Goal: Task Accomplishment & Management: Manage account settings

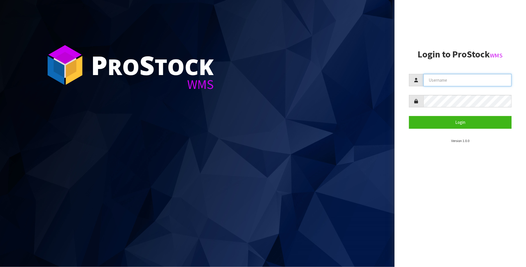
click at [458, 81] on input "text" at bounding box center [467, 80] width 88 height 12
type input "[PERSON_NAME][EMAIL_ADDRESS][DOMAIN_NAME]"
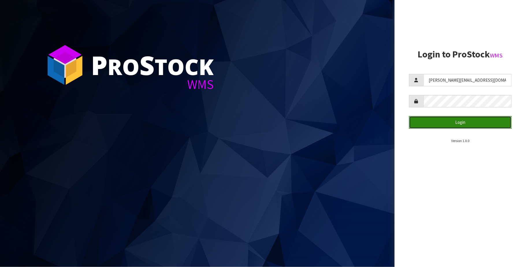
click at [452, 121] on button "Login" at bounding box center [460, 122] width 103 height 12
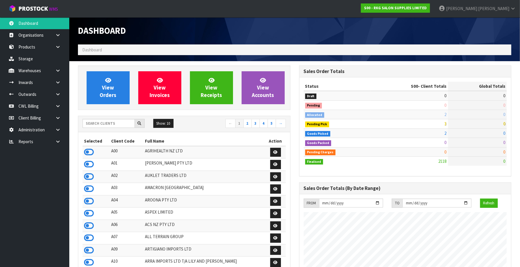
scroll to position [440, 221]
click at [60, 142] on icon at bounding box center [57, 142] width 5 height 4
click at [51, 155] on link "Client" at bounding box center [34, 154] width 69 height 12
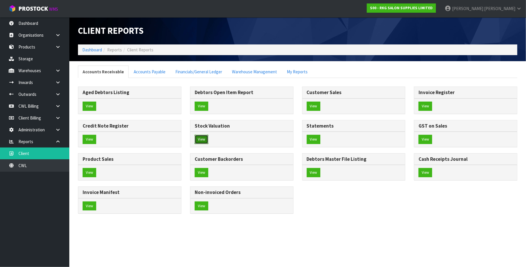
click at [201, 140] on button "View" at bounding box center [202, 139] width 14 height 9
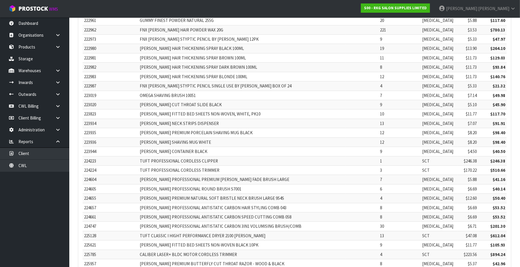
scroll to position [6210, 0]
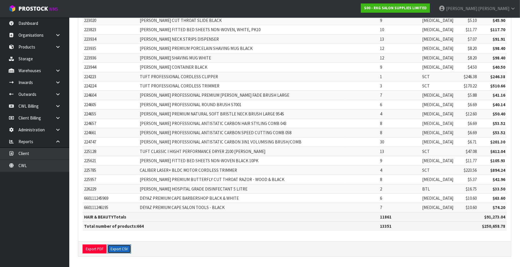
click at [115, 248] on button "Export CSV" at bounding box center [119, 249] width 24 height 9
click at [55, 35] on icon at bounding box center [57, 35] width 5 height 4
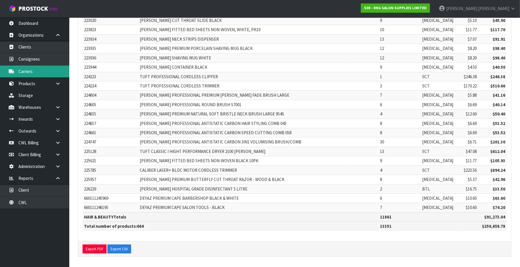
click at [38, 71] on link "Carriers" at bounding box center [34, 72] width 69 height 12
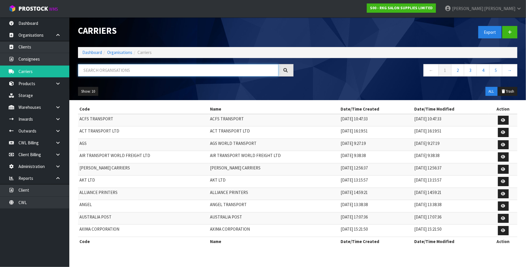
click at [112, 68] on input "text" at bounding box center [178, 70] width 200 height 12
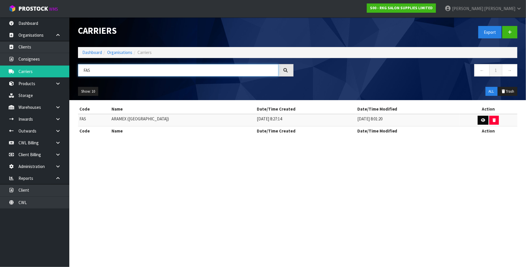
type input "FAS"
click at [478, 123] on link at bounding box center [483, 120] width 11 height 9
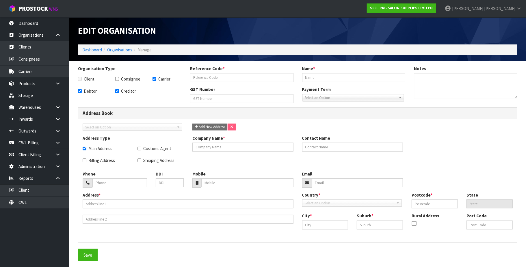
checkbox input "true"
type input "FAS"
type input "ARAMEX (NEW ZEALAND)"
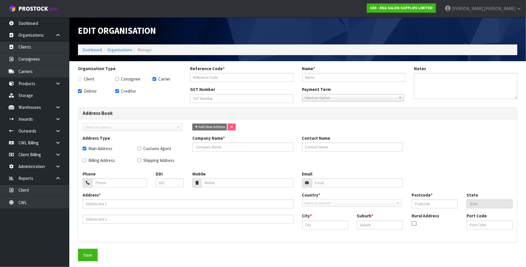
type input "14-011-512"
checkbox input "true"
type input "ARAMEX (NEW ZEALAND)"
type input "+6409-6343704"
type input "PO BOX 13-947"
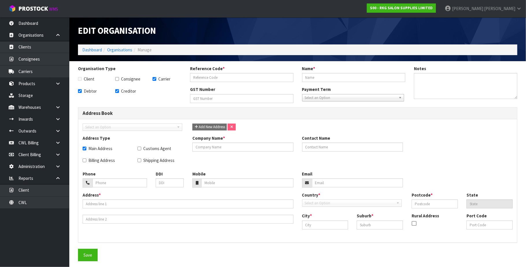
type input "1061"
type input "AUCKLAND"
type input "PENROSE"
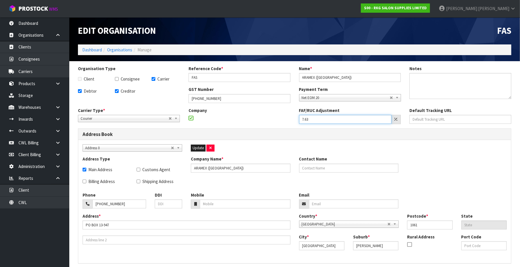
click at [321, 119] on input "7.63" at bounding box center [345, 119] width 93 height 9
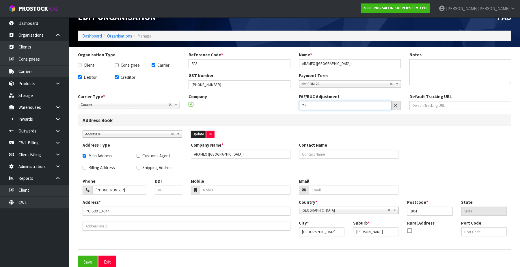
scroll to position [20, 0]
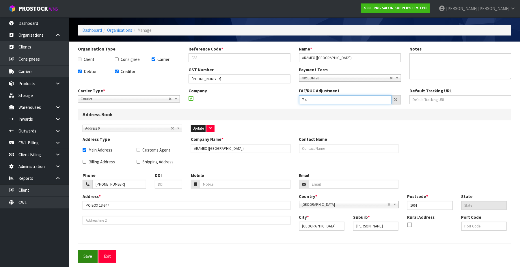
type input "7.4"
click at [92, 257] on button "Save" at bounding box center [88, 256] width 20 height 12
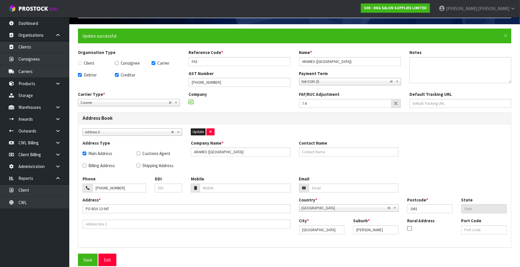
scroll to position [41, 0]
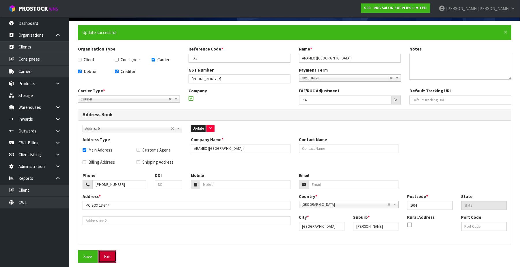
click at [111, 257] on button "Exit" at bounding box center [108, 256] width 18 height 12
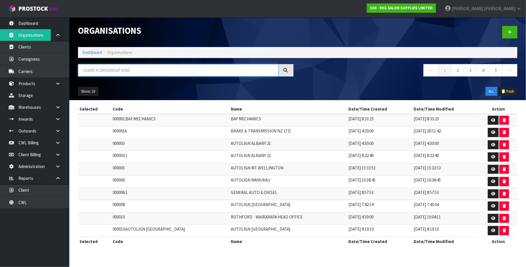
click at [130, 73] on input "text" at bounding box center [178, 70] width 200 height 12
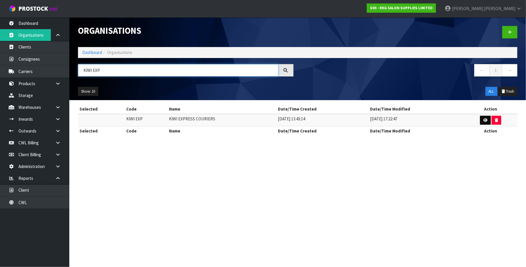
type input "KIWI EXP"
click at [486, 119] on link at bounding box center [485, 120] width 11 height 9
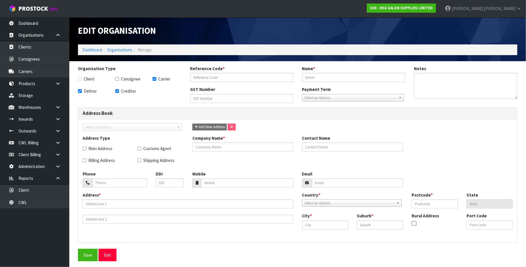
checkbox input "true"
type input "KIWI EXP"
type input "KIWI EXPRESS COURIERS"
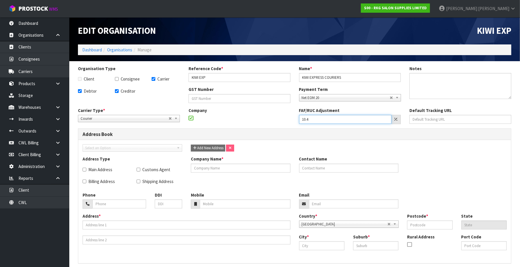
click at [318, 118] on input "10.4" at bounding box center [345, 119] width 93 height 9
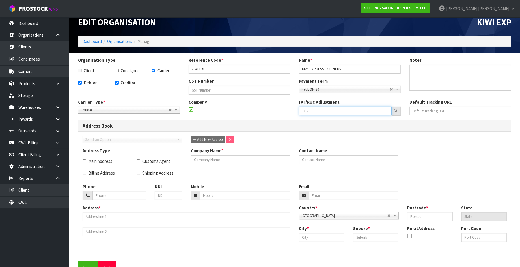
scroll to position [20, 0]
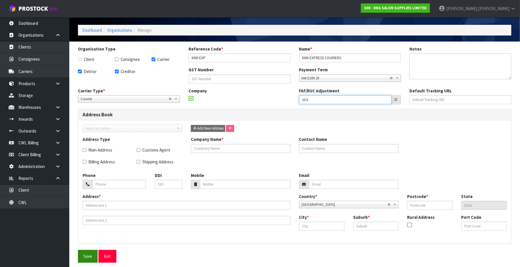
type input "10.5"
click at [84, 255] on button "Save" at bounding box center [88, 256] width 20 height 12
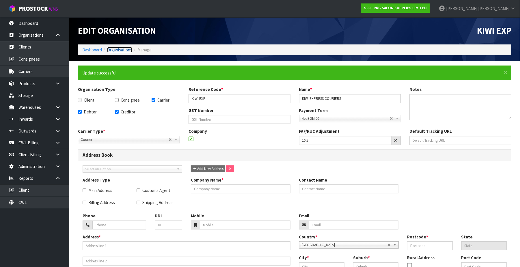
click at [127, 49] on link "Organisations" at bounding box center [119, 49] width 25 height 5
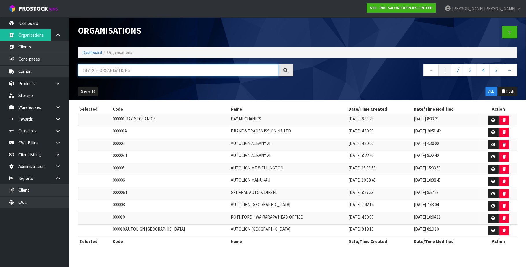
click at [180, 76] on input "text" at bounding box center [178, 70] width 200 height 12
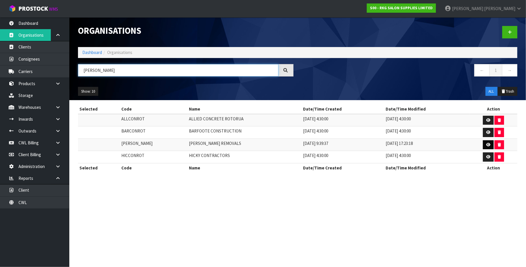
type input "CONRO"
click at [483, 143] on link at bounding box center [488, 144] width 11 height 9
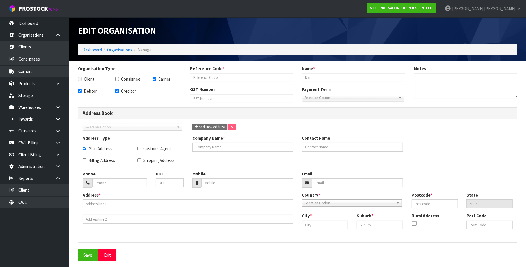
checkbox input "true"
type input "CONROY"
type input "[PERSON_NAME] REMOVALS"
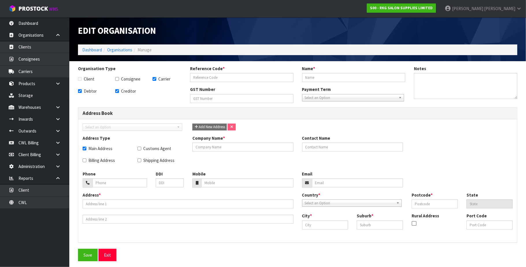
type input "13-997-950"
checkbox input "true"
type input "[PERSON_NAME] REMOVALS"
type input "PO BOX 5079"
type input "4112"
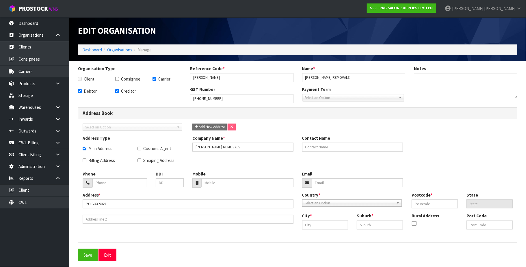
type input "NAPIER"
type input "GREENMEADOWS"
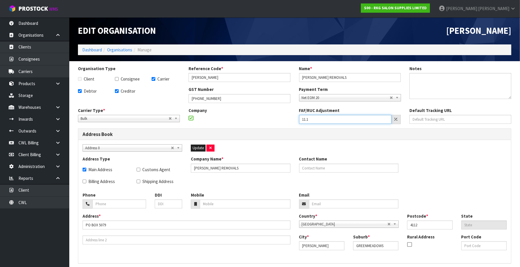
click at [324, 118] on input "11.1" at bounding box center [345, 119] width 93 height 9
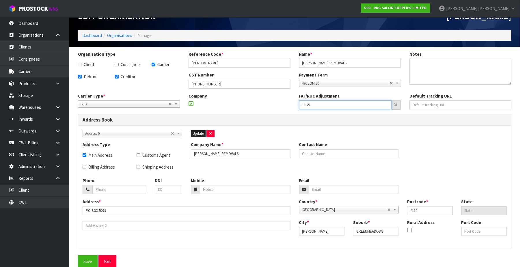
scroll to position [20, 0]
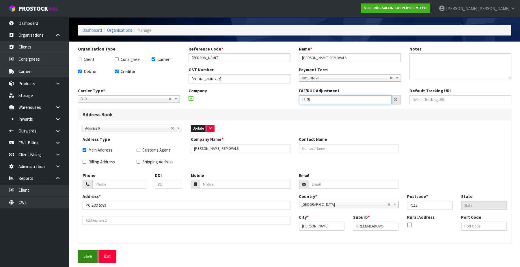
type input "11.25"
click at [92, 261] on button "Save" at bounding box center [88, 256] width 20 height 12
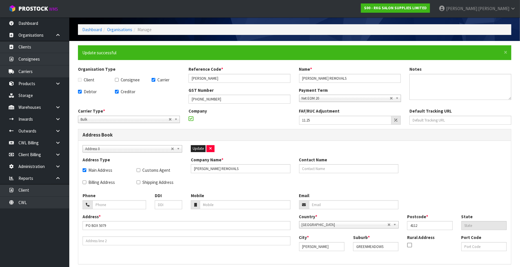
scroll to position [0, 0]
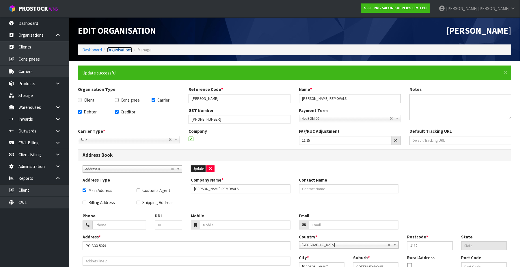
click at [127, 48] on link "Organisations" at bounding box center [119, 49] width 25 height 5
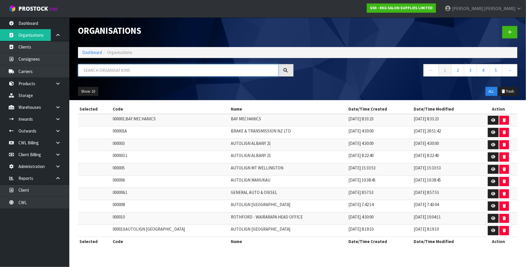
drag, startPoint x: 129, startPoint y: 75, endPoint x: 129, endPoint y: 70, distance: 5.8
click at [129, 75] on input "text" at bounding box center [178, 70] width 200 height 12
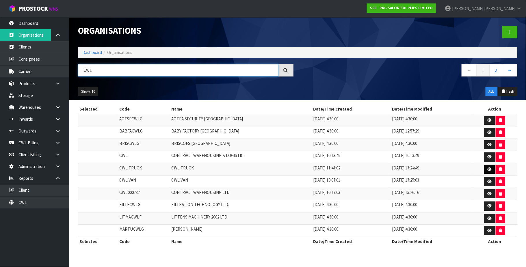
type input "CWL"
click at [489, 169] on icon at bounding box center [489, 170] width 4 height 4
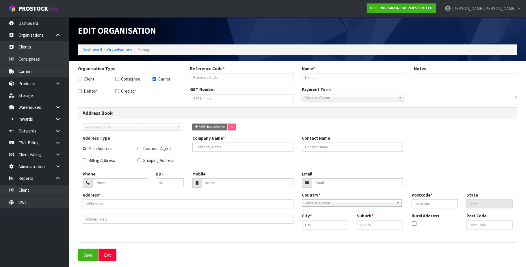
checkbox input "true"
type input "CWL TRUCK"
checkbox input "true"
type input "CWL"
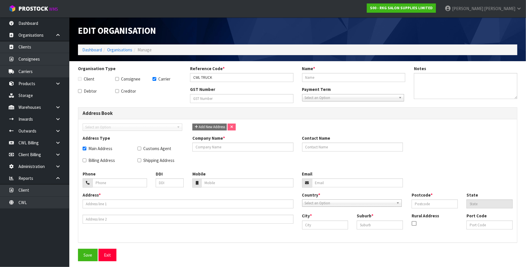
type input "17 ALLENS ROAD"
type input "MAIN OFFICE"
type input "2013"
type input "AUK"
type input "AUCKLAND"
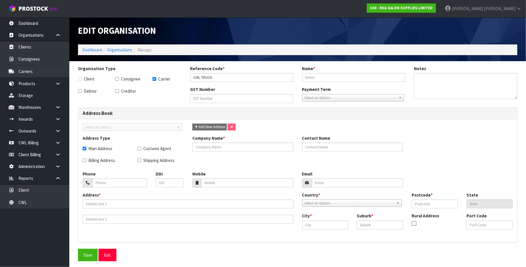
type input "EAST TAMAKI"
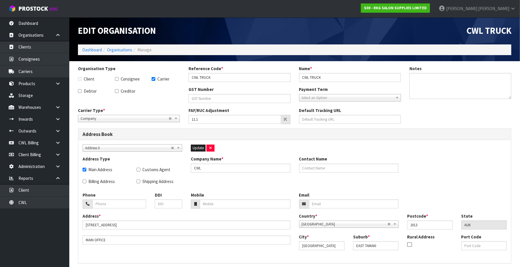
click at [240, 114] on div "FAF/RUC Adjustment 11.1" at bounding box center [239, 115] width 111 height 17
click at [222, 117] on input "11.1" at bounding box center [235, 119] width 93 height 9
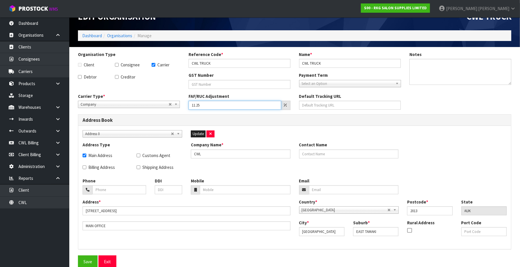
scroll to position [20, 0]
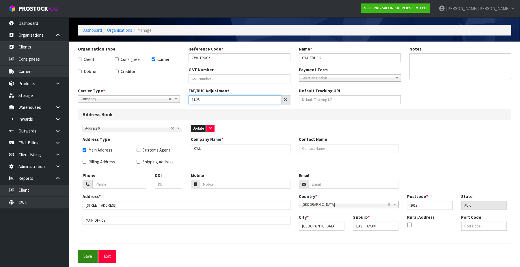
type input "11.25"
click at [88, 258] on button "Save" at bounding box center [88, 256] width 20 height 12
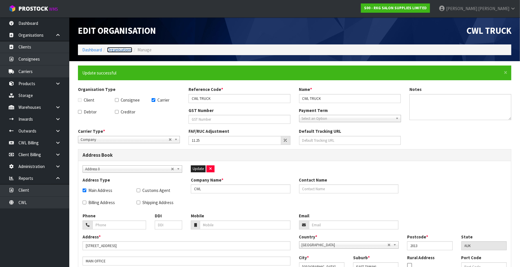
click at [129, 47] on link "Organisations" at bounding box center [119, 49] width 25 height 5
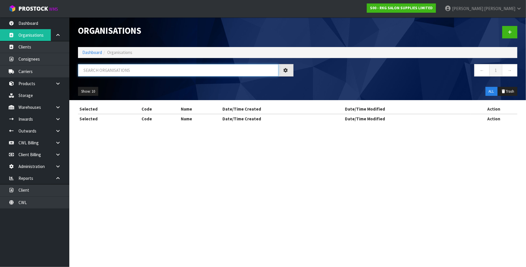
click at [118, 73] on input "text" at bounding box center [178, 70] width 200 height 12
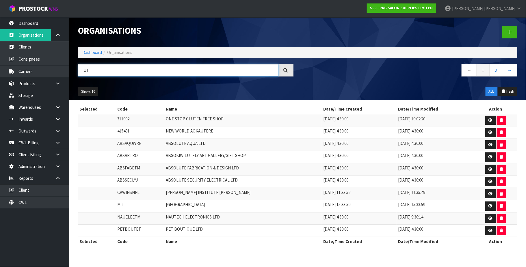
type input "U"
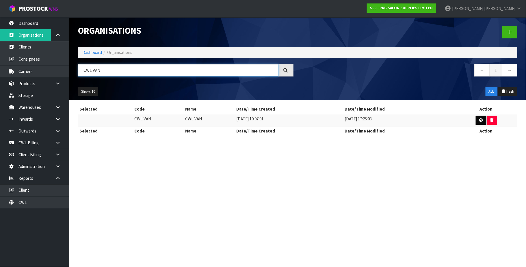
type input "CWL VAN"
click at [480, 120] on icon at bounding box center [481, 120] width 4 height 4
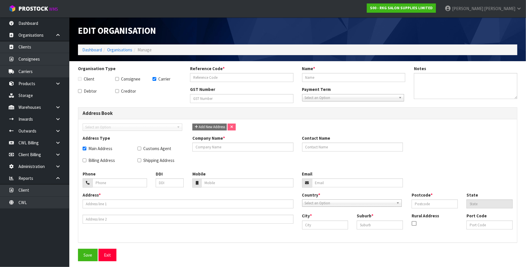
checkbox input "true"
type input "CWL VAN"
checkbox input "true"
type input "CWL VAN"
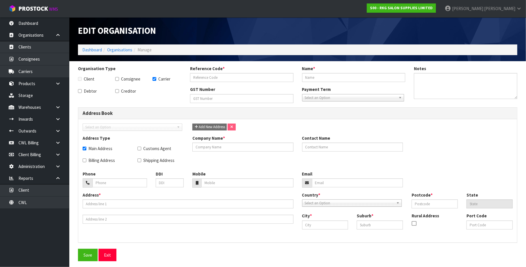
type input "17 ALLENS ROAD"
type input "MAIN OFFICE"
type input "2013"
type input "AUCKLAND"
type input "EAST TAMAKI"
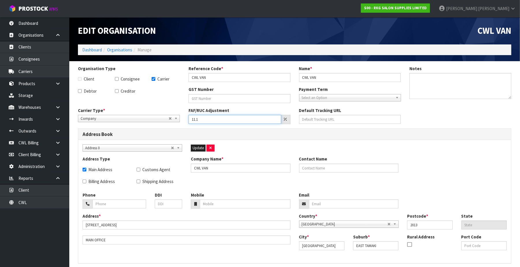
click at [215, 117] on input "11.1" at bounding box center [235, 119] width 93 height 9
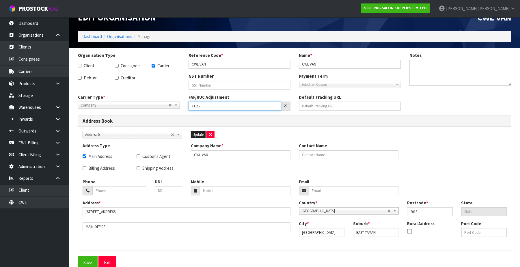
scroll to position [20, 0]
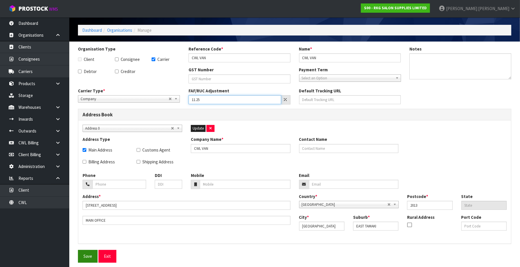
type input "11.25"
click at [87, 255] on button "Save" at bounding box center [88, 256] width 20 height 12
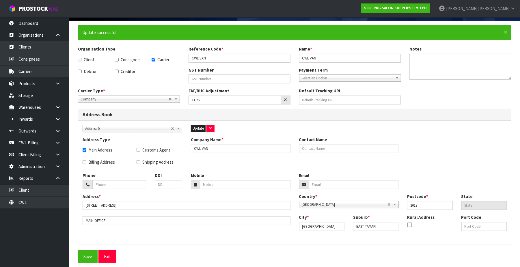
scroll to position [41, 0]
click at [113, 257] on button "Exit" at bounding box center [108, 256] width 18 height 12
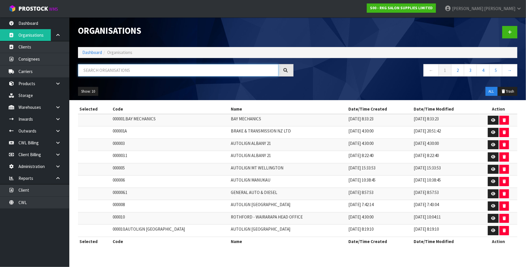
click at [130, 71] on input "text" at bounding box center [178, 70] width 200 height 12
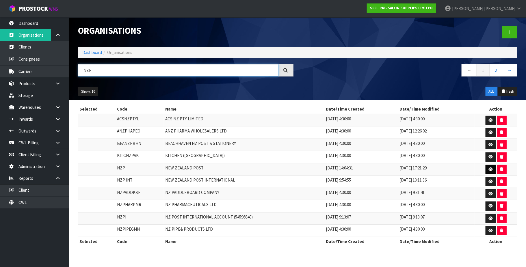
type input "NZP"
click at [490, 170] on icon at bounding box center [491, 170] width 4 height 4
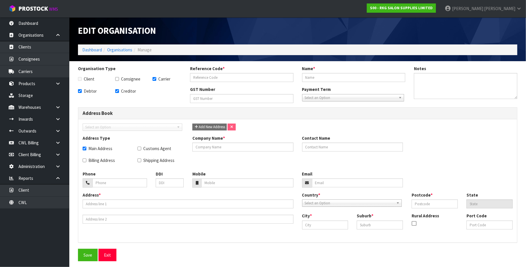
checkbox input "true"
type input "NZP"
type input "NEW ZEALAND POST"
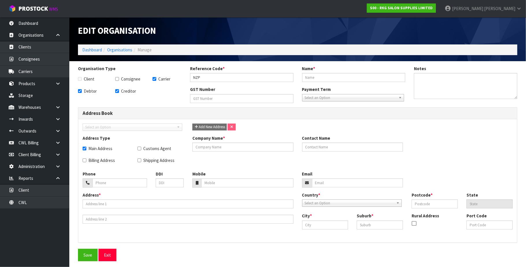
type input "27-351-767"
checkbox input "true"
type input "NEW ZEALAND POST"
type input "0800269224"
type input "PO BOX 38-817"
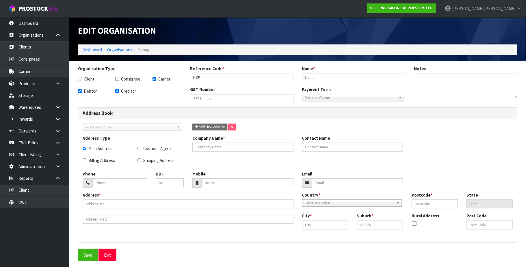
type input "5045"
type input "WELLINGTON"
type input "LOWER HUTT"
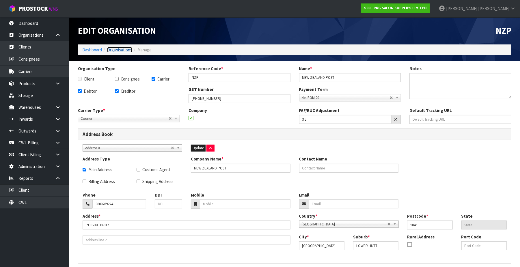
click at [127, 50] on link "Organisations" at bounding box center [119, 49] width 25 height 5
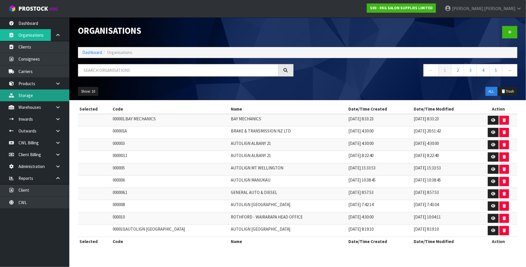
click at [21, 94] on link "Storage" at bounding box center [34, 96] width 69 height 12
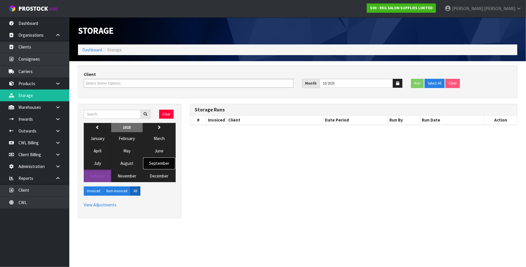
click at [160, 164] on span "September" at bounding box center [159, 163] width 20 height 5
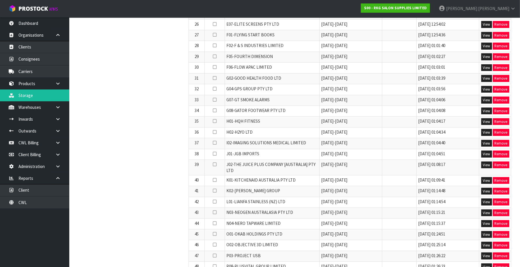
scroll to position [385, 0]
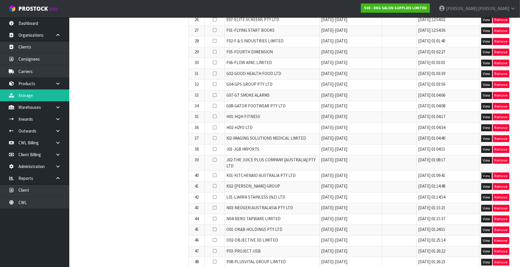
click at [485, 174] on button "View" at bounding box center [487, 176] width 11 height 7
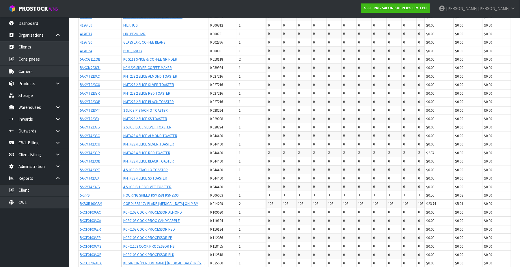
scroll to position [7407, 0]
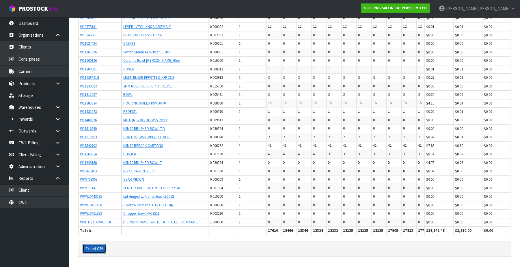
click at [95, 248] on button "Export CSV" at bounding box center [95, 248] width 24 height 9
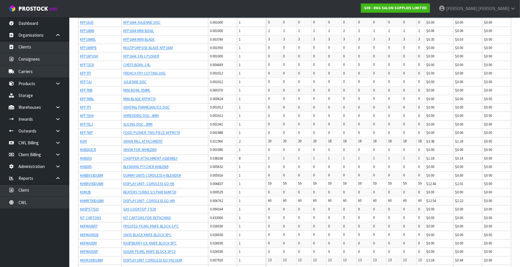
scroll to position [0, 0]
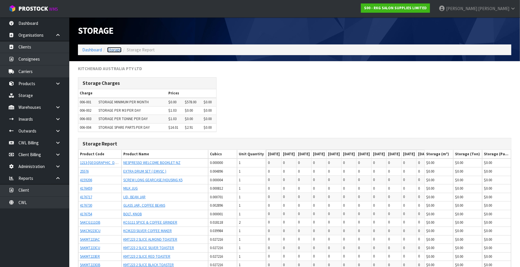
click at [112, 50] on link "Storage" at bounding box center [114, 49] width 14 height 5
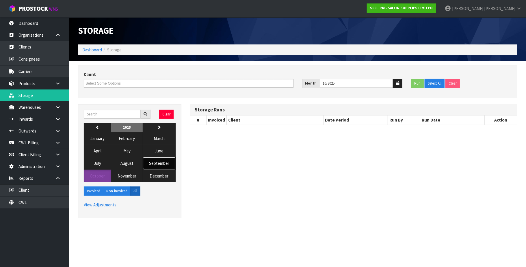
click at [169, 165] on span "September" at bounding box center [159, 163] width 20 height 5
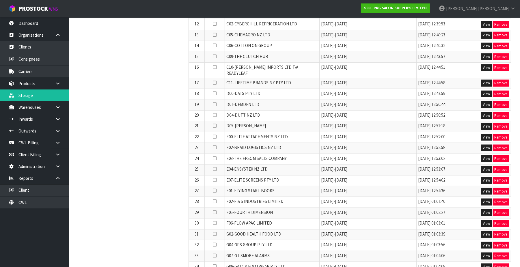
scroll to position [231, 0]
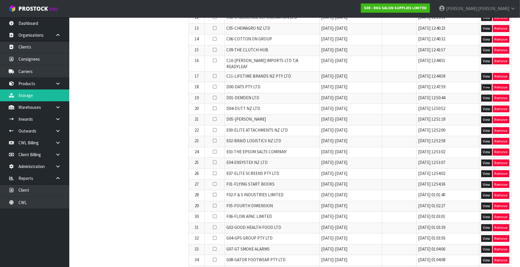
click at [488, 84] on button "View" at bounding box center [487, 87] width 11 height 7
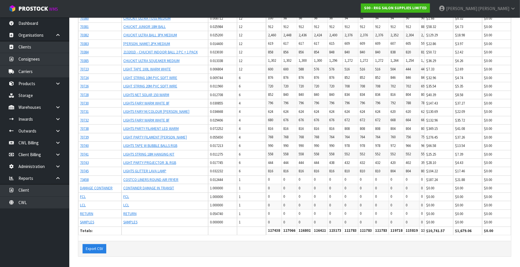
scroll to position [3428, 0]
click at [102, 247] on button "Export CSV" at bounding box center [95, 248] width 24 height 9
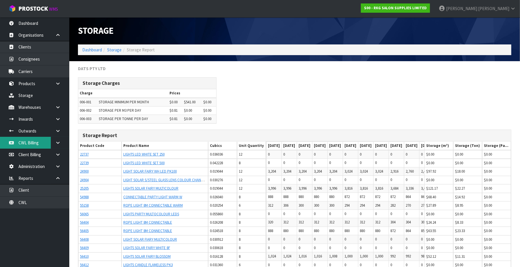
click at [31, 144] on link "CWL Billing" at bounding box center [34, 143] width 69 height 12
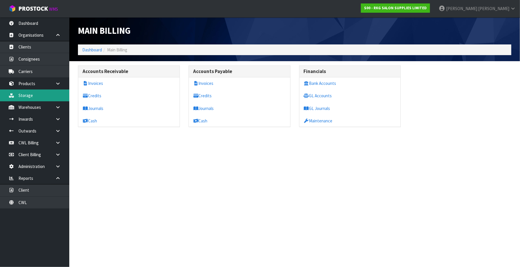
click at [32, 95] on div "Main Billing Dashboard Main Billing Accounts Receivable Invoices Credits Journa…" at bounding box center [260, 69] width 520 height 138
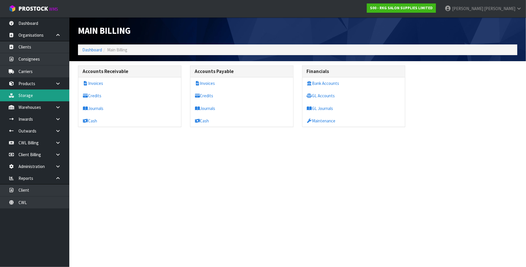
click at [28, 95] on link "Storage" at bounding box center [34, 96] width 69 height 12
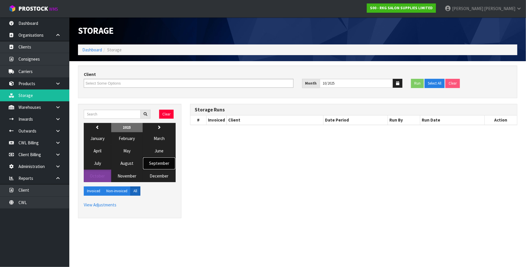
click at [167, 164] on span "September" at bounding box center [159, 163] width 20 height 5
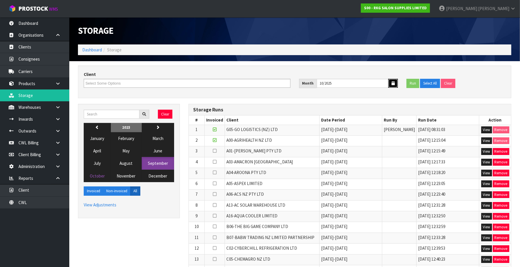
click at [392, 84] on icon "button" at bounding box center [393, 83] width 3 height 4
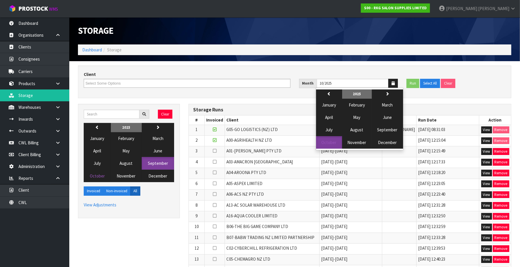
click at [358, 38] on div "Storage" at bounding box center [295, 30] width 442 height 27
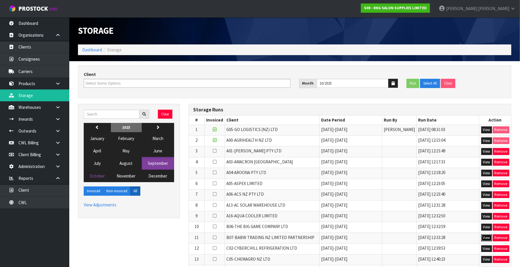
click at [486, 239] on button "View" at bounding box center [487, 238] width 11 height 7
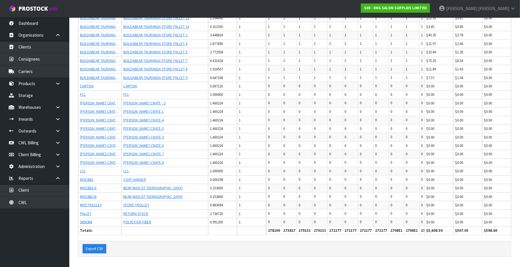
scroll to position [12933, 0]
click at [95, 248] on button "Export CSV" at bounding box center [95, 248] width 24 height 9
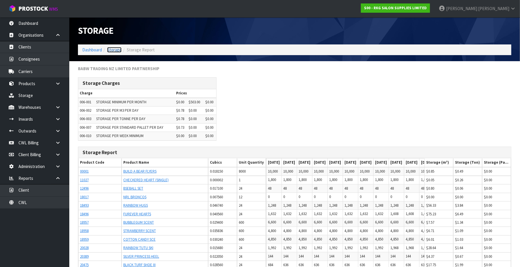
click at [115, 50] on link "Storage" at bounding box center [114, 49] width 14 height 5
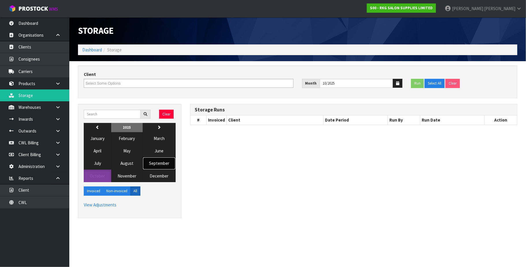
click at [156, 163] on span "September" at bounding box center [159, 163] width 20 height 5
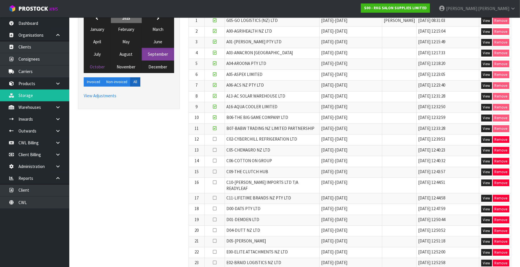
scroll to position [116, 0]
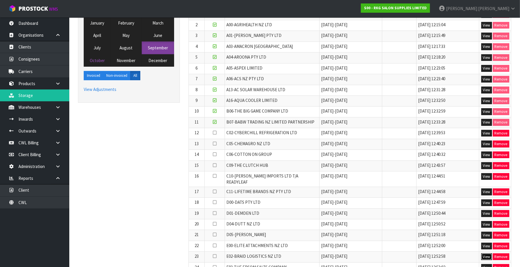
click at [484, 254] on button "View" at bounding box center [487, 257] width 11 height 7
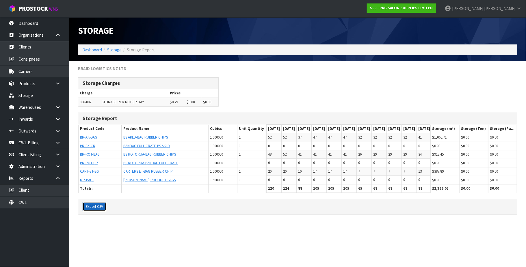
click at [98, 211] on button "Export CSV" at bounding box center [95, 206] width 24 height 9
click at [110, 49] on link "Storage" at bounding box center [114, 49] width 14 height 5
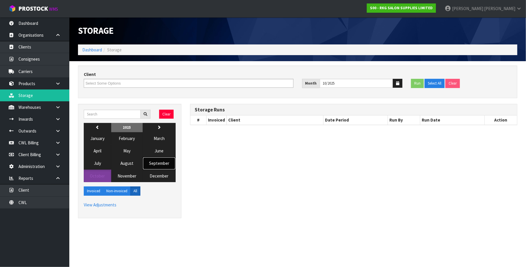
click at [162, 163] on span "September" at bounding box center [159, 163] width 20 height 5
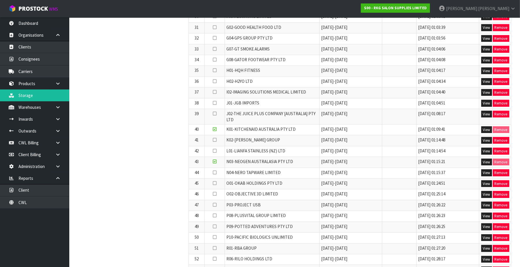
scroll to position [462, 0]
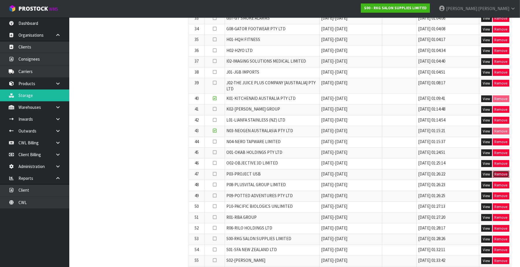
click at [497, 174] on button "Remove" at bounding box center [501, 174] width 16 height 7
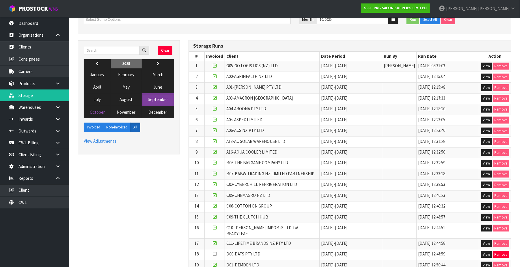
scroll to position [0, 0]
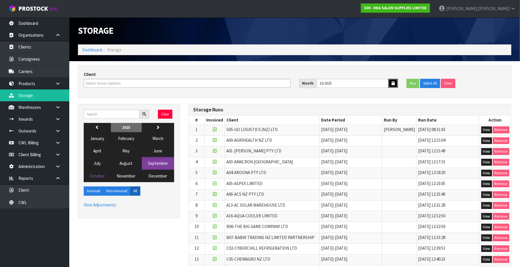
click at [392, 81] on icon "button" at bounding box center [393, 83] width 3 height 4
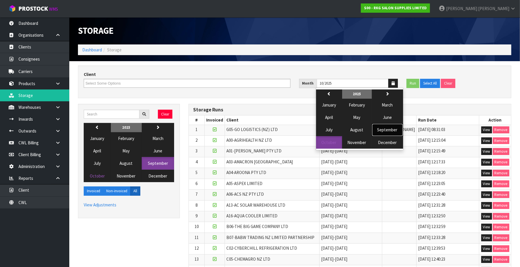
drag, startPoint x: 387, startPoint y: 131, endPoint x: 381, endPoint y: 129, distance: 6.7
click at [387, 131] on span "September" at bounding box center [388, 129] width 20 height 5
type input "09/2025"
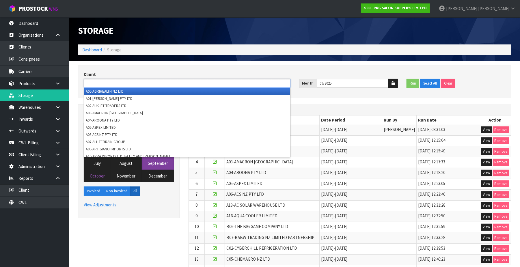
click at [124, 84] on input "text" at bounding box center [107, 83] width 42 height 7
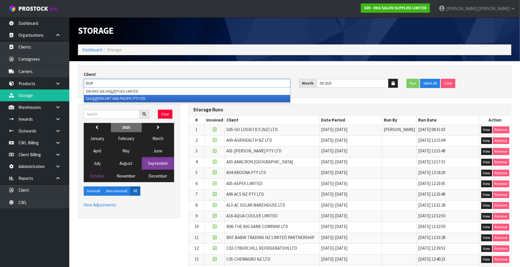
type input "SUP"
click at [123, 97] on li "S14- SUP ERCART ASIA PACIFIC PTY LTD" at bounding box center [187, 98] width 206 height 7
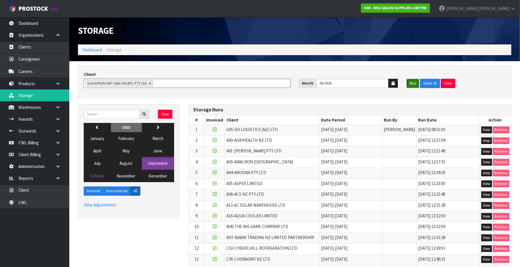
click at [414, 83] on button "Run" at bounding box center [413, 83] width 13 height 9
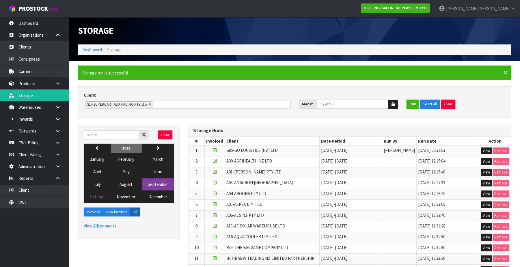
click at [506, 71] on span "×" at bounding box center [505, 72] width 3 height 8
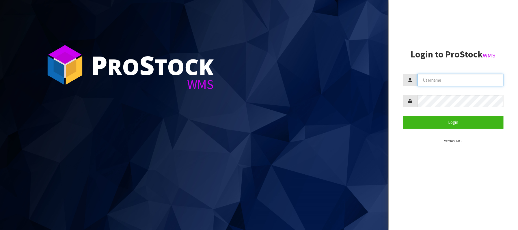
click at [459, 83] on input "text" at bounding box center [461, 80] width 86 height 12
type input "[PERSON_NAME][EMAIL_ADDRESS][DOMAIN_NAME]"
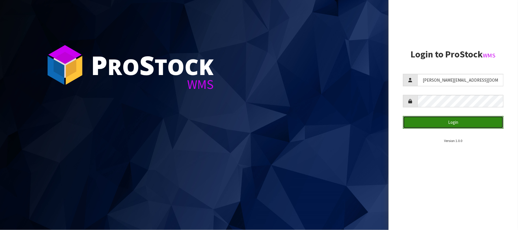
click at [460, 121] on button "Login" at bounding box center [453, 122] width 101 height 12
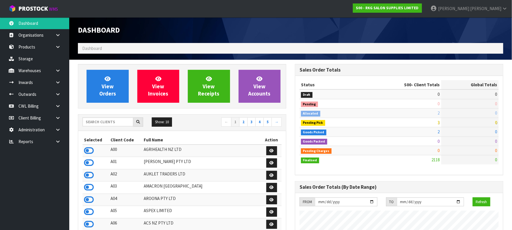
scroll to position [440, 218]
click at [39, 109] on link "CWL Billing" at bounding box center [34, 106] width 69 height 12
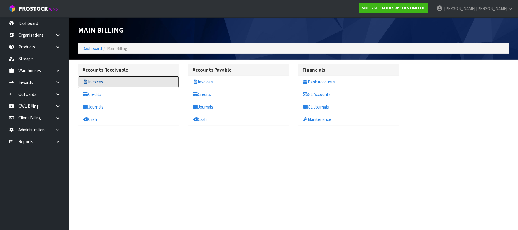
click at [117, 84] on link "Invoices" at bounding box center [128, 82] width 101 height 12
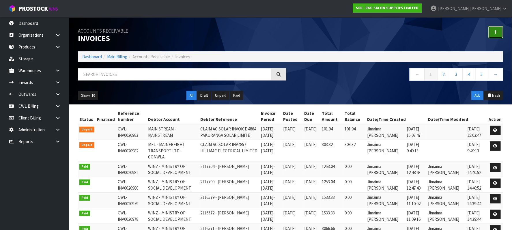
click at [497, 32] on icon at bounding box center [496, 32] width 4 height 4
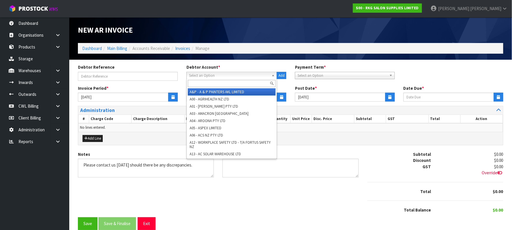
click at [200, 75] on span "Select an Option" at bounding box center [229, 75] width 80 height 7
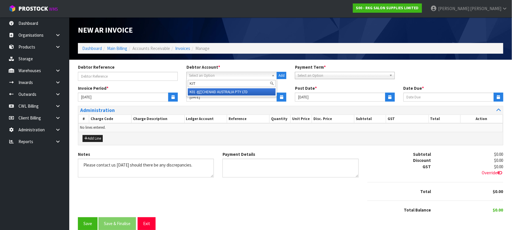
type input "KIT"
click at [223, 91] on li "K01 - KIT CHENAID AUSTRALIA PTY LTD" at bounding box center [232, 91] width 88 height 7
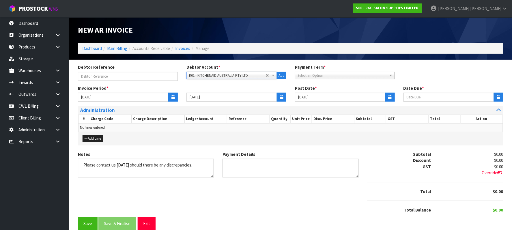
type input "[DATE]"
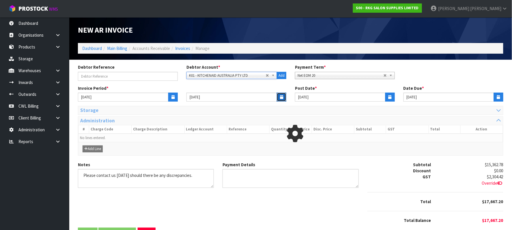
click at [281, 96] on icon "button" at bounding box center [281, 97] width 3 height 4
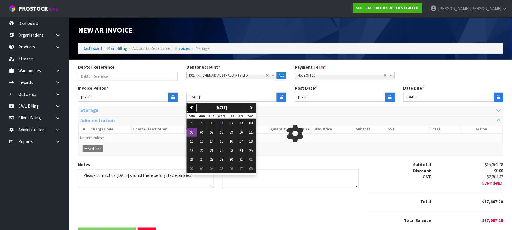
click at [194, 106] on icon "button" at bounding box center [192, 108] width 4 height 4
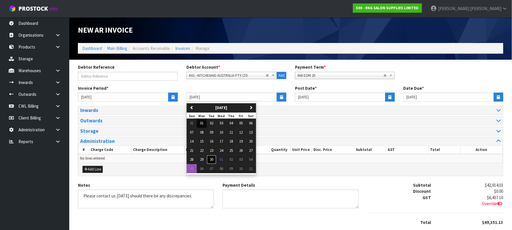
click at [211, 159] on span "30" at bounding box center [211, 159] width 3 height 5
type input "[DATE]"
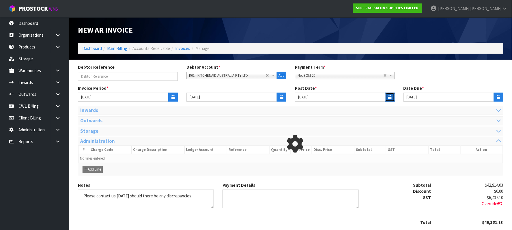
click at [389, 95] on icon "button" at bounding box center [390, 97] width 3 height 4
click at [391, 96] on icon "button" at bounding box center [390, 97] width 3 height 4
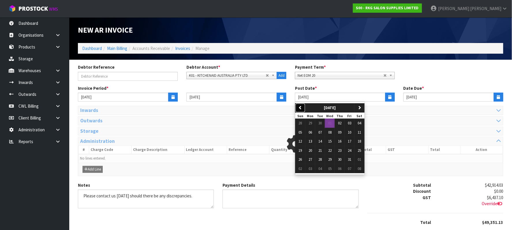
click at [300, 109] on icon "button" at bounding box center [301, 108] width 4 height 4
click at [302, 107] on icon "button" at bounding box center [301, 108] width 4 height 4
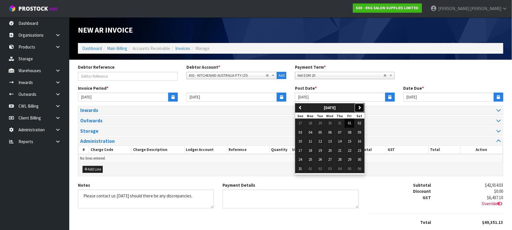
click at [365, 107] on button "next" at bounding box center [360, 107] width 10 height 9
click at [324, 159] on button "30" at bounding box center [320, 159] width 10 height 9
type input "[DATE]"
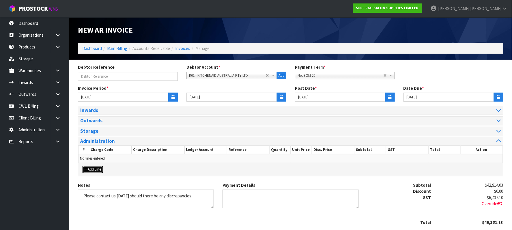
click at [96, 170] on button "Add Line" at bounding box center [93, 169] width 20 height 7
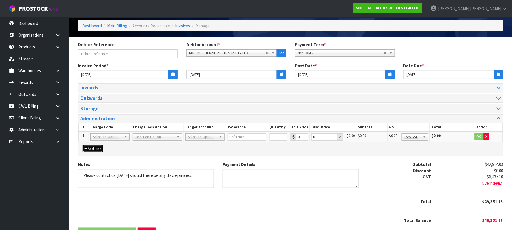
scroll to position [43, 0]
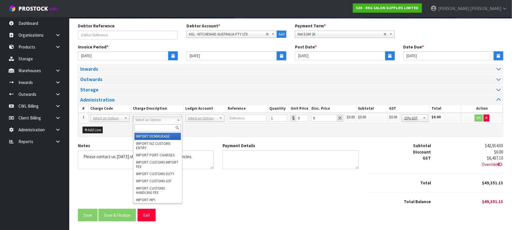
click at [147, 125] on input "text" at bounding box center [158, 128] width 47 height 7
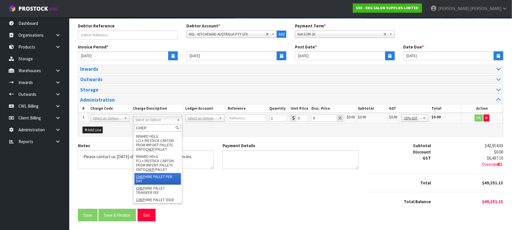
type input "CHEP"
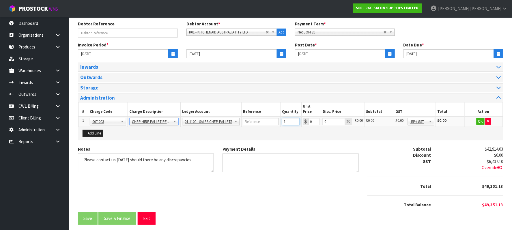
click at [290, 118] on input "1" at bounding box center [291, 121] width 18 height 7
type input "171"
click at [315, 118] on input "0.01" at bounding box center [314, 121] width 11 height 7
type input "0"
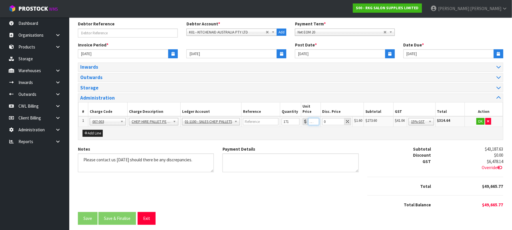
scroll to position [0, 3]
type input "1.69"
click at [480, 118] on button "OK" at bounding box center [481, 121] width 8 height 7
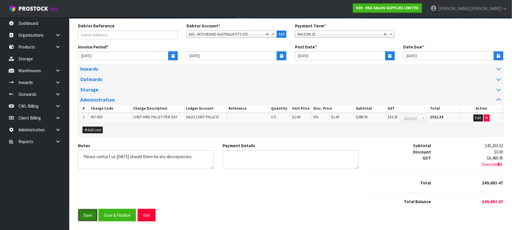
click at [85, 213] on button "Save" at bounding box center [88, 215] width 20 height 12
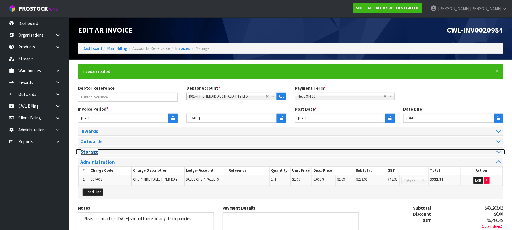
click at [498, 153] on icon at bounding box center [499, 151] width 4 height 5
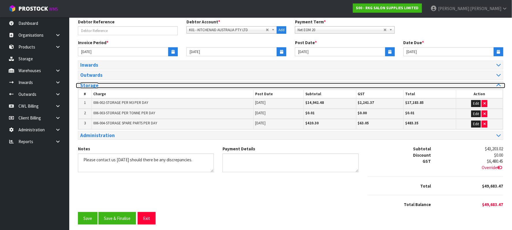
scroll to position [72, 0]
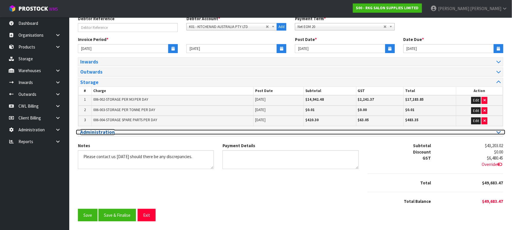
click at [500, 132] on icon at bounding box center [499, 132] width 4 height 5
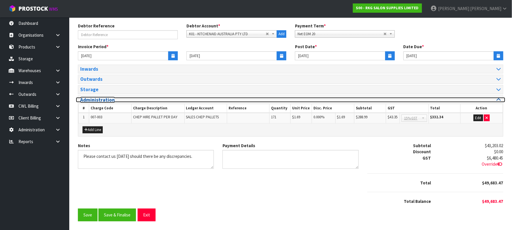
scroll to position [65, 0]
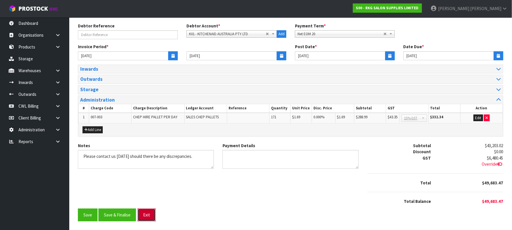
click at [148, 214] on button "Exit" at bounding box center [147, 215] width 18 height 12
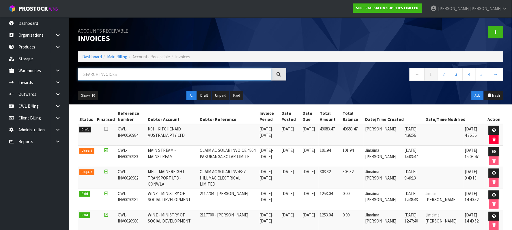
click at [119, 74] on input "text" at bounding box center [175, 74] width 194 height 12
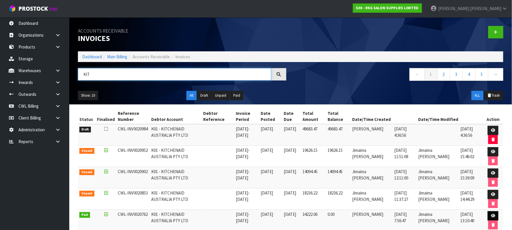
type input "KIT"
click at [496, 217] on link at bounding box center [493, 215] width 11 height 9
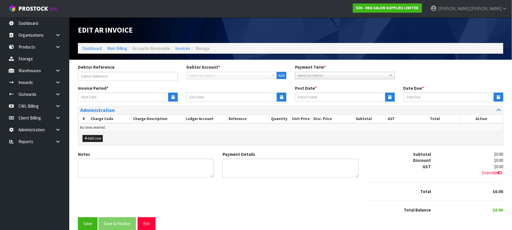
type input "[DATE]"
type textarea "Please contact us [DATE] should there be any discrepancies."
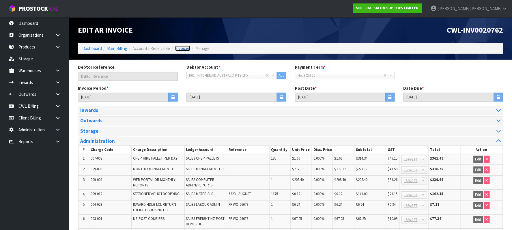
click at [181, 48] on link "Invoices" at bounding box center [182, 48] width 15 height 5
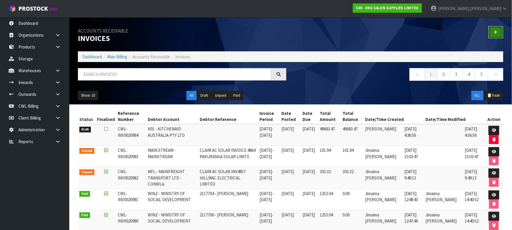
click at [499, 31] on link at bounding box center [496, 32] width 15 height 12
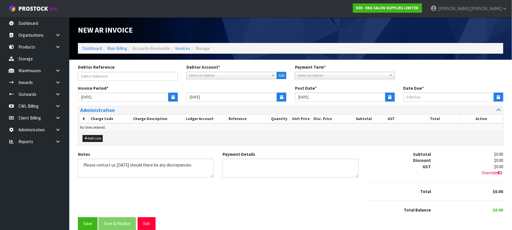
click at [239, 77] on span "Select an Option" at bounding box center [229, 75] width 80 height 7
type input "DATS"
click at [214, 92] on li "D00 - DATS PTY LTD" at bounding box center [232, 91] width 88 height 7
type input "[DATE]"
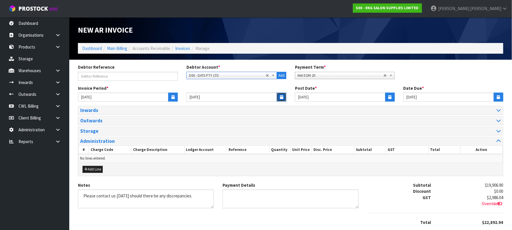
click at [280, 96] on icon "button" at bounding box center [281, 97] width 3 height 4
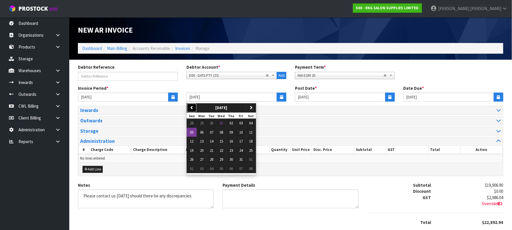
click at [194, 105] on button "previous" at bounding box center [192, 107] width 10 height 9
click at [213, 158] on span "30" at bounding box center [211, 159] width 3 height 5
type input "[DATE]"
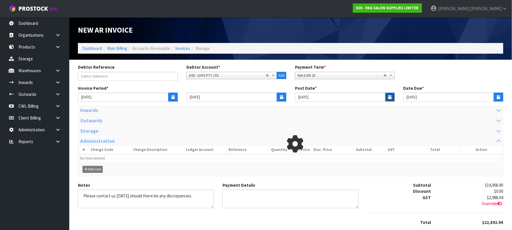
click at [389, 96] on icon "button" at bounding box center [390, 97] width 3 height 4
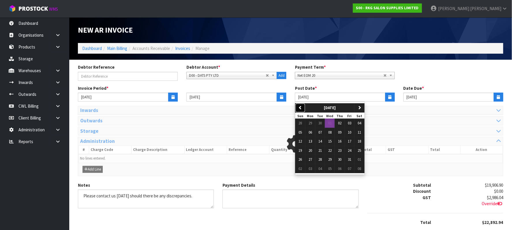
click at [302, 106] on icon "button" at bounding box center [301, 108] width 4 height 4
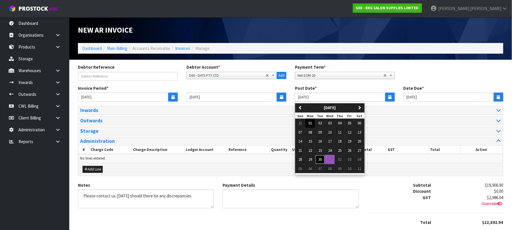
click at [324, 159] on button "30" at bounding box center [320, 159] width 10 height 9
type input "[DATE]"
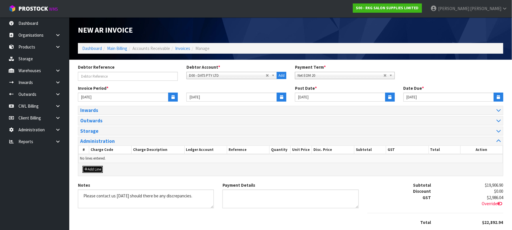
drag, startPoint x: 98, startPoint y: 171, endPoint x: 122, endPoint y: 168, distance: 25.0
click at [98, 171] on button "Add Line" at bounding box center [93, 169] width 20 height 7
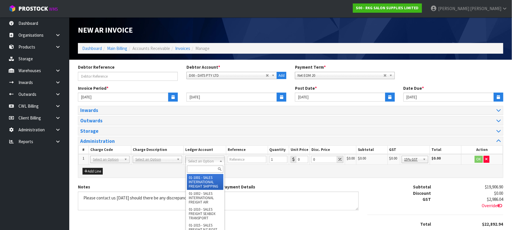
click at [199, 167] on input "text" at bounding box center [205, 169] width 36 height 7
click at [200, 167] on input "C" at bounding box center [205, 169] width 36 height 7
type input "CHEP"
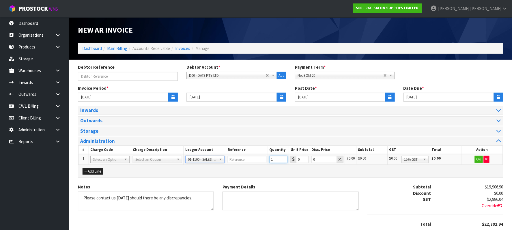
click at [276, 161] on input "1" at bounding box center [279, 159] width 18 height 7
type input "430"
click at [301, 160] on input "0" at bounding box center [302, 159] width 12 height 7
type input "1.69"
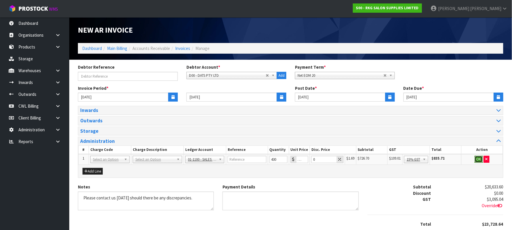
scroll to position [0, 0]
click at [478, 161] on button "OK" at bounding box center [479, 159] width 8 height 7
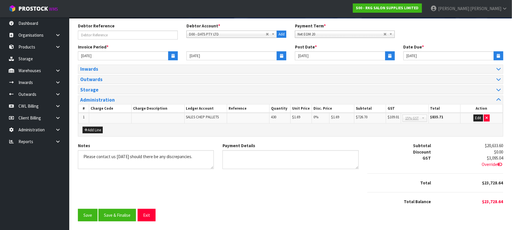
scroll to position [43, 0]
click at [83, 218] on button "Save" at bounding box center [88, 215] width 20 height 12
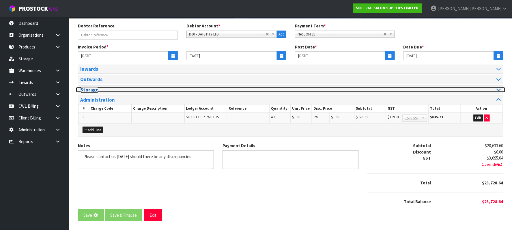
click at [501, 89] on icon at bounding box center [499, 89] width 4 height 5
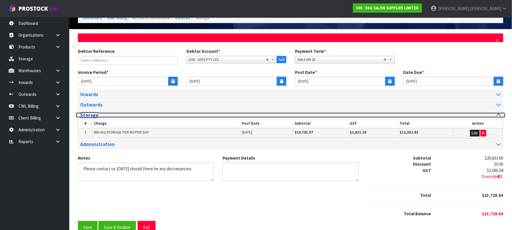
scroll to position [0, 0]
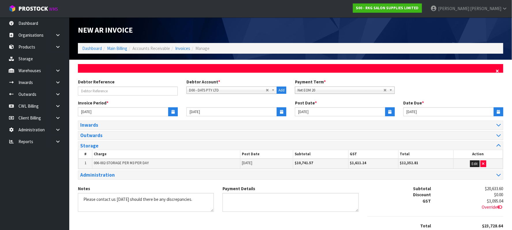
click at [497, 69] on span "×" at bounding box center [497, 71] width 3 height 8
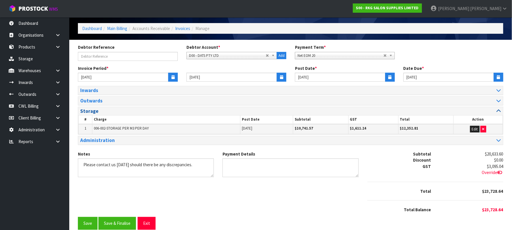
scroll to position [31, 0]
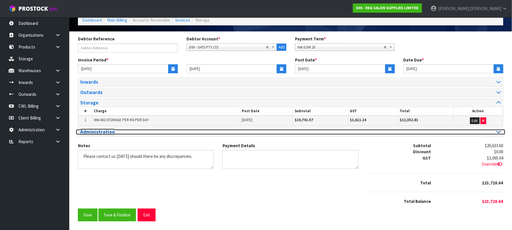
click at [501, 132] on icon at bounding box center [499, 131] width 4 height 5
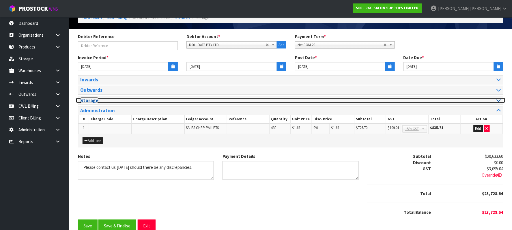
click at [498, 102] on icon at bounding box center [499, 100] width 4 height 5
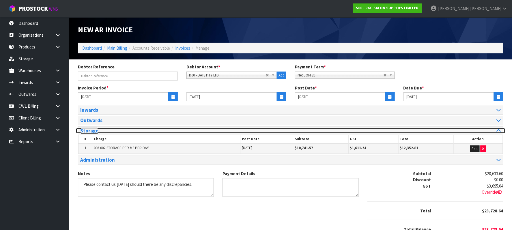
scroll to position [0, 0]
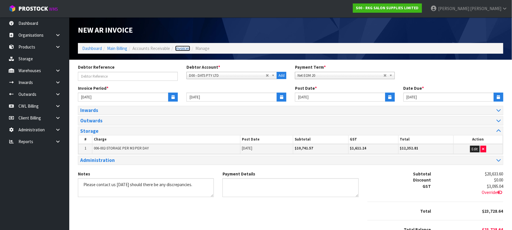
click at [184, 48] on link "Invoices" at bounding box center [182, 48] width 15 height 5
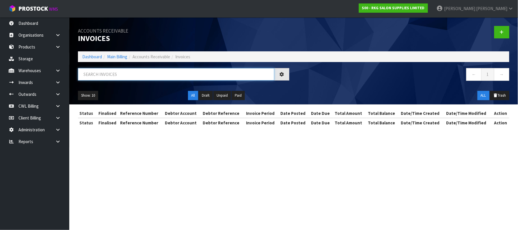
click at [118, 75] on input "text" at bounding box center [176, 74] width 196 height 12
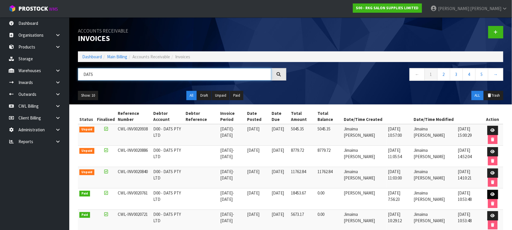
type input "DATS"
click at [494, 196] on icon at bounding box center [493, 195] width 4 height 4
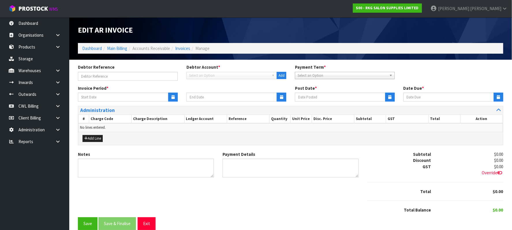
type input "[DATE]"
type textarea "Please contact us [DATE] should there be any discrepancies."
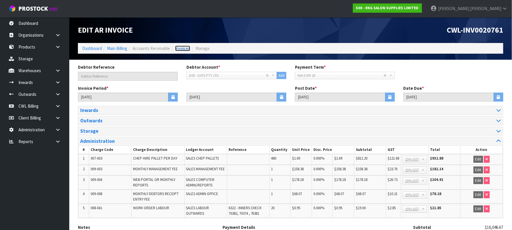
click at [183, 51] on link "Invoices" at bounding box center [182, 48] width 15 height 5
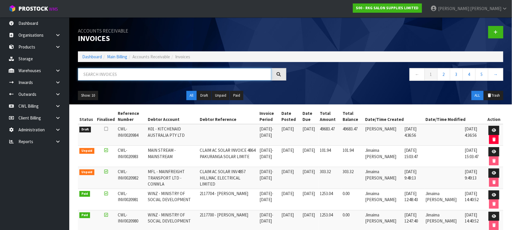
click at [153, 75] on input "text" at bounding box center [175, 74] width 194 height 12
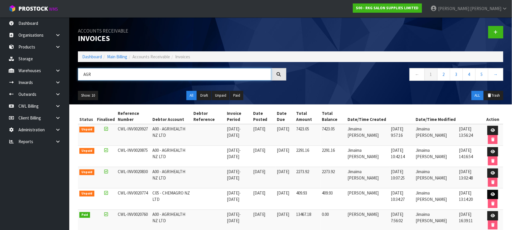
type input "AGR"
click at [495, 196] on icon at bounding box center [493, 195] width 4 height 4
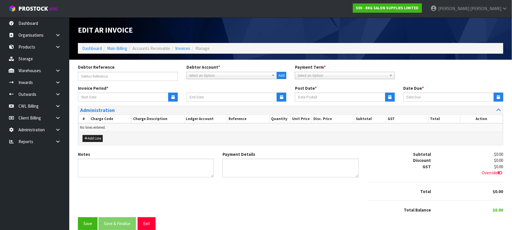
type input "[DATE]"
type textarea "Please contact us [DATE] should there be any discrepancies."
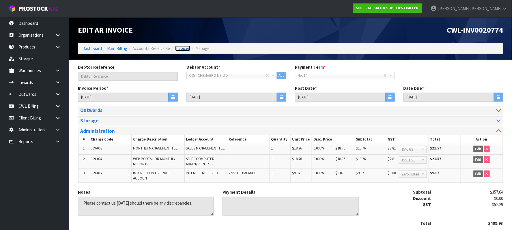
click at [184, 49] on link "Invoices" at bounding box center [182, 48] width 15 height 5
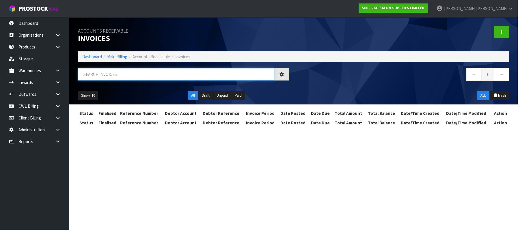
click at [106, 75] on input "text" at bounding box center [176, 74] width 196 height 12
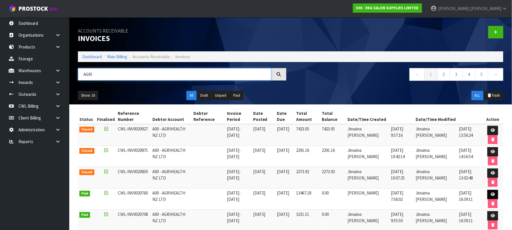
type input "AGRI"
click at [491, 195] on icon at bounding box center [493, 195] width 4 height 4
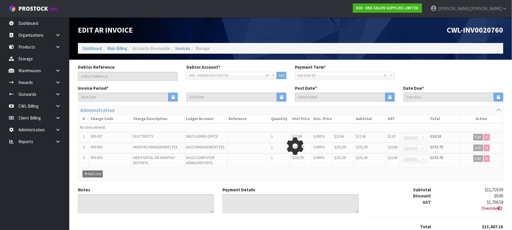
type input "[DATE]"
type textarea "Please contact us [DATE] should there be any discrepancies."
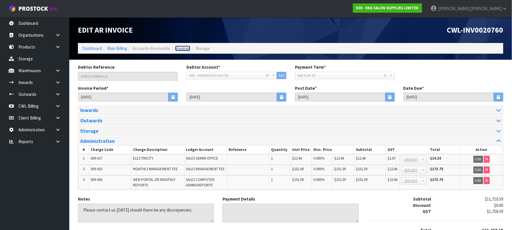
click at [181, 49] on link "Invoices" at bounding box center [182, 48] width 15 height 5
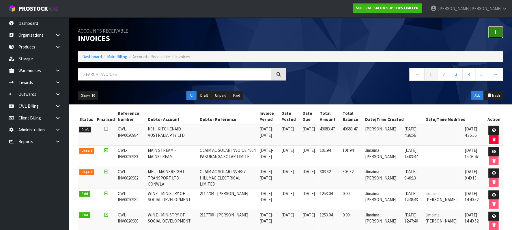
click at [499, 31] on link at bounding box center [496, 32] width 15 height 12
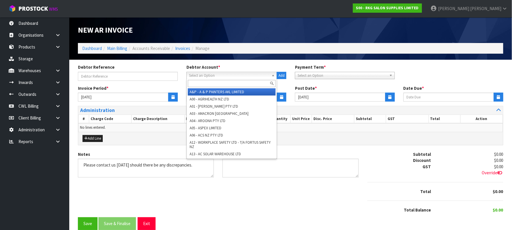
click at [221, 76] on span "Select an Option" at bounding box center [229, 75] width 80 height 7
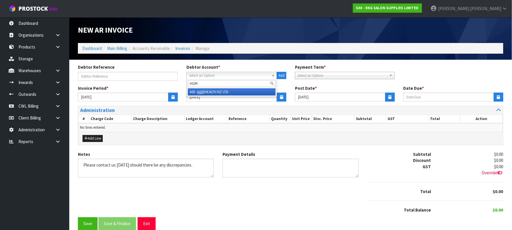
type input "AGR"
click at [216, 91] on li "A00 - AGR IHEALTH NZ LTD" at bounding box center [232, 91] width 88 height 7
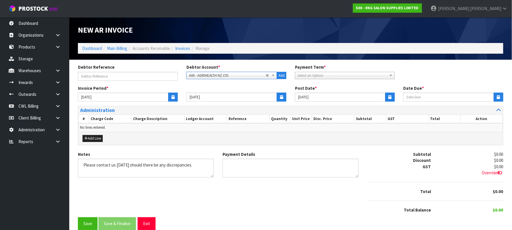
type input "[DATE]"
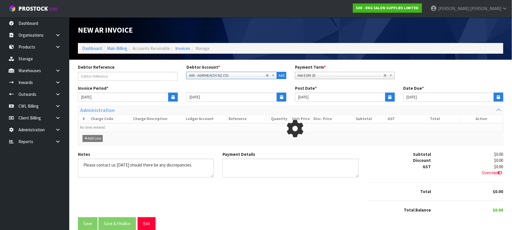
type input "[DATE]"
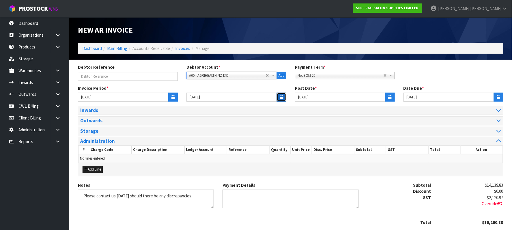
click at [280, 96] on icon "button" at bounding box center [281, 97] width 3 height 4
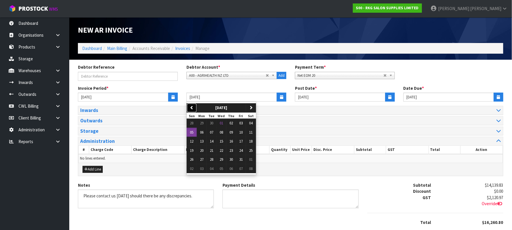
click at [193, 107] on icon "button" at bounding box center [192, 108] width 4 height 4
click at [211, 160] on span "30" at bounding box center [211, 159] width 3 height 5
type input "[DATE]"
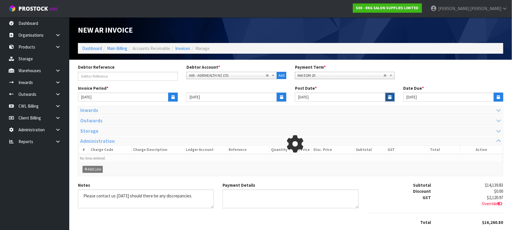
click at [389, 97] on icon "button" at bounding box center [390, 97] width 3 height 4
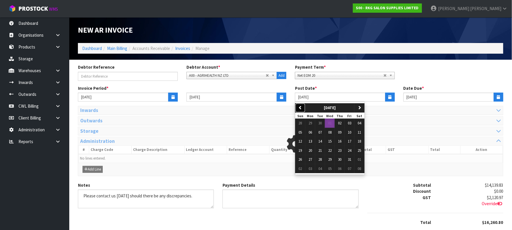
click at [302, 106] on icon "button" at bounding box center [301, 108] width 4 height 4
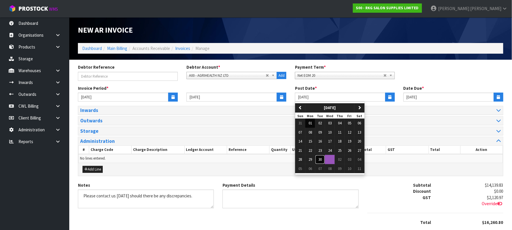
click at [322, 159] on span "30" at bounding box center [320, 159] width 3 height 5
type input "[DATE]"
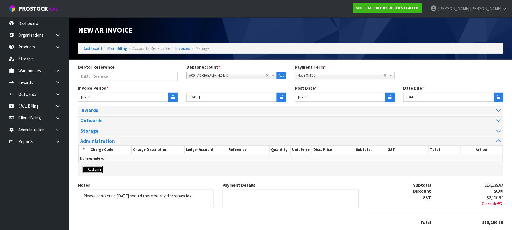
click at [99, 170] on button "Add Line" at bounding box center [93, 169] width 20 height 7
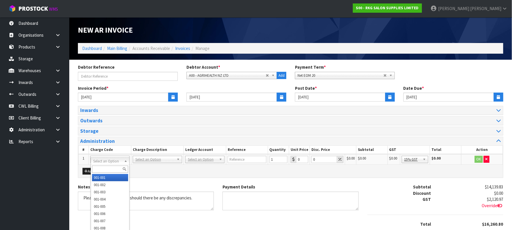
click at [105, 169] on input "text" at bounding box center [110, 169] width 36 height 7
type input "009-027"
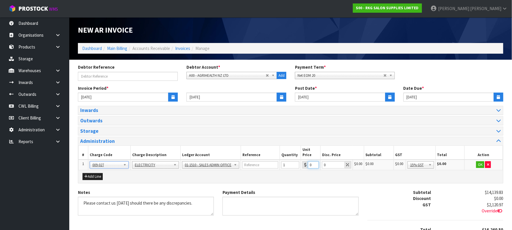
click at [313, 162] on input "0" at bounding box center [313, 164] width 11 height 7
type input "013"
click at [480, 161] on button "OK" at bounding box center [481, 164] width 8 height 7
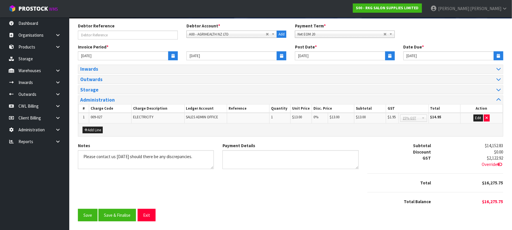
scroll to position [43, 0]
click at [84, 214] on button "Save" at bounding box center [88, 215] width 20 height 12
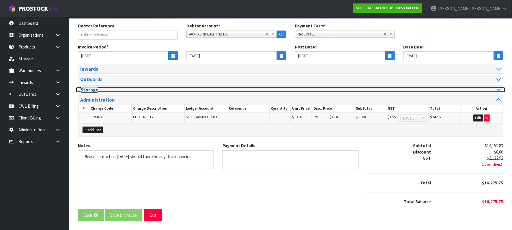
click at [497, 90] on icon at bounding box center [499, 89] width 4 height 5
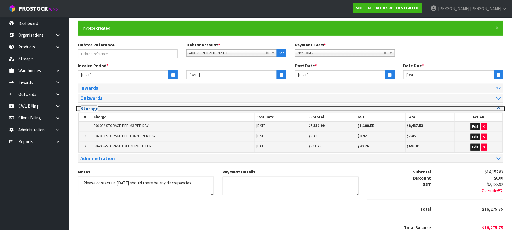
scroll to position [0, 0]
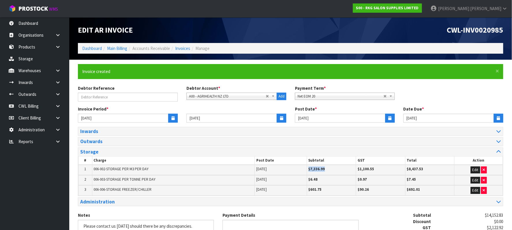
drag, startPoint x: 320, startPoint y: 172, endPoint x: 309, endPoint y: 169, distance: 11.9
click at [309, 171] on td "$7,336.99" at bounding box center [331, 170] width 49 height 10
drag, startPoint x: 309, startPoint y: 169, endPoint x: 454, endPoint y: 92, distance: 164.8
click at [454, 92] on div "Debtor Reference Debtor Account * A&P - A & P PAINTERS AKL LIMITED A00 - AGRIHE…" at bounding box center [291, 95] width 434 height 21
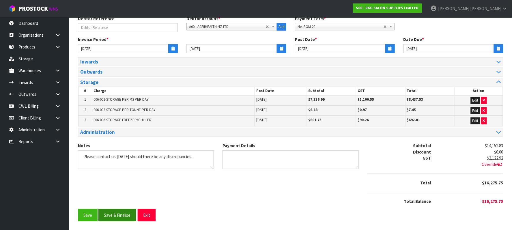
scroll to position [72, 0]
click at [93, 215] on button "Save" at bounding box center [88, 215] width 20 height 12
click at [146, 217] on button "Exit" at bounding box center [147, 215] width 18 height 12
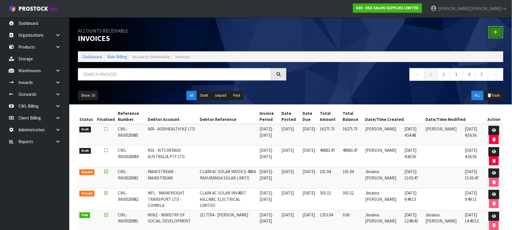
drag, startPoint x: 495, startPoint y: 33, endPoint x: 491, endPoint y: 33, distance: 4.1
click at [495, 33] on icon at bounding box center [496, 32] width 4 height 4
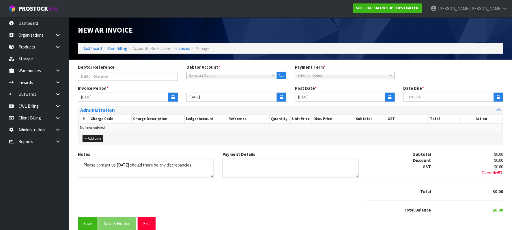
click at [230, 74] on span "Select an Option" at bounding box center [229, 75] width 80 height 7
type input "NEO"
click at [231, 91] on li "N03 - NEO GEN AUSTRALASIA PTY LTD" at bounding box center [232, 91] width 88 height 7
type input "[DATE]"
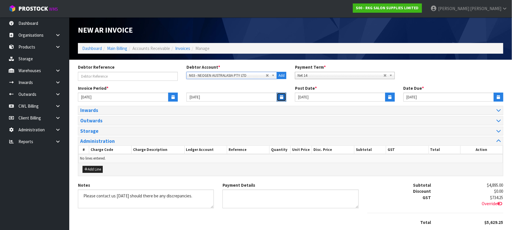
click at [282, 97] on icon "button" at bounding box center [281, 97] width 3 height 4
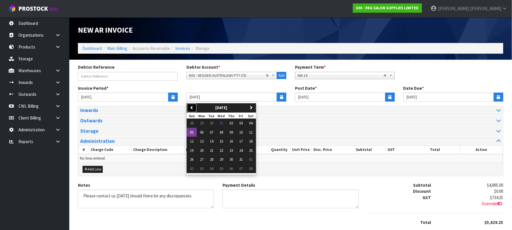
click at [194, 108] on icon "button" at bounding box center [192, 108] width 4 height 4
click at [211, 161] on span "30" at bounding box center [211, 159] width 3 height 5
type input "[DATE]"
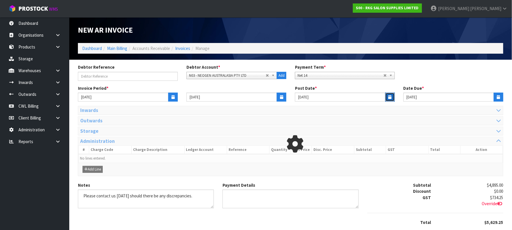
click at [390, 96] on icon "button" at bounding box center [390, 97] width 3 height 4
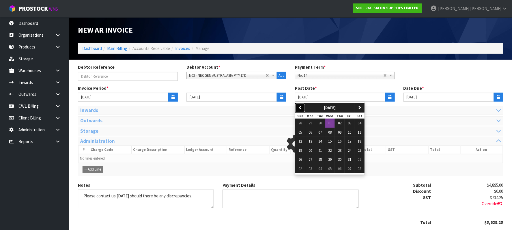
click at [300, 107] on icon "button" at bounding box center [301, 108] width 4 height 4
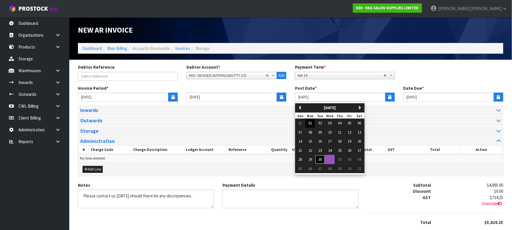
click at [319, 161] on span "30" at bounding box center [320, 159] width 3 height 5
type input "[DATE]"
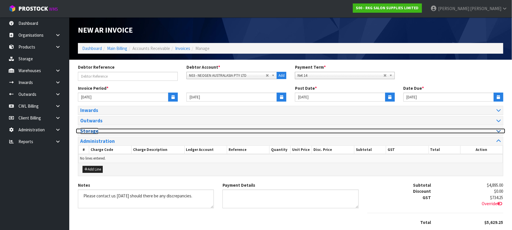
click at [499, 130] on icon at bounding box center [499, 131] width 4 height 5
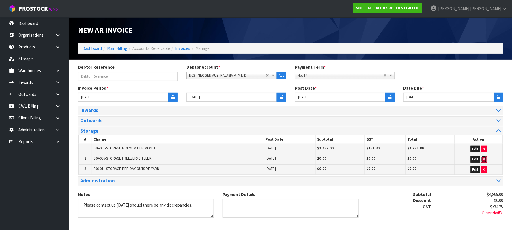
click at [483, 159] on icon "button" at bounding box center [484, 159] width 2 height 4
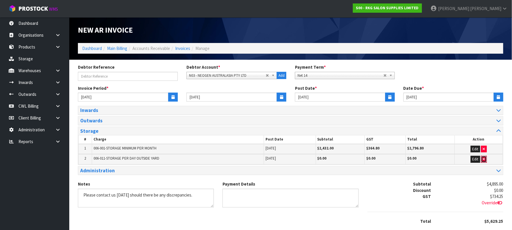
click at [483, 159] on icon "button" at bounding box center [484, 159] width 2 height 4
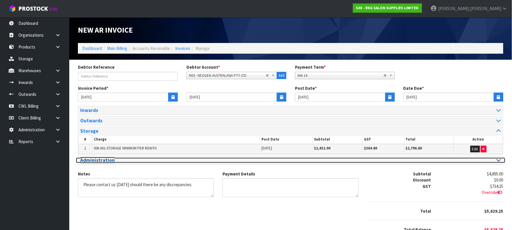
click at [496, 163] on div at bounding box center [398, 160] width 206 height 5
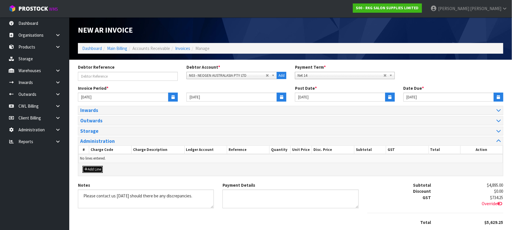
click at [92, 173] on button "Add Line" at bounding box center [93, 169] width 20 height 7
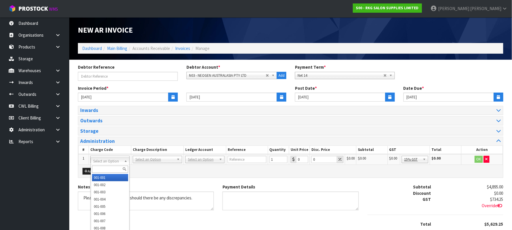
click at [102, 169] on input "text" at bounding box center [110, 169] width 36 height 7
type input "009-027"
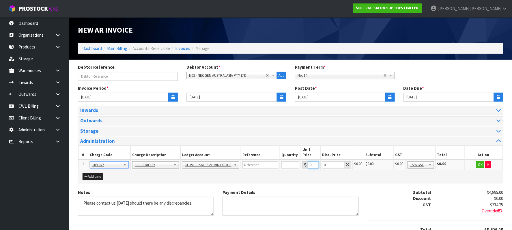
click at [314, 161] on input "0.01" at bounding box center [313, 164] width 11 height 7
click at [313, 161] on input "0.22377" at bounding box center [315, 164] width 11 height 7
type input "223770.22"
click at [313, 162] on input "223770.22" at bounding box center [308, 164] width 10 height 7
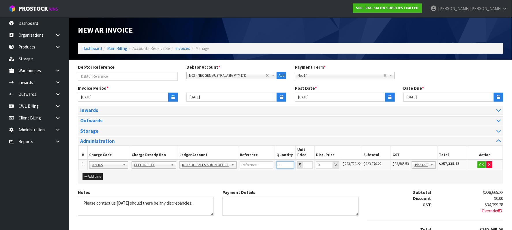
click at [287, 167] on input "1" at bounding box center [286, 164] width 18 height 7
type input "223.77"
click at [480, 161] on button "OK" at bounding box center [481, 164] width 8 height 7
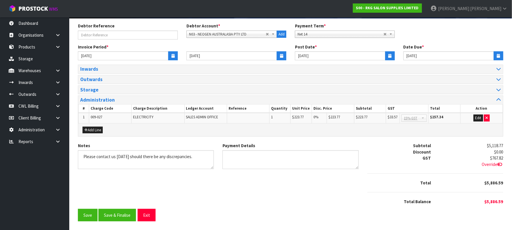
scroll to position [43, 0]
click at [90, 215] on button "Save" at bounding box center [88, 215] width 20 height 12
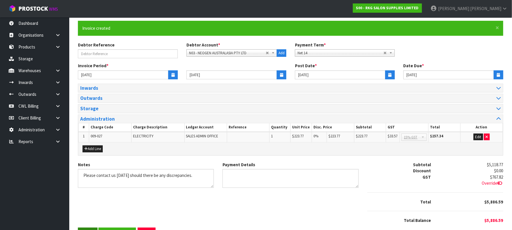
scroll to position [0, 0]
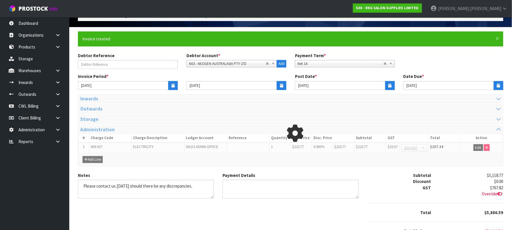
scroll to position [65, 0]
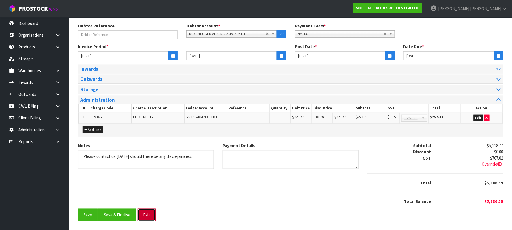
click at [152, 215] on button "Exit" at bounding box center [147, 215] width 18 height 12
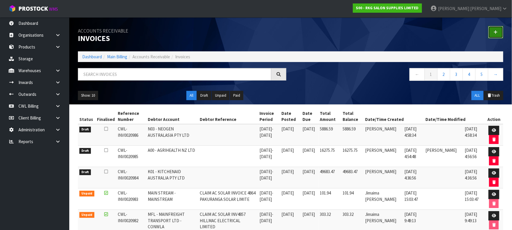
click at [497, 32] on icon at bounding box center [496, 32] width 4 height 4
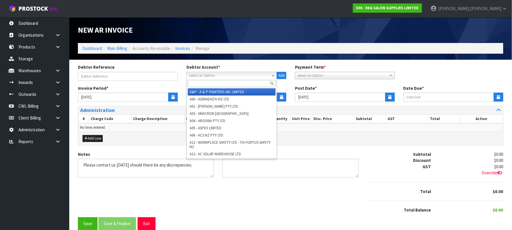
click at [215, 77] on span "Select an Option" at bounding box center [229, 75] width 80 height 7
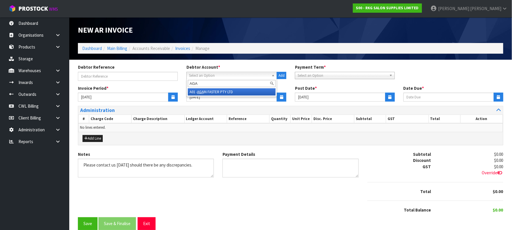
type input "AGA"
click at [233, 91] on li "A01 - AGA IN FASTER PTY LTD" at bounding box center [232, 91] width 88 height 7
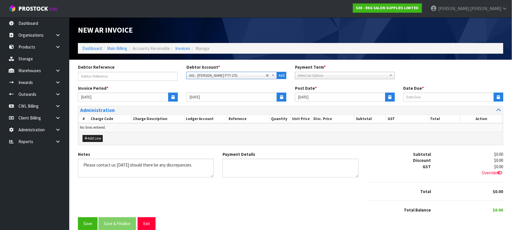
type input "[DATE]"
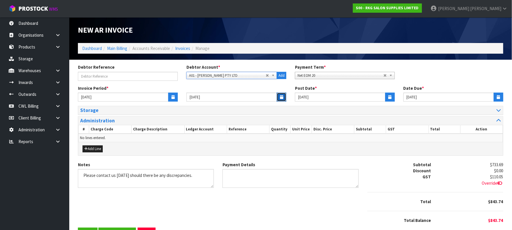
click at [282, 97] on icon "button" at bounding box center [281, 97] width 3 height 4
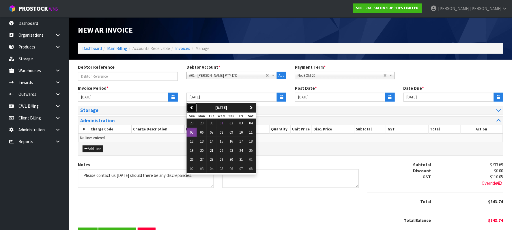
click at [192, 106] on icon "button" at bounding box center [192, 108] width 4 height 4
drag, startPoint x: 209, startPoint y: 158, endPoint x: 214, endPoint y: 158, distance: 4.7
click at [209, 158] on button "30" at bounding box center [212, 159] width 10 height 9
type input "[DATE]"
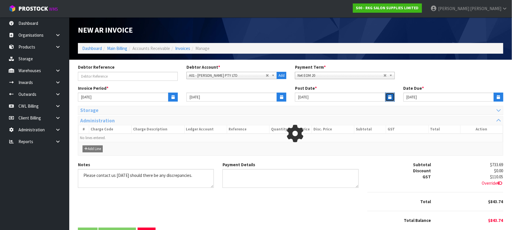
click at [392, 96] on icon "button" at bounding box center [390, 97] width 3 height 4
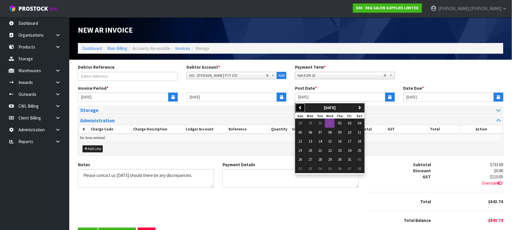
click at [301, 108] on icon "button" at bounding box center [301, 108] width 4 height 4
click at [322, 158] on span "30" at bounding box center [320, 159] width 3 height 5
type input "[DATE]"
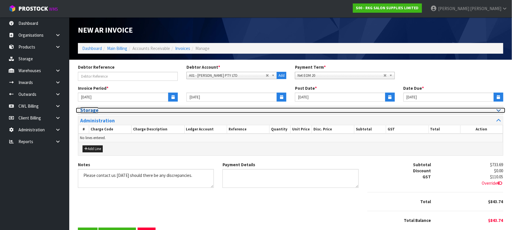
click at [501, 110] on icon at bounding box center [499, 110] width 4 height 5
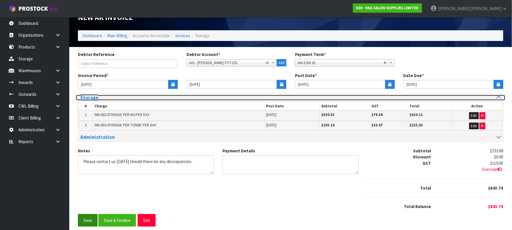
scroll to position [19, 0]
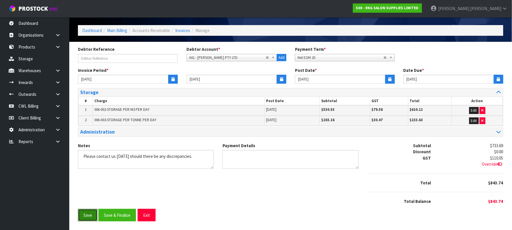
click at [87, 218] on button "Save" at bounding box center [88, 215] width 20 height 12
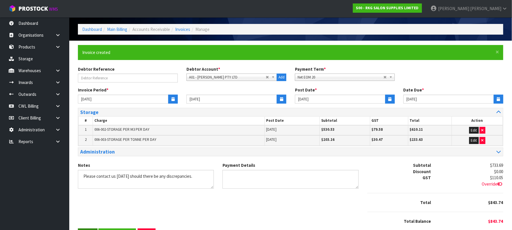
scroll to position [0, 0]
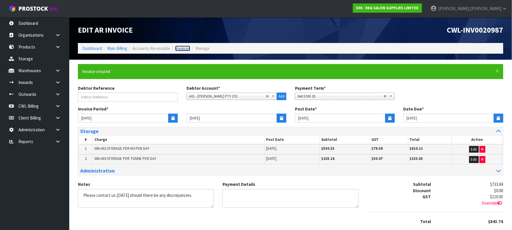
click at [187, 47] on link "Invoices" at bounding box center [182, 48] width 15 height 5
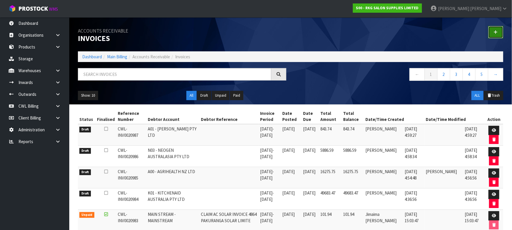
click at [499, 31] on link at bounding box center [496, 32] width 15 height 12
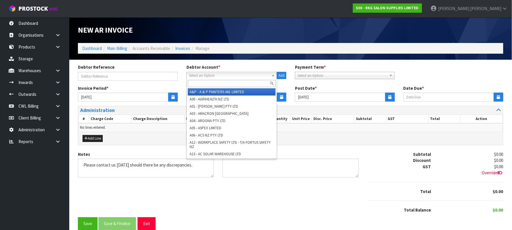
click at [216, 72] on span "Select an Option" at bounding box center [229, 75] width 80 height 7
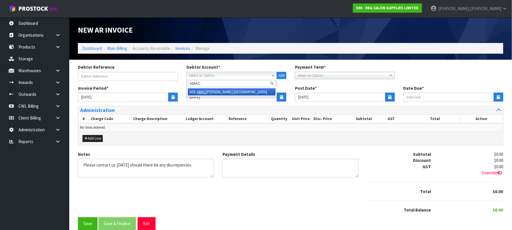
type input "AMAC"
click at [235, 90] on li "A03 - AMAC RON NEW ZEALAND" at bounding box center [232, 91] width 88 height 7
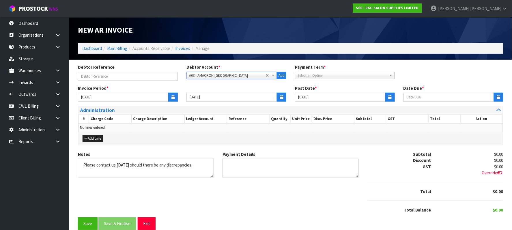
type input "08/10/2025"
type input "[DATE]"
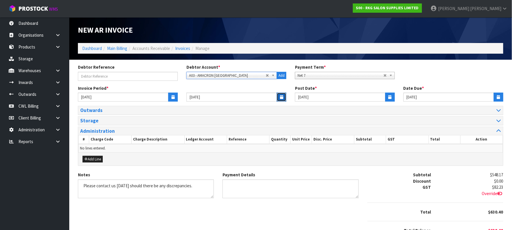
drag, startPoint x: 281, startPoint y: 99, endPoint x: 276, endPoint y: 101, distance: 5.5
click at [281, 99] on icon "button" at bounding box center [281, 97] width 3 height 4
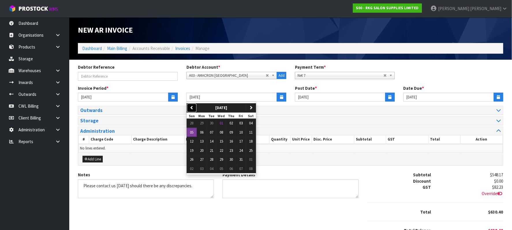
click at [192, 109] on icon "button" at bounding box center [192, 108] width 4 height 4
click at [213, 159] on span "30" at bounding box center [211, 159] width 3 height 5
type input "[DATE]"
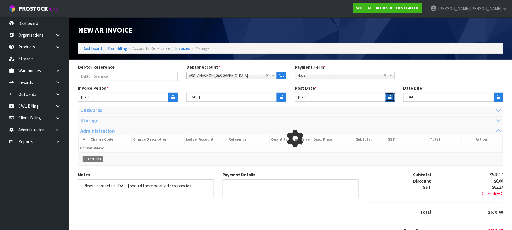
drag, startPoint x: 390, startPoint y: 95, endPoint x: 383, endPoint y: 97, distance: 7.4
click at [390, 95] on icon "button" at bounding box center [390, 97] width 3 height 4
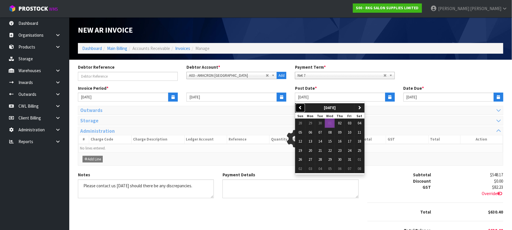
click at [303, 109] on button "previous" at bounding box center [301, 107] width 10 height 9
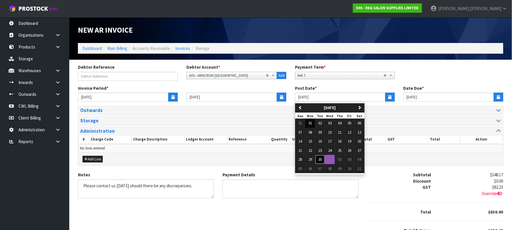
click at [322, 159] on span "30" at bounding box center [320, 159] width 3 height 5
type input "[DATE]"
type input "07/10/2025"
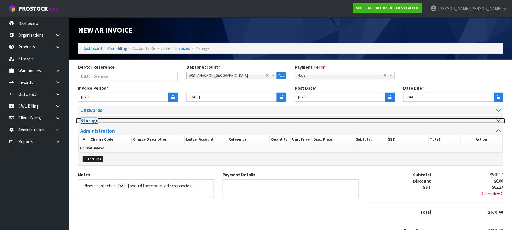
click at [500, 120] on icon at bounding box center [499, 120] width 4 height 5
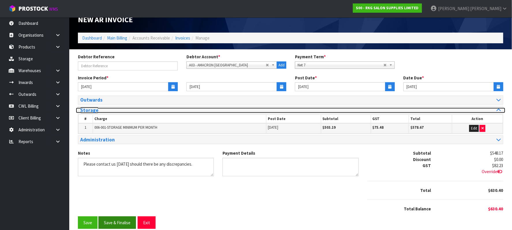
scroll to position [20, 0]
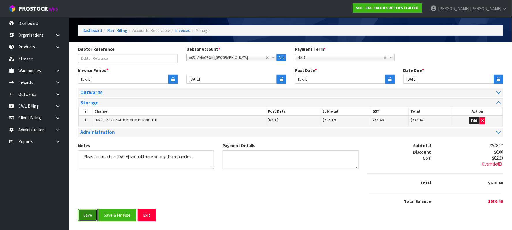
click at [88, 217] on button "Save" at bounding box center [88, 215] width 20 height 12
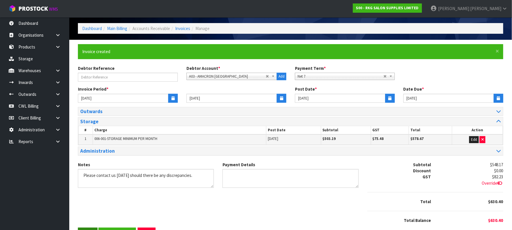
scroll to position [0, 0]
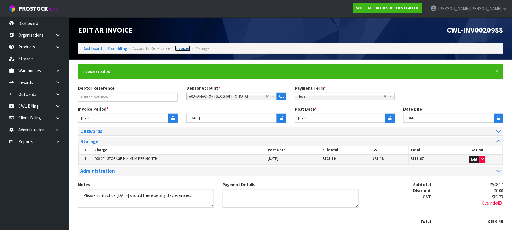
click at [180, 48] on link "Invoices" at bounding box center [182, 48] width 15 height 5
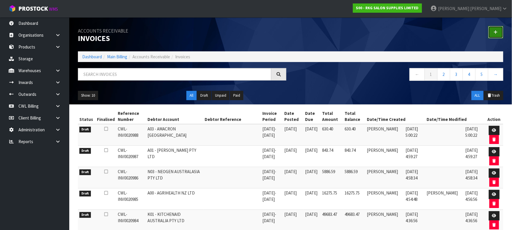
click at [497, 32] on icon at bounding box center [496, 32] width 4 height 4
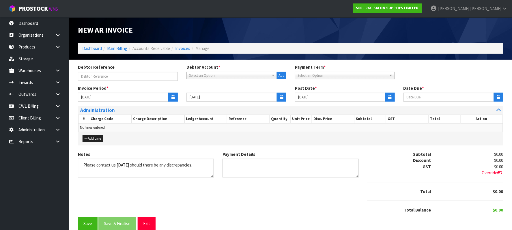
click at [208, 75] on span "Select an Option" at bounding box center [229, 75] width 80 height 7
type input "ARO"
click at [209, 91] on li "A04 - ARO ONA PTY LTD" at bounding box center [232, 91] width 88 height 7
type input "[DATE]"
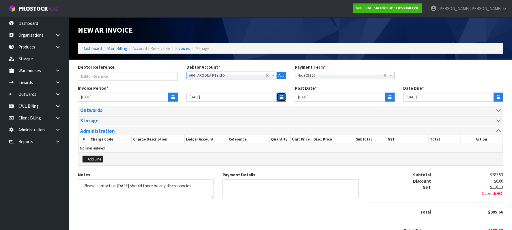
click at [280, 98] on icon "button" at bounding box center [281, 97] width 3 height 4
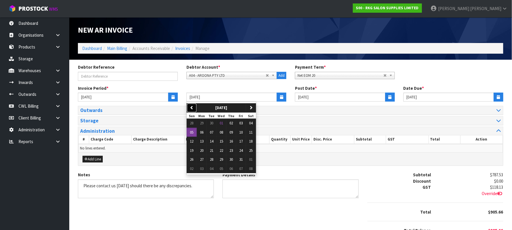
click at [190, 107] on button "previous" at bounding box center [192, 107] width 10 height 9
click at [213, 161] on span "30" at bounding box center [211, 159] width 3 height 5
type input "[DATE]"
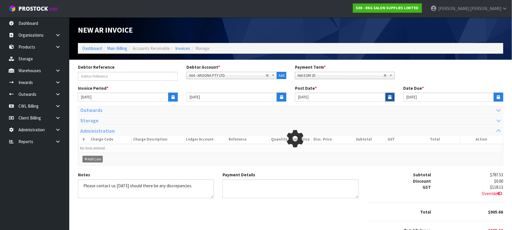
click at [389, 96] on icon "button" at bounding box center [390, 97] width 3 height 4
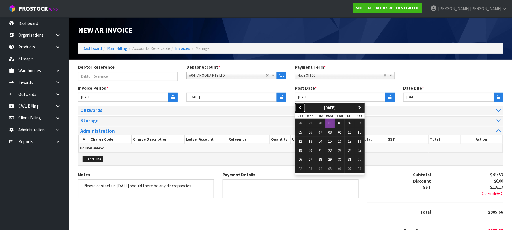
click at [300, 108] on icon "button" at bounding box center [301, 108] width 4 height 4
click at [322, 160] on span "30" at bounding box center [320, 159] width 3 height 5
type input "[DATE]"
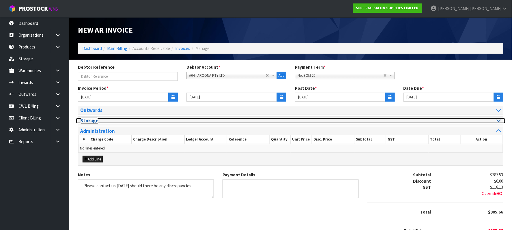
click at [501, 121] on icon at bounding box center [499, 120] width 4 height 5
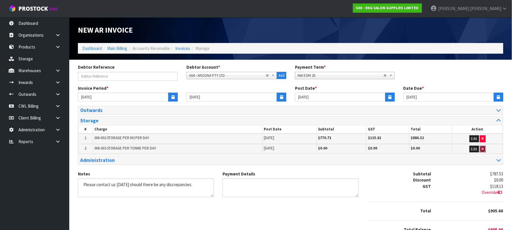
click at [482, 148] on icon "button" at bounding box center [483, 149] width 2 height 4
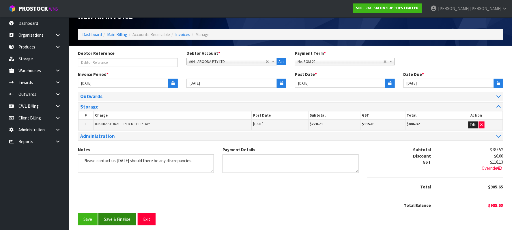
scroll to position [20, 0]
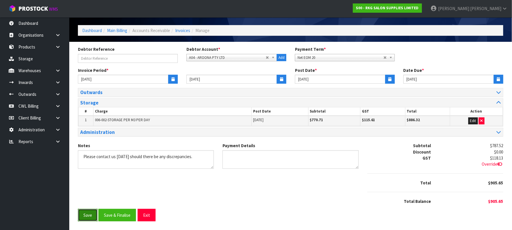
click at [87, 215] on button "Save" at bounding box center [88, 215] width 20 height 12
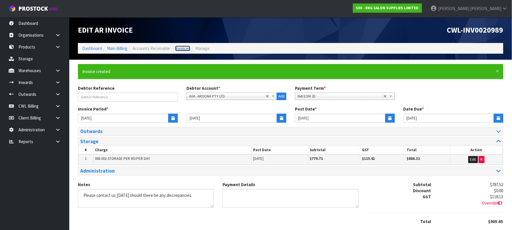
click at [189, 47] on link "Invoices" at bounding box center [182, 48] width 15 height 5
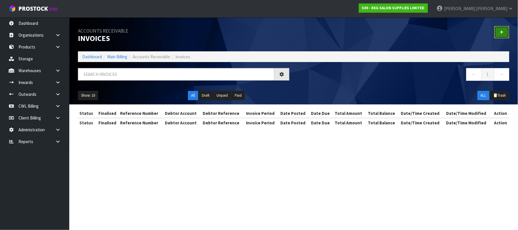
click at [502, 32] on link at bounding box center [502, 32] width 15 height 12
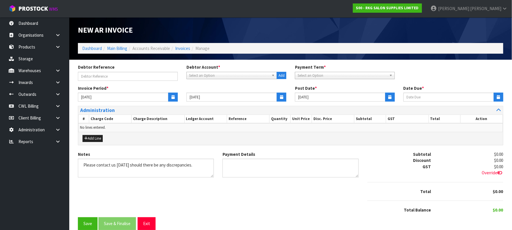
click at [199, 73] on span "Select an Option" at bounding box center [229, 75] width 80 height 7
type input "ASP"
click at [218, 90] on li "A05 - ASP EX LIMITED" at bounding box center [232, 91] width 88 height 7
type input "[DATE]"
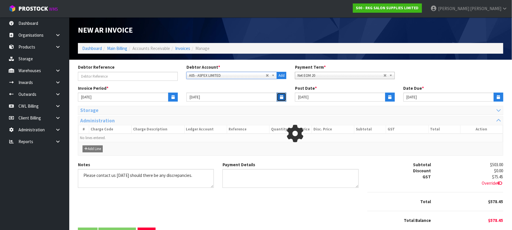
click at [281, 98] on icon "button" at bounding box center [281, 97] width 3 height 4
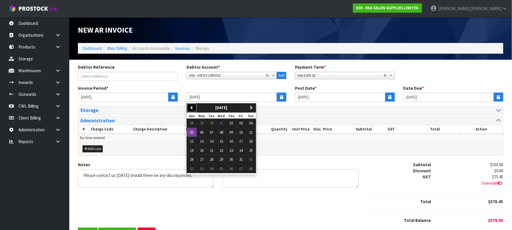
click at [194, 107] on button "previous" at bounding box center [192, 107] width 10 height 9
click at [212, 161] on span "30" at bounding box center [211, 159] width 3 height 5
type input "[DATE]"
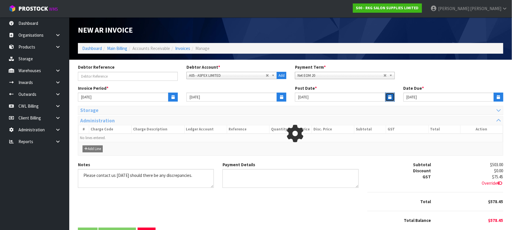
click at [392, 98] on icon "button" at bounding box center [390, 97] width 3 height 4
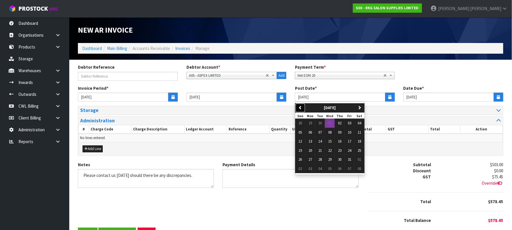
click at [304, 107] on button "previous" at bounding box center [301, 107] width 10 height 9
click at [320, 160] on span "30" at bounding box center [320, 159] width 3 height 5
type input "[DATE]"
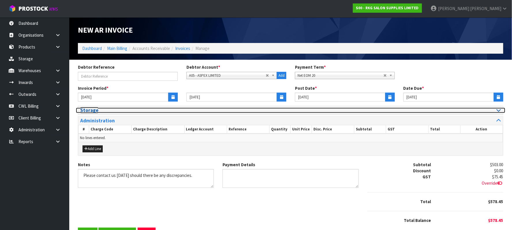
click at [499, 109] on icon at bounding box center [499, 110] width 4 height 5
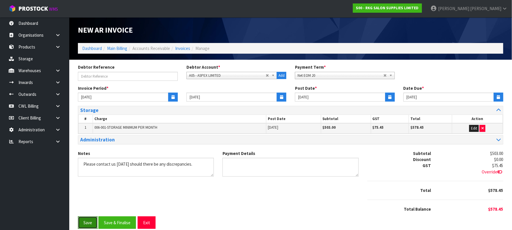
click at [88, 222] on button "Save" at bounding box center [88, 223] width 20 height 12
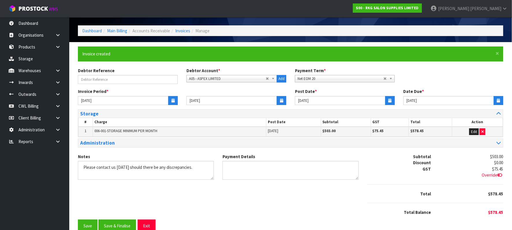
scroll to position [30, 0]
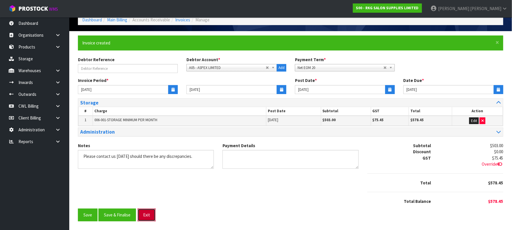
click at [151, 214] on button "Exit" at bounding box center [147, 215] width 18 height 12
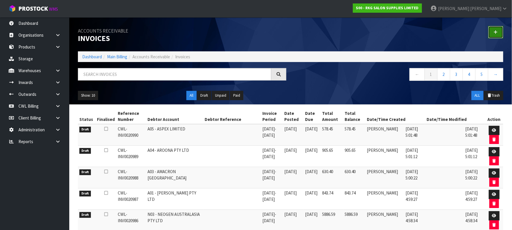
click at [493, 31] on link at bounding box center [496, 32] width 15 height 12
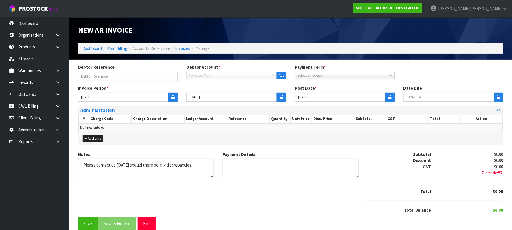
click at [194, 77] on span "Select an Option" at bounding box center [229, 75] width 80 height 7
click at [201, 75] on span "Select an Option" at bounding box center [229, 75] width 80 height 7
type input "ACS"
click at [209, 92] on li "A06 - ACS NZ PTY LTD" at bounding box center [232, 91] width 88 height 7
type input "[DATE]"
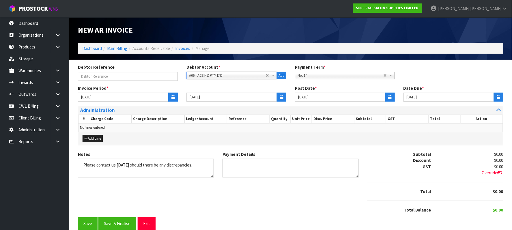
type input "[DATE]"
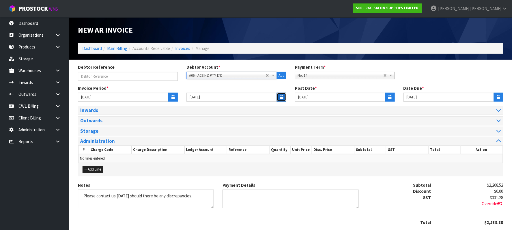
click at [282, 97] on icon "button" at bounding box center [281, 97] width 3 height 4
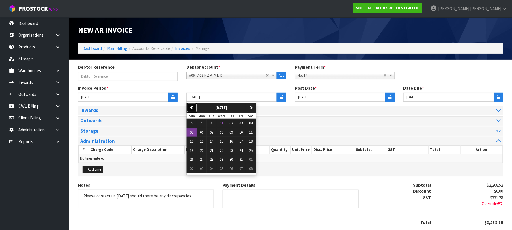
click at [189, 107] on button "previous" at bounding box center [192, 107] width 10 height 9
click at [213, 159] on span "30" at bounding box center [211, 159] width 3 height 5
type input "[DATE]"
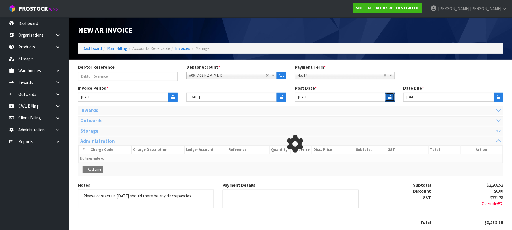
drag, startPoint x: 391, startPoint y: 95, endPoint x: 376, endPoint y: 102, distance: 16.0
click at [389, 96] on icon "button" at bounding box center [390, 97] width 3 height 4
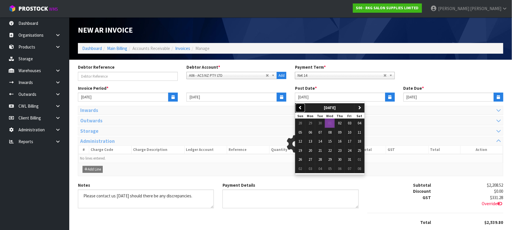
click at [299, 106] on icon "button" at bounding box center [301, 108] width 4 height 4
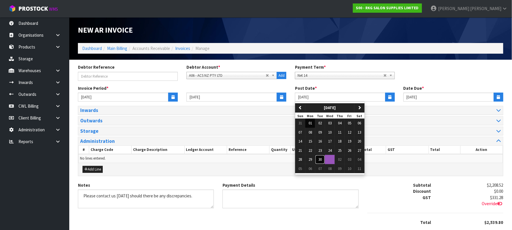
click at [322, 159] on span "30" at bounding box center [320, 159] width 3 height 5
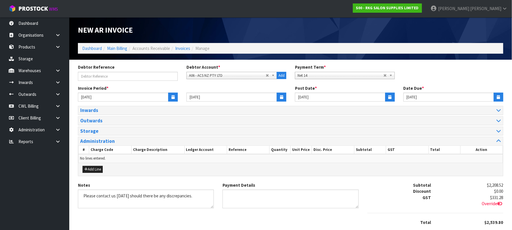
type input "[DATE]"
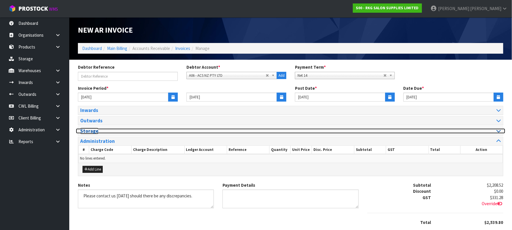
click at [493, 133] on div at bounding box center [398, 131] width 206 height 5
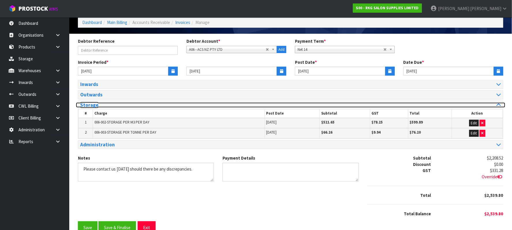
scroll to position [41, 0]
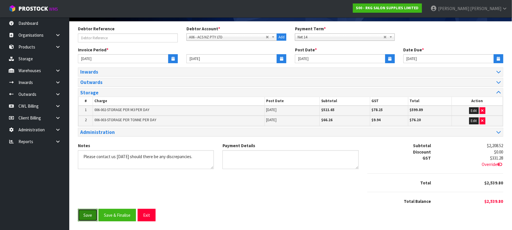
click at [88, 215] on button "Save" at bounding box center [88, 215] width 20 height 12
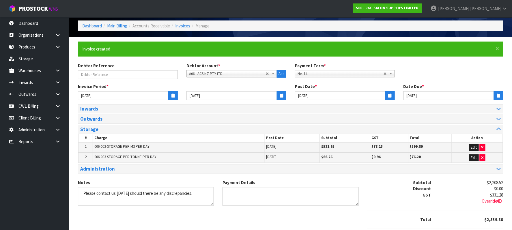
scroll to position [62, 0]
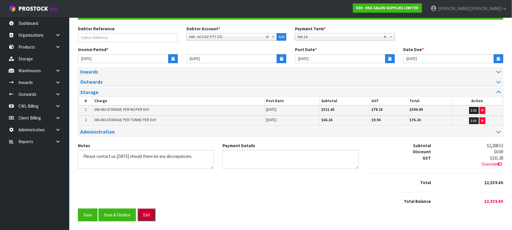
click at [144, 218] on button "Exit" at bounding box center [147, 215] width 18 height 12
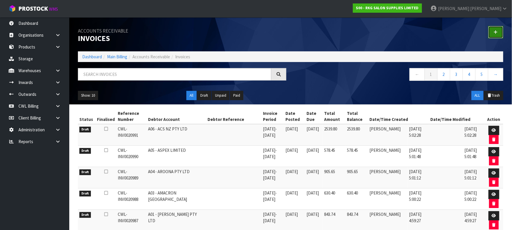
click at [497, 30] on icon at bounding box center [496, 32] width 4 height 4
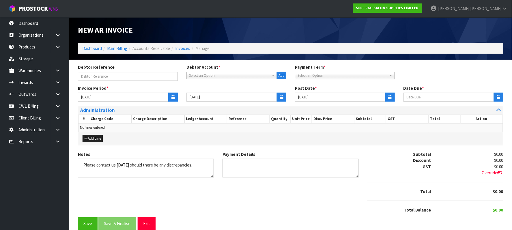
click at [209, 74] on span "Select an Option" at bounding box center [229, 75] width 80 height 7
type input "AC SOL"
click at [236, 94] on li "A13 - AC SOL AR WAREHOUSE LTD" at bounding box center [232, 91] width 88 height 7
type input "11/10/2025"
type input "[DATE]"
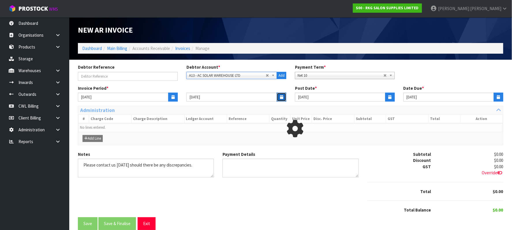
click at [281, 97] on icon "button" at bounding box center [281, 97] width 3 height 4
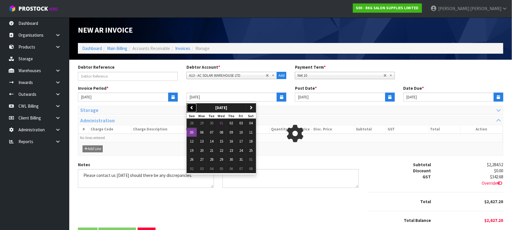
click at [192, 109] on icon "button" at bounding box center [192, 108] width 4 height 4
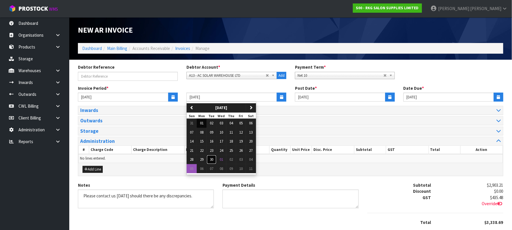
click at [212, 161] on span "30" at bounding box center [211, 159] width 3 height 5
type input "[DATE]"
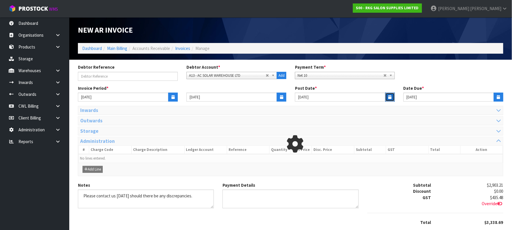
click at [390, 97] on icon "button" at bounding box center [390, 97] width 3 height 4
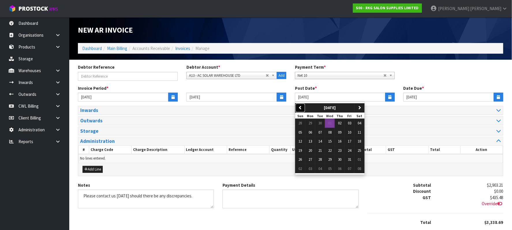
click at [300, 106] on icon "button" at bounding box center [301, 108] width 4 height 4
click at [322, 162] on span "30" at bounding box center [320, 159] width 3 height 5
type input "[DATE]"
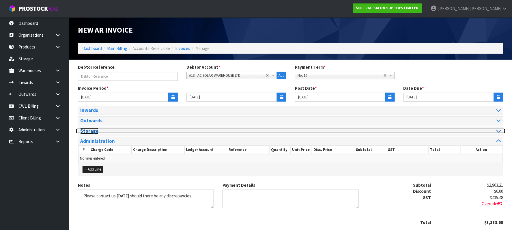
click at [493, 133] on div at bounding box center [398, 131] width 206 height 5
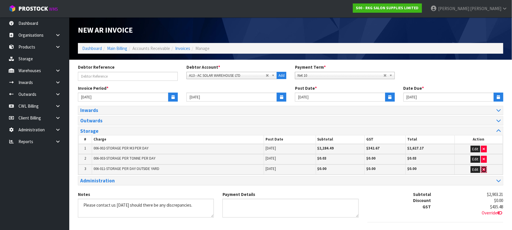
click at [485, 170] on button "button" at bounding box center [485, 169] width 6 height 7
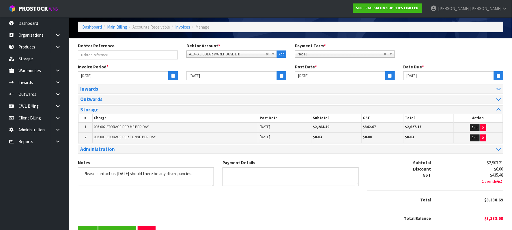
scroll to position [41, 0]
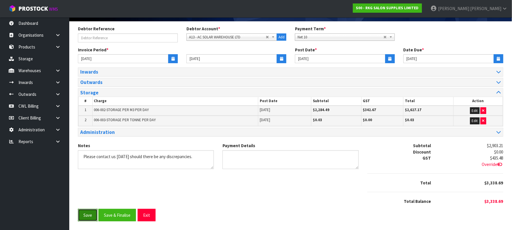
click at [84, 216] on button "Save" at bounding box center [88, 215] width 20 height 12
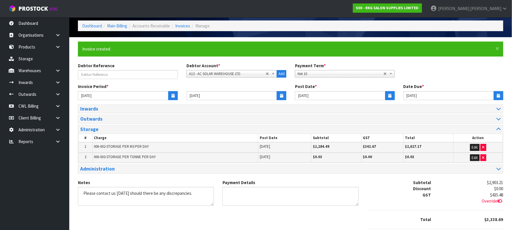
scroll to position [62, 0]
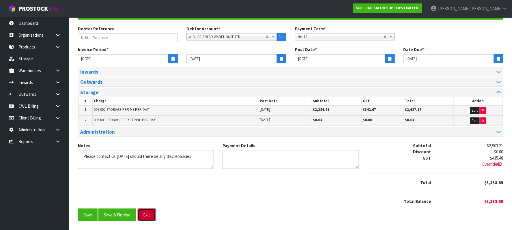
click at [146, 215] on button "Exit" at bounding box center [147, 215] width 18 height 12
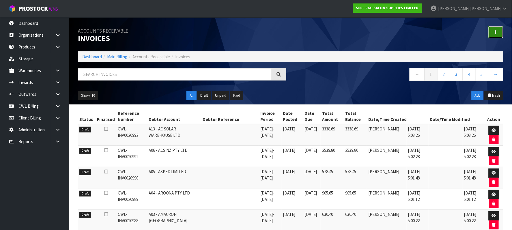
click at [494, 33] on link at bounding box center [496, 32] width 15 height 12
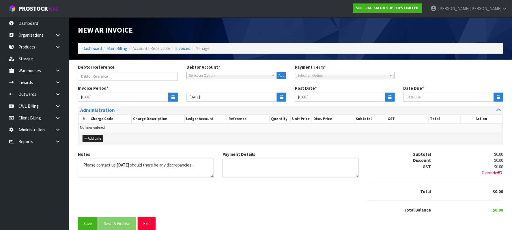
click at [206, 74] on span "Select an Option" at bounding box center [229, 75] width 80 height 7
type input "AQU"
click at [220, 97] on li "A16 - AQU A COOLER LIMITED" at bounding box center [232, 99] width 88 height 7
type input "11/10/2025"
type input "[DATE]"
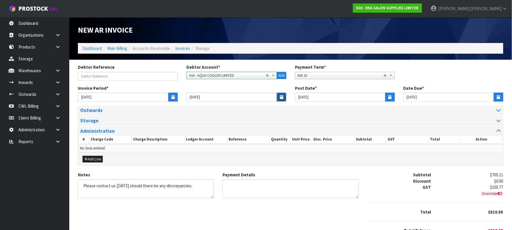
drag, startPoint x: 283, startPoint y: 97, endPoint x: 273, endPoint y: 101, distance: 10.0
click at [282, 97] on icon "button" at bounding box center [281, 97] width 3 height 4
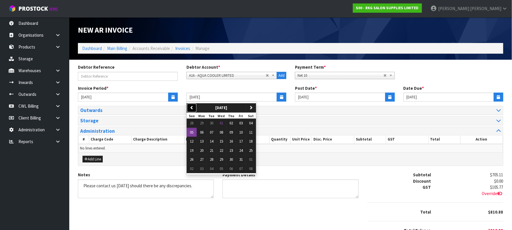
drag, startPoint x: 190, startPoint y: 105, endPoint x: 199, endPoint y: 114, distance: 12.5
click at [191, 106] on icon "button" at bounding box center [192, 108] width 4 height 4
click at [213, 159] on span "30" at bounding box center [211, 159] width 3 height 5
type input "[DATE]"
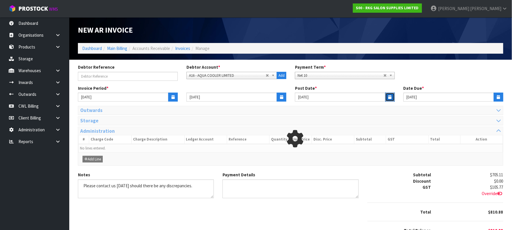
click at [387, 96] on button "button" at bounding box center [391, 97] width 10 height 9
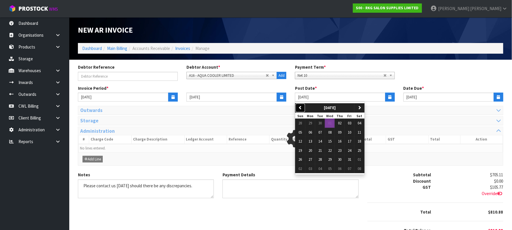
click at [302, 106] on icon "button" at bounding box center [301, 108] width 4 height 4
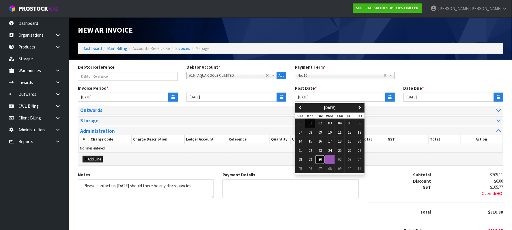
click at [319, 161] on span "30" at bounding box center [320, 159] width 3 height 5
type input "[DATE]"
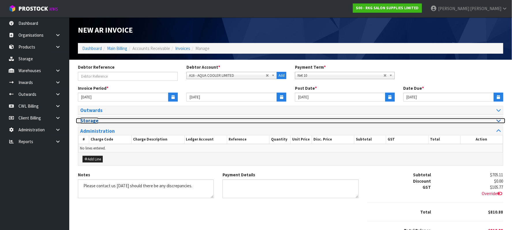
click at [495, 121] on div at bounding box center [398, 120] width 206 height 5
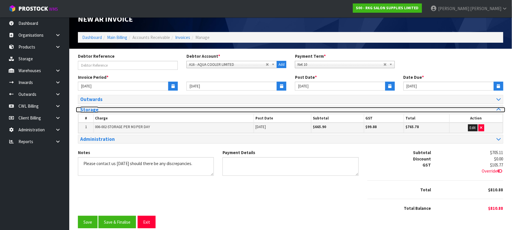
scroll to position [20, 0]
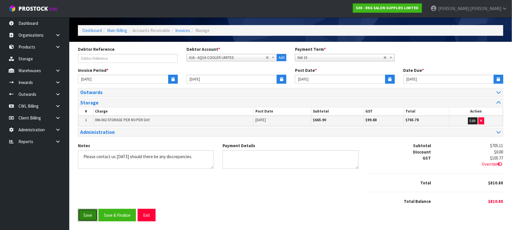
click at [85, 213] on button "Save" at bounding box center [88, 215] width 20 height 12
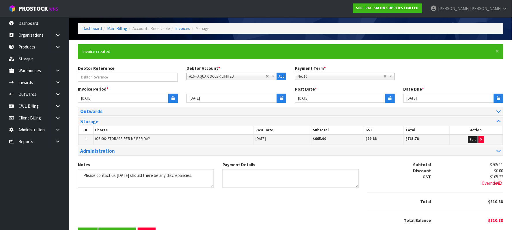
scroll to position [0, 0]
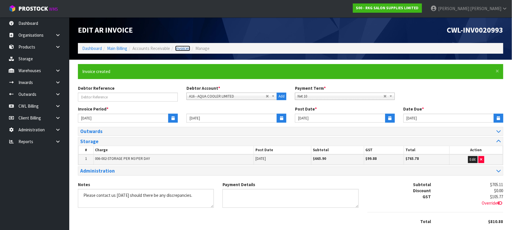
click at [187, 48] on link "Invoices" at bounding box center [182, 48] width 15 height 5
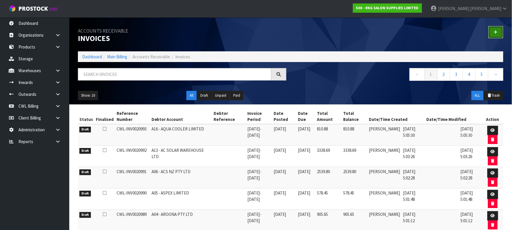
click at [495, 29] on link at bounding box center [496, 32] width 15 height 12
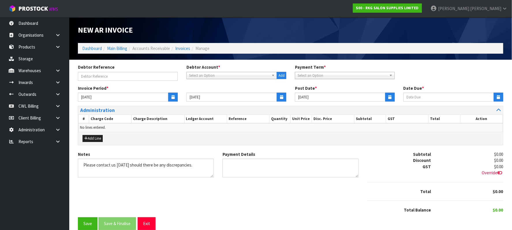
click at [221, 75] on span "Select an Option" at bounding box center [229, 75] width 80 height 7
type input "BIG"
click at [224, 91] on li "B06 - THE BIG GAME COMPANY LTD" at bounding box center [232, 91] width 88 height 7
type input "[DATE]"
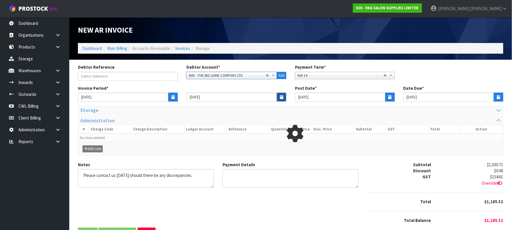
click at [281, 96] on icon "button" at bounding box center [281, 97] width 3 height 4
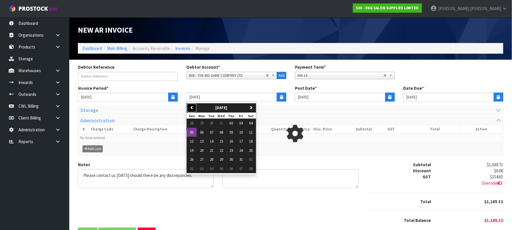
click at [188, 107] on button "previous" at bounding box center [192, 107] width 10 height 9
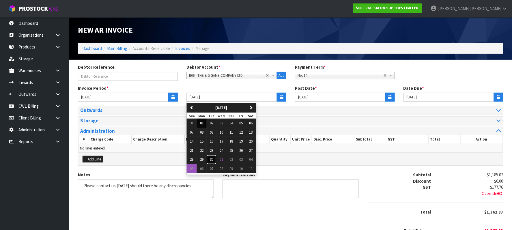
click at [209, 160] on button "30" at bounding box center [212, 159] width 10 height 9
type input "[DATE]"
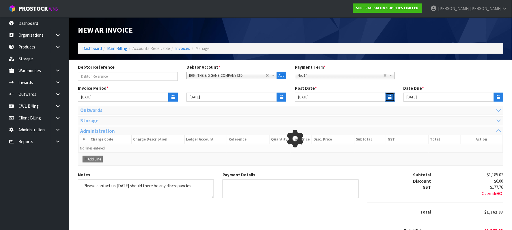
click at [387, 96] on button "button" at bounding box center [391, 97] width 10 height 9
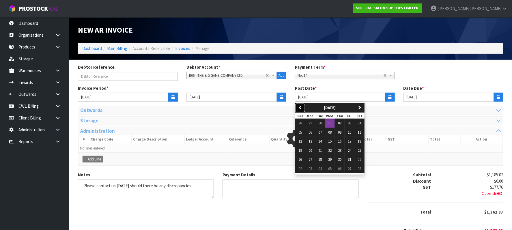
drag, startPoint x: 300, startPoint y: 106, endPoint x: 306, endPoint y: 116, distance: 12.0
click at [300, 106] on icon "button" at bounding box center [301, 108] width 4 height 4
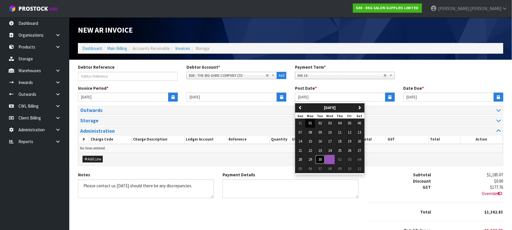
click at [319, 160] on span "30" at bounding box center [320, 159] width 3 height 5
type input "[DATE]"
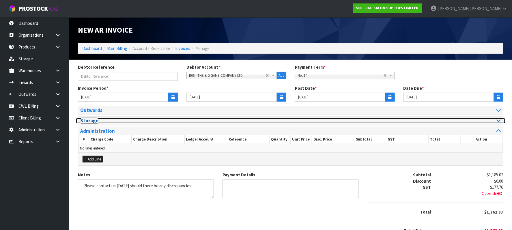
click at [489, 121] on div at bounding box center [398, 120] width 206 height 5
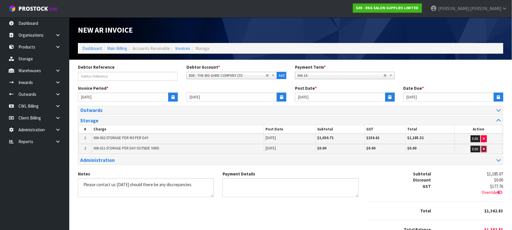
click at [486, 150] on button "button" at bounding box center [485, 149] width 6 height 7
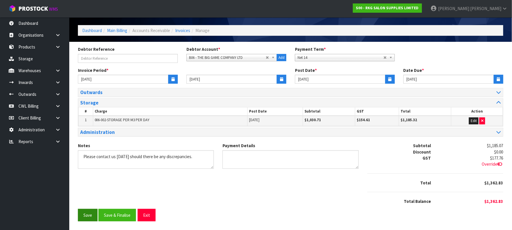
scroll to position [20, 0]
click at [90, 215] on button "Save" at bounding box center [88, 215] width 20 height 12
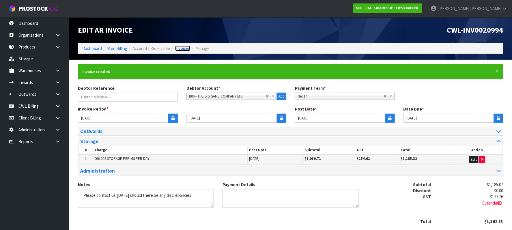
click at [185, 49] on link "Invoices" at bounding box center [182, 48] width 15 height 5
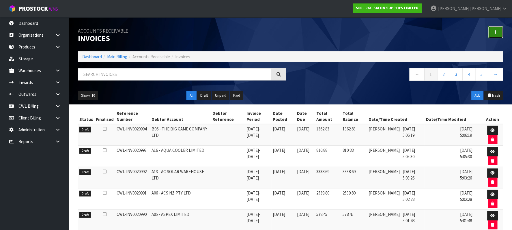
click at [499, 31] on link at bounding box center [496, 32] width 15 height 12
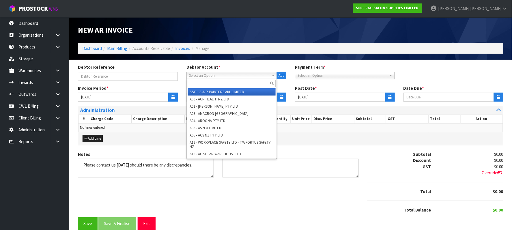
click at [229, 75] on span "Select an Option" at bounding box center [229, 75] width 80 height 7
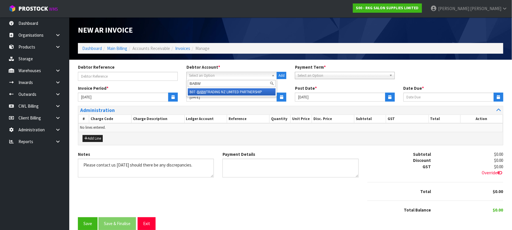
type input "BABW"
click at [219, 90] on li "B07 - BABW TRADING NZ LIMITED PARTNERSHIP" at bounding box center [232, 91] width 88 height 7
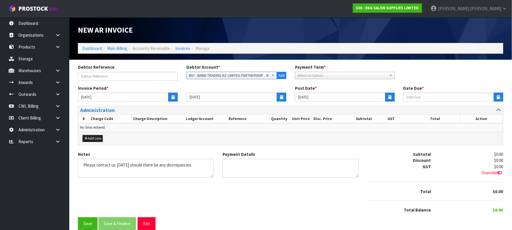
type input "11/10/2025"
type input "[DATE]"
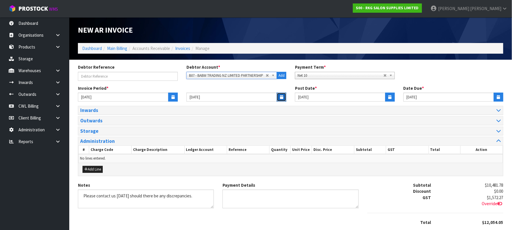
click at [282, 98] on icon "button" at bounding box center [281, 97] width 3 height 4
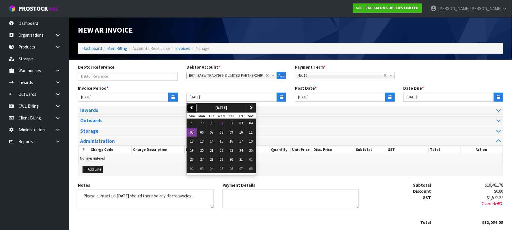
click at [194, 109] on button "previous" at bounding box center [192, 107] width 10 height 9
click at [213, 159] on span "30" at bounding box center [211, 159] width 3 height 5
type input "[DATE]"
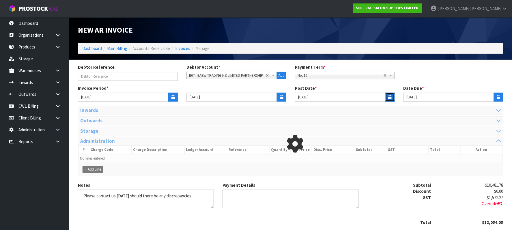
click at [388, 96] on button "button" at bounding box center [391, 97] width 10 height 9
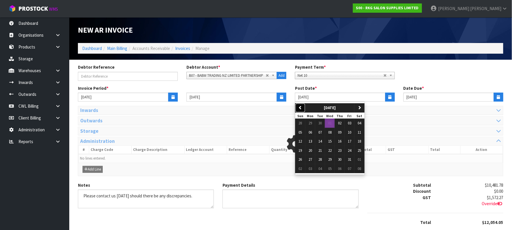
click at [301, 106] on icon "button" at bounding box center [301, 108] width 4 height 4
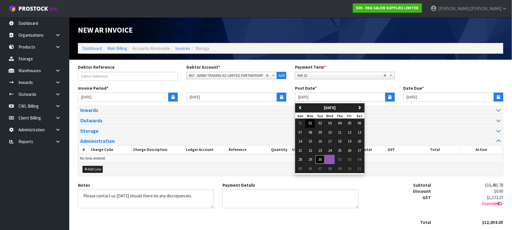
click at [322, 160] on span "30" at bounding box center [320, 159] width 3 height 5
type input "[DATE]"
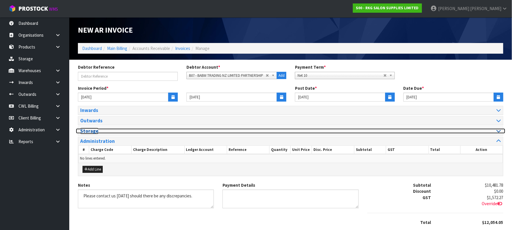
click at [501, 133] on icon at bounding box center [499, 131] width 4 height 5
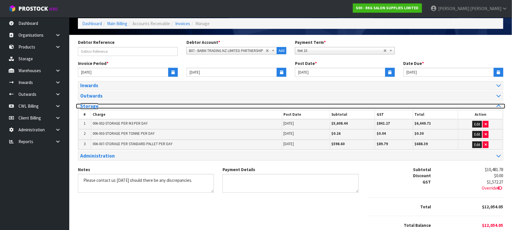
scroll to position [51, 0]
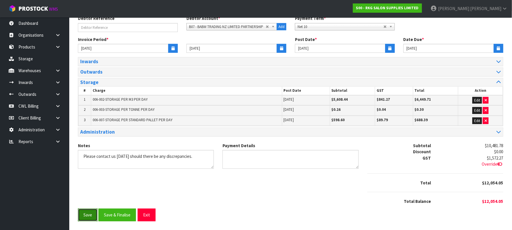
click at [87, 215] on button "Save" at bounding box center [88, 215] width 20 height 12
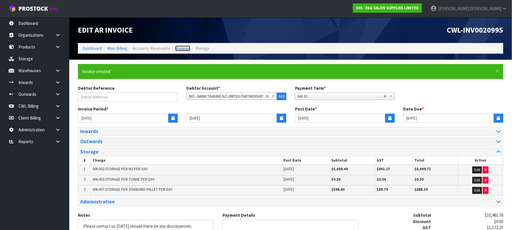
click at [183, 48] on link "Invoices" at bounding box center [182, 48] width 15 height 5
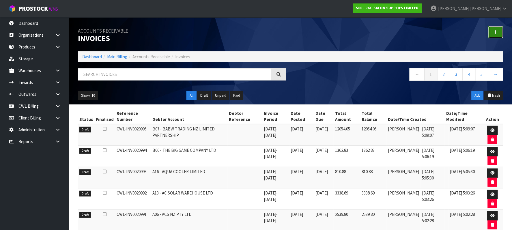
click at [494, 30] on link at bounding box center [496, 32] width 15 height 12
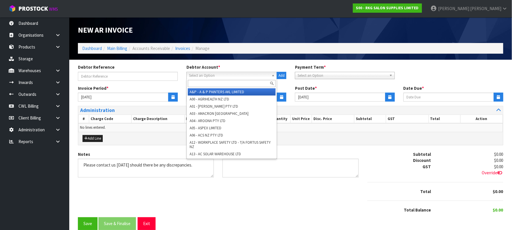
click at [212, 74] on span "Select an Option" at bounding box center [229, 75] width 80 height 7
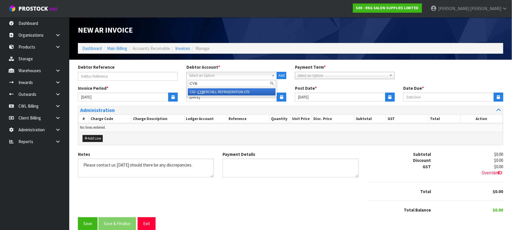
type input "CYB"
click at [217, 89] on li "C02 - CYB ERCHILL REFRIGERATION LTD" at bounding box center [232, 91] width 88 height 7
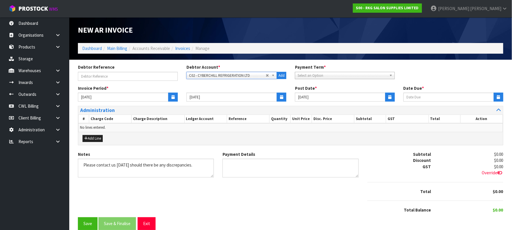
type input "[DATE]"
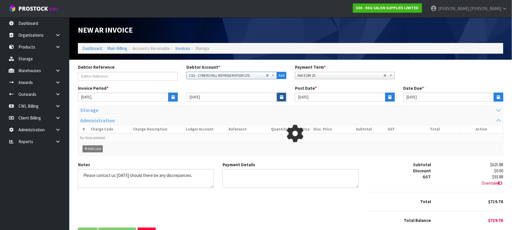
click at [281, 97] on icon "button" at bounding box center [281, 97] width 3 height 4
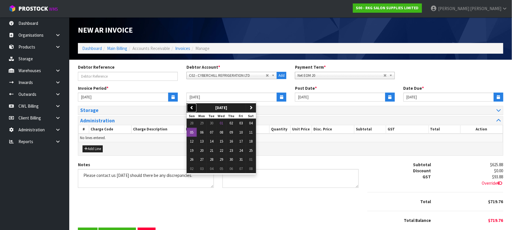
click at [191, 106] on icon "button" at bounding box center [192, 108] width 4 height 4
drag, startPoint x: 213, startPoint y: 159, endPoint x: 221, endPoint y: 157, distance: 8.3
click at [213, 158] on span "30" at bounding box center [211, 159] width 3 height 5
type input "[DATE]"
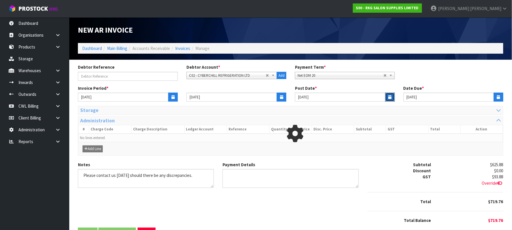
click at [387, 98] on button "button" at bounding box center [391, 97] width 10 height 9
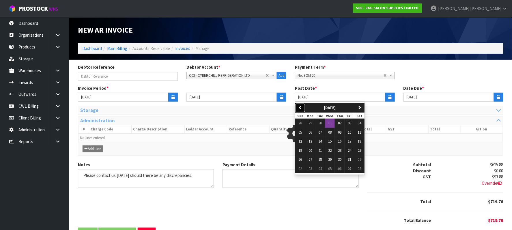
click at [296, 107] on button "previous" at bounding box center [301, 107] width 10 height 9
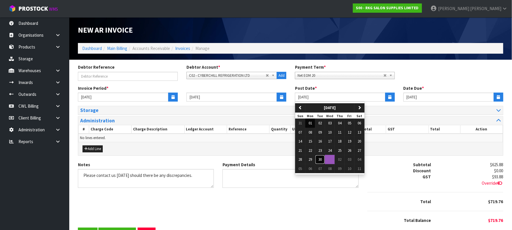
click at [322, 161] on span "30" at bounding box center [320, 159] width 3 height 5
type input "[DATE]"
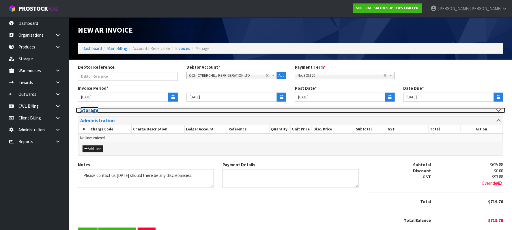
click at [497, 109] on div at bounding box center [398, 110] width 206 height 5
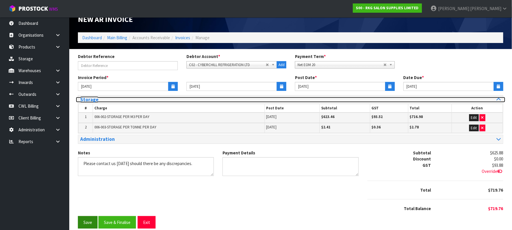
scroll to position [19, 0]
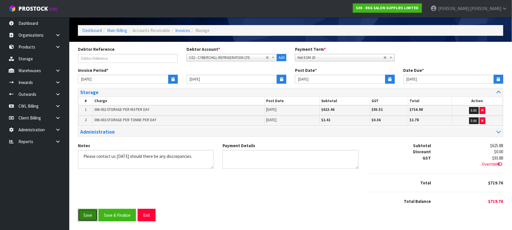
click at [90, 214] on button "Save" at bounding box center [88, 215] width 20 height 12
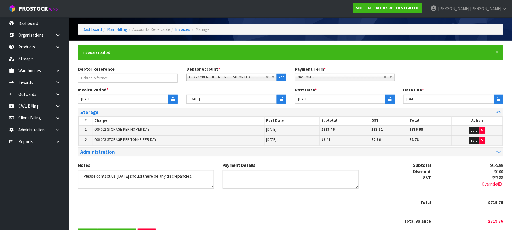
scroll to position [0, 0]
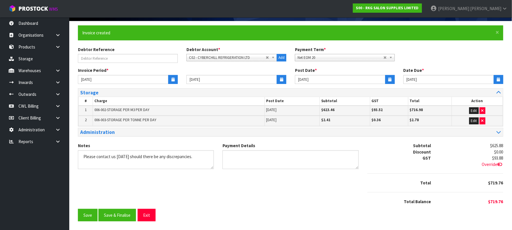
scroll to position [40, 0]
click at [148, 217] on button "Exit" at bounding box center [147, 215] width 18 height 12
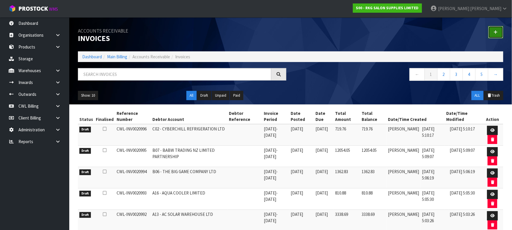
click at [495, 33] on icon at bounding box center [496, 32] width 4 height 4
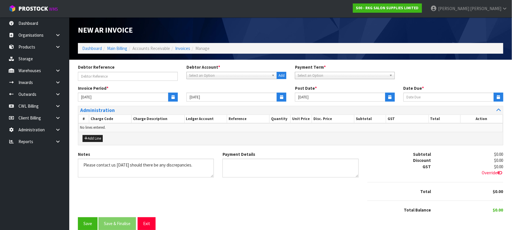
click at [204, 77] on span "Select an Option" at bounding box center [229, 75] width 80 height 7
type input "CHEM"
click at [227, 90] on li "C05 - CHEM AGRO NZ LTD" at bounding box center [232, 91] width 88 height 7
type input "[DATE]"
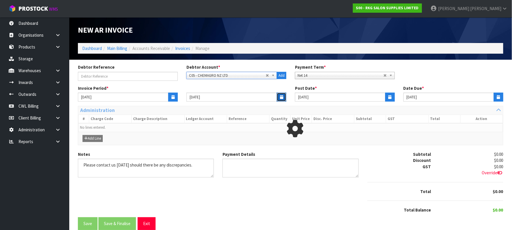
click at [280, 97] on button "button" at bounding box center [282, 97] width 10 height 9
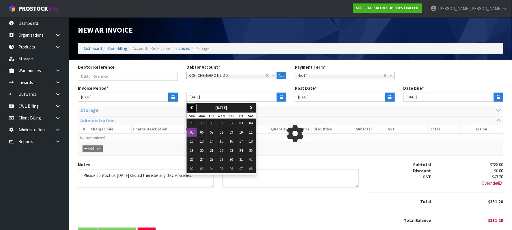
click at [191, 106] on icon "button" at bounding box center [192, 108] width 4 height 4
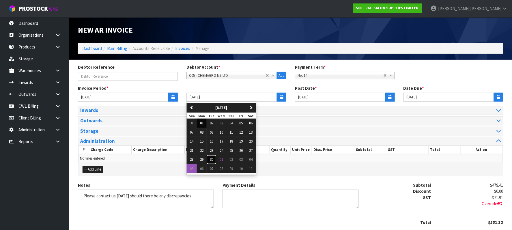
click at [212, 161] on span "30" at bounding box center [211, 159] width 3 height 5
type input "[DATE]"
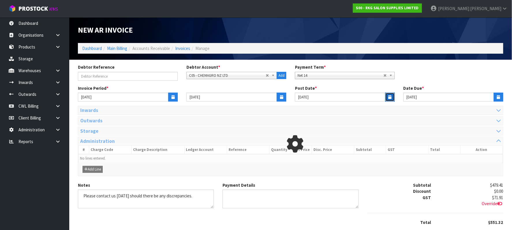
drag, startPoint x: 391, startPoint y: 97, endPoint x: 381, endPoint y: 100, distance: 10.1
click at [390, 97] on icon "button" at bounding box center [390, 97] width 3 height 4
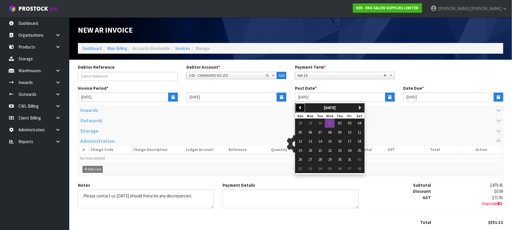
drag, startPoint x: 299, startPoint y: 107, endPoint x: 307, endPoint y: 115, distance: 11.0
click at [300, 108] on icon "button" at bounding box center [301, 108] width 4 height 4
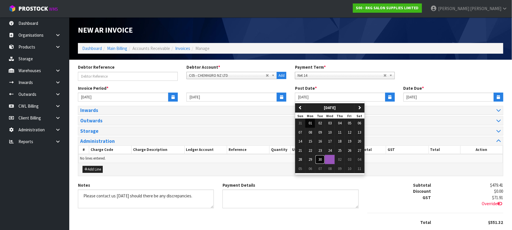
click at [322, 161] on span "30" at bounding box center [320, 159] width 3 height 5
type input "[DATE]"
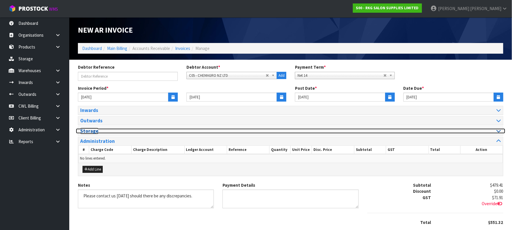
click at [498, 132] on icon at bounding box center [499, 131] width 4 height 5
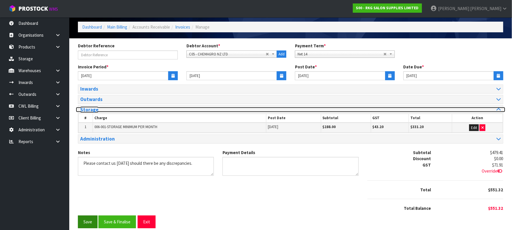
scroll to position [31, 0]
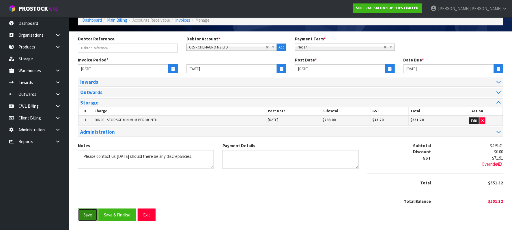
click at [89, 214] on button "Save" at bounding box center [88, 215] width 20 height 12
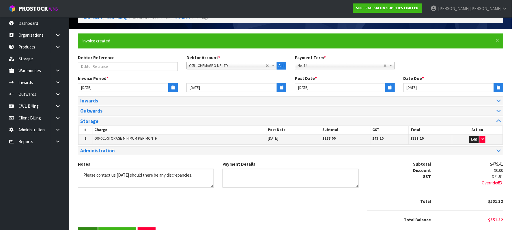
scroll to position [0, 0]
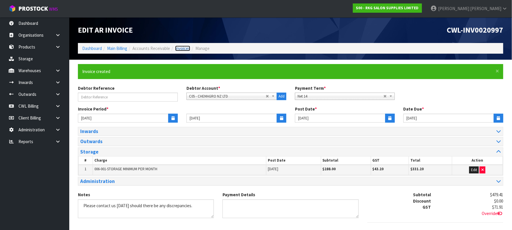
click at [183, 46] on link "Invoices" at bounding box center [182, 48] width 15 height 5
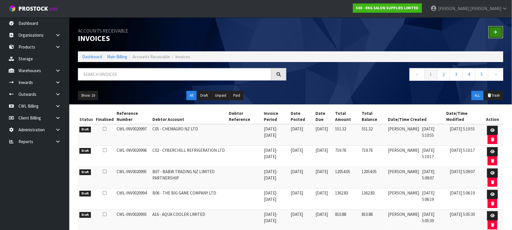
click at [497, 31] on icon at bounding box center [496, 32] width 4 height 4
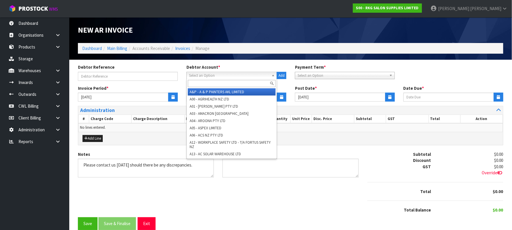
click at [208, 75] on span "Select an Option" at bounding box center [229, 75] width 80 height 7
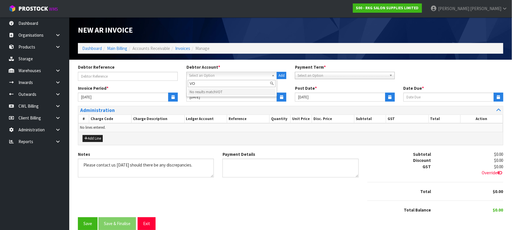
type input "V"
type input "COT"
click at [243, 92] on li "C06 - COT TON ON GROUP" at bounding box center [232, 91] width 88 height 7
type input "31/10/2025"
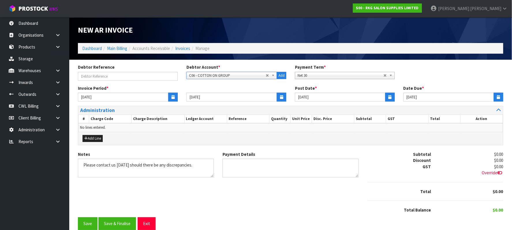
type input "[DATE]"
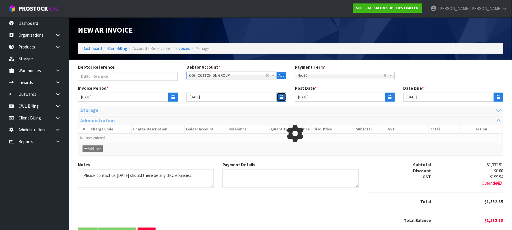
click at [282, 97] on icon "button" at bounding box center [281, 97] width 3 height 4
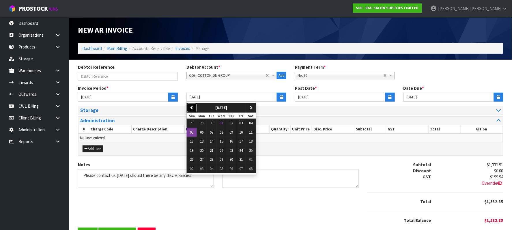
click at [194, 108] on icon "button" at bounding box center [192, 108] width 4 height 4
click at [212, 159] on span "30" at bounding box center [211, 159] width 3 height 5
type input "[DATE]"
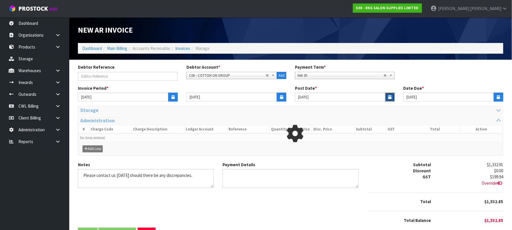
click at [388, 99] on button "button" at bounding box center [391, 97] width 10 height 9
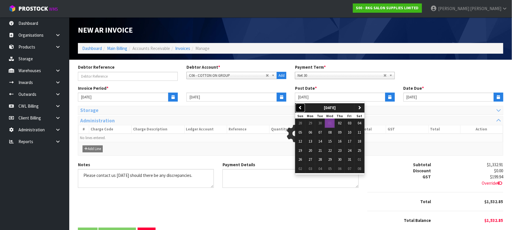
click at [299, 108] on icon "button" at bounding box center [301, 108] width 4 height 4
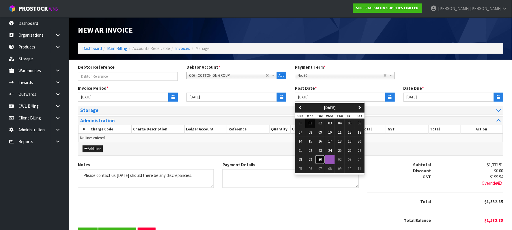
click at [322, 159] on span "30" at bounding box center [320, 159] width 3 height 5
type input "[DATE]"
type input "30/10/2025"
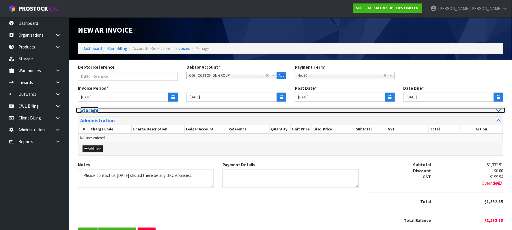
click at [497, 109] on icon at bounding box center [499, 110] width 4 height 5
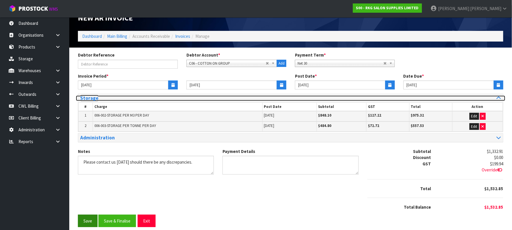
scroll to position [19, 0]
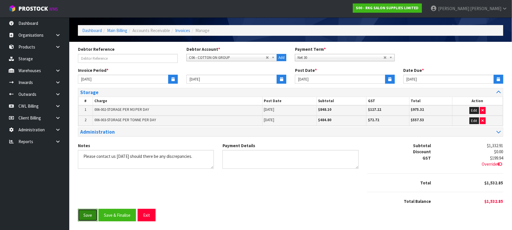
click at [88, 217] on button "Save" at bounding box center [88, 215] width 20 height 12
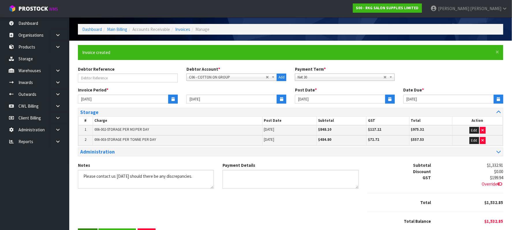
scroll to position [0, 0]
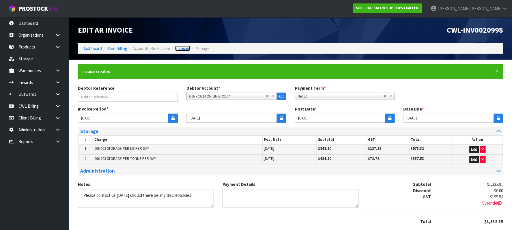
click at [185, 49] on link "Invoices" at bounding box center [182, 48] width 15 height 5
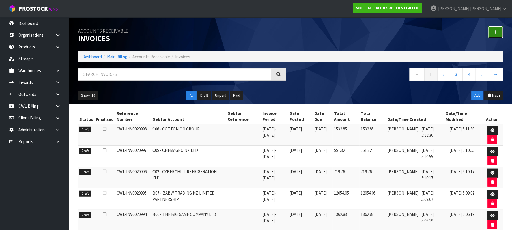
click at [493, 32] on link at bounding box center [496, 32] width 15 height 12
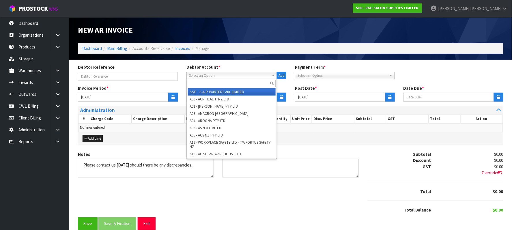
click at [213, 73] on span "Select an Option" at bounding box center [229, 75] width 80 height 7
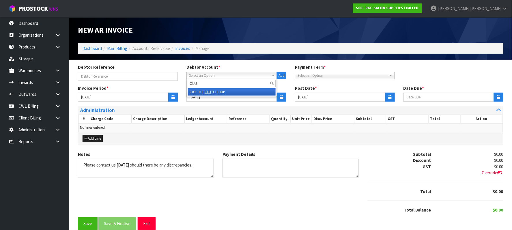
type input "CLU"
click at [215, 92] on li "C09 - THE CLU TCH HUB" at bounding box center [232, 91] width 88 height 7
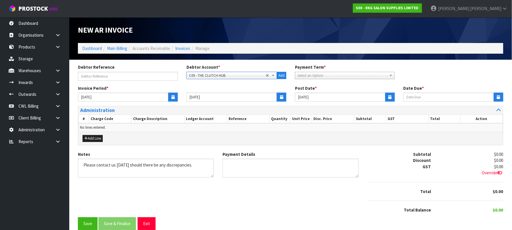
type input "11/10/2025"
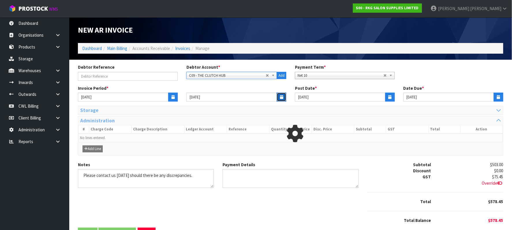
click at [281, 96] on icon "button" at bounding box center [281, 97] width 3 height 4
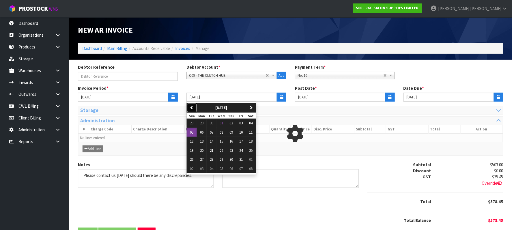
click at [193, 108] on icon "button" at bounding box center [192, 108] width 4 height 4
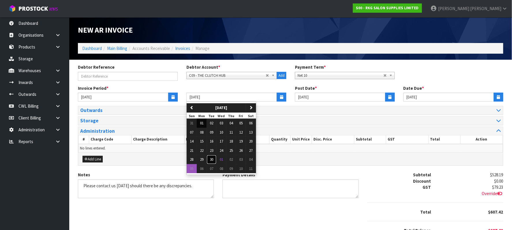
click at [211, 162] on span "30" at bounding box center [211, 159] width 3 height 5
type input "[DATE]"
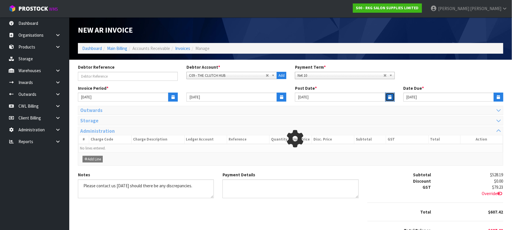
click at [389, 97] on icon "button" at bounding box center [390, 97] width 3 height 4
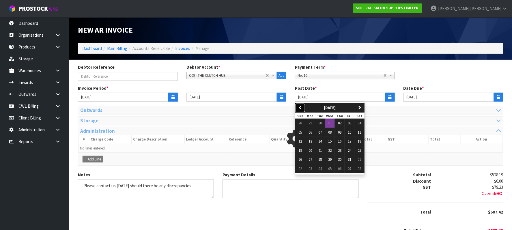
click at [300, 107] on icon "button" at bounding box center [301, 108] width 4 height 4
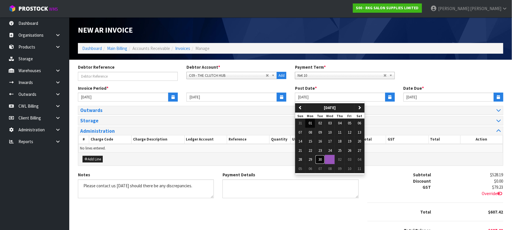
click at [321, 160] on span "30" at bounding box center [320, 159] width 3 height 5
type input "[DATE]"
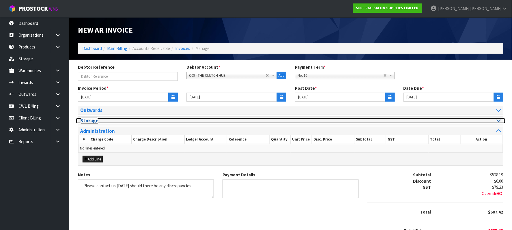
click at [496, 123] on div at bounding box center [398, 120] width 206 height 5
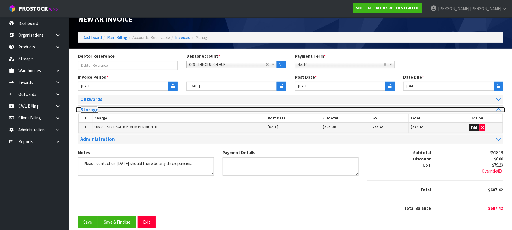
scroll to position [20, 0]
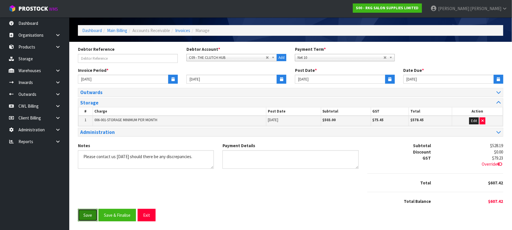
click at [84, 215] on button "Save" at bounding box center [88, 215] width 20 height 12
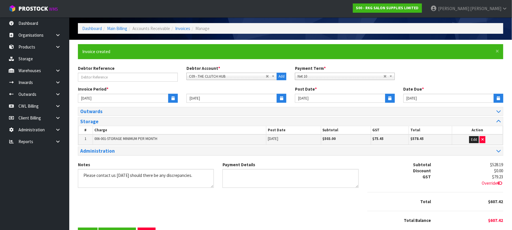
scroll to position [0, 0]
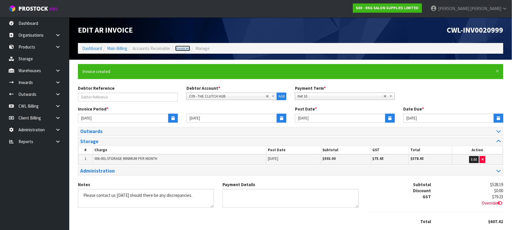
click at [185, 48] on link "Invoices" at bounding box center [182, 48] width 15 height 5
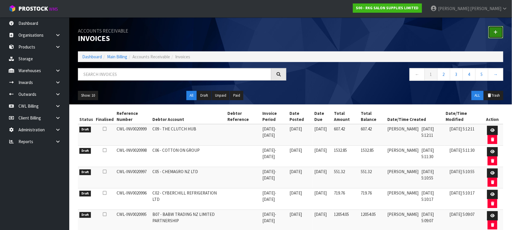
click at [499, 33] on link at bounding box center [496, 32] width 15 height 12
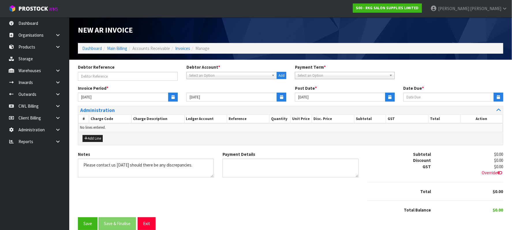
click at [208, 73] on span "Select an Option" at bounding box center [229, 75] width 80 height 7
type input "CAN"
click at [239, 90] on li "C10 - CAN NON IMPORTS LTD T/A READYLEAF" at bounding box center [232, 91] width 88 height 7
type input "11/10/2025"
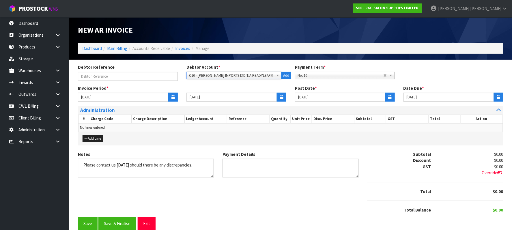
type input "[DATE]"
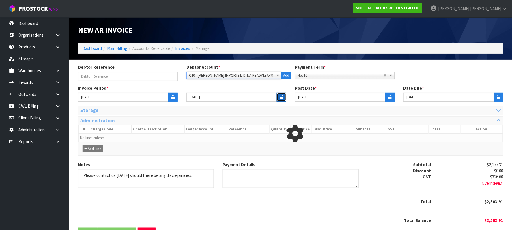
click at [281, 96] on icon "button" at bounding box center [281, 97] width 3 height 4
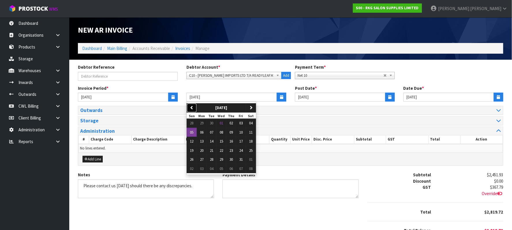
click at [191, 108] on icon "button" at bounding box center [192, 108] width 4 height 4
click at [213, 160] on span "30" at bounding box center [211, 159] width 3 height 5
type input "[DATE]"
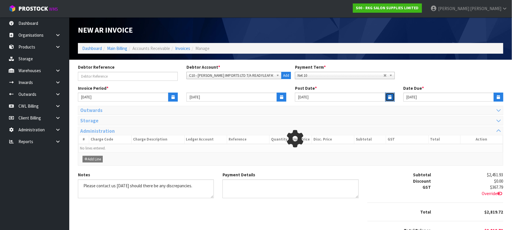
click at [391, 96] on icon "button" at bounding box center [390, 97] width 3 height 4
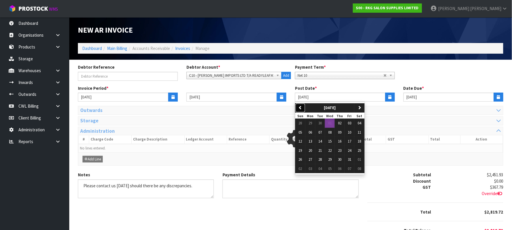
click at [303, 109] on button "previous" at bounding box center [301, 107] width 10 height 9
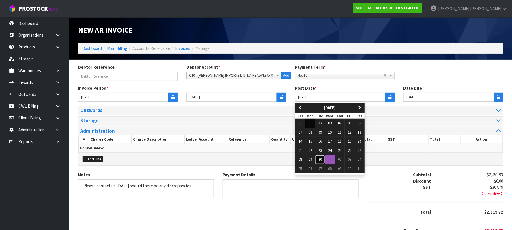
click at [324, 161] on button "30" at bounding box center [320, 159] width 10 height 9
type input "[DATE]"
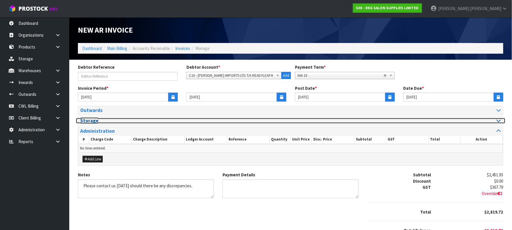
click at [498, 121] on icon at bounding box center [499, 120] width 4 height 5
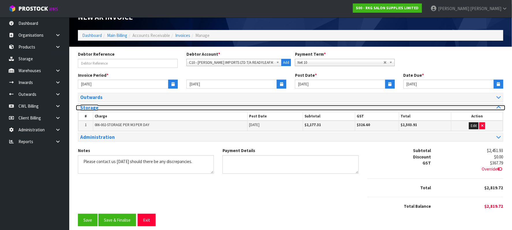
scroll to position [20, 0]
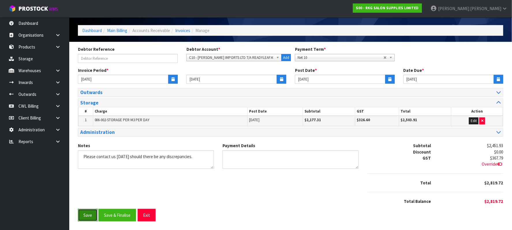
click at [91, 214] on button "Save" at bounding box center [88, 215] width 20 height 12
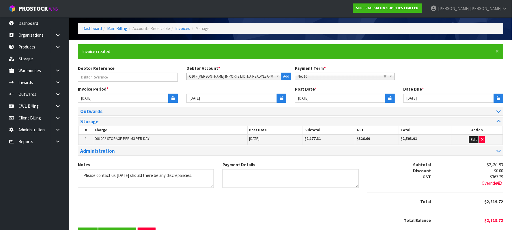
scroll to position [0, 0]
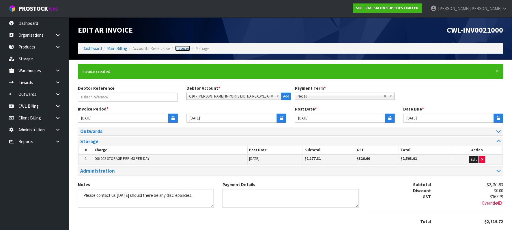
click at [186, 49] on link "Invoices" at bounding box center [182, 48] width 15 height 5
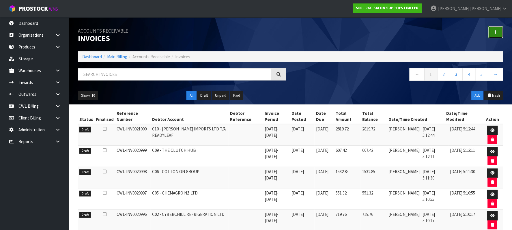
click at [502, 30] on link at bounding box center [496, 32] width 15 height 12
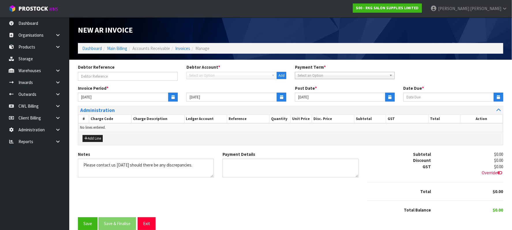
click at [207, 73] on span "Select an Option" at bounding box center [229, 75] width 80 height 7
click at [206, 76] on span "Select an Option" at bounding box center [229, 75] width 80 height 7
type input "LIF"
click at [241, 91] on li "C11 - LIF ETIME BRANDS NZ PTY LTD" at bounding box center [232, 91] width 88 height 7
type input "[DATE]"
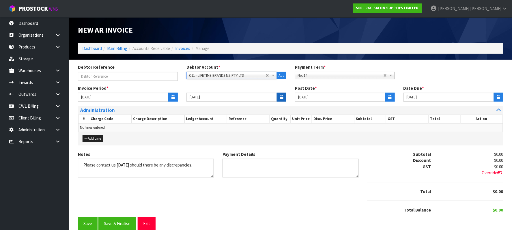
type input "[DATE]"
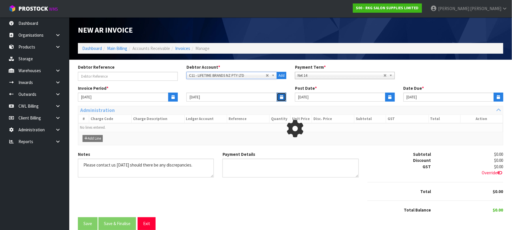
click at [281, 96] on icon "button" at bounding box center [281, 97] width 3 height 4
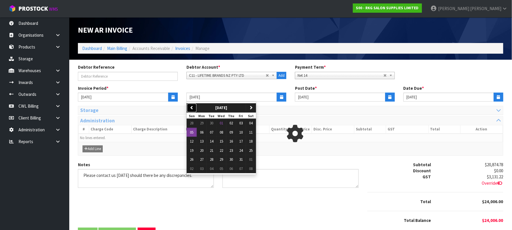
click at [194, 106] on icon "button" at bounding box center [192, 108] width 4 height 4
click at [213, 161] on span "30" at bounding box center [211, 159] width 3 height 5
type input "[DATE]"
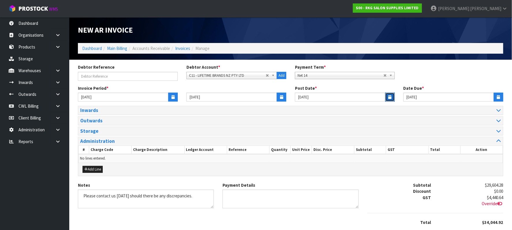
drag, startPoint x: 392, startPoint y: 97, endPoint x: 388, endPoint y: 99, distance: 4.4
click at [392, 97] on button "button" at bounding box center [391, 97] width 10 height 9
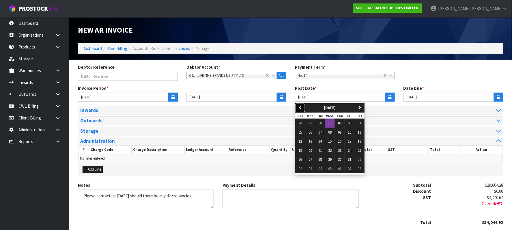
click at [302, 106] on icon "button" at bounding box center [301, 108] width 4 height 4
click at [322, 161] on span "30" at bounding box center [320, 159] width 3 height 5
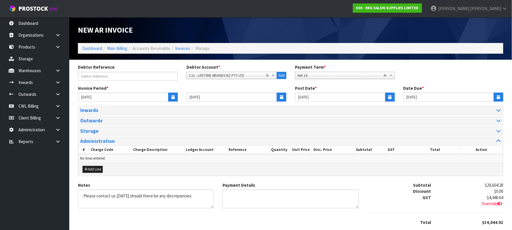
type input "[DATE]"
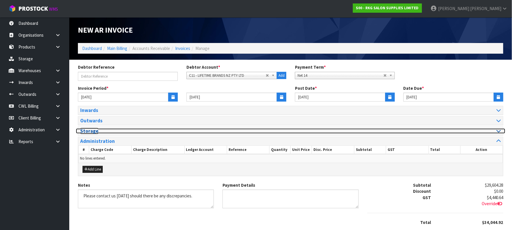
click at [498, 131] on icon at bounding box center [499, 131] width 4 height 5
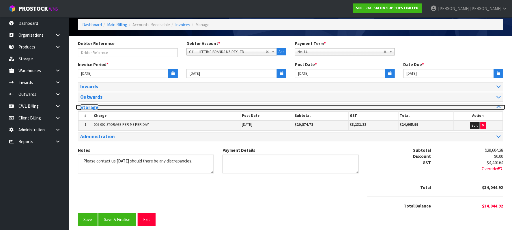
scroll to position [31, 0]
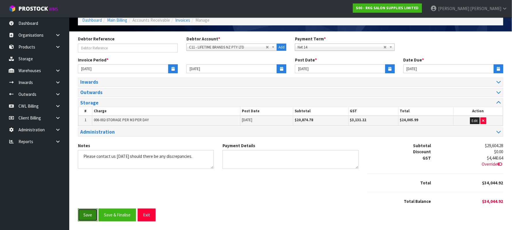
click at [94, 213] on button "Save" at bounding box center [88, 215] width 20 height 12
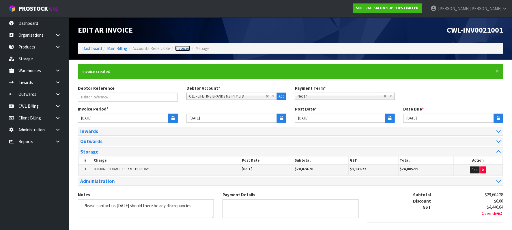
click at [179, 49] on link "Invoices" at bounding box center [182, 48] width 15 height 5
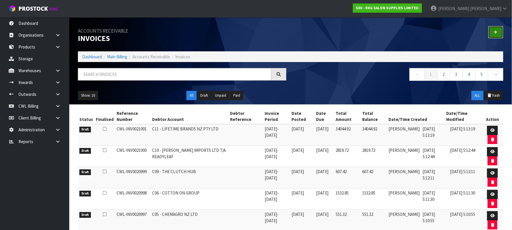
click at [497, 32] on icon at bounding box center [496, 32] width 4 height 4
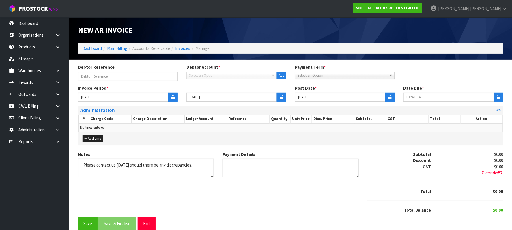
click at [198, 77] on span "Select an Option" at bounding box center [229, 75] width 80 height 7
click at [214, 77] on span "Select an Option" at bounding box center [229, 75] width 80 height 7
type input "DEM"
click at [211, 92] on li "D01 - DEM DEN LTD" at bounding box center [232, 91] width 88 height 7
type input "[DATE]"
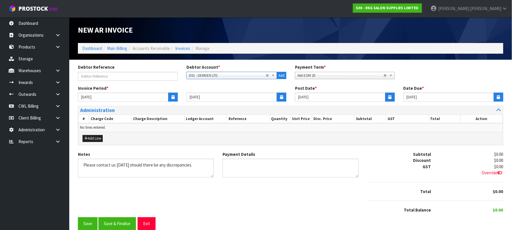
type input "[DATE]"
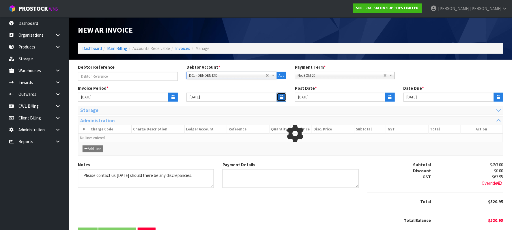
click at [281, 97] on icon "button" at bounding box center [281, 97] width 3 height 4
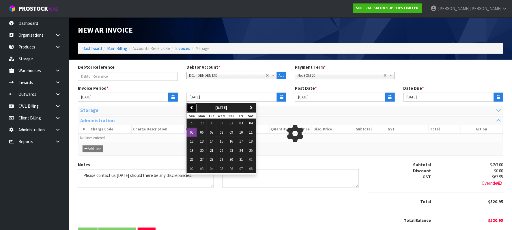
click at [194, 109] on button "previous" at bounding box center [192, 107] width 10 height 9
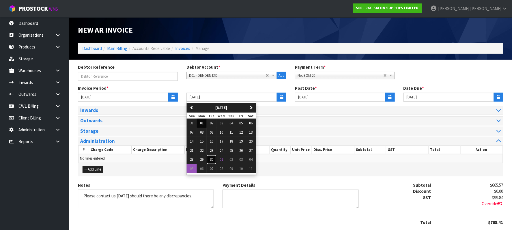
click at [216, 160] on button "30" at bounding box center [212, 159] width 10 height 9
type input "[DATE]"
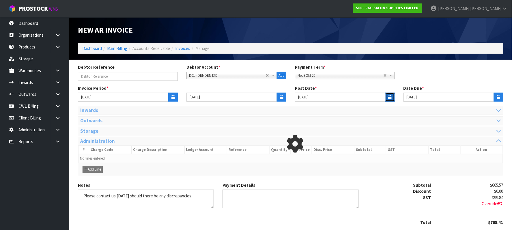
click at [391, 96] on icon "button" at bounding box center [390, 97] width 3 height 4
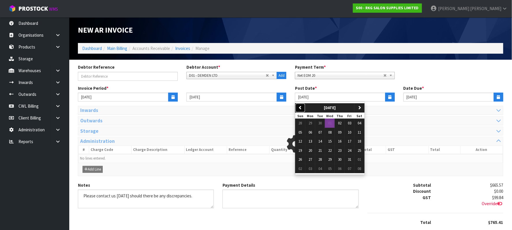
click at [302, 106] on icon "button" at bounding box center [301, 108] width 4 height 4
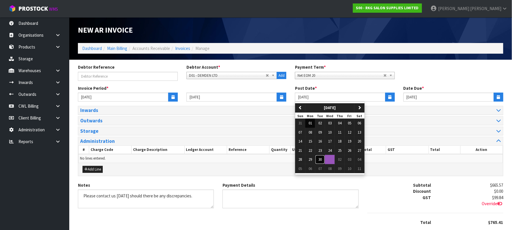
click at [324, 159] on button "30" at bounding box center [320, 159] width 10 height 9
type input "[DATE]"
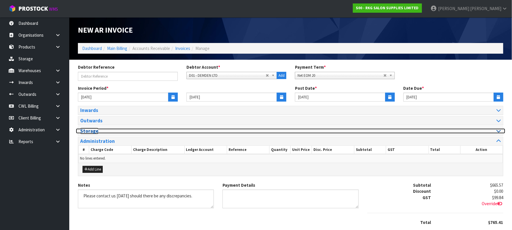
click at [499, 133] on icon at bounding box center [499, 131] width 4 height 5
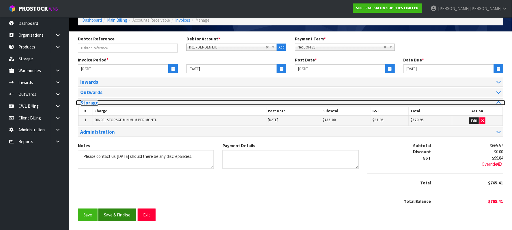
scroll to position [31, 0]
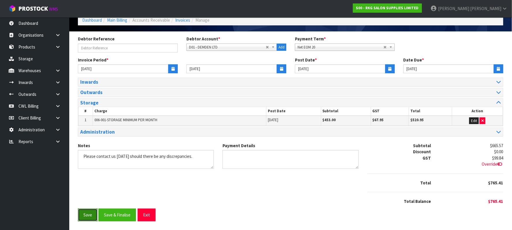
click at [92, 214] on button "Save" at bounding box center [88, 215] width 20 height 12
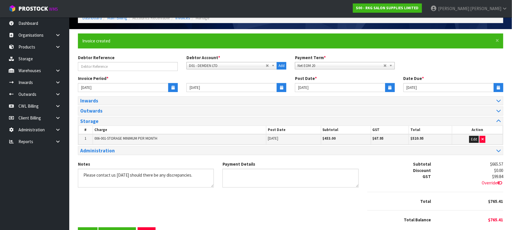
scroll to position [0, 0]
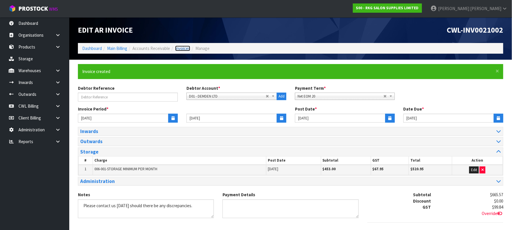
click at [182, 49] on link "Invoices" at bounding box center [182, 48] width 15 height 5
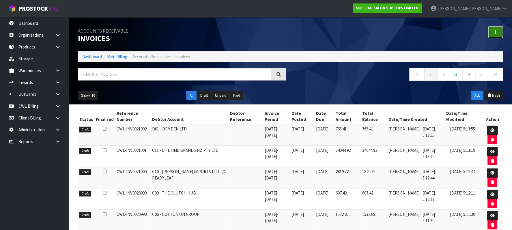
click at [495, 33] on icon at bounding box center [496, 32] width 4 height 4
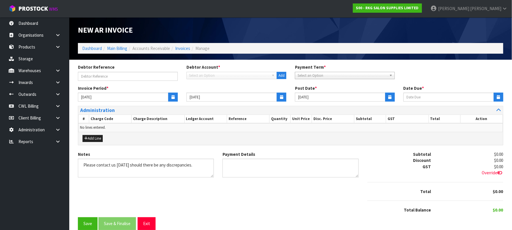
click at [220, 75] on span "Select an Option" at bounding box center [229, 75] width 80 height 7
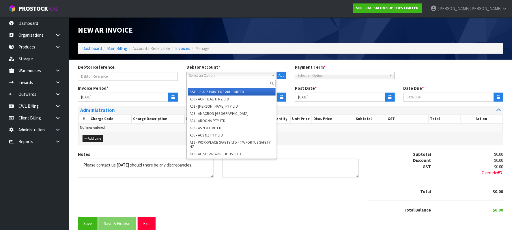
click at [208, 75] on span "Select an Option" at bounding box center [229, 75] width 80 height 7
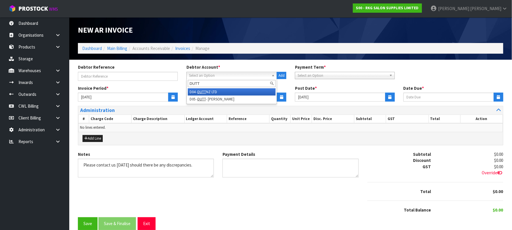
type input "DUTT"
click at [235, 92] on li "D04 - DUTT NZ LTD" at bounding box center [232, 91] width 88 height 7
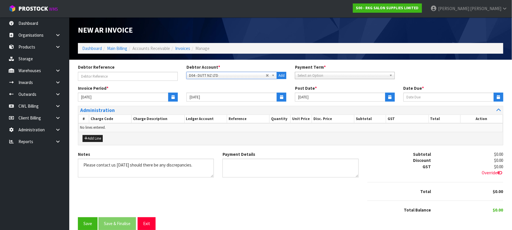
type input "[DATE]"
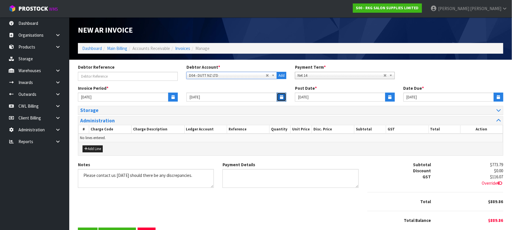
click at [279, 95] on button "button" at bounding box center [282, 97] width 10 height 9
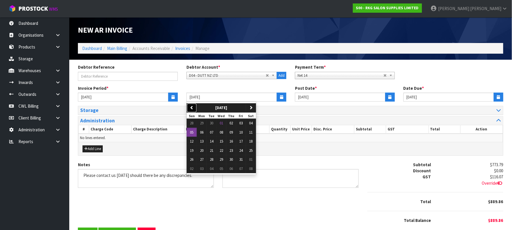
click at [191, 108] on icon "button" at bounding box center [192, 108] width 4 height 4
click at [210, 161] on button "30" at bounding box center [212, 159] width 10 height 9
type input "[DATE]"
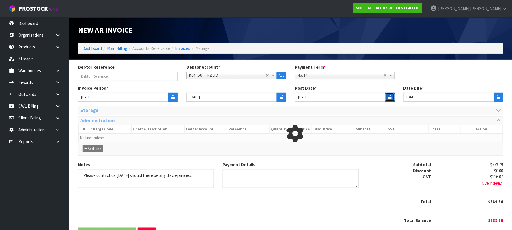
click at [388, 96] on button "button" at bounding box center [391, 97] width 10 height 9
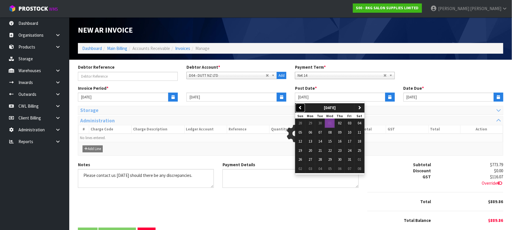
click at [299, 107] on icon "button" at bounding box center [301, 108] width 4 height 4
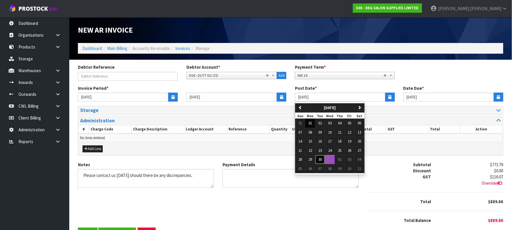
click at [318, 161] on button "30" at bounding box center [320, 159] width 10 height 9
type input "[DATE]"
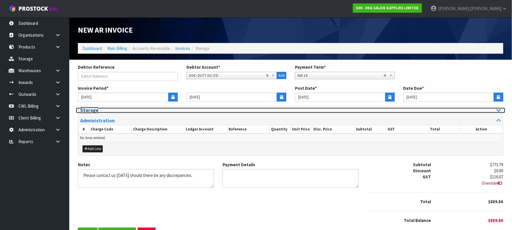
click at [502, 110] on div at bounding box center [398, 110] width 215 height 5
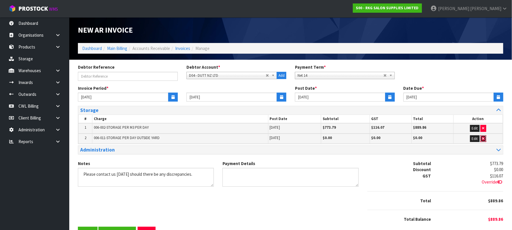
click at [483, 140] on icon "button" at bounding box center [484, 139] width 2 height 4
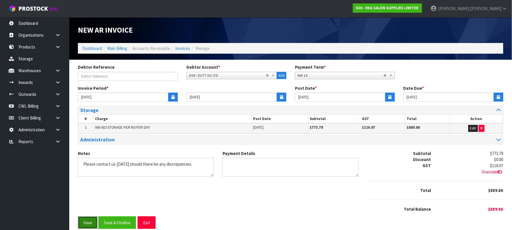
click at [85, 226] on button "Save" at bounding box center [88, 223] width 20 height 12
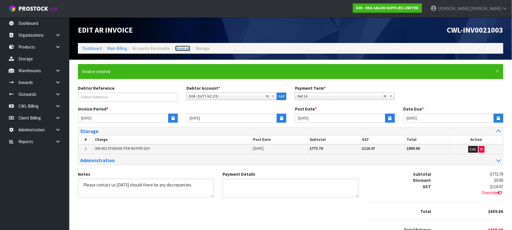
click at [182, 47] on link "Invoices" at bounding box center [182, 48] width 15 height 5
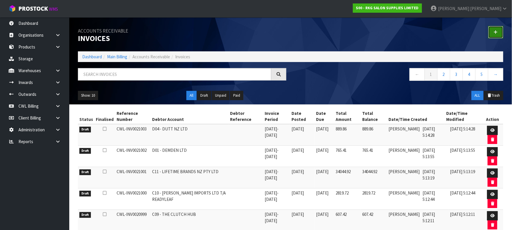
click at [498, 30] on icon at bounding box center [496, 32] width 4 height 4
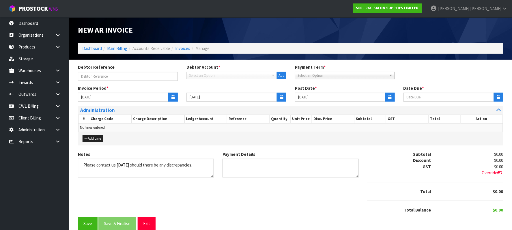
click at [208, 71] on div "Debtor Account * Select an Option Add" at bounding box center [236, 71] width 109 height 15
click at [207, 74] on span "Select an Option" at bounding box center [229, 75] width 80 height 7
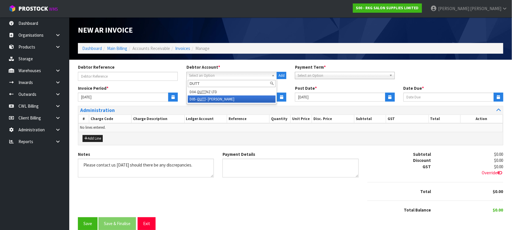
type input "DUTT"
click at [227, 101] on li "D05 - DUTT - COATES" at bounding box center [232, 99] width 88 height 7
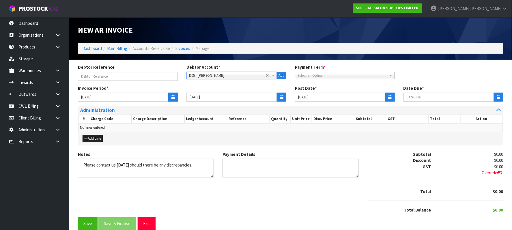
type input "11/10/2025"
type input "[DATE]"
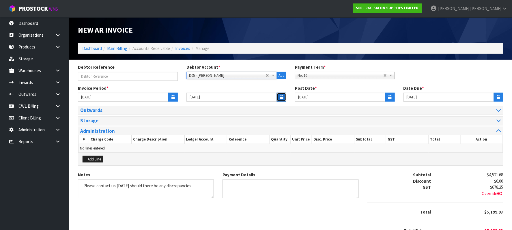
drag, startPoint x: 281, startPoint y: 97, endPoint x: 268, endPoint y: 101, distance: 13.5
click at [281, 98] on icon "button" at bounding box center [281, 97] width 3 height 4
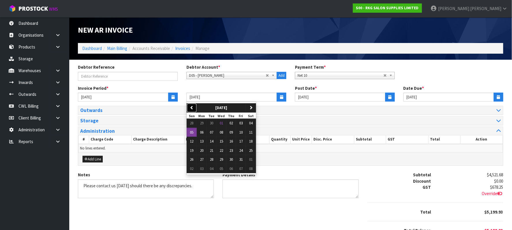
click at [195, 107] on button "previous" at bounding box center [192, 107] width 10 height 9
click at [215, 159] on button "30" at bounding box center [212, 159] width 10 height 9
type input "[DATE]"
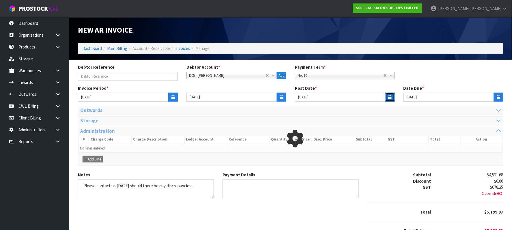
drag, startPoint x: 391, startPoint y: 97, endPoint x: 375, endPoint y: 101, distance: 16.0
click at [390, 97] on icon "button" at bounding box center [390, 97] width 3 height 4
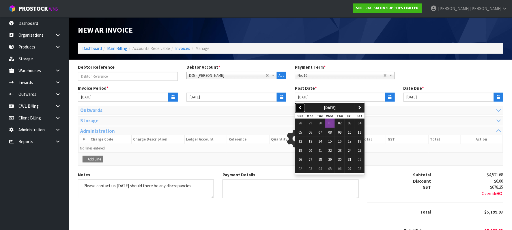
click at [300, 107] on icon "button" at bounding box center [301, 108] width 4 height 4
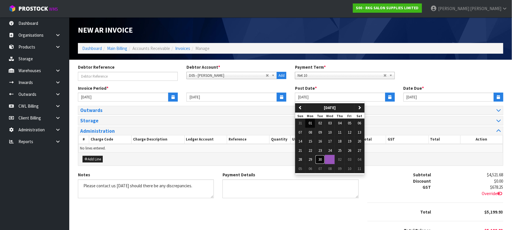
click at [321, 162] on span "30" at bounding box center [320, 159] width 3 height 5
type input "[DATE]"
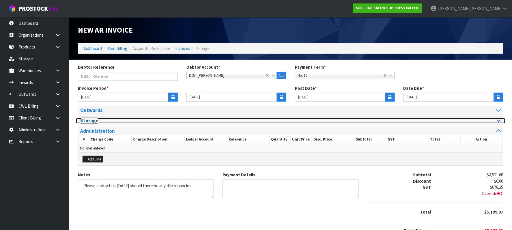
click at [496, 122] on div at bounding box center [398, 120] width 206 height 5
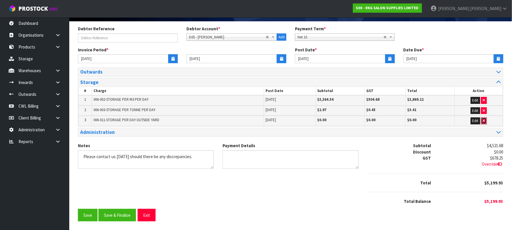
click at [483, 120] on icon "button" at bounding box center [484, 121] width 2 height 4
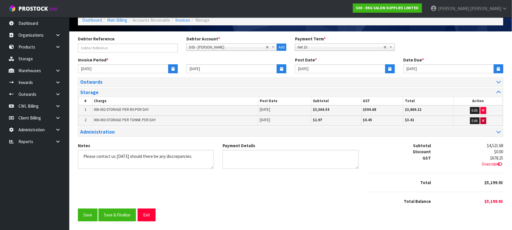
scroll to position [30, 0]
click at [91, 217] on button "Save" at bounding box center [88, 215] width 20 height 12
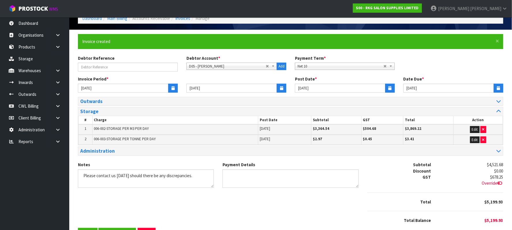
scroll to position [0, 0]
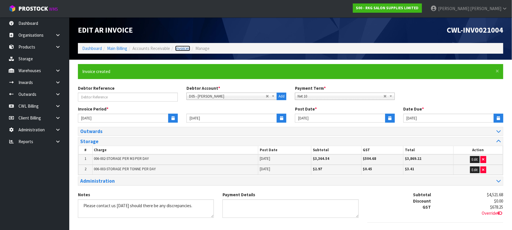
click at [179, 49] on link "Invoices" at bounding box center [182, 48] width 15 height 5
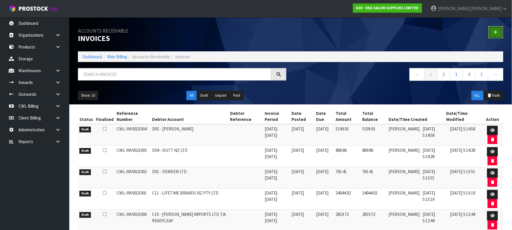
click at [493, 30] on link at bounding box center [496, 32] width 15 height 12
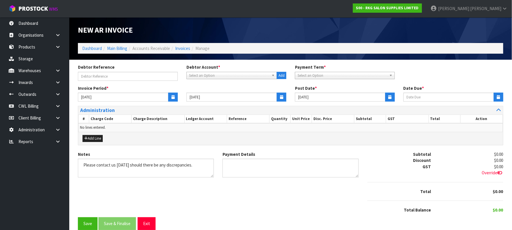
click at [201, 75] on span "Select an Option" at bounding box center [229, 75] width 80 height 7
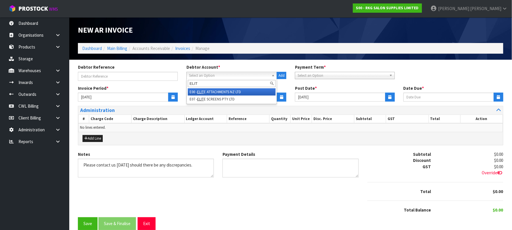
type input "ELIT"
click at [217, 92] on li "E00 - ELIT E ATTACHMENTS NZ LTD" at bounding box center [232, 91] width 88 height 7
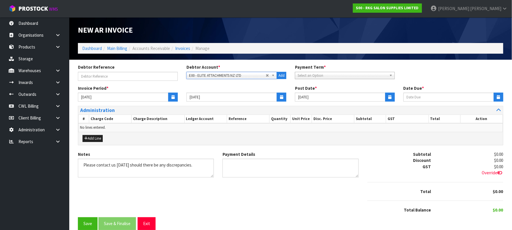
type input "[DATE]"
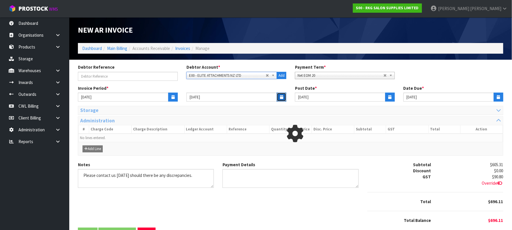
click at [280, 96] on icon "button" at bounding box center [281, 97] width 3 height 4
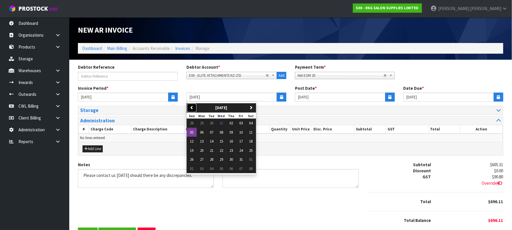
click at [192, 106] on icon "button" at bounding box center [192, 108] width 4 height 4
click at [211, 161] on span "30" at bounding box center [211, 159] width 3 height 5
type input "[DATE]"
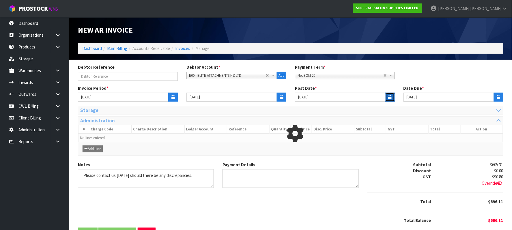
drag, startPoint x: 392, startPoint y: 98, endPoint x: 383, endPoint y: 100, distance: 9.7
click at [391, 98] on button "button" at bounding box center [391, 97] width 10 height 9
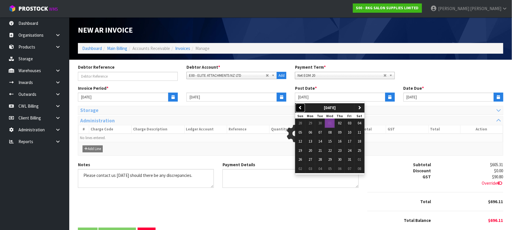
click at [297, 107] on button "previous" at bounding box center [301, 107] width 10 height 9
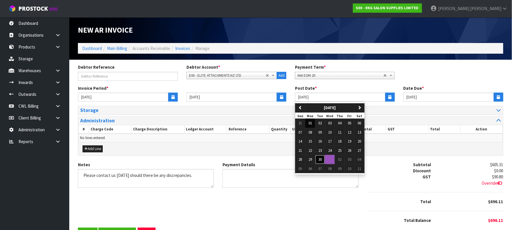
click at [322, 161] on span "30" at bounding box center [320, 159] width 3 height 5
type input "[DATE]"
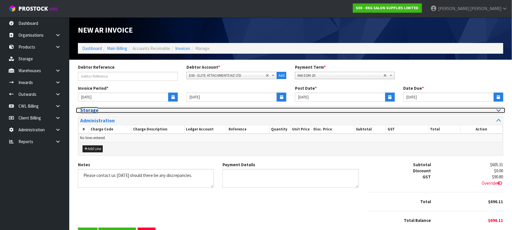
click at [499, 109] on icon at bounding box center [499, 110] width 4 height 5
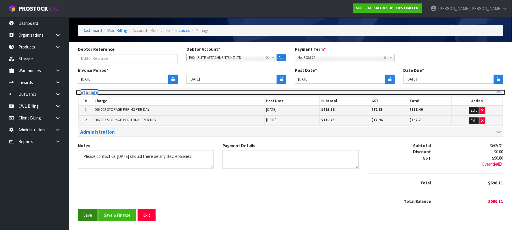
scroll to position [19, 0]
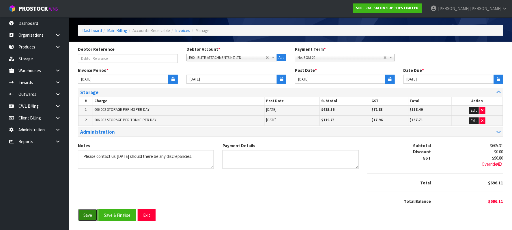
click at [90, 216] on button "Save" at bounding box center [88, 215] width 20 height 12
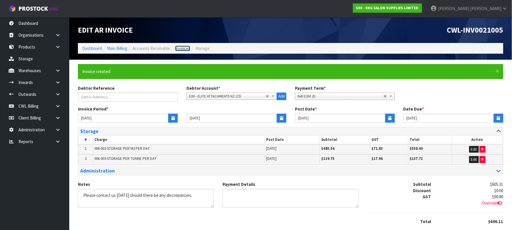
click at [178, 47] on link "Invoices" at bounding box center [182, 48] width 15 height 5
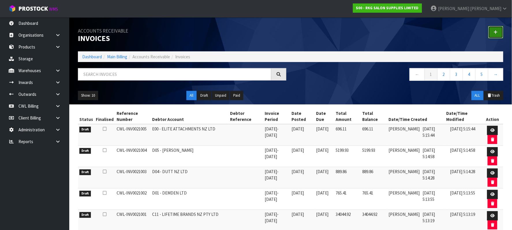
click at [498, 33] on icon at bounding box center [496, 32] width 4 height 4
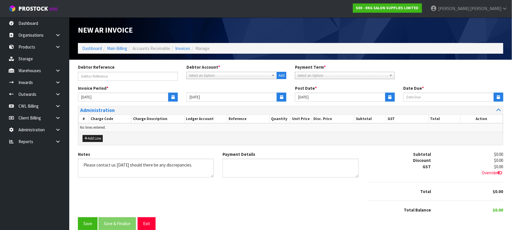
click at [217, 73] on span "Select an Option" at bounding box center [229, 75] width 80 height 7
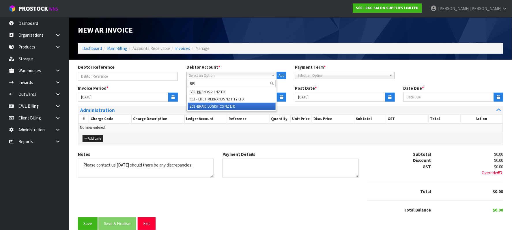
type input "BR"
click at [217, 105] on li "E02 - BR AID LOGISTICS NZ LTD" at bounding box center [232, 106] width 88 height 7
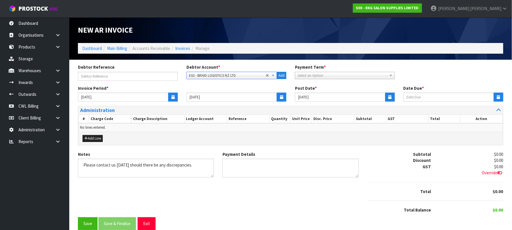
type input "[DATE]"
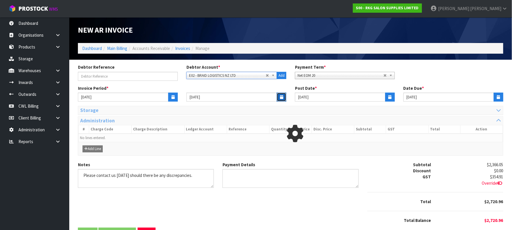
click at [281, 96] on icon "button" at bounding box center [281, 97] width 3 height 4
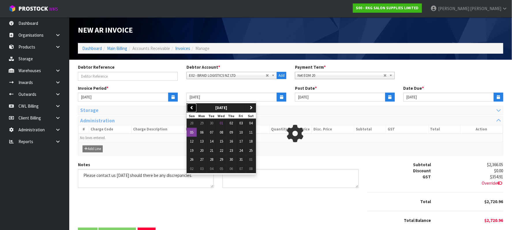
drag, startPoint x: 189, startPoint y: 108, endPoint x: 198, endPoint y: 116, distance: 11.4
click at [190, 108] on button "previous" at bounding box center [192, 107] width 10 height 9
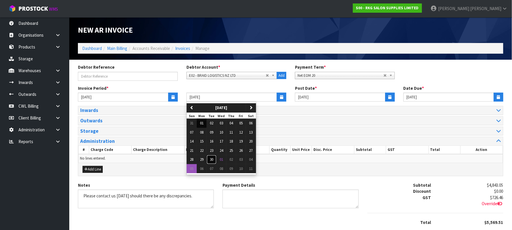
drag, startPoint x: 214, startPoint y: 159, endPoint x: 216, endPoint y: 157, distance: 3.1
click at [215, 158] on button "30" at bounding box center [212, 159] width 10 height 9
type input "[DATE]"
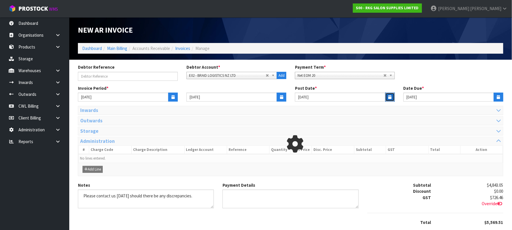
click at [389, 99] on icon "button" at bounding box center [390, 97] width 3 height 4
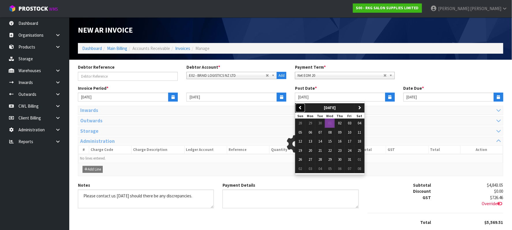
click at [298, 108] on button "previous" at bounding box center [301, 107] width 10 height 9
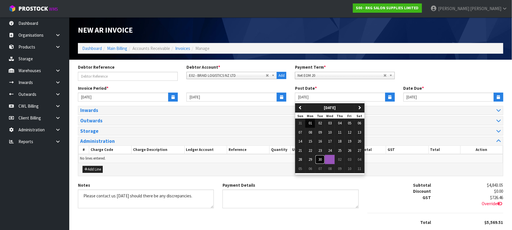
click at [322, 162] on span "30" at bounding box center [320, 159] width 3 height 5
type input "[DATE]"
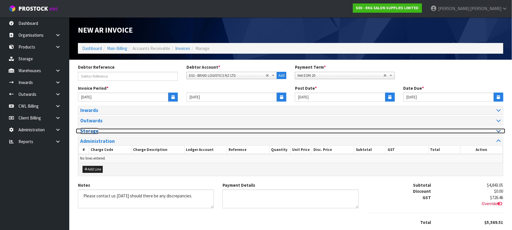
click at [497, 131] on icon at bounding box center [499, 131] width 4 height 5
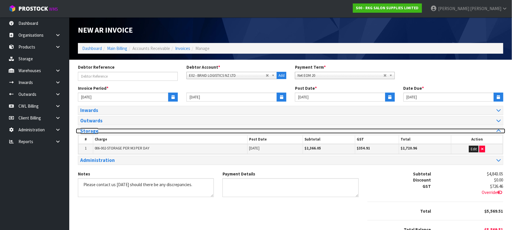
scroll to position [31, 0]
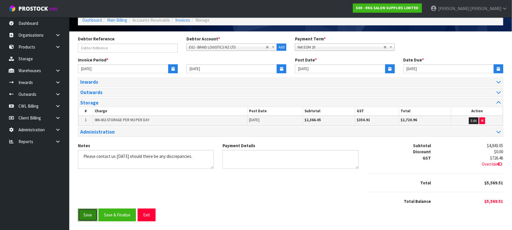
click at [89, 214] on button "Save" at bounding box center [88, 215] width 20 height 12
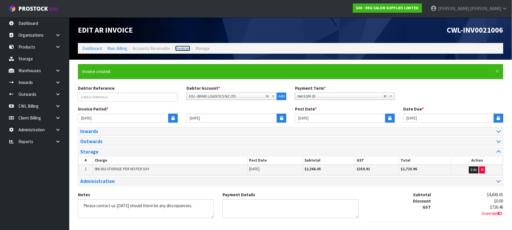
click at [187, 50] on link "Invoices" at bounding box center [182, 48] width 15 height 5
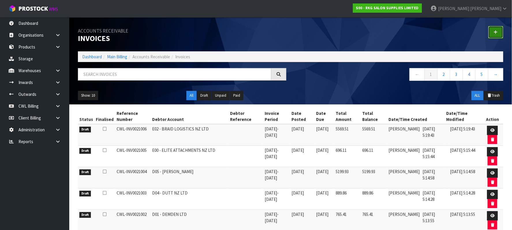
click at [498, 34] on icon at bounding box center [496, 32] width 4 height 4
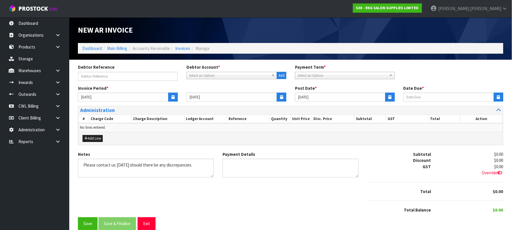
click at [201, 77] on span "Select an Option" at bounding box center [229, 75] width 80 height 7
click at [201, 76] on span "Select an Option" at bounding box center [229, 75] width 80 height 7
type input "EPS"
click at [224, 91] on li "E03 - THE EPS OM SALTS COMPANY" at bounding box center [232, 91] width 88 height 7
type input "[DATE]"
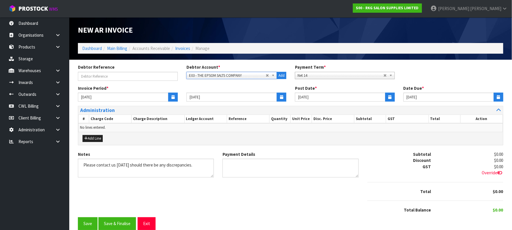
type input "[DATE]"
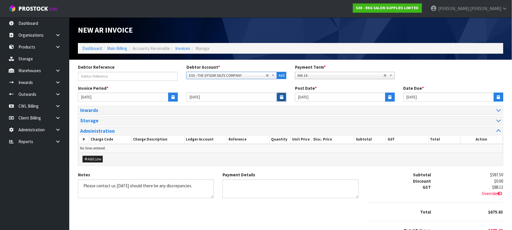
click at [281, 98] on icon "button" at bounding box center [281, 97] width 3 height 4
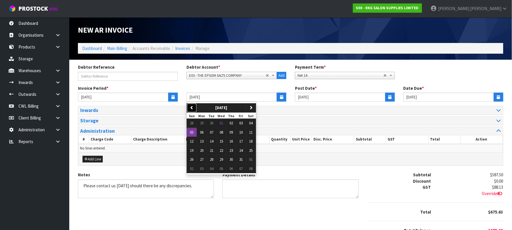
click at [193, 108] on icon "button" at bounding box center [192, 108] width 4 height 4
click at [215, 161] on button "30" at bounding box center [212, 159] width 10 height 9
type input "[DATE]"
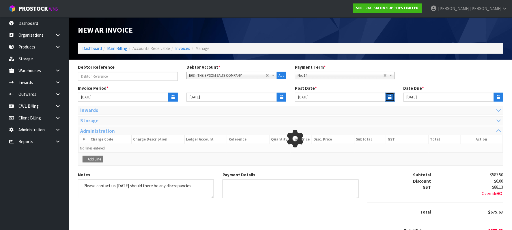
click at [388, 96] on button "button" at bounding box center [391, 97] width 10 height 9
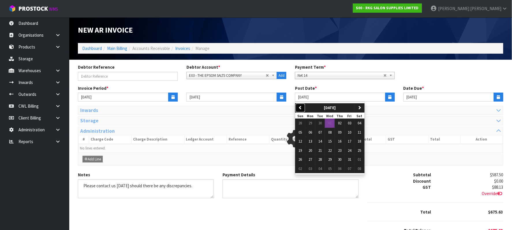
click at [299, 107] on icon "button" at bounding box center [301, 108] width 4 height 4
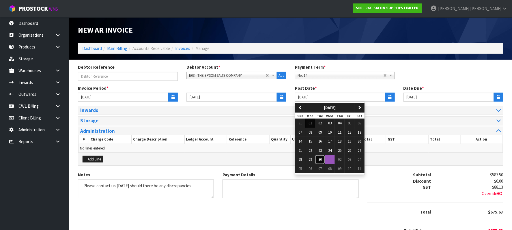
click at [322, 160] on span "30" at bounding box center [320, 159] width 3 height 5
type input "[DATE]"
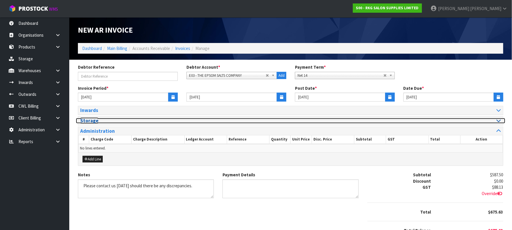
click at [494, 123] on div at bounding box center [398, 120] width 206 height 5
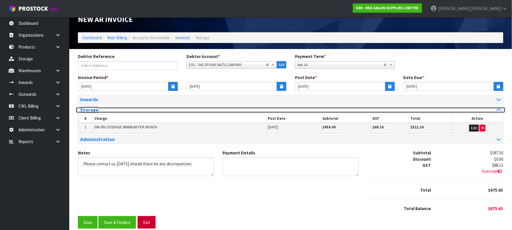
scroll to position [20, 0]
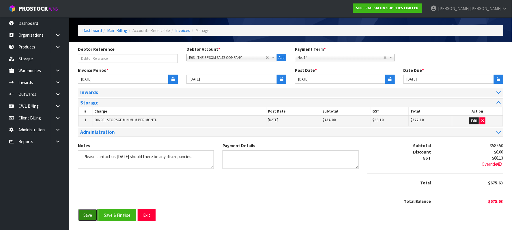
click at [86, 215] on button "Save" at bounding box center [88, 215] width 20 height 12
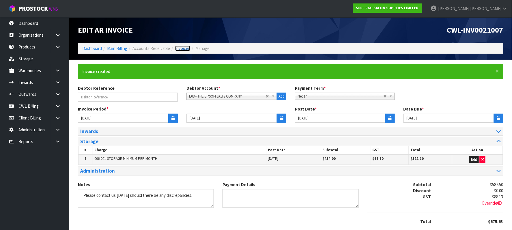
click at [188, 47] on link "Invoices" at bounding box center [182, 48] width 15 height 5
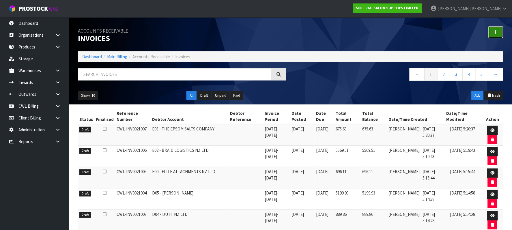
click at [500, 31] on link at bounding box center [496, 32] width 15 height 12
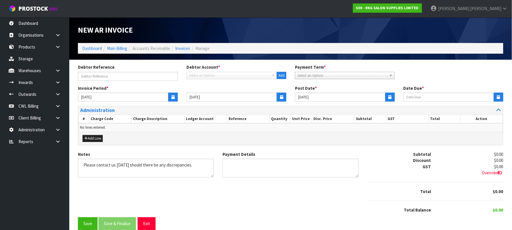
click at [209, 77] on span "Select an Option" at bounding box center [229, 75] width 80 height 7
type input "ENS"
click at [212, 94] on li "E04 - ENS YSTEX NZ LTD" at bounding box center [232, 91] width 88 height 7
type input "11/10/2025"
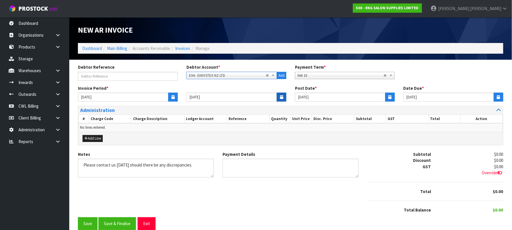
type input "[DATE]"
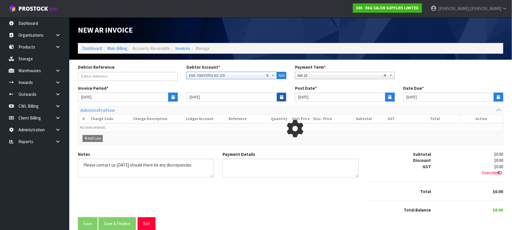
click at [282, 95] on icon "button" at bounding box center [281, 97] width 3 height 4
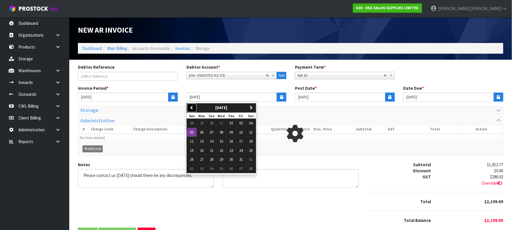
click at [195, 105] on button "previous" at bounding box center [192, 107] width 10 height 9
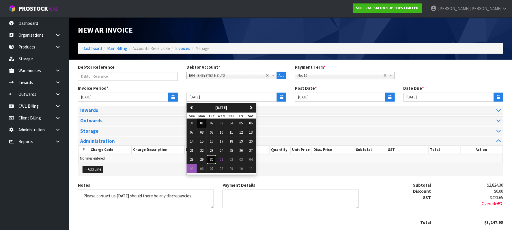
click at [213, 159] on span "30" at bounding box center [211, 159] width 3 height 5
type input "[DATE]"
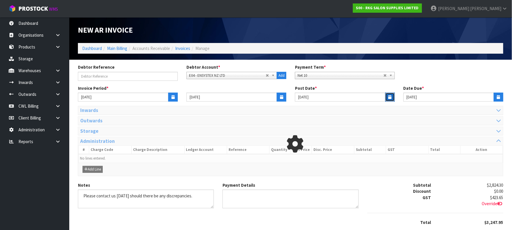
drag, startPoint x: 390, startPoint y: 95, endPoint x: 386, endPoint y: 100, distance: 5.7
click at [390, 96] on icon "button" at bounding box center [390, 97] width 3 height 4
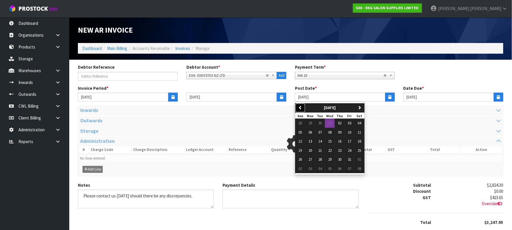
click at [301, 107] on icon "button" at bounding box center [301, 108] width 4 height 4
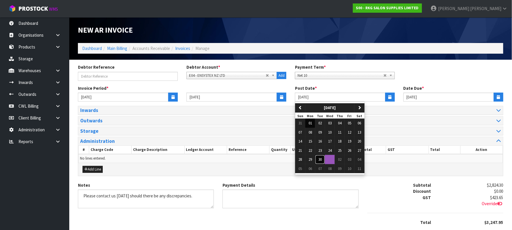
click at [322, 160] on span "30" at bounding box center [320, 159] width 3 height 5
type input "[DATE]"
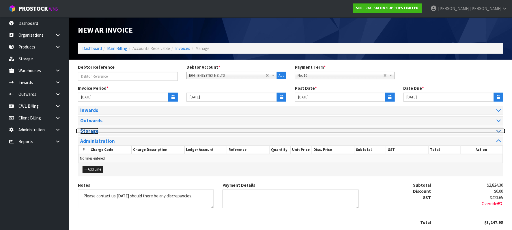
click at [495, 131] on div at bounding box center [398, 131] width 206 height 5
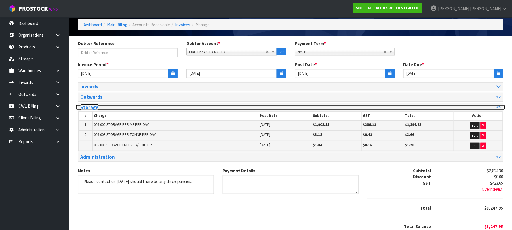
scroll to position [51, 0]
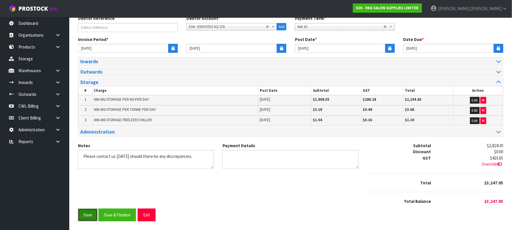
click at [90, 214] on button "Save" at bounding box center [88, 215] width 20 height 12
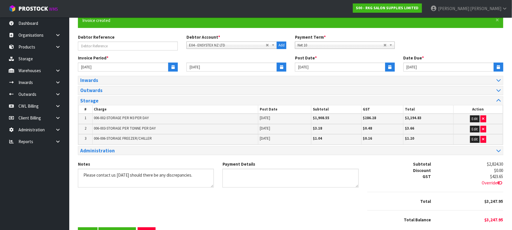
scroll to position [0, 0]
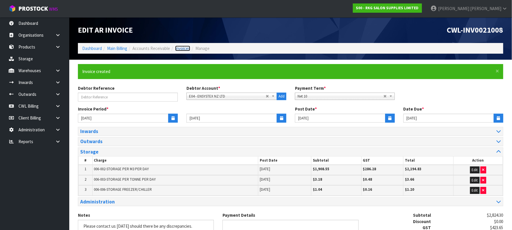
click at [180, 48] on link "Invoices" at bounding box center [182, 48] width 15 height 5
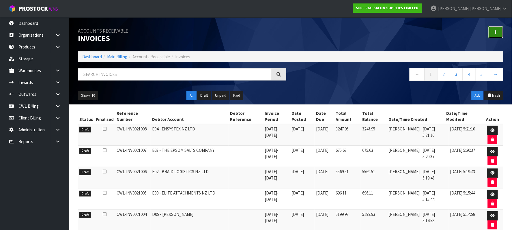
click at [495, 31] on icon at bounding box center [496, 32] width 4 height 4
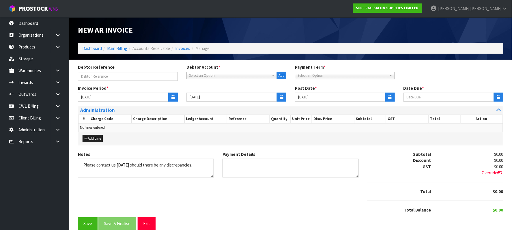
click at [199, 77] on span "Select an Option" at bounding box center [229, 75] width 80 height 7
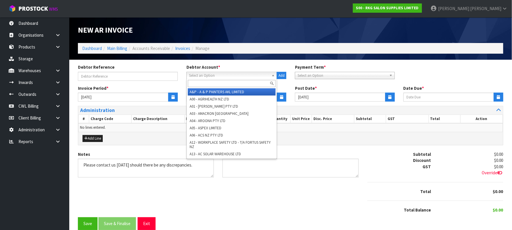
click at [199, 77] on span "Select an Option" at bounding box center [229, 75] width 80 height 7
click at [195, 82] on input "text" at bounding box center [232, 83] width 88 height 7
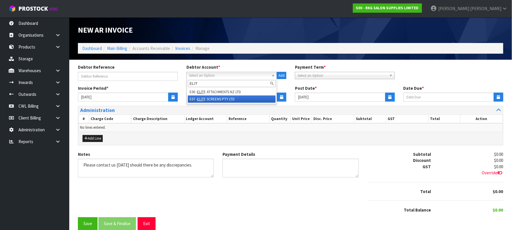
type input "ELIT"
click at [202, 101] on em "ELIT" at bounding box center [200, 99] width 7 height 5
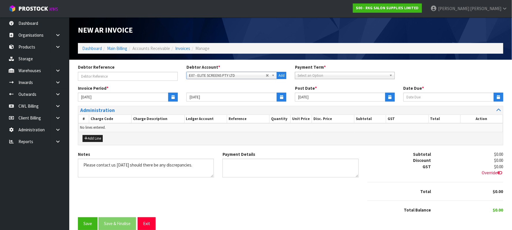
type input "11/10/2025"
type input "[DATE]"
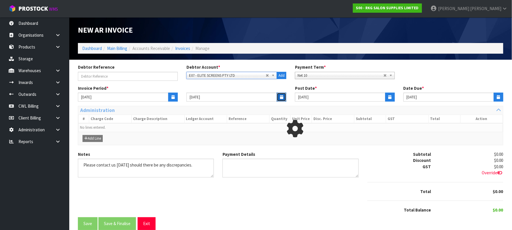
drag, startPoint x: 283, startPoint y: 96, endPoint x: 277, endPoint y: 99, distance: 7.0
click at [282, 96] on icon "button" at bounding box center [281, 97] width 3 height 4
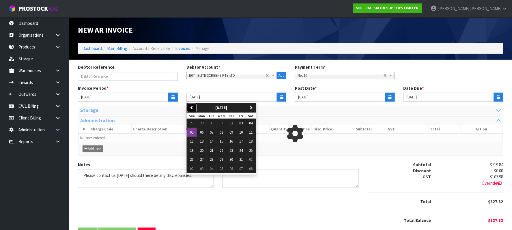
click at [191, 106] on icon "button" at bounding box center [192, 108] width 4 height 4
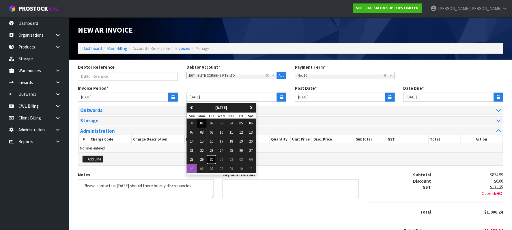
click at [213, 160] on span "30" at bounding box center [211, 159] width 3 height 5
type input "[DATE]"
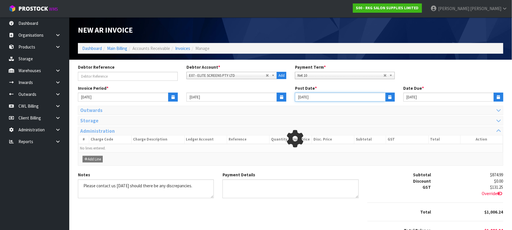
click at [385, 99] on input "[DATE]" at bounding box center [340, 97] width 91 height 9
click at [388, 97] on button "button" at bounding box center [391, 97] width 10 height 9
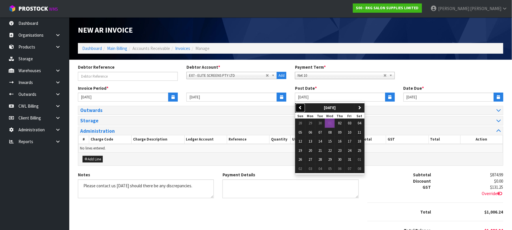
click at [300, 107] on icon "button" at bounding box center [301, 108] width 4 height 4
click at [322, 160] on span "30" at bounding box center [320, 159] width 3 height 5
type input "[DATE]"
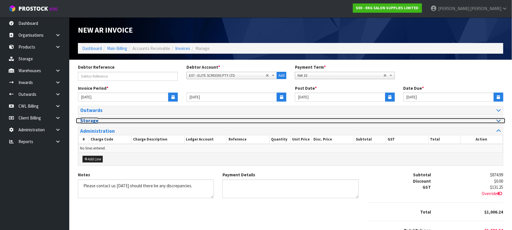
click at [498, 120] on icon at bounding box center [499, 120] width 4 height 5
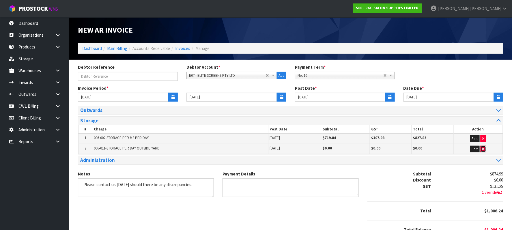
click at [481, 148] on button "button" at bounding box center [484, 149] width 6 height 7
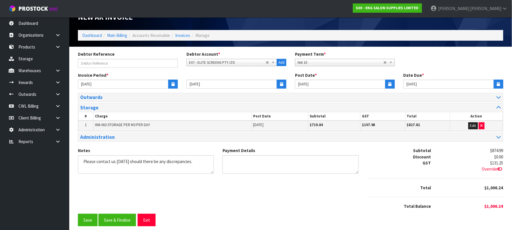
scroll to position [20, 0]
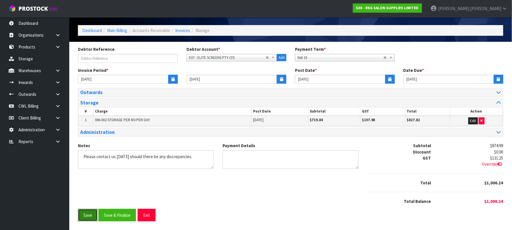
click at [79, 216] on button "Save" at bounding box center [88, 215] width 20 height 12
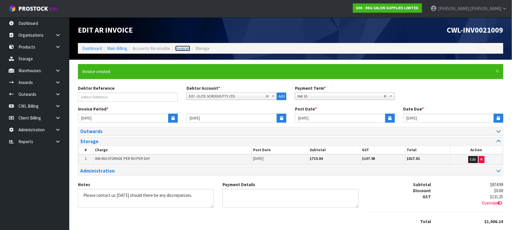
click at [186, 48] on link "Invoices" at bounding box center [182, 48] width 15 height 5
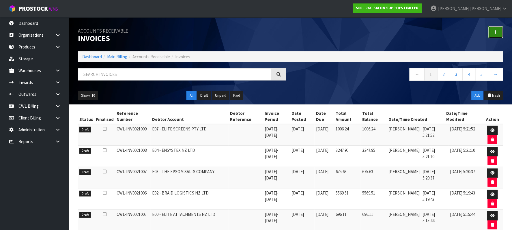
click at [502, 33] on link at bounding box center [496, 32] width 15 height 12
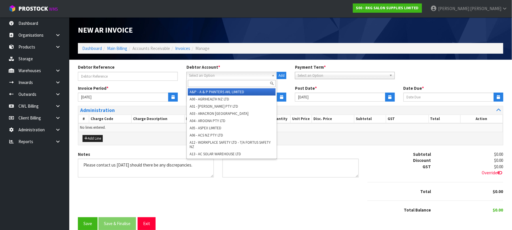
click at [206, 72] on link "Select an Option" at bounding box center [232, 75] width 91 height 7
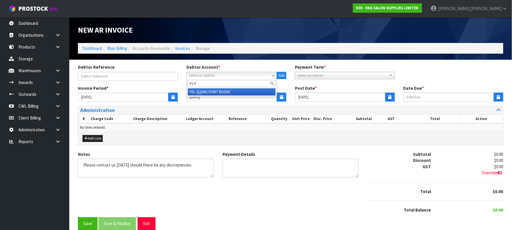
type input "FLY"
click at [228, 92] on li "F01 - FLY ING START BOOKS" at bounding box center [232, 91] width 88 height 7
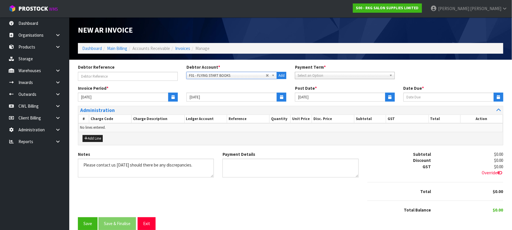
type input "[DATE]"
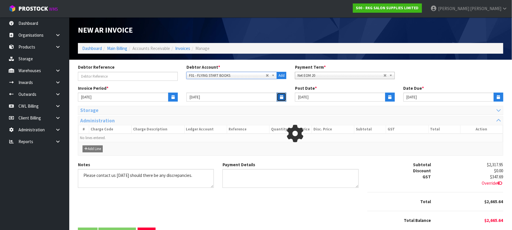
click at [281, 96] on icon "button" at bounding box center [281, 97] width 3 height 4
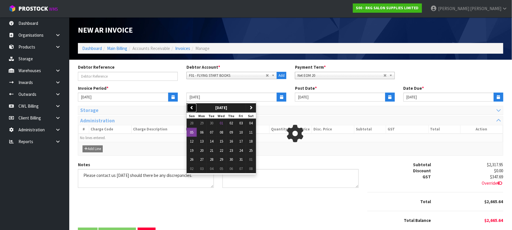
click at [196, 107] on button "previous" at bounding box center [192, 107] width 10 height 9
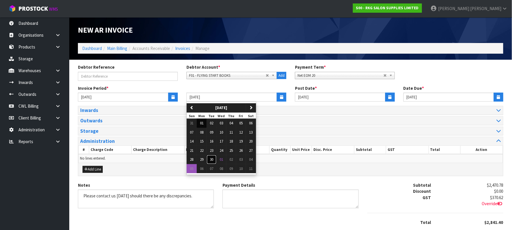
click at [210, 159] on button "30" at bounding box center [212, 159] width 10 height 9
type input "[DATE]"
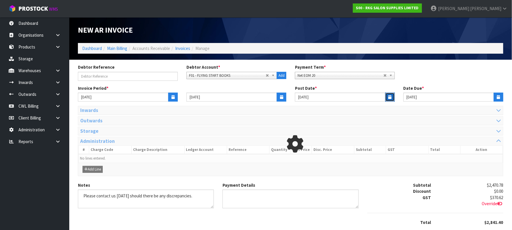
click at [391, 98] on icon "button" at bounding box center [390, 97] width 3 height 4
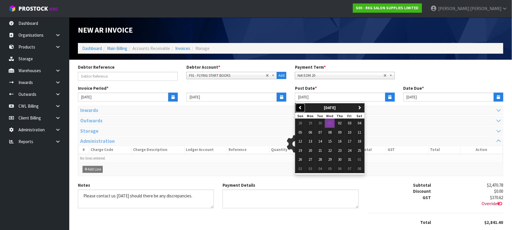
click at [302, 106] on icon "button" at bounding box center [301, 108] width 4 height 4
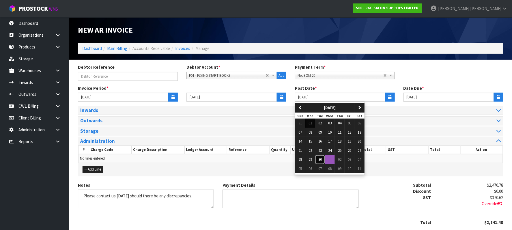
click at [321, 160] on span "30" at bounding box center [320, 159] width 3 height 5
type input "[DATE]"
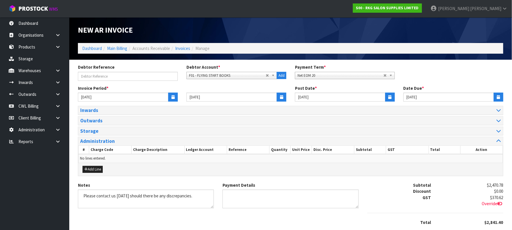
scroll to position [38, 0]
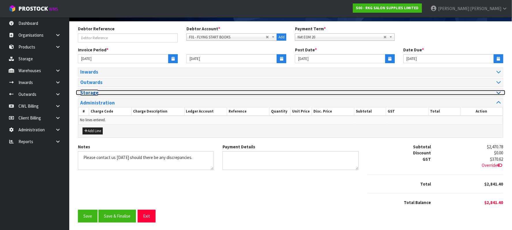
click at [497, 95] on icon at bounding box center [499, 92] width 4 height 5
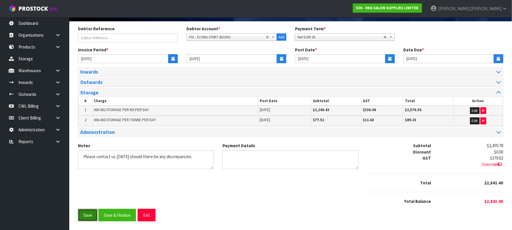
click at [85, 216] on button "Save" at bounding box center [88, 215] width 20 height 12
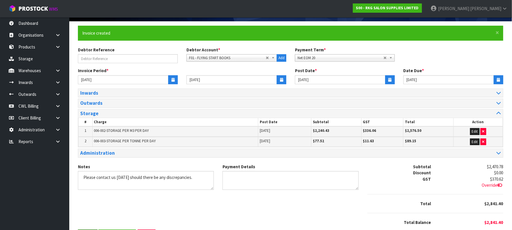
scroll to position [0, 0]
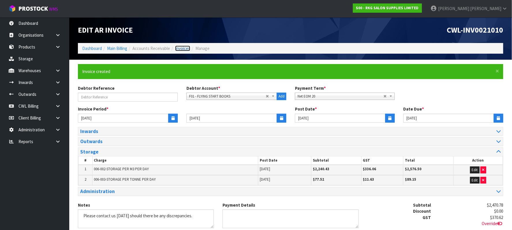
click at [183, 47] on link "Invoices" at bounding box center [182, 48] width 15 height 5
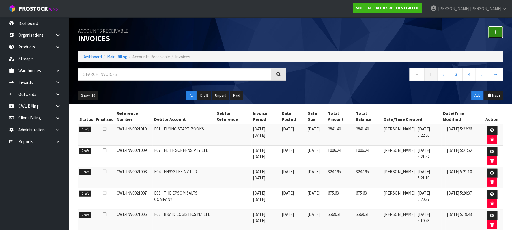
click at [497, 31] on icon at bounding box center [496, 32] width 4 height 4
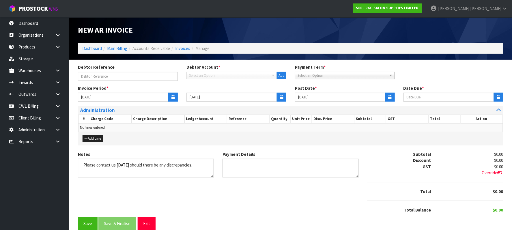
click at [216, 73] on span "Select an Option" at bounding box center [229, 75] width 80 height 7
click at [212, 78] on span "Select an Option" at bounding box center [229, 75] width 80 height 7
type input "FOUR"
click at [231, 92] on li "F05 - FOUR TH DIMENSION" at bounding box center [232, 91] width 88 height 7
type input "[DATE]"
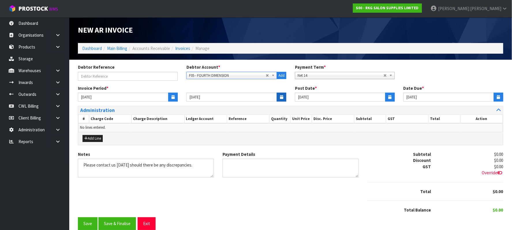
type input "[DATE]"
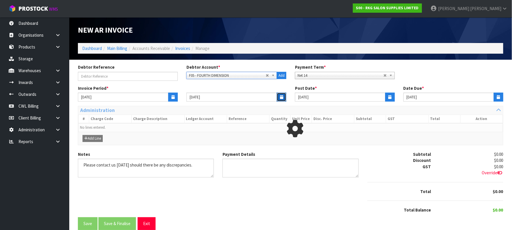
click at [281, 95] on button "button" at bounding box center [282, 97] width 10 height 9
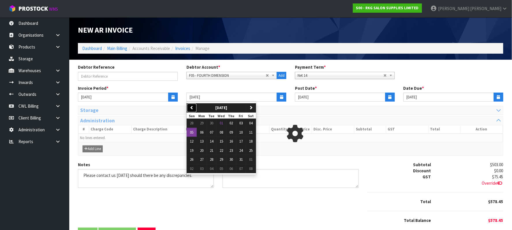
click at [192, 107] on icon "button" at bounding box center [192, 108] width 4 height 4
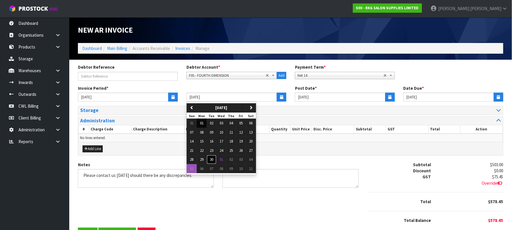
drag, startPoint x: 211, startPoint y: 160, endPoint x: 215, endPoint y: 159, distance: 4.1
click at [212, 160] on span "30" at bounding box center [211, 159] width 3 height 5
type input "[DATE]"
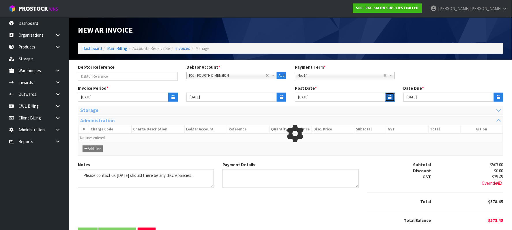
drag, startPoint x: 389, startPoint y: 97, endPoint x: 369, endPoint y: 101, distance: 20.5
click at [389, 97] on icon "button" at bounding box center [390, 97] width 3 height 4
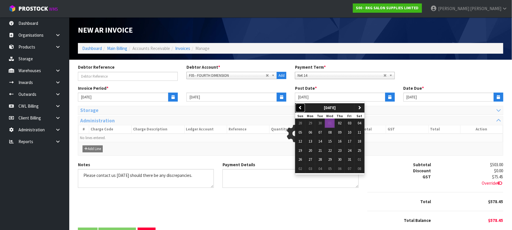
click at [303, 108] on button "previous" at bounding box center [301, 107] width 10 height 9
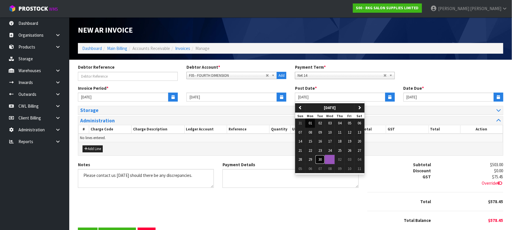
click at [325, 161] on button "30" at bounding box center [320, 159] width 10 height 9
type input "[DATE]"
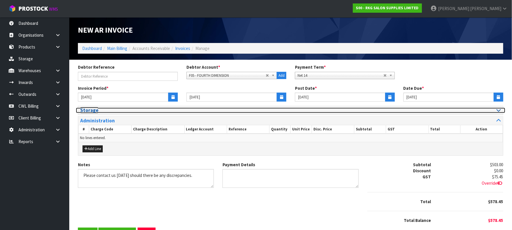
click at [488, 110] on div at bounding box center [398, 110] width 206 height 5
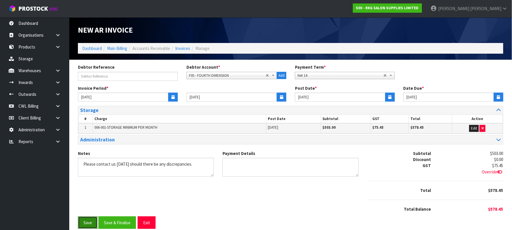
click at [87, 228] on button "Save" at bounding box center [88, 223] width 20 height 12
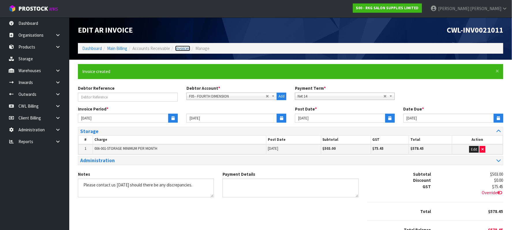
click at [183, 47] on link "Invoices" at bounding box center [182, 48] width 15 height 5
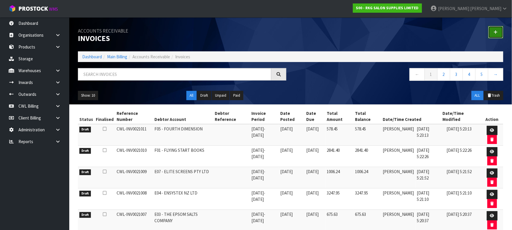
click at [498, 33] on link at bounding box center [496, 32] width 15 height 12
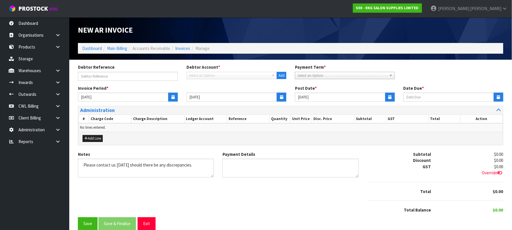
click at [205, 75] on span "Select an Option" at bounding box center [229, 75] width 80 height 7
click at [198, 77] on span "Select an Option" at bounding box center [229, 75] width 80 height 7
type input "FLO"
click at [220, 91] on li "F06 - FLO W APAC LIMITED" at bounding box center [232, 91] width 88 height 7
type input "[DATE]"
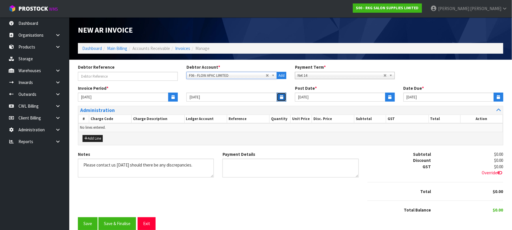
click at [285, 94] on button "button" at bounding box center [282, 97] width 10 height 9
type input "[DATE]"
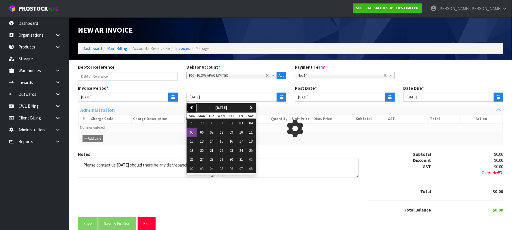
click at [194, 104] on button "previous" at bounding box center [192, 107] width 10 height 9
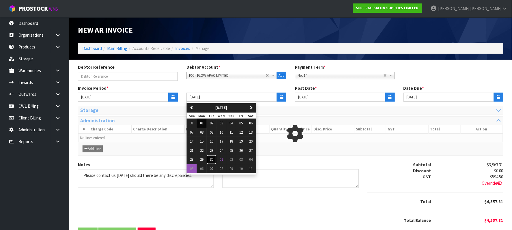
click at [213, 160] on span "30" at bounding box center [211, 159] width 3 height 5
type input "[DATE]"
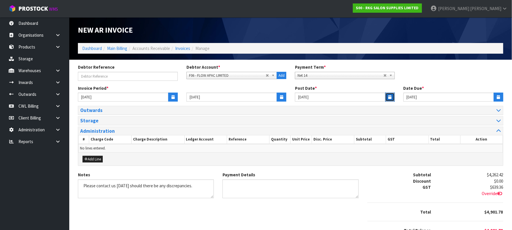
click at [388, 96] on button "button" at bounding box center [391, 97] width 10 height 9
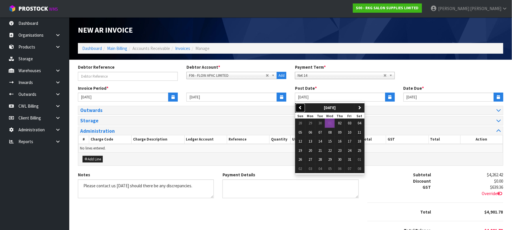
click at [302, 105] on button "previous" at bounding box center [301, 107] width 10 height 9
click at [320, 161] on span "30" at bounding box center [320, 159] width 3 height 5
type input "[DATE]"
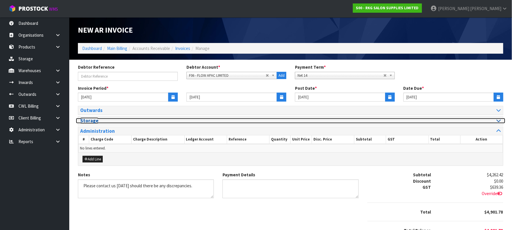
click at [497, 120] on icon at bounding box center [499, 120] width 4 height 5
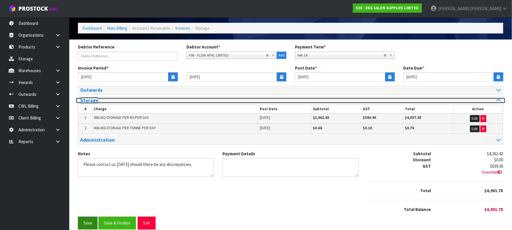
scroll to position [30, 0]
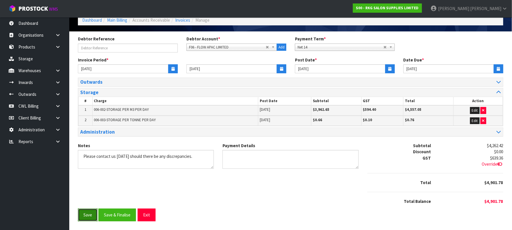
click at [88, 216] on button "Save" at bounding box center [88, 215] width 20 height 12
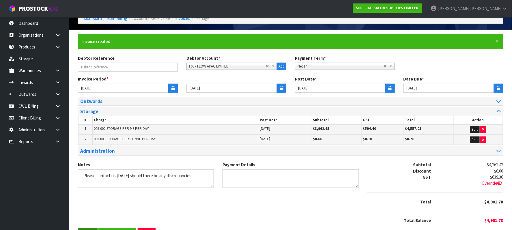
scroll to position [0, 0]
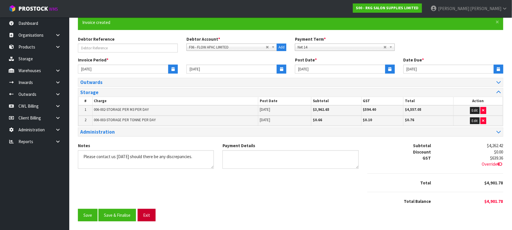
scroll to position [51, 0]
click at [151, 214] on button "Exit" at bounding box center [147, 215] width 18 height 12
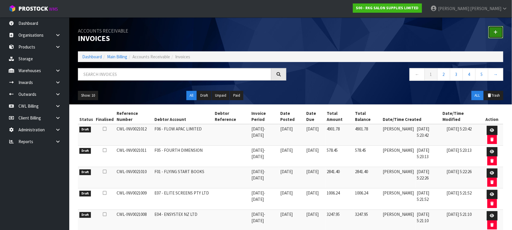
click at [493, 32] on link at bounding box center [496, 32] width 15 height 12
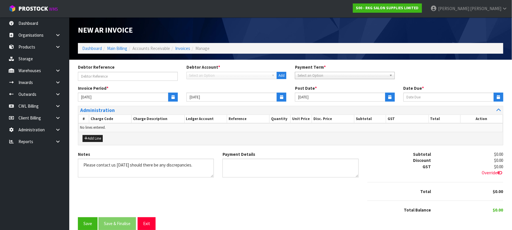
click at [207, 73] on span "Select an Option" at bounding box center [229, 75] width 80 height 7
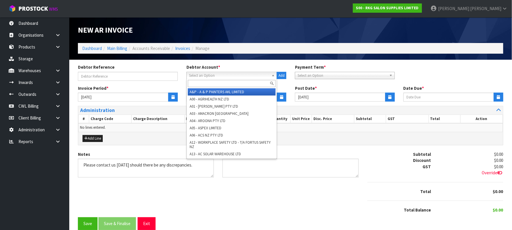
click at [195, 73] on span "Select an Option" at bounding box center [229, 75] width 80 height 7
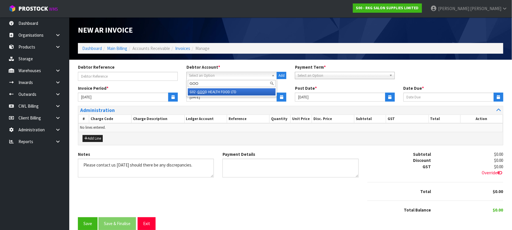
type input "GOO"
click at [217, 91] on li "G02 - GOO D HEALTH FOOD LTD" at bounding box center [232, 91] width 88 height 7
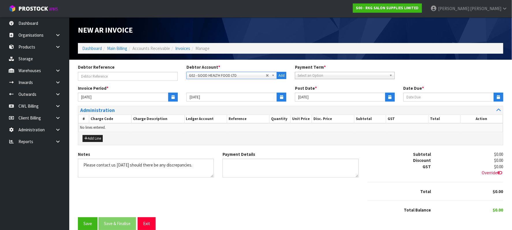
type input "[DATE]"
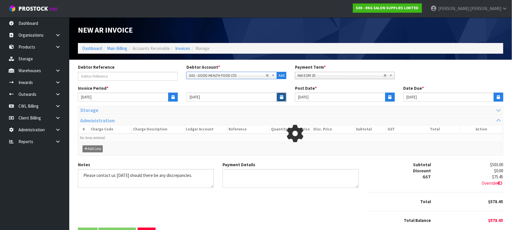
drag, startPoint x: 283, startPoint y: 96, endPoint x: 240, endPoint y: 100, distance: 42.3
click at [282, 96] on icon "button" at bounding box center [281, 97] width 3 height 4
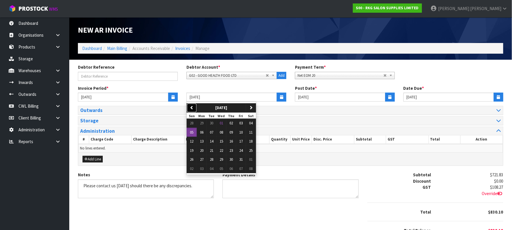
click at [196, 105] on button "previous" at bounding box center [192, 107] width 10 height 9
click at [213, 162] on span "30" at bounding box center [211, 159] width 3 height 5
type input "[DATE]"
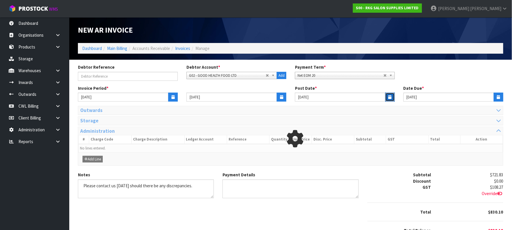
click at [389, 96] on icon "button" at bounding box center [390, 97] width 3 height 4
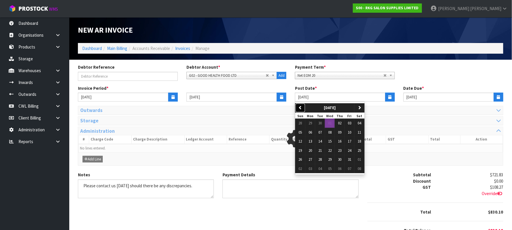
click at [302, 107] on icon "button" at bounding box center [301, 108] width 4 height 4
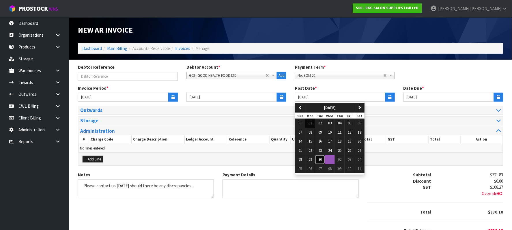
drag, startPoint x: 319, startPoint y: 162, endPoint x: 321, endPoint y: 160, distance: 3.1
click at [319, 161] on button "30" at bounding box center [320, 159] width 10 height 9
type input "[DATE]"
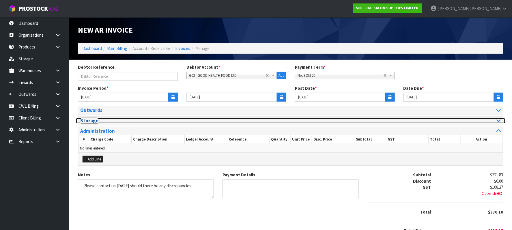
click at [493, 121] on div at bounding box center [398, 120] width 206 height 5
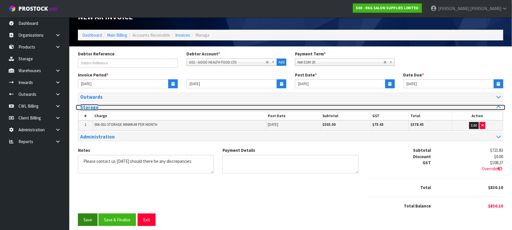
scroll to position [20, 0]
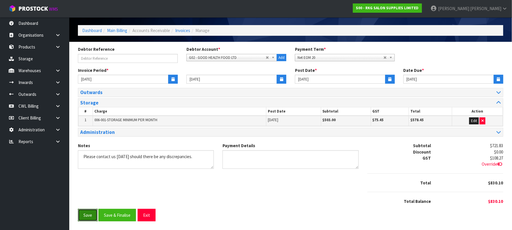
drag, startPoint x: 82, startPoint y: 213, endPoint x: 202, endPoint y: 108, distance: 159.0
click at [83, 213] on button "Save" at bounding box center [88, 215] width 20 height 12
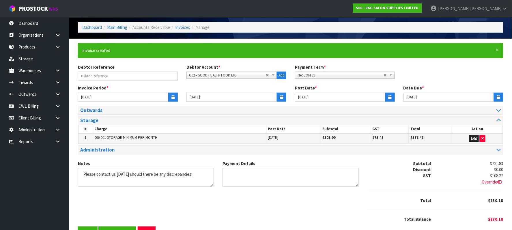
scroll to position [41, 0]
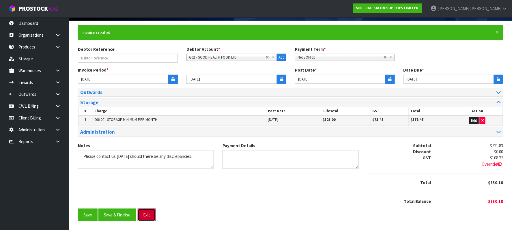
click at [146, 214] on button "Exit" at bounding box center [147, 215] width 18 height 12
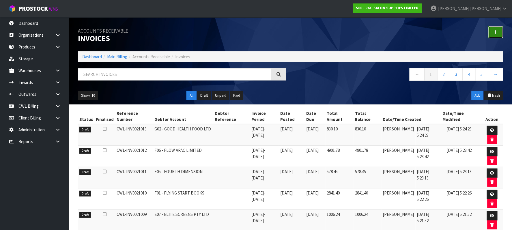
click at [498, 32] on link at bounding box center [496, 32] width 15 height 12
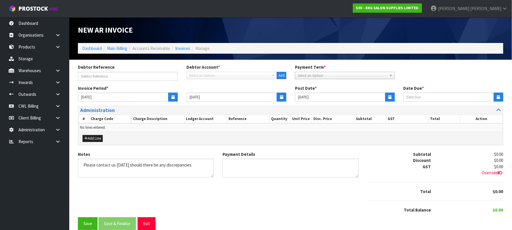
click at [231, 76] on span "Select an Option" at bounding box center [229, 75] width 80 height 7
click at [216, 77] on span "Select an Option" at bounding box center [229, 75] width 80 height 7
type input "GPS"
click at [226, 91] on li "G04 - GPS GROUP PTY LTD" at bounding box center [232, 91] width 88 height 7
type input "11/10/2025"
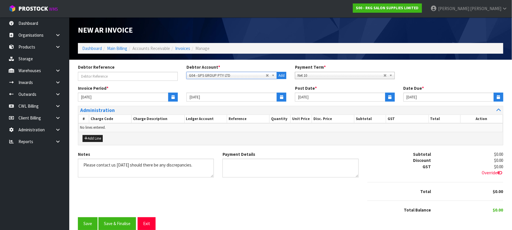
type input "[DATE]"
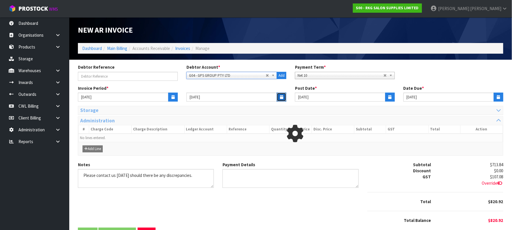
click at [281, 98] on icon "button" at bounding box center [281, 97] width 3 height 4
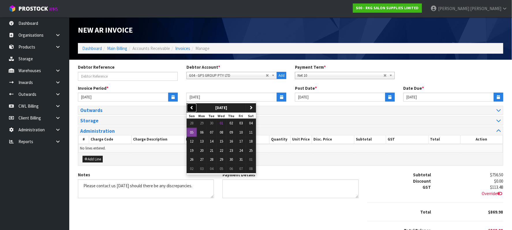
click at [194, 107] on button "previous" at bounding box center [192, 107] width 10 height 9
click at [213, 159] on span "30" at bounding box center [211, 159] width 3 height 5
type input "[DATE]"
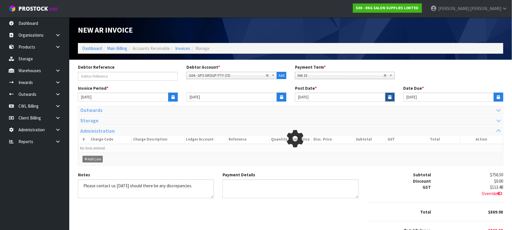
drag, startPoint x: 392, startPoint y: 96, endPoint x: 370, endPoint y: 106, distance: 23.6
click at [392, 96] on button "button" at bounding box center [391, 97] width 10 height 9
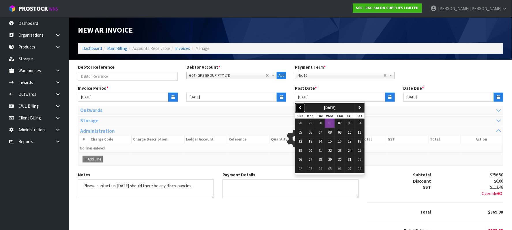
click at [302, 109] on icon "button" at bounding box center [301, 108] width 4 height 4
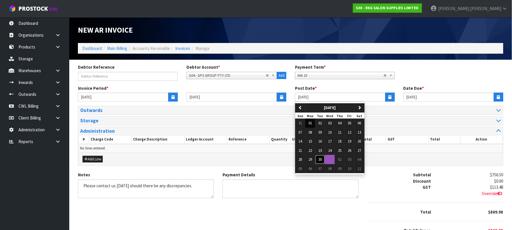
click at [321, 161] on span "30" at bounding box center [320, 159] width 3 height 5
type input "[DATE]"
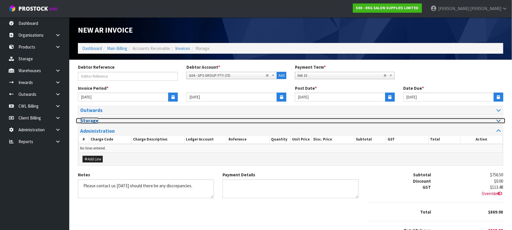
click at [490, 121] on div at bounding box center [398, 120] width 206 height 5
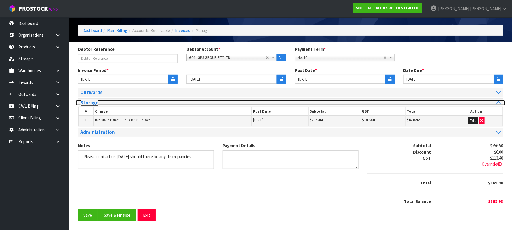
scroll to position [20, 0]
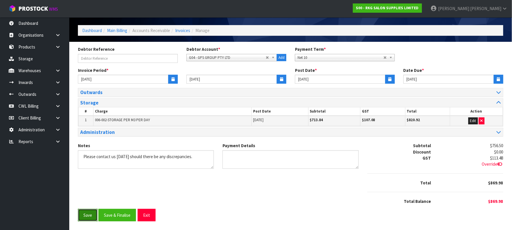
click at [87, 214] on button "Save" at bounding box center [88, 215] width 20 height 12
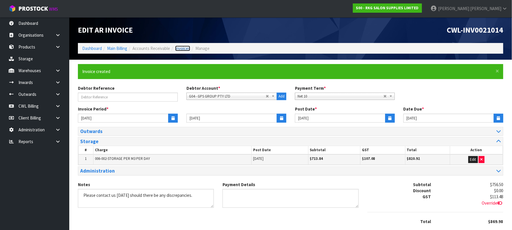
click at [186, 48] on link "Invoices" at bounding box center [182, 48] width 15 height 5
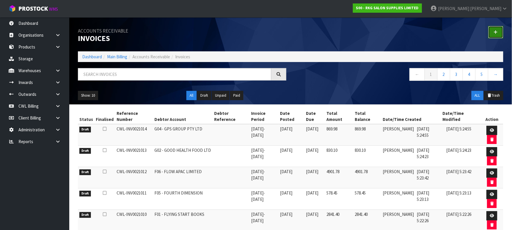
click at [503, 31] on link at bounding box center [496, 32] width 15 height 12
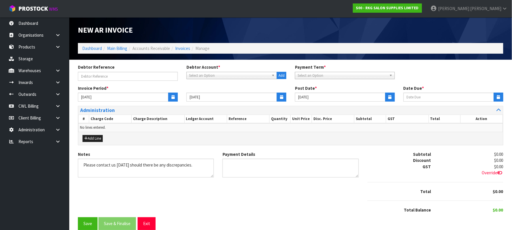
click at [236, 77] on span "Select an Option" at bounding box center [229, 75] width 80 height 7
type input "GT S"
click at [229, 92] on li "G07 - GT S MOKE ALARMS" at bounding box center [232, 91] width 88 height 7
type input "11/10/2025"
type input "[DATE]"
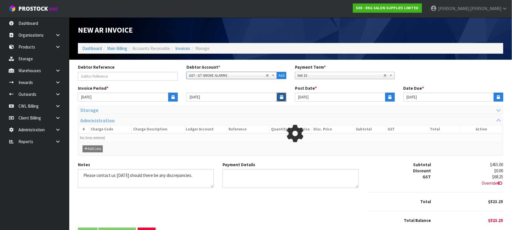
click at [282, 95] on icon "button" at bounding box center [281, 97] width 3 height 4
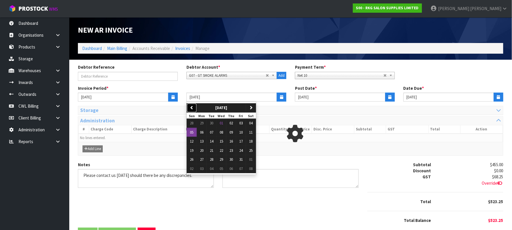
drag, startPoint x: 191, startPoint y: 108, endPoint x: 195, endPoint y: 114, distance: 7.1
click at [191, 108] on icon "button" at bounding box center [192, 108] width 4 height 4
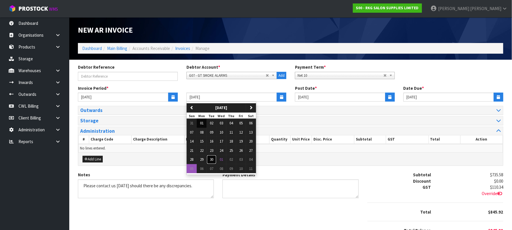
click at [213, 159] on span "30" at bounding box center [211, 159] width 3 height 5
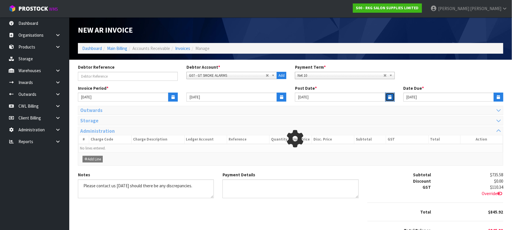
click at [392, 96] on icon "button" at bounding box center [390, 97] width 3 height 4
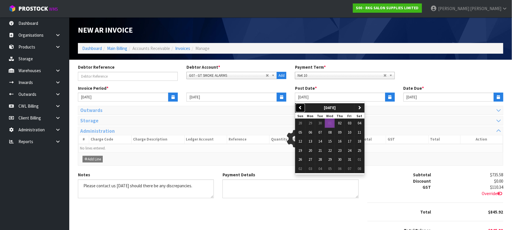
click at [301, 107] on icon "button" at bounding box center [301, 108] width 4 height 4
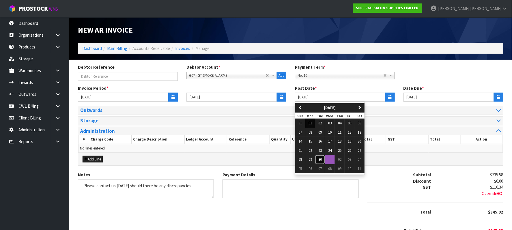
click at [319, 160] on button "30" at bounding box center [320, 159] width 10 height 9
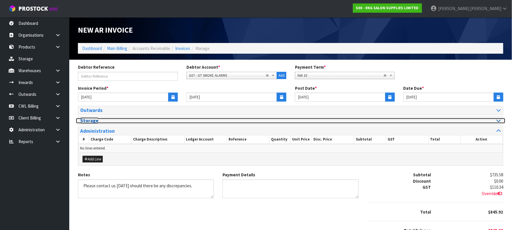
click at [495, 120] on div at bounding box center [398, 120] width 206 height 5
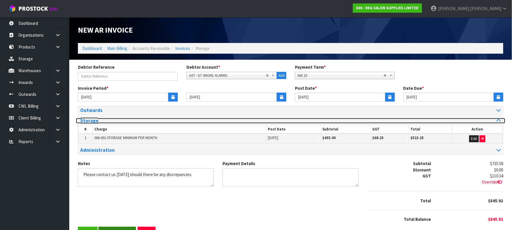
scroll to position [20, 0]
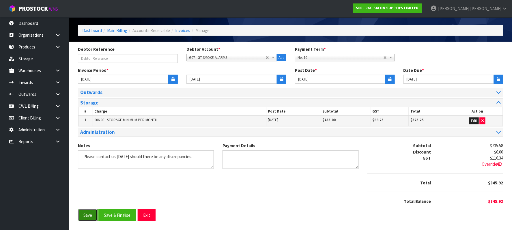
click at [91, 213] on button "Save" at bounding box center [88, 215] width 20 height 12
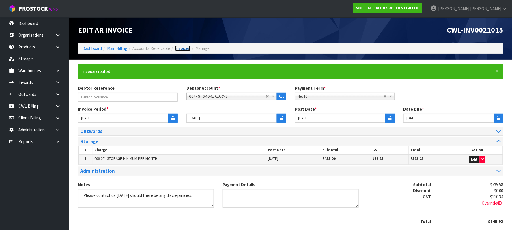
click at [184, 49] on link "Invoices" at bounding box center [182, 48] width 15 height 5
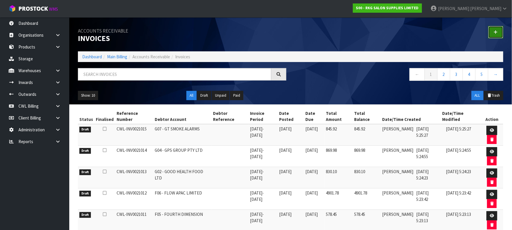
click at [498, 31] on link at bounding box center [496, 32] width 15 height 12
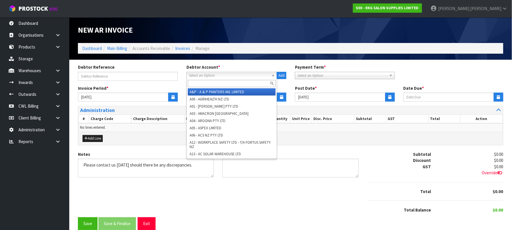
click at [217, 77] on span "Select an Option" at bounding box center [229, 75] width 80 height 7
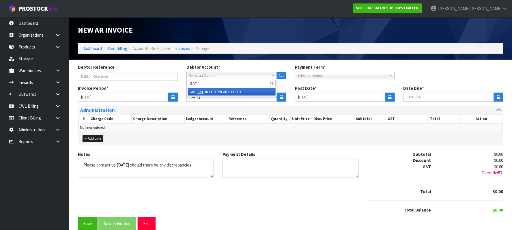
click at [221, 90] on li "G08 - GAT OR FOOTWEAR PTY LTD" at bounding box center [232, 91] width 88 height 7
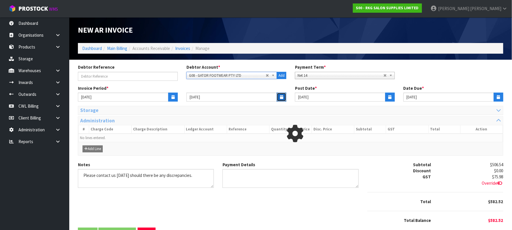
click at [280, 96] on button "button" at bounding box center [282, 97] width 10 height 9
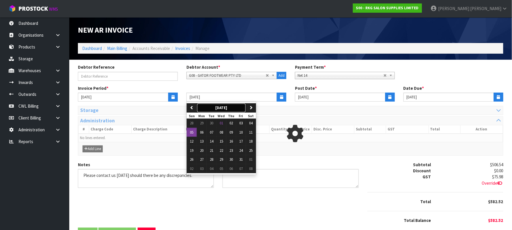
click at [197, 107] on button "[DATE]" at bounding box center [221, 107] width 49 height 9
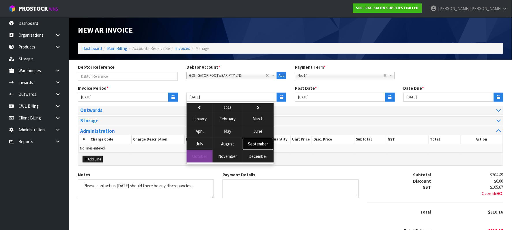
click at [257, 143] on span "September" at bounding box center [258, 143] width 20 height 5
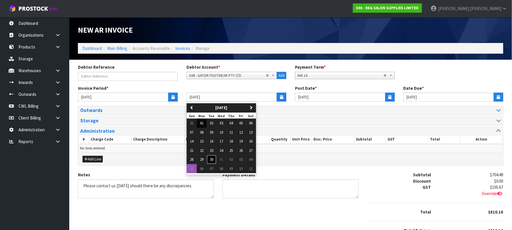
click at [215, 159] on button "30" at bounding box center [212, 159] width 10 height 9
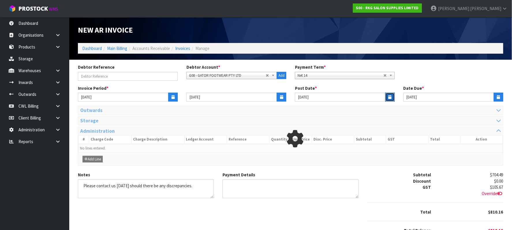
click at [391, 97] on icon "button" at bounding box center [390, 97] width 3 height 4
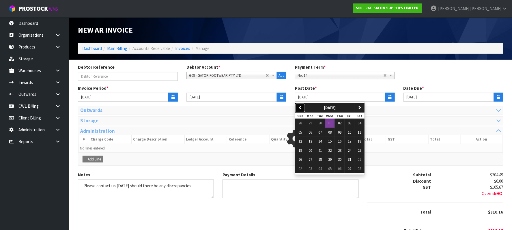
click at [302, 108] on icon "button" at bounding box center [301, 108] width 4 height 4
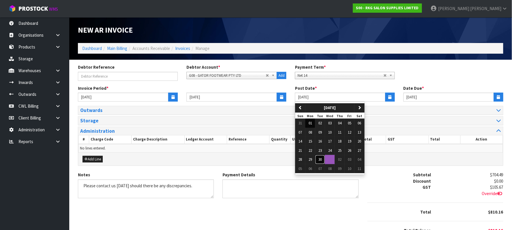
click at [322, 160] on span "30" at bounding box center [320, 159] width 3 height 5
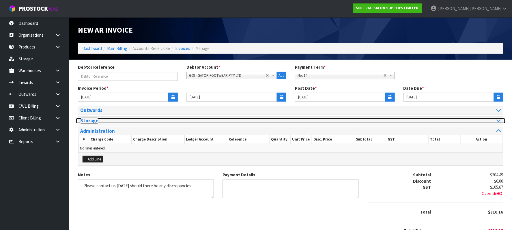
drag, startPoint x: 500, startPoint y: 121, endPoint x: 503, endPoint y: 118, distance: 3.9
click at [500, 121] on icon at bounding box center [499, 120] width 4 height 5
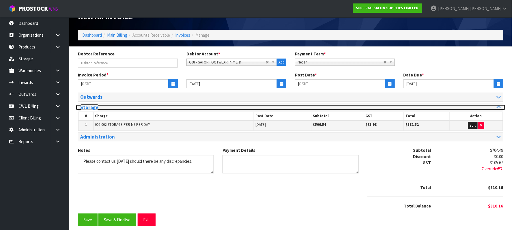
scroll to position [20, 0]
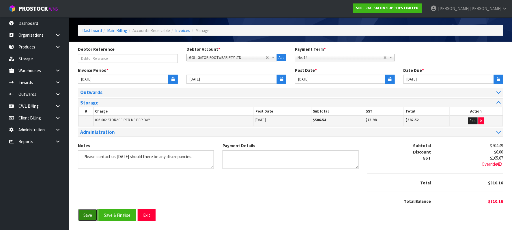
click at [88, 216] on button "Save" at bounding box center [88, 215] width 20 height 12
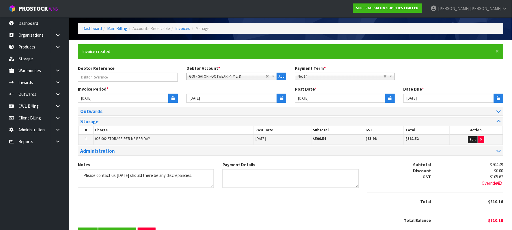
scroll to position [0, 0]
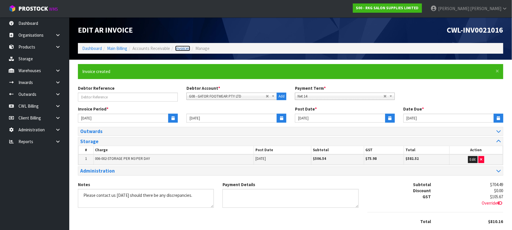
click at [187, 49] on link "Invoices" at bounding box center [182, 48] width 15 height 5
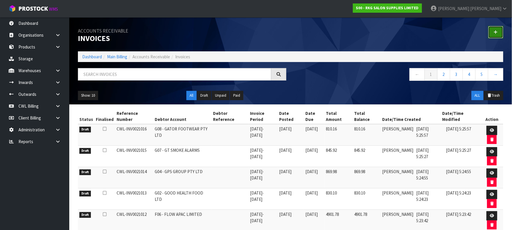
click at [496, 34] on icon at bounding box center [496, 32] width 4 height 4
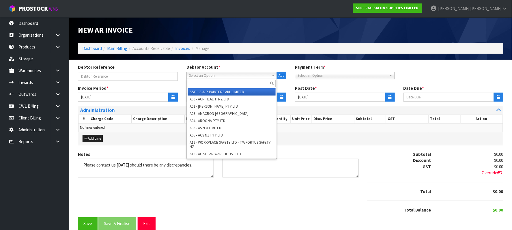
click at [201, 76] on span "Select an Option" at bounding box center [229, 75] width 80 height 7
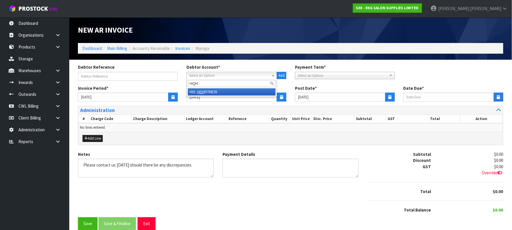
click at [212, 93] on li "H01 - HQH FITNESS" at bounding box center [232, 91] width 88 height 7
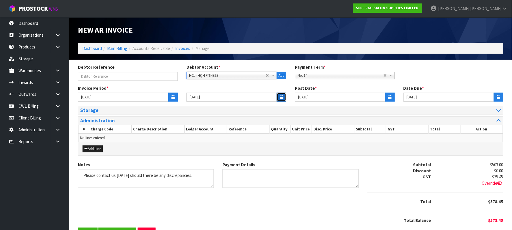
click at [280, 98] on icon "button" at bounding box center [281, 97] width 3 height 4
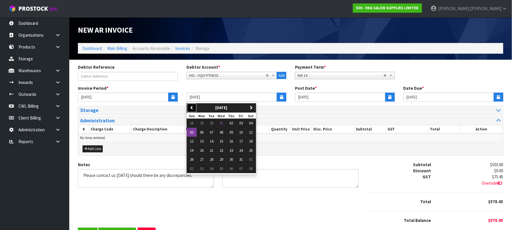
click at [192, 107] on icon "button" at bounding box center [192, 108] width 4 height 4
click at [213, 161] on span "30" at bounding box center [211, 159] width 3 height 5
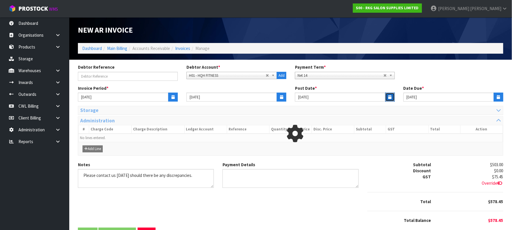
click at [389, 99] on icon "button" at bounding box center [390, 97] width 3 height 4
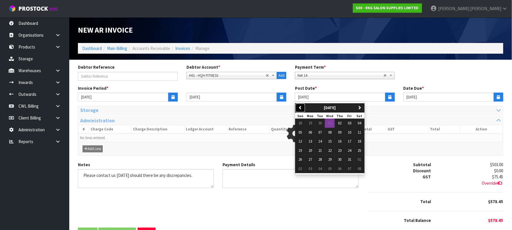
click at [303, 107] on button "previous" at bounding box center [301, 107] width 10 height 9
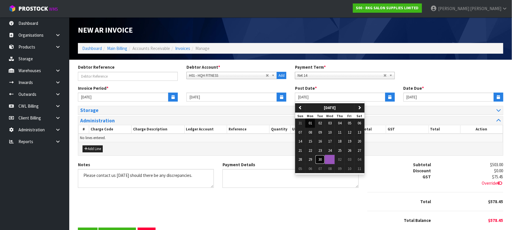
click at [321, 160] on span "30" at bounding box center [320, 159] width 3 height 5
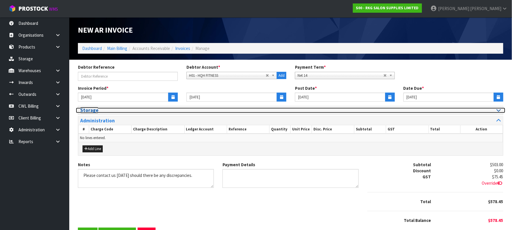
click at [498, 110] on icon at bounding box center [499, 110] width 4 height 5
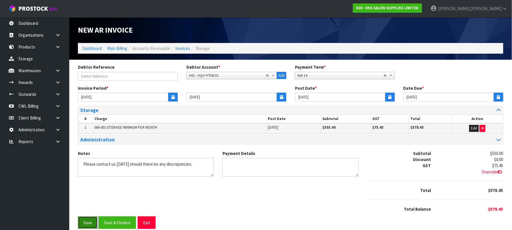
click at [91, 222] on button "Save" at bounding box center [88, 223] width 20 height 12
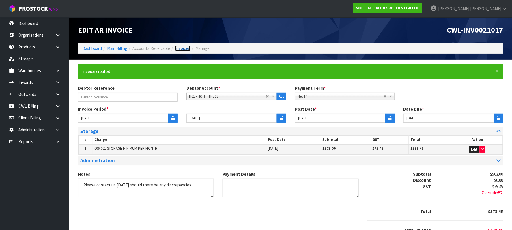
click at [184, 49] on link "Invoices" at bounding box center [182, 48] width 15 height 5
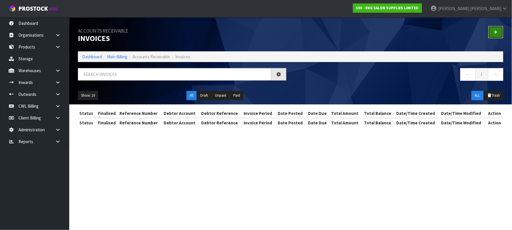
click at [501, 33] on link at bounding box center [496, 32] width 15 height 12
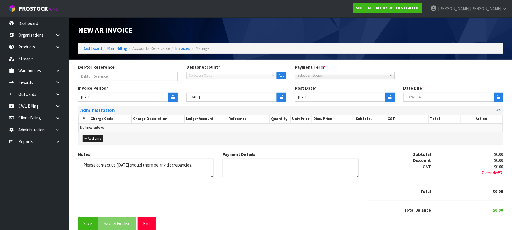
click at [214, 75] on span "Select an Option" at bounding box center [229, 75] width 80 height 7
click at [206, 90] on li "H02 - H2 YO LTD" at bounding box center [232, 91] width 88 height 7
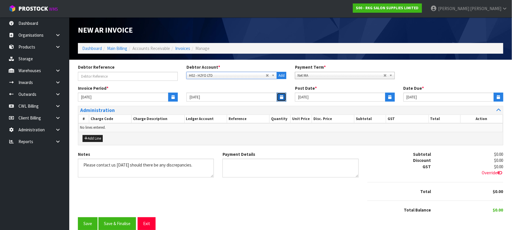
click at [280, 95] on button "button" at bounding box center [282, 97] width 10 height 9
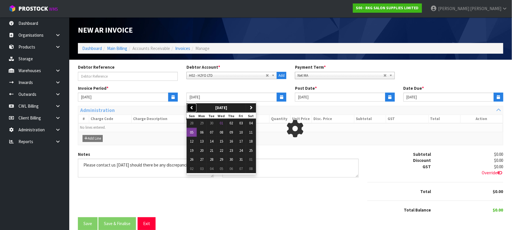
click at [189, 107] on button "previous" at bounding box center [192, 107] width 10 height 9
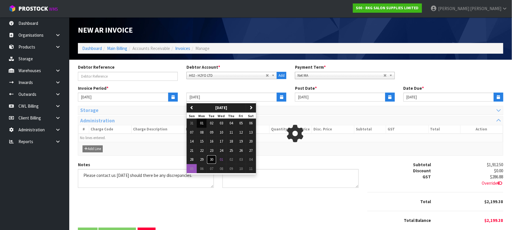
click at [213, 159] on span "30" at bounding box center [211, 159] width 3 height 5
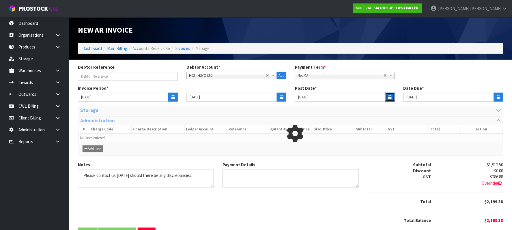
drag, startPoint x: 391, startPoint y: 96, endPoint x: 373, endPoint y: 100, distance: 17.7
click at [391, 96] on icon "button" at bounding box center [390, 97] width 3 height 4
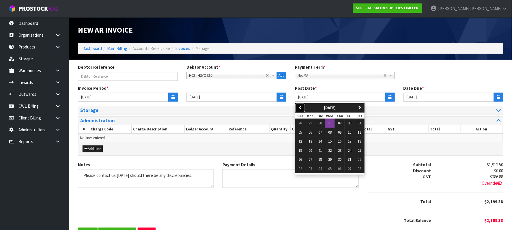
click at [302, 106] on icon "button" at bounding box center [301, 108] width 4 height 4
click at [322, 160] on span "30" at bounding box center [320, 159] width 3 height 5
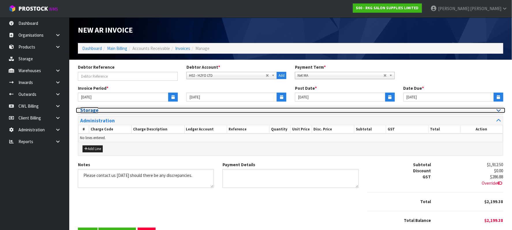
click at [497, 112] on icon at bounding box center [499, 110] width 4 height 5
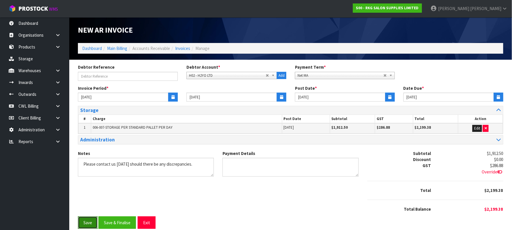
click at [93, 221] on button "Save" at bounding box center [88, 223] width 20 height 12
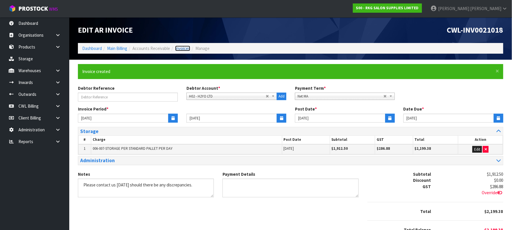
click at [184, 48] on link "Invoices" at bounding box center [182, 48] width 15 height 5
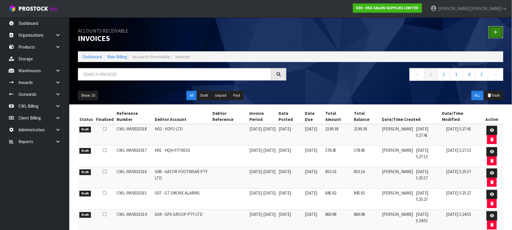
click at [496, 29] on link at bounding box center [496, 32] width 15 height 12
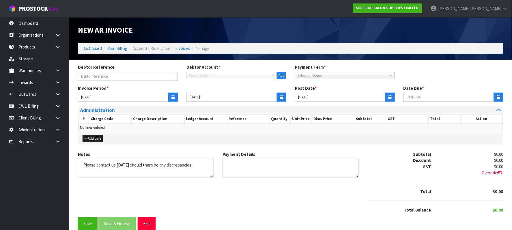
click at [224, 77] on span "Select an Option" at bounding box center [229, 75] width 80 height 7
click at [211, 73] on span "Select an Option" at bounding box center [229, 75] width 80 height 7
click at [219, 90] on li "I02 - IMAG ING SOLUTIONS MEDICAL LIMITED" at bounding box center [232, 91] width 88 height 7
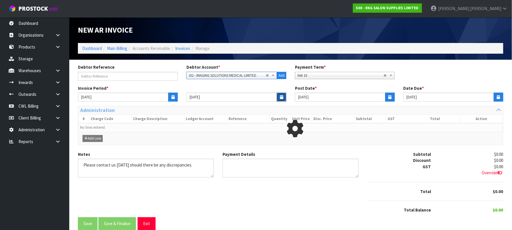
click at [282, 96] on icon "button" at bounding box center [281, 97] width 3 height 4
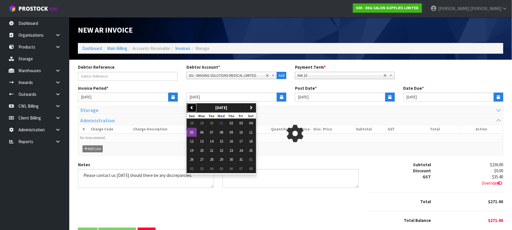
click at [191, 107] on icon "button" at bounding box center [192, 108] width 4 height 4
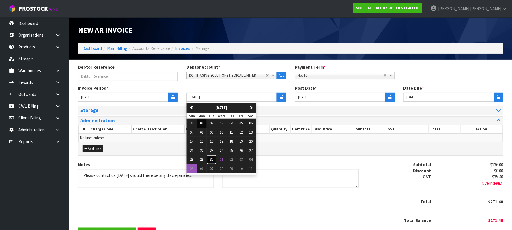
click at [213, 161] on span "30" at bounding box center [211, 159] width 3 height 5
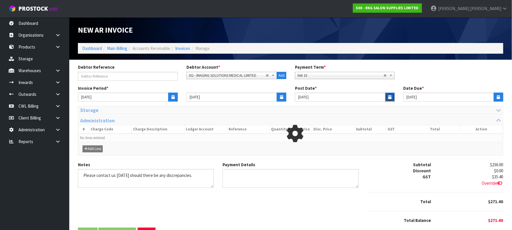
click at [388, 96] on button "button" at bounding box center [391, 97] width 10 height 9
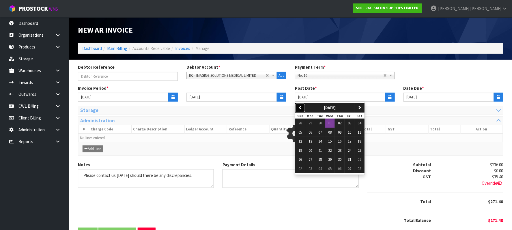
click at [302, 106] on icon "button" at bounding box center [301, 108] width 4 height 4
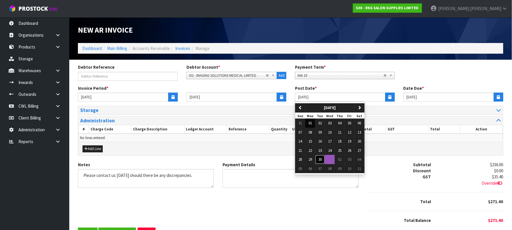
click at [324, 162] on button "30" at bounding box center [320, 159] width 10 height 9
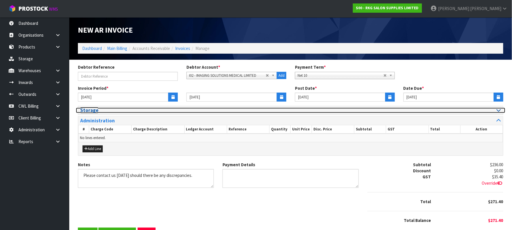
click at [498, 110] on icon at bounding box center [499, 110] width 4 height 5
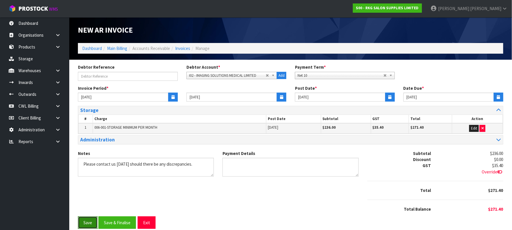
click at [86, 222] on button "Save" at bounding box center [88, 223] width 20 height 12
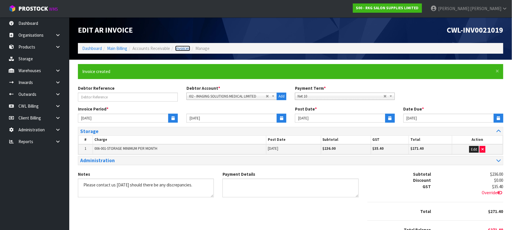
click at [183, 49] on link "Invoices" at bounding box center [182, 48] width 15 height 5
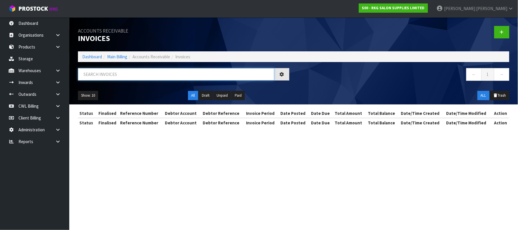
click at [127, 75] on input "text" at bounding box center [176, 74] width 196 height 12
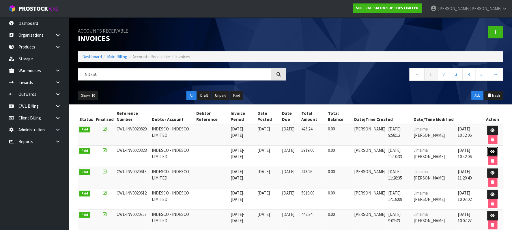
click at [494, 153] on icon at bounding box center [493, 152] width 4 height 4
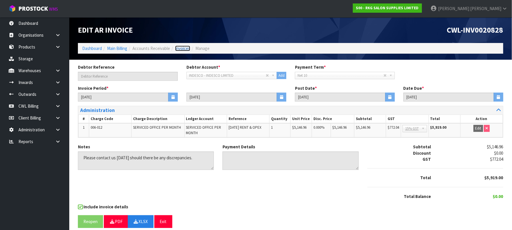
click at [185, 48] on link "Invoices" at bounding box center [182, 48] width 15 height 5
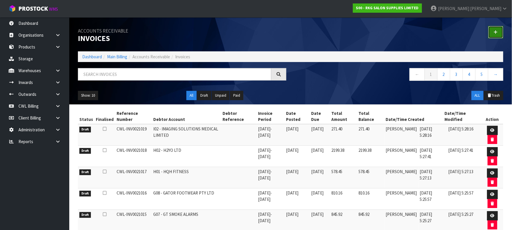
click at [503, 31] on link at bounding box center [496, 32] width 15 height 12
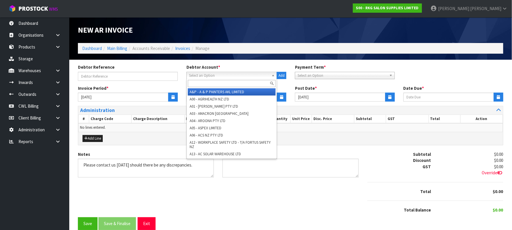
click at [206, 77] on span "Select an Option" at bounding box center [229, 75] width 80 height 7
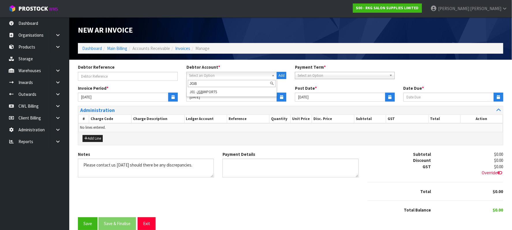
click at [210, 88] on div "JGB" at bounding box center [232, 84] width 90 height 10
click at [209, 91] on li "J01 - JGB IMPORTS" at bounding box center [232, 91] width 88 height 7
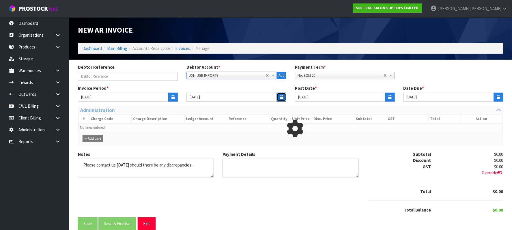
click at [279, 96] on button "button" at bounding box center [282, 97] width 10 height 9
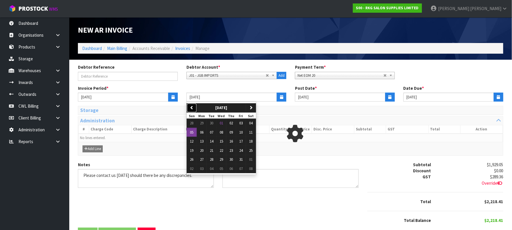
click at [191, 108] on icon "button" at bounding box center [192, 108] width 4 height 4
drag, startPoint x: 213, startPoint y: 161, endPoint x: 337, endPoint y: 129, distance: 127.8
click at [213, 160] on span "30" at bounding box center [211, 159] width 3 height 5
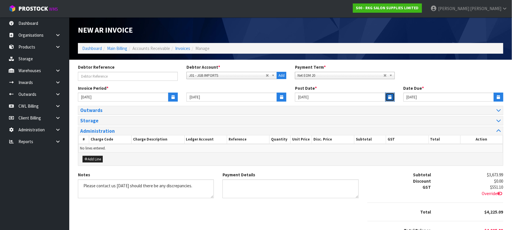
click at [392, 96] on button "button" at bounding box center [391, 97] width 10 height 9
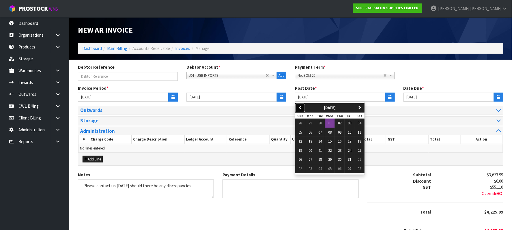
click at [301, 109] on icon "button" at bounding box center [301, 108] width 4 height 4
click at [324, 160] on button "30" at bounding box center [320, 159] width 10 height 9
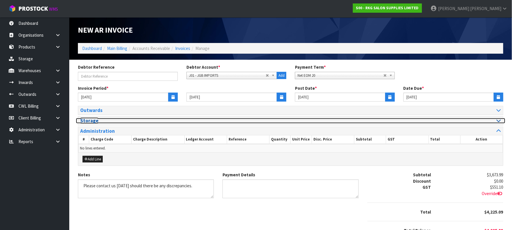
click at [494, 120] on div at bounding box center [398, 120] width 206 height 5
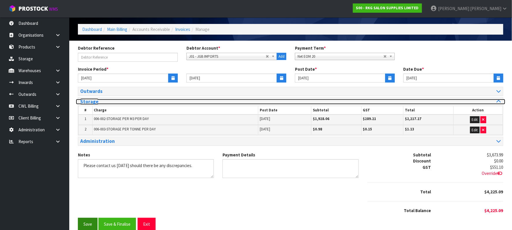
scroll to position [30, 0]
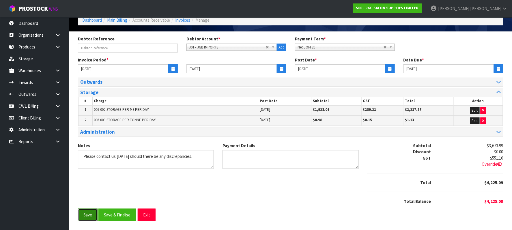
click at [91, 213] on button "Save" at bounding box center [88, 215] width 20 height 12
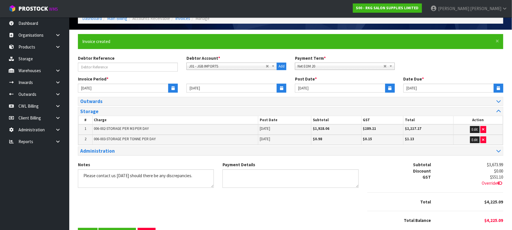
scroll to position [0, 0]
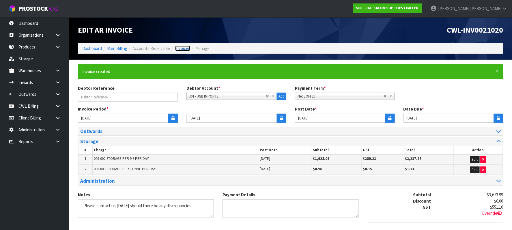
click at [184, 49] on link "Invoices" at bounding box center [182, 48] width 15 height 5
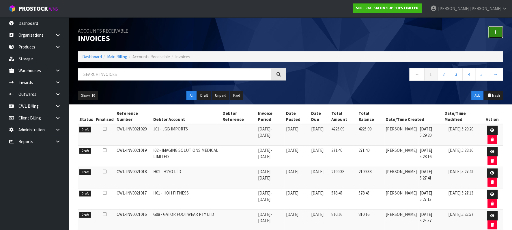
click at [497, 35] on link at bounding box center [496, 32] width 15 height 12
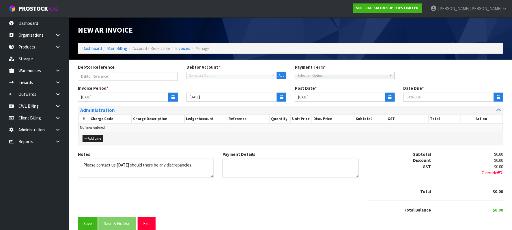
click at [222, 76] on span "Select an Option" at bounding box center [229, 75] width 80 height 7
click at [211, 77] on span "Select an Option" at bounding box center [229, 75] width 80 height 7
click at [224, 92] on li "J02 - THE JUI CE PLUS COMPANY [AUSTRALIA] PTY LTD" at bounding box center [232, 91] width 88 height 7
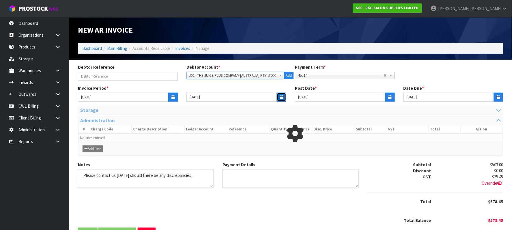
click at [281, 97] on icon "button" at bounding box center [281, 97] width 3 height 4
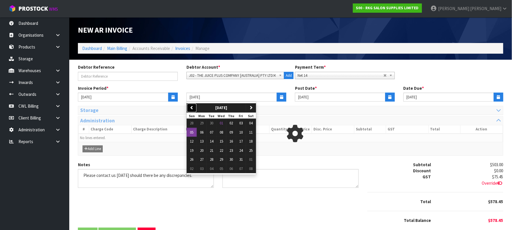
click at [192, 107] on icon "button" at bounding box center [192, 108] width 4 height 4
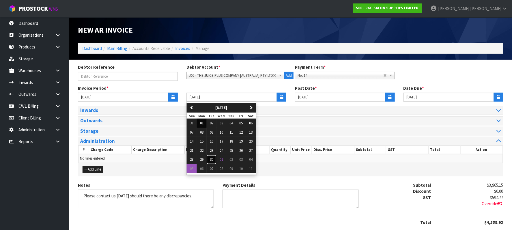
click at [212, 158] on span "30" at bounding box center [211, 159] width 3 height 5
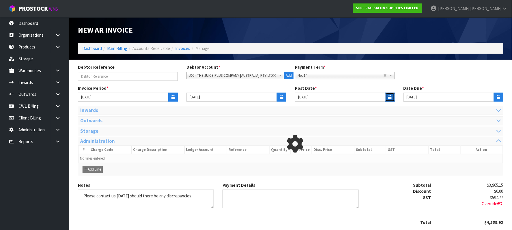
click at [391, 97] on icon "button" at bounding box center [390, 97] width 3 height 4
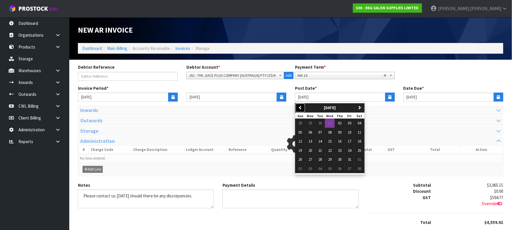
click at [300, 109] on icon "button" at bounding box center [301, 108] width 4 height 4
click at [321, 162] on span "30" at bounding box center [320, 159] width 3 height 5
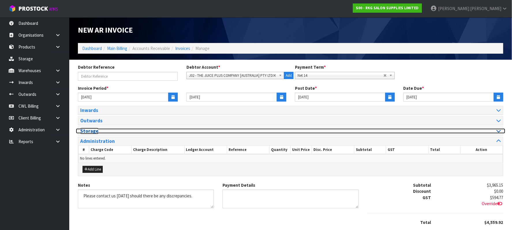
click at [502, 131] on div at bounding box center [398, 131] width 215 height 5
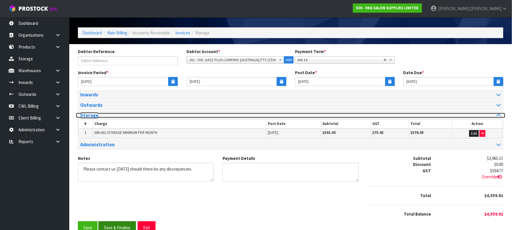
scroll to position [31, 0]
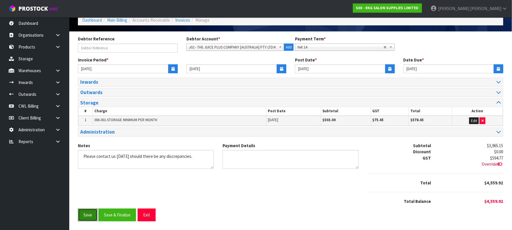
click at [89, 214] on button "Save" at bounding box center [88, 215] width 20 height 12
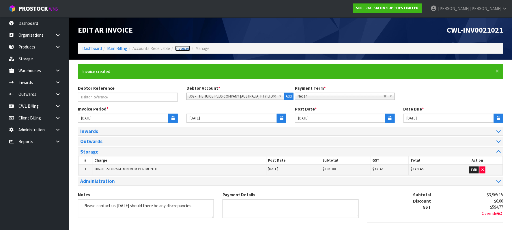
click at [183, 47] on link "Invoices" at bounding box center [182, 48] width 15 height 5
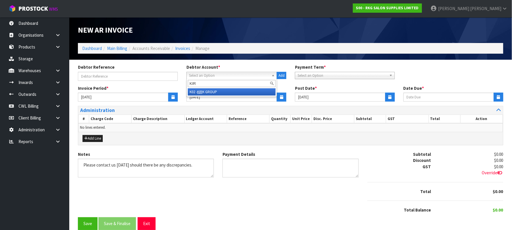
type input "KIR"
click at [207, 90] on li "K02 - KIR K GROUP" at bounding box center [232, 91] width 88 height 7
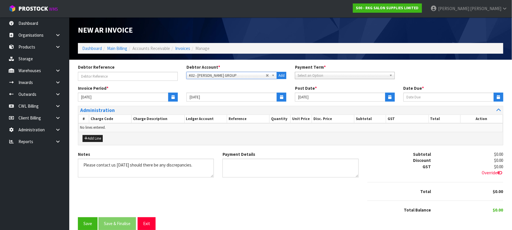
type input "11/10/2025"
type input "[DATE]"
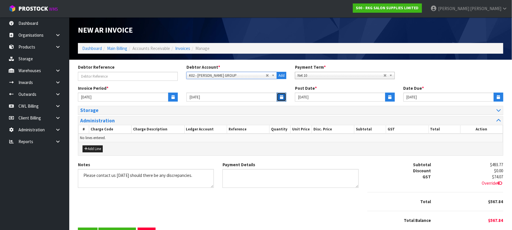
click at [280, 97] on button "button" at bounding box center [282, 97] width 10 height 9
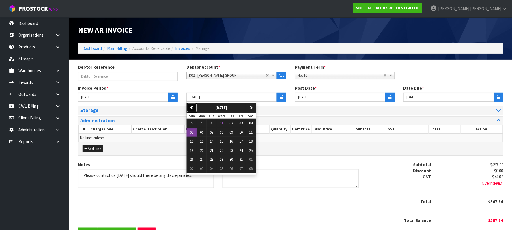
click at [189, 108] on button "previous" at bounding box center [192, 107] width 10 height 9
click at [212, 161] on span "30" at bounding box center [211, 159] width 3 height 5
type input "[DATE]"
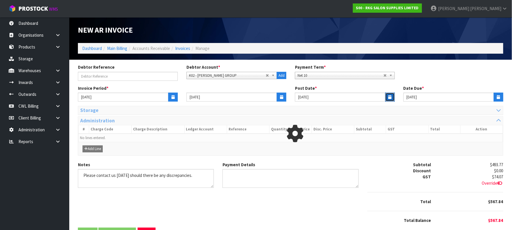
click at [391, 95] on icon "button" at bounding box center [390, 97] width 3 height 4
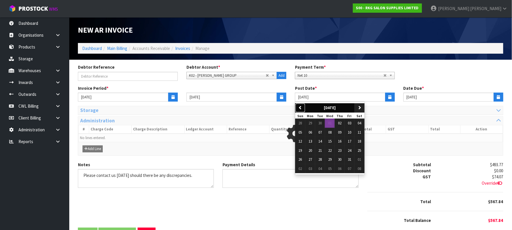
click at [300, 107] on icon "button" at bounding box center [301, 108] width 4 height 4
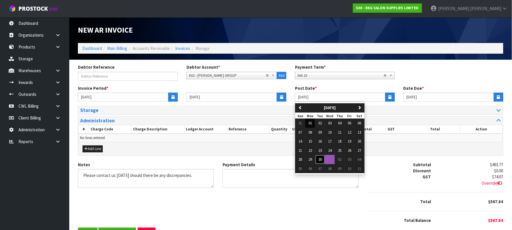
drag, startPoint x: 322, startPoint y: 159, endPoint x: 329, endPoint y: 162, distance: 7.5
click at [322, 160] on span "30" at bounding box center [320, 159] width 3 height 5
type input "[DATE]"
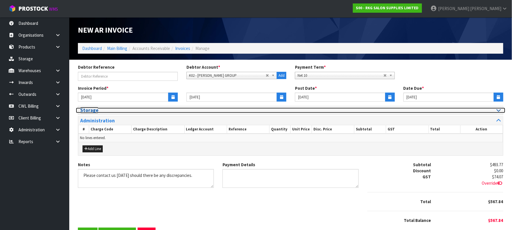
click at [498, 112] on icon at bounding box center [499, 110] width 4 height 5
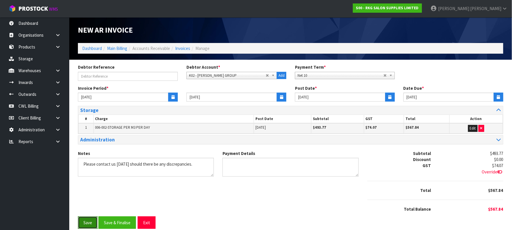
click at [87, 226] on button "Save" at bounding box center [88, 223] width 20 height 12
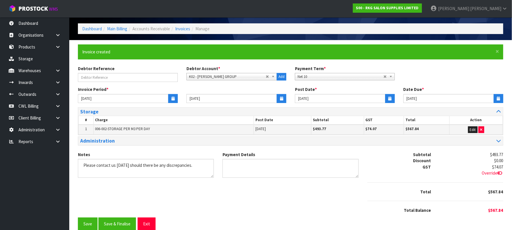
scroll to position [30, 0]
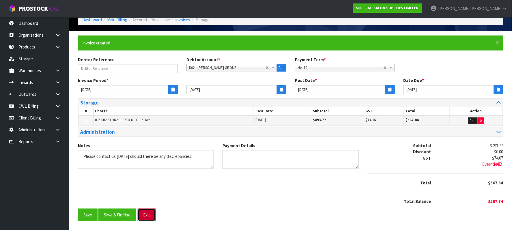
click at [149, 217] on button "Exit" at bounding box center [147, 215] width 18 height 12
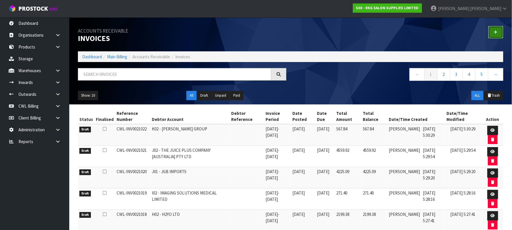
click at [498, 32] on icon at bounding box center [496, 32] width 4 height 4
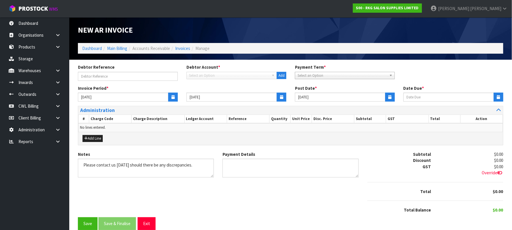
click at [217, 72] on span "Select an Option" at bounding box center [229, 75] width 80 height 7
type input "LIA"
click at [238, 87] on div "LIA" at bounding box center [232, 84] width 90 height 10
click at [237, 91] on li "L01 - LIA NFA STAINLESS (NZ) LTD" at bounding box center [232, 91] width 88 height 7
type input "[DATE]"
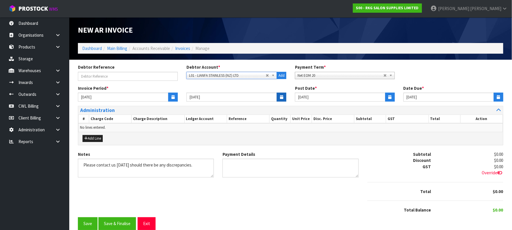
type input "[DATE]"
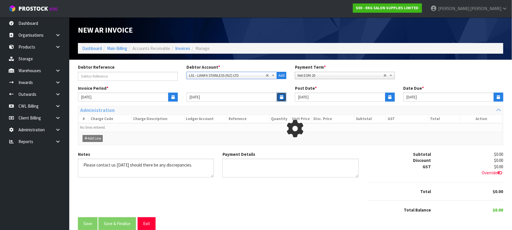
click at [279, 95] on button "button" at bounding box center [282, 97] width 10 height 9
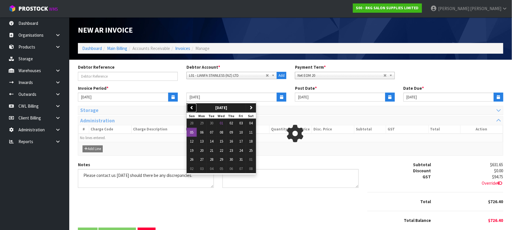
click at [193, 107] on icon "button" at bounding box center [192, 108] width 4 height 4
drag, startPoint x: 216, startPoint y: 162, endPoint x: 298, endPoint y: 129, distance: 88.5
click at [216, 161] on button "30" at bounding box center [212, 159] width 10 height 9
type input "[DATE]"
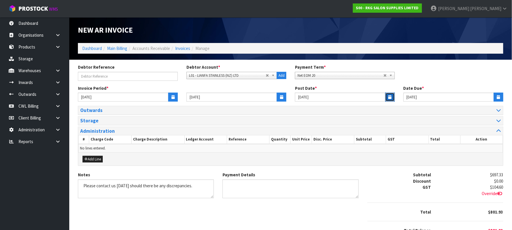
click at [390, 96] on icon "button" at bounding box center [390, 97] width 3 height 4
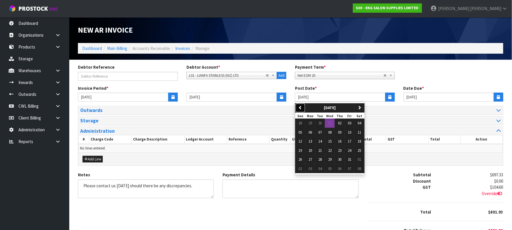
click at [303, 104] on button "previous" at bounding box center [301, 107] width 10 height 9
click at [321, 159] on span "30" at bounding box center [320, 159] width 3 height 5
type input "[DATE]"
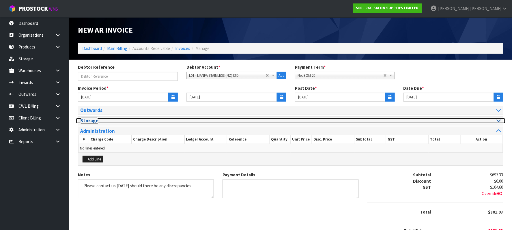
click at [499, 121] on icon at bounding box center [499, 120] width 4 height 5
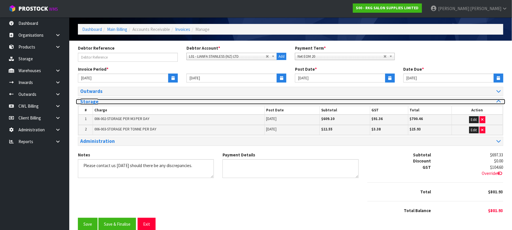
scroll to position [30, 0]
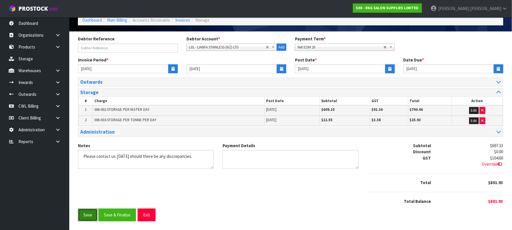
click at [87, 217] on button "Save" at bounding box center [88, 215] width 20 height 12
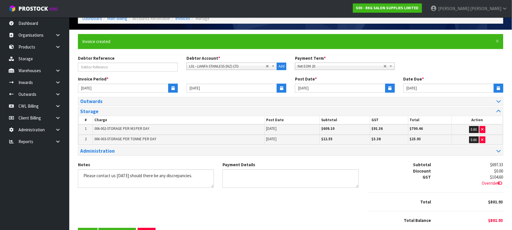
scroll to position [0, 0]
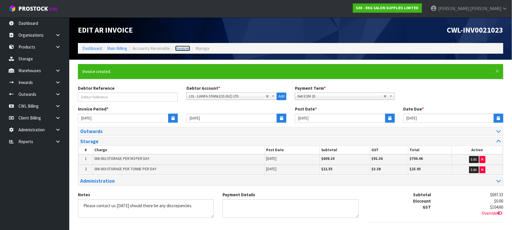
click at [184, 50] on link "Invoices" at bounding box center [182, 48] width 15 height 5
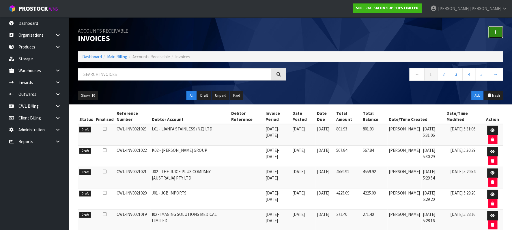
click at [494, 33] on link at bounding box center [496, 32] width 15 height 12
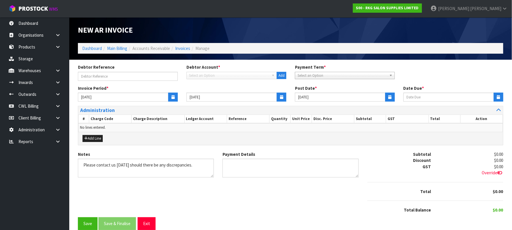
click at [201, 75] on span "Select an Option" at bounding box center [229, 75] width 80 height 7
click at [200, 76] on span "Select an Option" at bounding box center [229, 75] width 80 height 7
click at [209, 77] on span "Select an Option" at bounding box center [229, 75] width 80 height 7
type input "NERO"
click at [208, 92] on li "N04 - NERO TAPWARE LIMITED" at bounding box center [232, 91] width 88 height 7
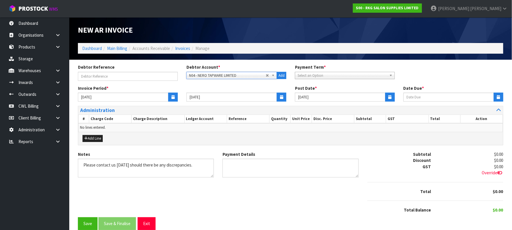
type input "[DATE]"
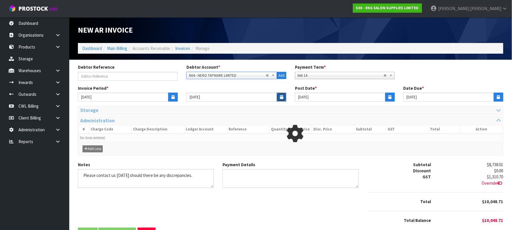
click at [281, 98] on icon "button" at bounding box center [281, 97] width 3 height 4
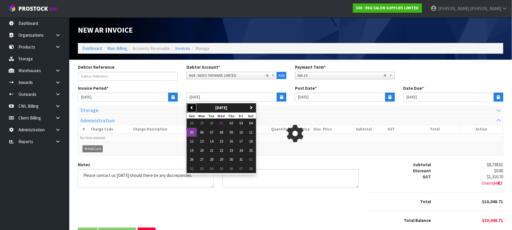
click at [195, 109] on button "previous" at bounding box center [192, 107] width 10 height 9
click at [213, 161] on span "30" at bounding box center [211, 159] width 3 height 5
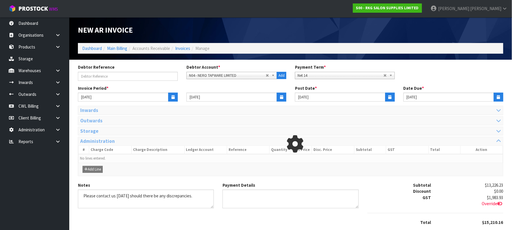
type input "[DATE]"
click at [386, 96] on button "button" at bounding box center [391, 97] width 10 height 9
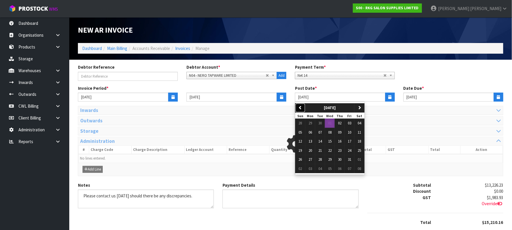
click at [302, 106] on icon "button" at bounding box center [301, 108] width 4 height 4
click at [322, 160] on span "30" at bounding box center [320, 159] width 3 height 5
type input "[DATE]"
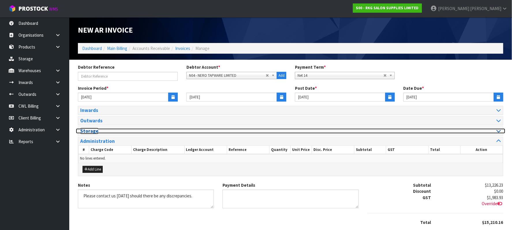
click at [497, 133] on icon at bounding box center [499, 131] width 4 height 5
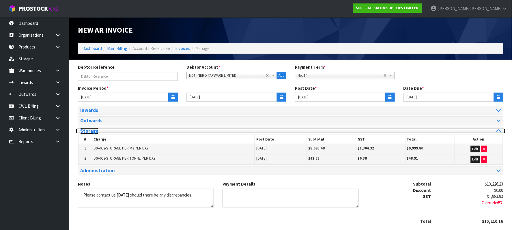
scroll to position [41, 0]
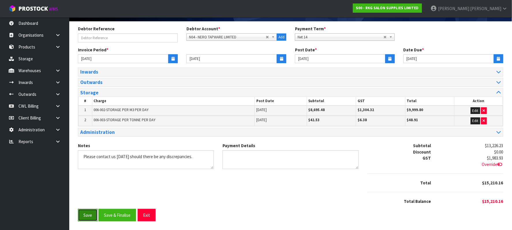
click at [90, 217] on button "Save" at bounding box center [88, 215] width 20 height 12
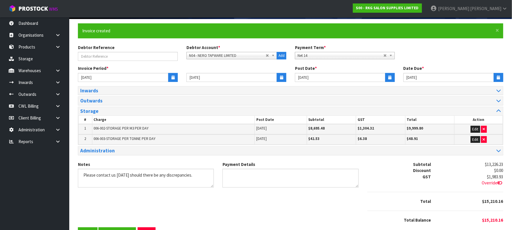
scroll to position [0, 0]
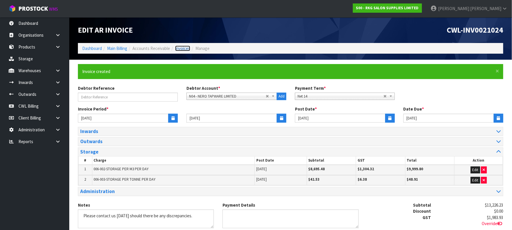
click at [184, 48] on link "Invoices" at bounding box center [182, 48] width 15 height 5
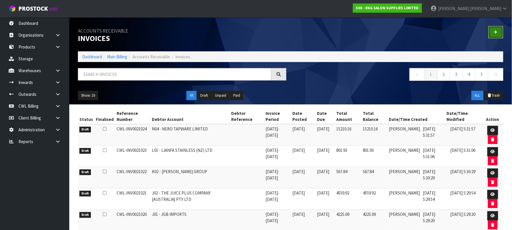
click at [497, 30] on icon at bounding box center [496, 32] width 4 height 4
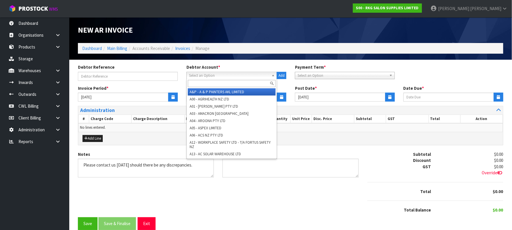
click at [224, 74] on span "Select an Option" at bounding box center [229, 75] width 80 height 7
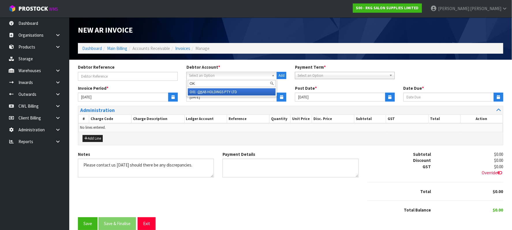
type input "OK"
click at [215, 91] on li "O01 - OK AB HOLDINGS PTY LTD" at bounding box center [232, 91] width 88 height 7
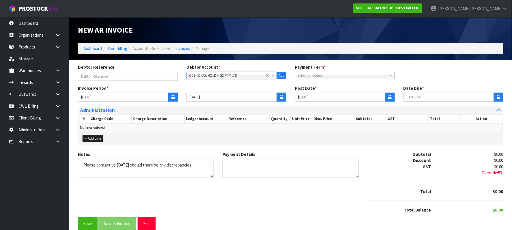
type input "[DATE]"
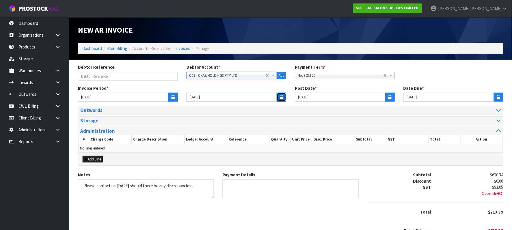
click at [281, 96] on icon "button" at bounding box center [281, 97] width 3 height 4
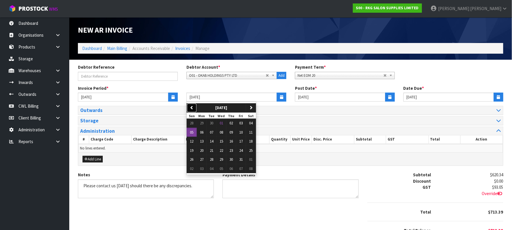
click at [193, 106] on icon "button" at bounding box center [192, 108] width 4 height 4
click at [213, 159] on span "30" at bounding box center [211, 159] width 3 height 5
type input "[DATE]"
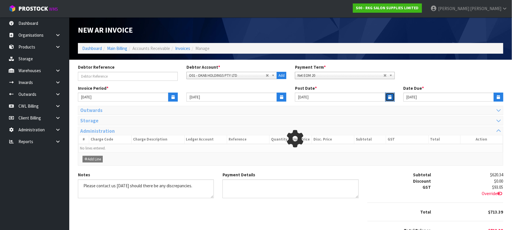
click at [391, 97] on icon "button" at bounding box center [390, 97] width 3 height 4
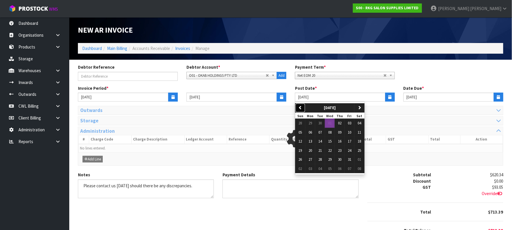
click at [300, 107] on icon "button" at bounding box center [301, 108] width 4 height 4
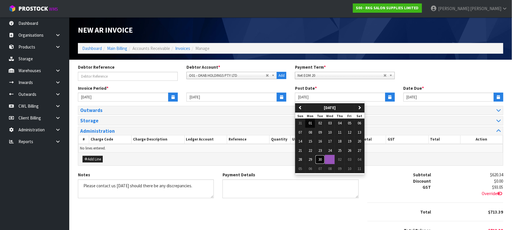
click at [322, 161] on span "30" at bounding box center [320, 159] width 3 height 5
type input "[DATE]"
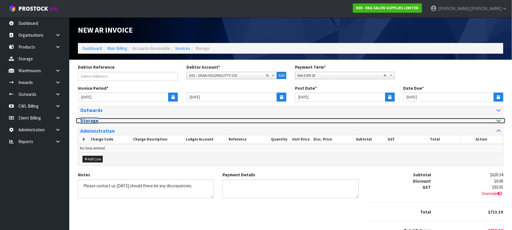
click at [496, 120] on div at bounding box center [398, 120] width 206 height 5
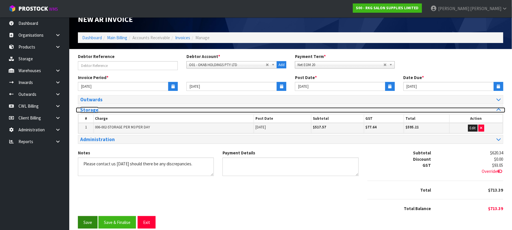
scroll to position [20, 0]
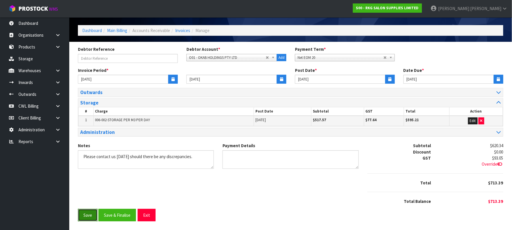
click at [83, 215] on button "Save" at bounding box center [88, 215] width 20 height 12
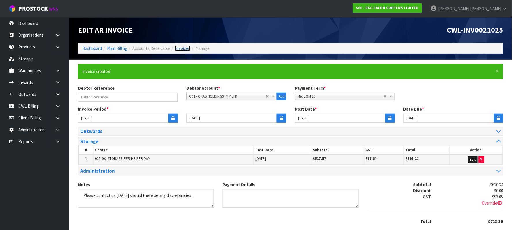
click at [186, 50] on link "Invoices" at bounding box center [182, 48] width 15 height 5
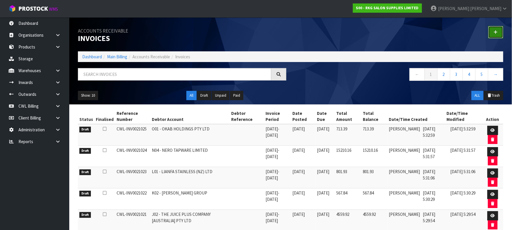
click at [495, 31] on icon at bounding box center [496, 32] width 4 height 4
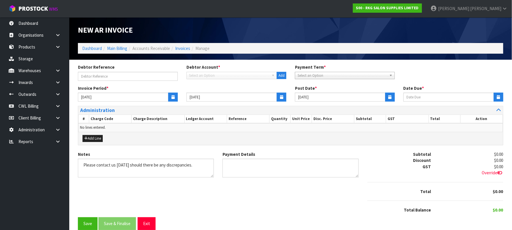
click at [210, 74] on span "Select an Option" at bounding box center [229, 75] width 80 height 7
click at [192, 76] on span "Select an Option" at bounding box center [229, 75] width 80 height 7
type input "OBJ"
click at [238, 92] on li "O02 - OBJ ECTIVE 3D LIMITED" at bounding box center [232, 91] width 88 height 7
type input "[DATE]"
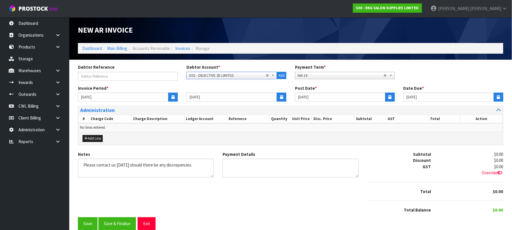
type input "[DATE]"
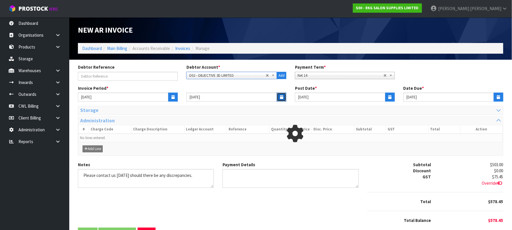
click at [282, 98] on icon "button" at bounding box center [281, 97] width 3 height 4
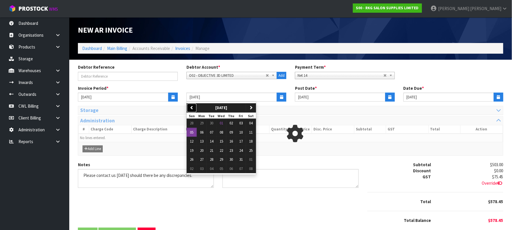
click at [195, 107] on button "previous" at bounding box center [192, 107] width 10 height 9
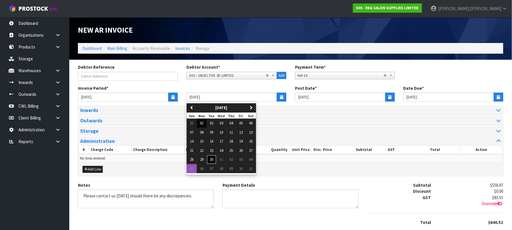
click at [213, 160] on span "30" at bounding box center [211, 159] width 3 height 5
type input "[DATE]"
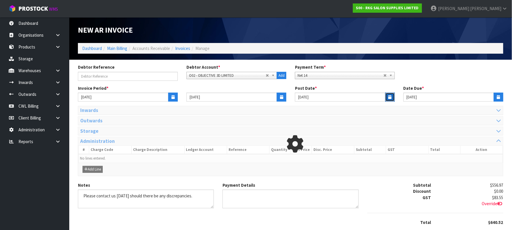
click at [391, 96] on icon "button" at bounding box center [390, 97] width 3 height 4
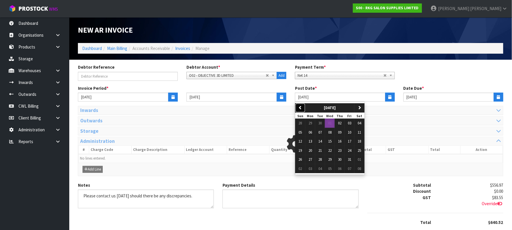
click at [303, 106] on button "previous" at bounding box center [301, 107] width 10 height 9
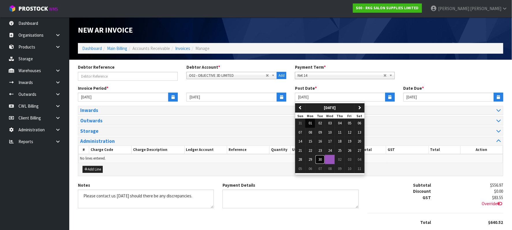
click at [324, 159] on button "30" at bounding box center [320, 159] width 10 height 9
type input "[DATE]"
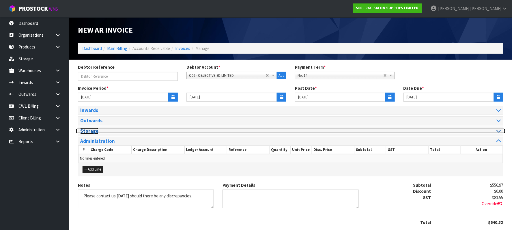
click at [494, 133] on div at bounding box center [398, 131] width 206 height 5
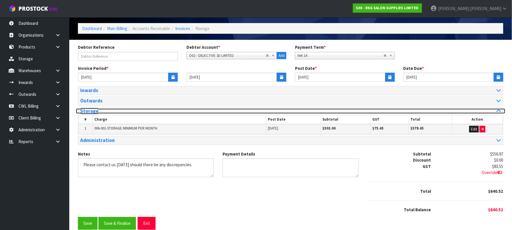
scroll to position [31, 0]
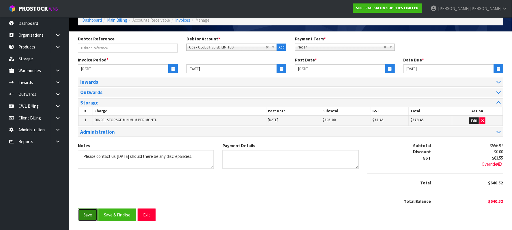
click at [90, 216] on button "Save" at bounding box center [88, 215] width 20 height 12
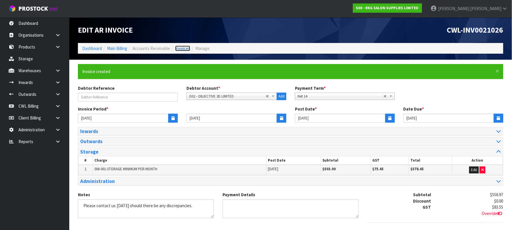
click at [183, 47] on link "Invoices" at bounding box center [182, 48] width 15 height 5
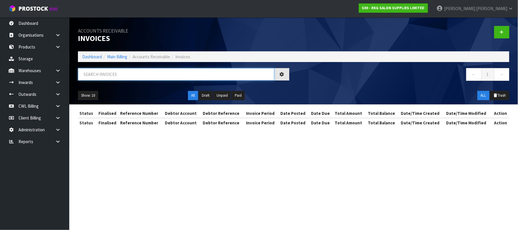
click at [140, 73] on input "text" at bounding box center [176, 74] width 196 height 12
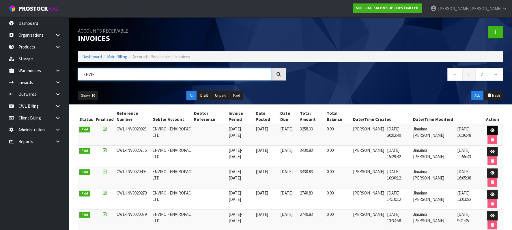
type input "ENVIR"
click at [493, 129] on icon at bounding box center [493, 131] width 4 height 4
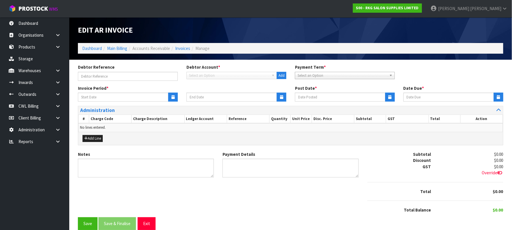
type input "19/09/2025"
type textarea "Please contact us [DATE] should there be any discrepancies."
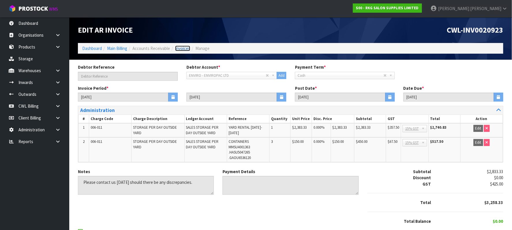
click at [182, 49] on link "Invoices" at bounding box center [182, 48] width 15 height 5
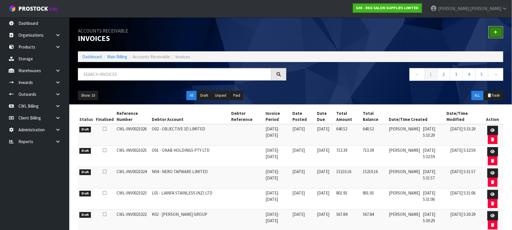
click at [494, 32] on link at bounding box center [496, 32] width 15 height 12
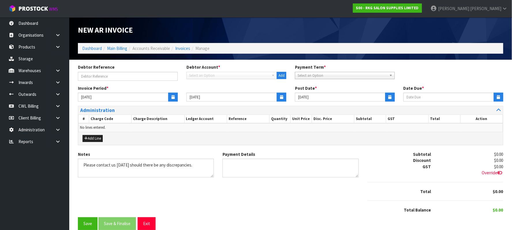
click at [196, 76] on span "Select an Option" at bounding box center [229, 75] width 80 height 7
click at [202, 75] on span "Select an Option" at bounding box center [229, 75] width 80 height 7
type input "PROJ"
click at [212, 91] on li "P03 - PROJ ECT USB" at bounding box center [232, 91] width 88 height 7
type input "[DATE]"
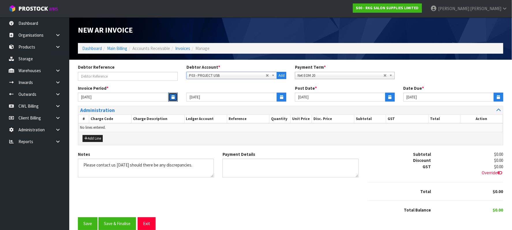
click at [174, 96] on icon "button" at bounding box center [173, 97] width 3 height 4
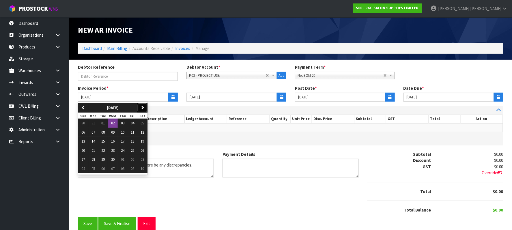
click at [144, 107] on icon "button" at bounding box center [143, 108] width 4 height 4
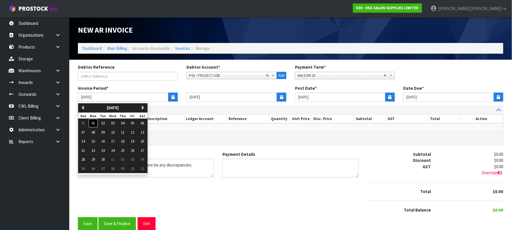
click at [93, 121] on span "01" at bounding box center [93, 123] width 3 height 5
type input "[DATE]"
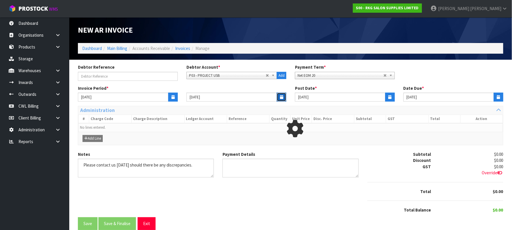
click at [284, 96] on button "button" at bounding box center [282, 97] width 10 height 9
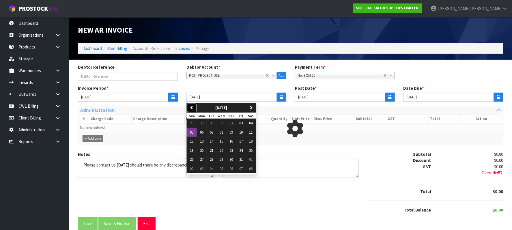
click at [194, 106] on icon "button" at bounding box center [192, 108] width 4 height 4
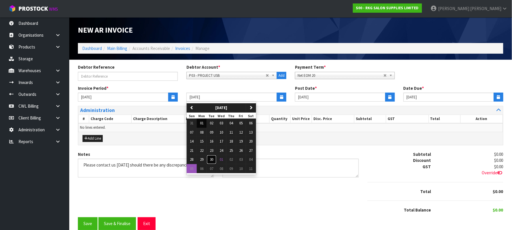
click at [211, 159] on span "30" at bounding box center [211, 159] width 3 height 5
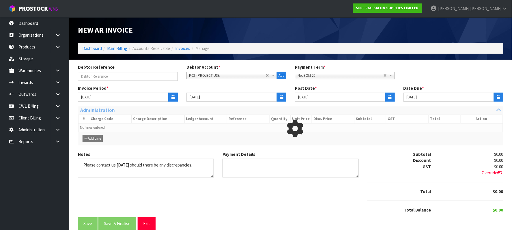
type input "[DATE]"
click at [390, 95] on icon "button" at bounding box center [390, 97] width 3 height 4
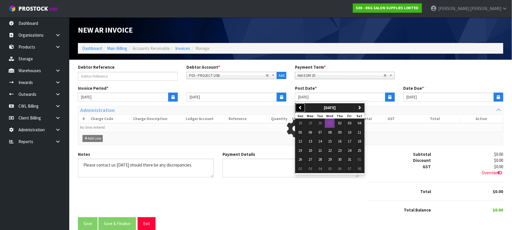
click at [301, 108] on icon "button" at bounding box center [301, 108] width 4 height 4
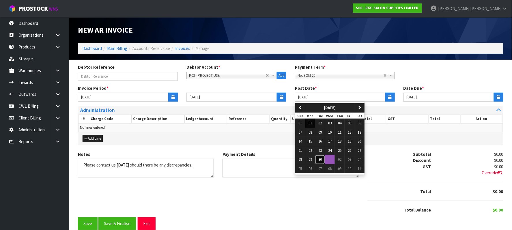
click at [322, 161] on span "30" at bounding box center [320, 159] width 3 height 5
type input "[DATE]"
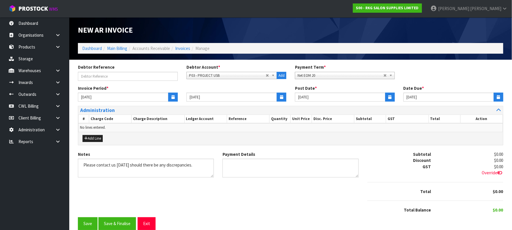
scroll to position [10, 0]
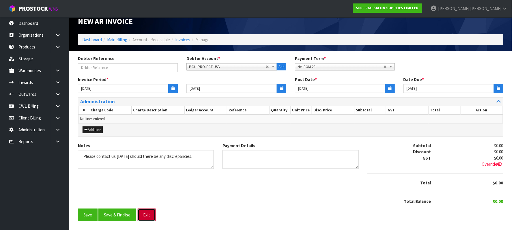
click at [153, 214] on button "Exit" at bounding box center [147, 215] width 18 height 12
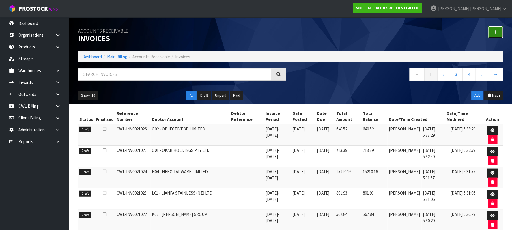
click at [499, 31] on link at bounding box center [496, 32] width 15 height 12
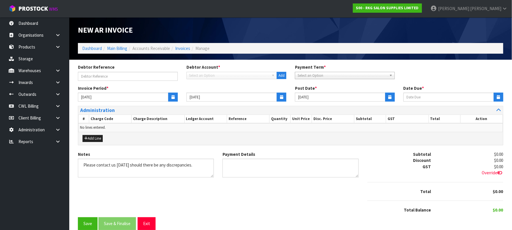
click at [234, 73] on span "Select an Option" at bounding box center [229, 75] width 80 height 7
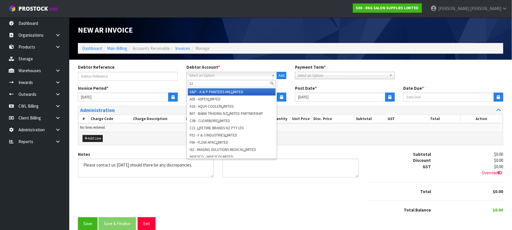
type input "L"
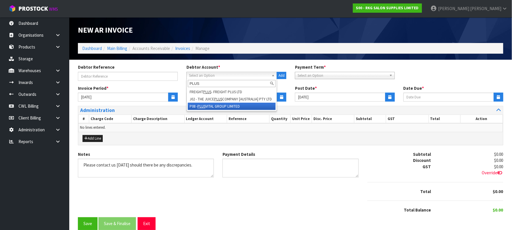
type input "PLUS"
click at [231, 109] on li "P08 - PLUS VITAL GROUP LIMITED" at bounding box center [232, 106] width 88 height 7
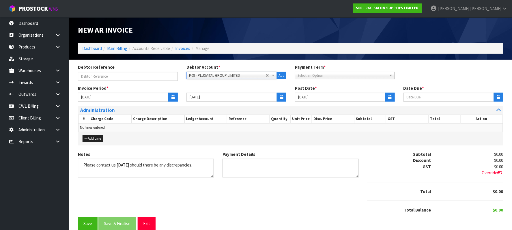
type input "11/10/2025"
type input "[DATE]"
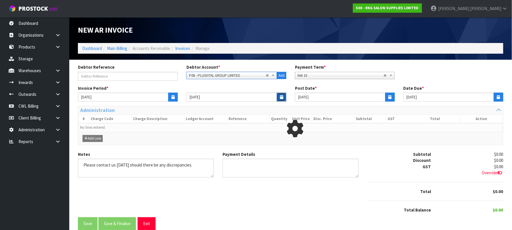
click at [280, 98] on icon "button" at bounding box center [281, 97] width 3 height 4
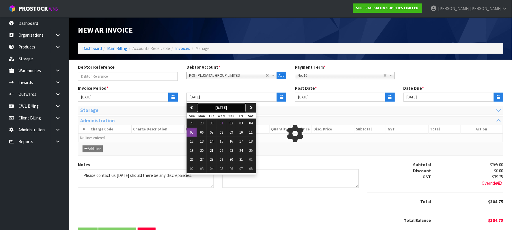
click at [197, 106] on button "[DATE]" at bounding box center [221, 107] width 49 height 9
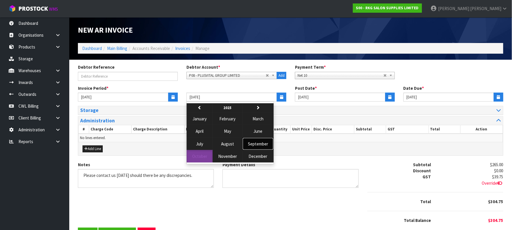
click at [257, 142] on span "September" at bounding box center [258, 143] width 20 height 5
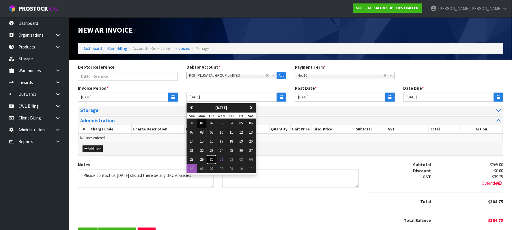
click at [215, 159] on button "30" at bounding box center [212, 159] width 10 height 9
type input "[DATE]"
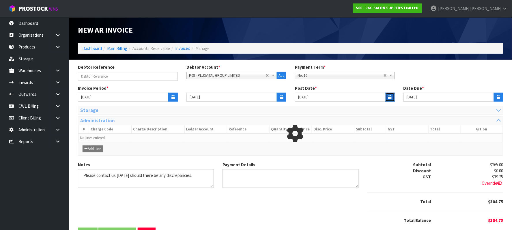
click at [391, 95] on icon "button" at bounding box center [390, 97] width 3 height 4
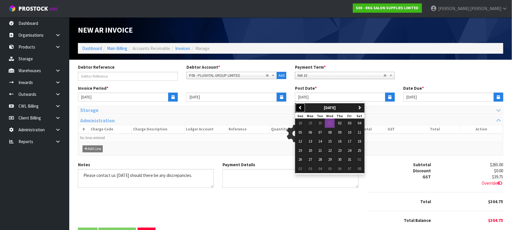
click at [301, 106] on icon "button" at bounding box center [301, 108] width 4 height 4
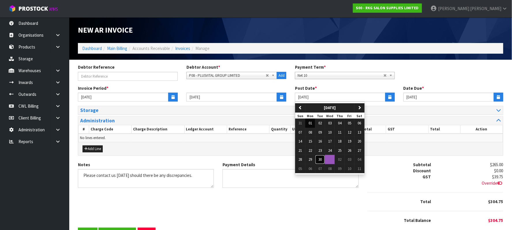
click at [322, 160] on span "30" at bounding box center [320, 159] width 3 height 5
type input "[DATE]"
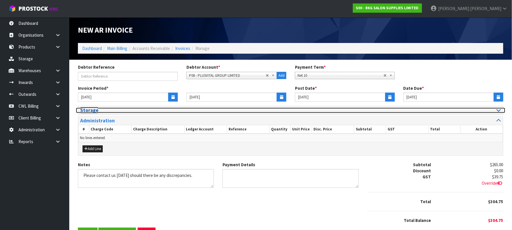
click at [495, 109] on div at bounding box center [398, 110] width 206 height 5
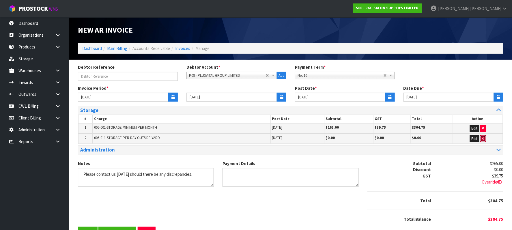
click at [481, 139] on button "button" at bounding box center [484, 138] width 6 height 7
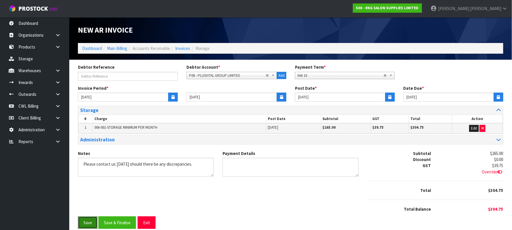
click at [90, 224] on button "Save" at bounding box center [88, 223] width 20 height 12
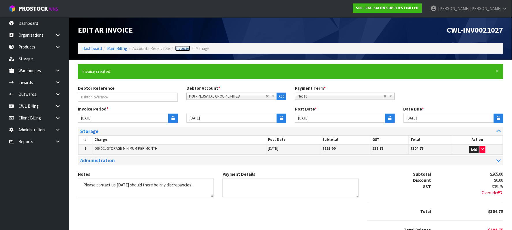
click at [187, 49] on link "Invoices" at bounding box center [182, 48] width 15 height 5
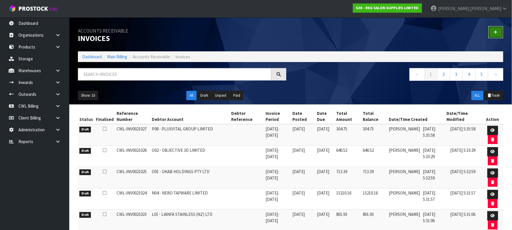
click at [497, 30] on icon at bounding box center [496, 32] width 4 height 4
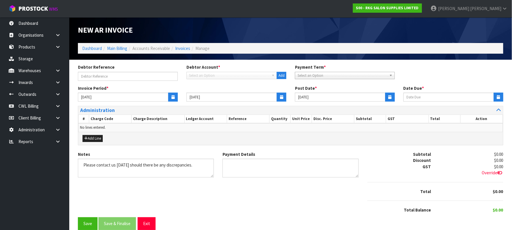
click at [214, 77] on span "Select an Option" at bounding box center [229, 75] width 80 height 7
click at [206, 77] on span "Select an Option" at bounding box center [229, 75] width 80 height 7
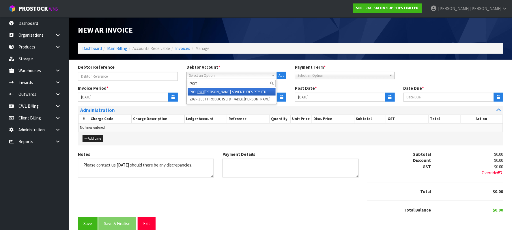
type input "POT"
click at [204, 91] on em "POT" at bounding box center [201, 92] width 7 height 5
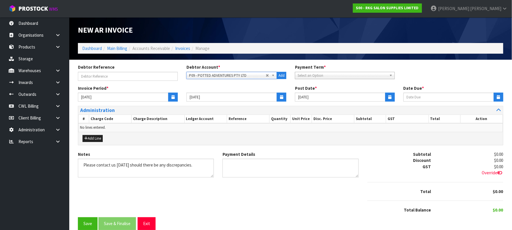
type input "[DATE]"
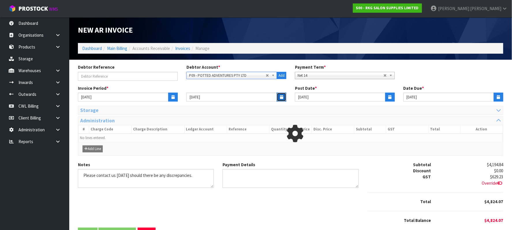
click at [281, 97] on icon "button" at bounding box center [281, 97] width 3 height 4
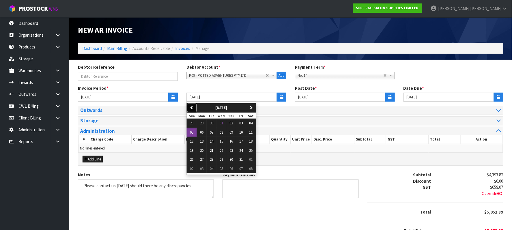
click at [194, 107] on button "previous" at bounding box center [192, 107] width 10 height 9
click at [213, 159] on span "30" at bounding box center [211, 159] width 3 height 5
type input "[DATE]"
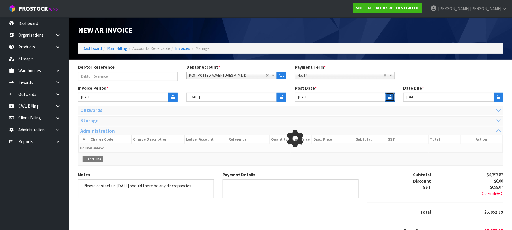
click at [390, 97] on icon "button" at bounding box center [390, 97] width 3 height 4
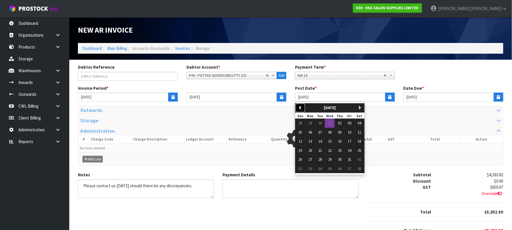
click at [302, 106] on icon "button" at bounding box center [301, 108] width 4 height 4
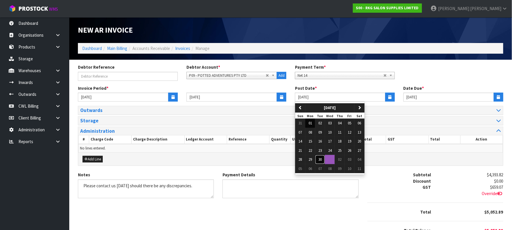
click at [322, 158] on span "30" at bounding box center [320, 159] width 3 height 5
type input "[DATE]"
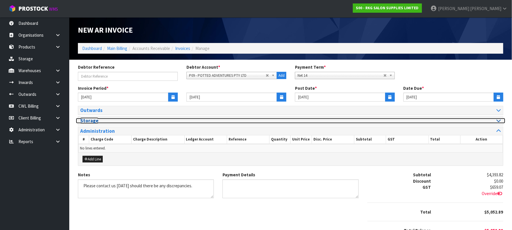
click at [499, 122] on icon at bounding box center [499, 120] width 4 height 5
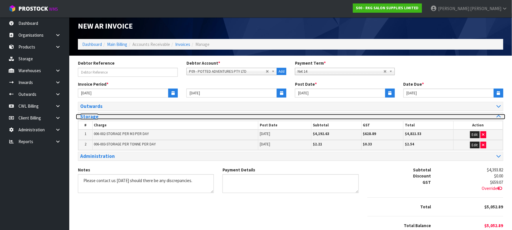
scroll to position [30, 0]
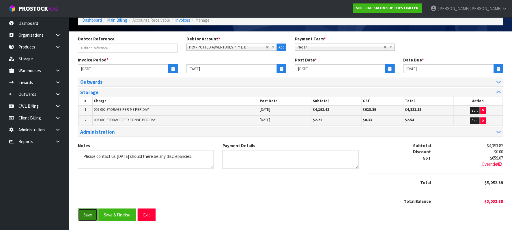
click at [91, 214] on button "Save" at bounding box center [88, 215] width 20 height 12
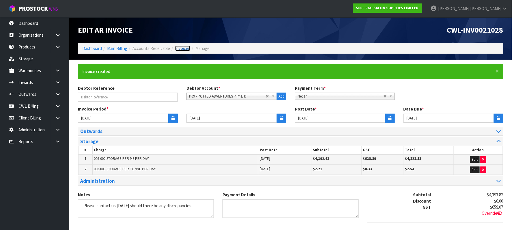
click at [182, 47] on link "Invoices" at bounding box center [182, 48] width 15 height 5
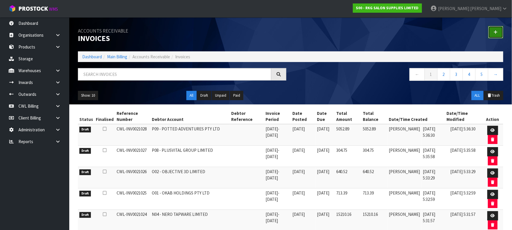
click at [502, 33] on link at bounding box center [496, 32] width 15 height 12
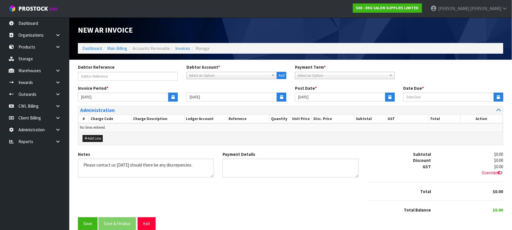
click at [211, 76] on span "Select an Option" at bounding box center [229, 75] width 80 height 7
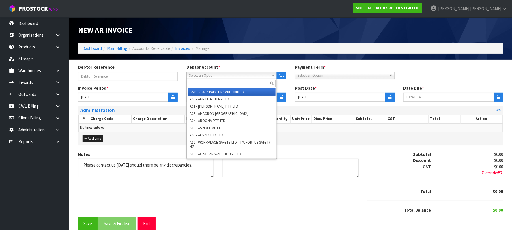
click at [220, 73] on span "Select an Option" at bounding box center [229, 75] width 80 height 7
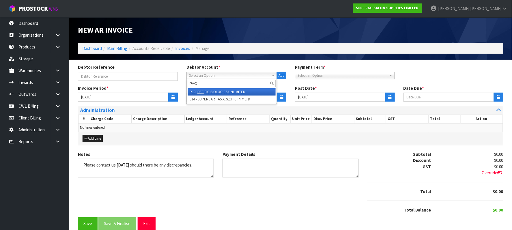
type input "PAC"
click at [222, 92] on li "P10 - PAC IFIC BIOLOGICS UNLIMITED" at bounding box center [232, 91] width 88 height 7
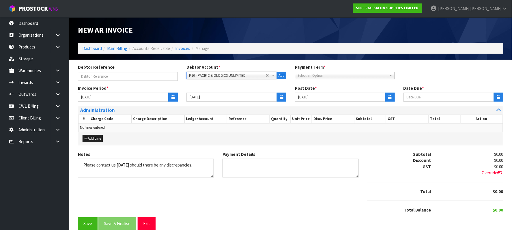
type input "11/10/2025"
type input "[DATE]"
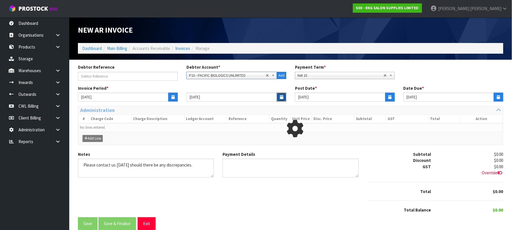
drag, startPoint x: 281, startPoint y: 96, endPoint x: 265, endPoint y: 102, distance: 17.4
click at [281, 96] on icon "button" at bounding box center [281, 97] width 3 height 4
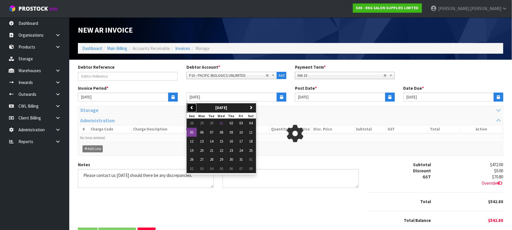
click at [193, 106] on icon "button" at bounding box center [192, 108] width 4 height 4
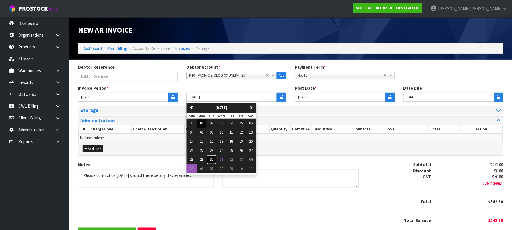
click at [209, 161] on button "30" at bounding box center [212, 159] width 10 height 9
type input "[DATE]"
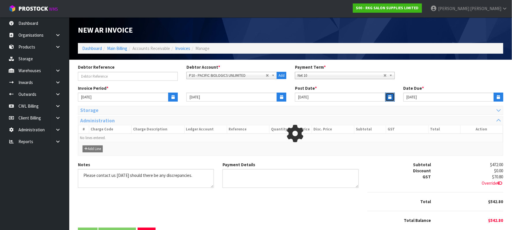
click at [388, 97] on button "button" at bounding box center [391, 97] width 10 height 9
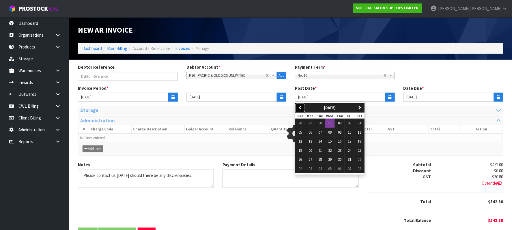
click at [300, 107] on icon "button" at bounding box center [301, 108] width 4 height 4
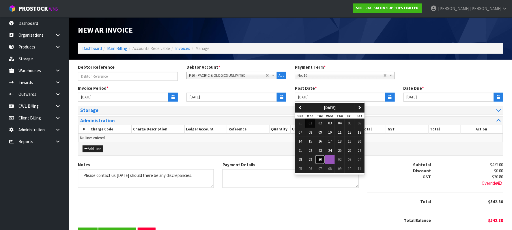
click at [319, 159] on span "30" at bounding box center [320, 159] width 3 height 5
type input "[DATE]"
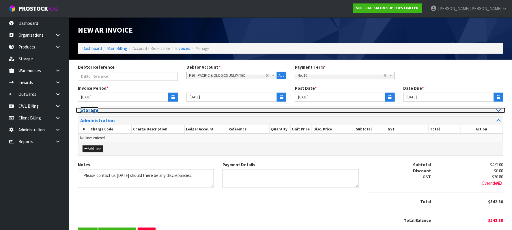
click at [497, 110] on icon at bounding box center [499, 110] width 4 height 5
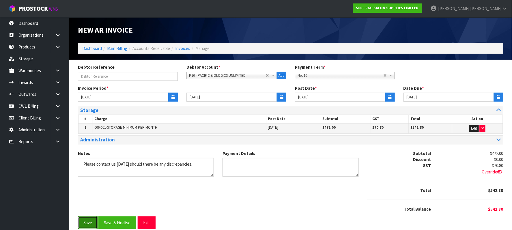
click at [91, 222] on button "Save" at bounding box center [88, 223] width 20 height 12
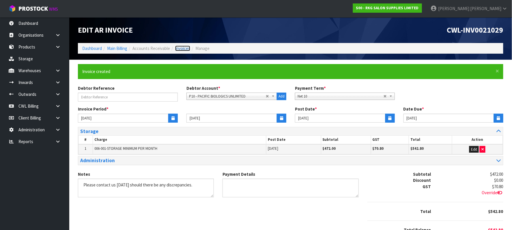
click at [183, 50] on link "Invoices" at bounding box center [182, 48] width 15 height 5
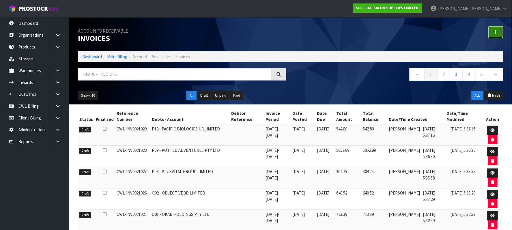
click at [495, 30] on link at bounding box center [496, 32] width 15 height 12
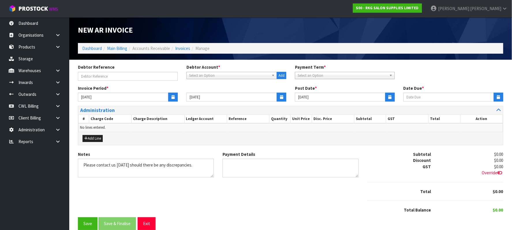
click at [213, 76] on span "Select an Option" at bounding box center [229, 75] width 80 height 7
type input "RBA"
click at [220, 89] on li "R01 - RBA GROUP" at bounding box center [232, 91] width 88 height 7
type input "[DATE]"
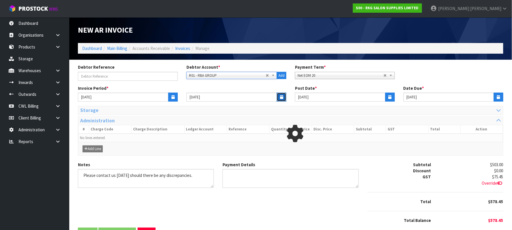
click at [279, 98] on button "button" at bounding box center [282, 97] width 10 height 9
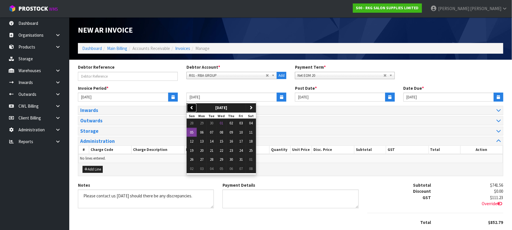
click at [191, 106] on icon "button" at bounding box center [192, 108] width 4 height 4
click at [211, 161] on button "30" at bounding box center [212, 159] width 10 height 9
type input "[DATE]"
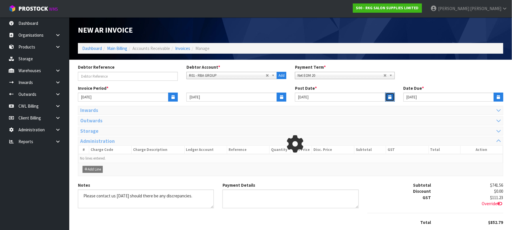
drag, startPoint x: 391, startPoint y: 96, endPoint x: 366, endPoint y: 101, distance: 24.9
click at [391, 96] on icon "button" at bounding box center [390, 97] width 3 height 4
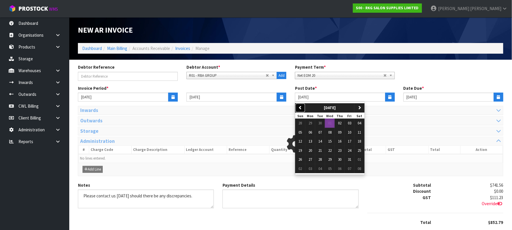
click at [299, 106] on icon "button" at bounding box center [301, 108] width 4 height 4
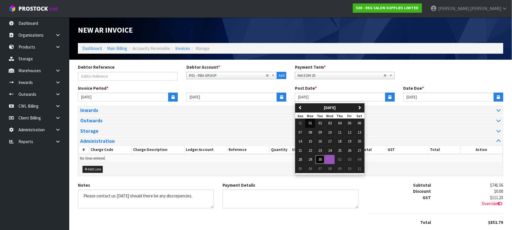
click at [322, 159] on span "30" at bounding box center [320, 159] width 3 height 5
type input "[DATE]"
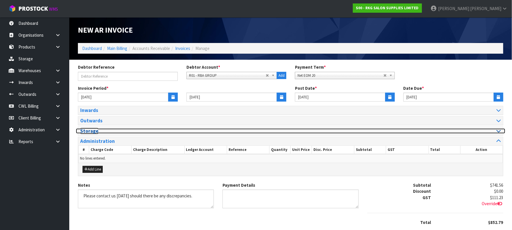
click at [498, 133] on icon at bounding box center [499, 131] width 4 height 5
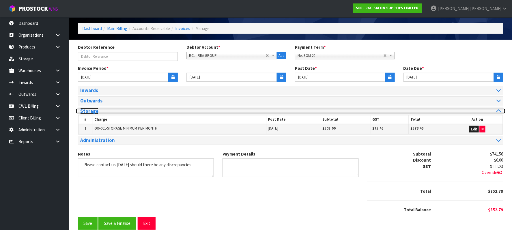
scroll to position [31, 0]
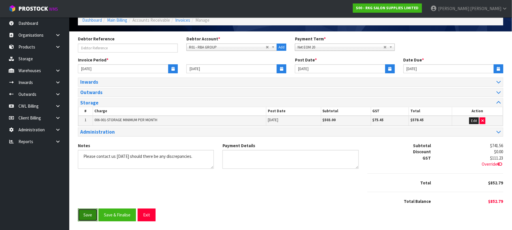
click at [81, 216] on button "Save" at bounding box center [88, 215] width 20 height 12
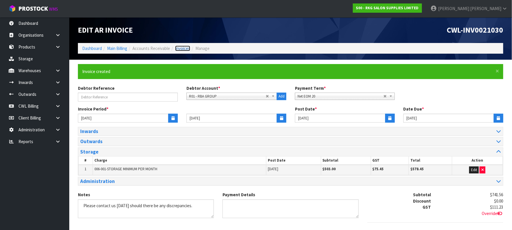
click at [187, 49] on link "Invoices" at bounding box center [182, 48] width 15 height 5
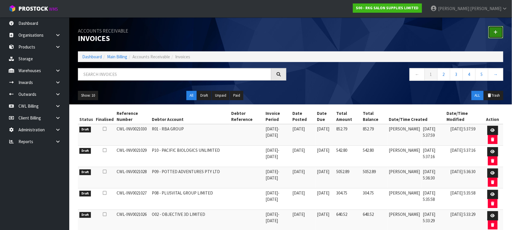
click at [494, 31] on link at bounding box center [496, 32] width 15 height 12
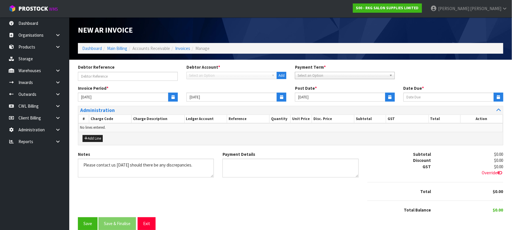
click at [200, 76] on span "Select an Option" at bounding box center [229, 75] width 80 height 7
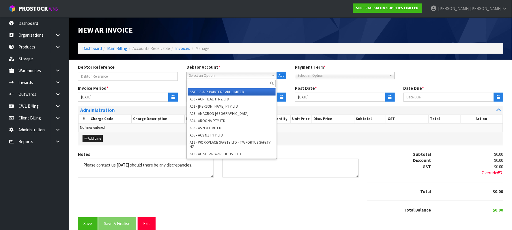
click at [201, 76] on span "Select an Option" at bounding box center [229, 75] width 80 height 7
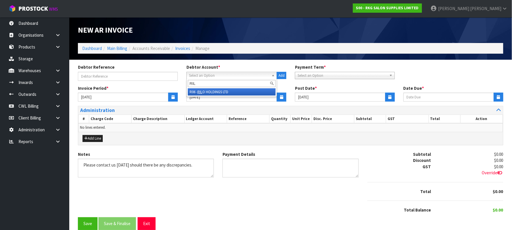
type input "RIL"
click at [218, 91] on li "R06 - RIL O HOLDINGS LTD" at bounding box center [232, 91] width 88 height 7
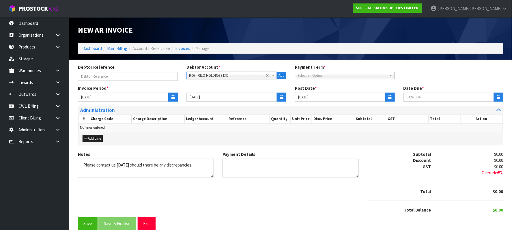
type input "11/10/2025"
type input "[DATE]"
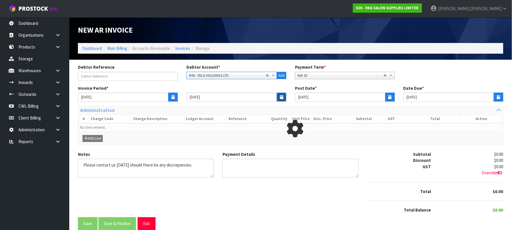
click at [280, 95] on icon "button" at bounding box center [281, 97] width 3 height 4
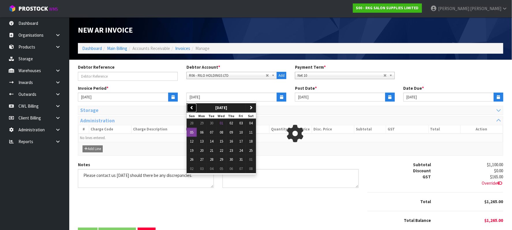
click at [193, 106] on icon "button" at bounding box center [192, 108] width 4 height 4
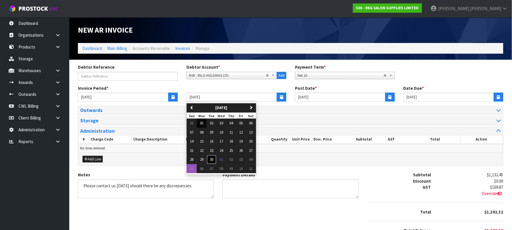
click at [211, 159] on span "30" at bounding box center [211, 159] width 3 height 5
type input "[DATE]"
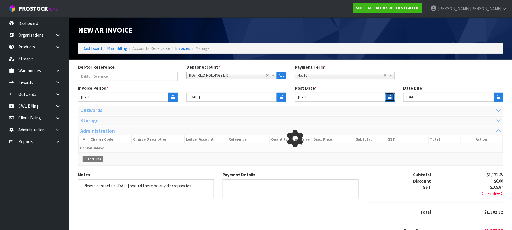
click at [389, 98] on icon "button" at bounding box center [390, 97] width 3 height 4
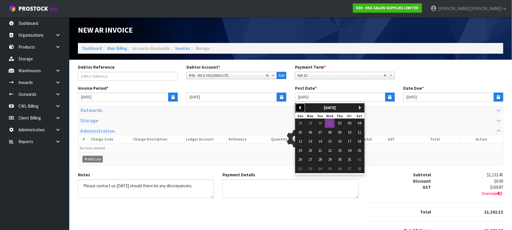
click at [302, 106] on icon "button" at bounding box center [301, 108] width 4 height 4
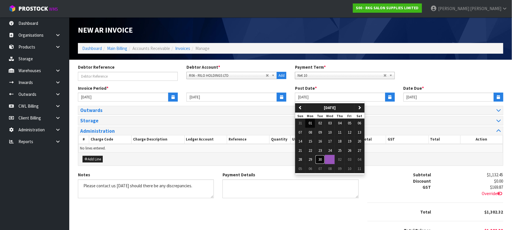
click at [321, 160] on span "30" at bounding box center [320, 159] width 3 height 5
type input "[DATE]"
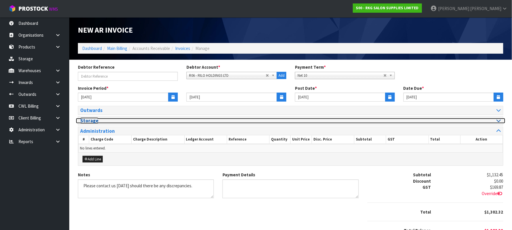
click at [501, 123] on icon at bounding box center [499, 120] width 4 height 5
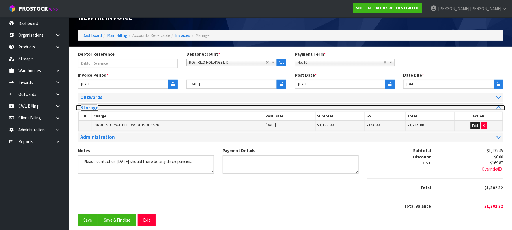
scroll to position [20, 0]
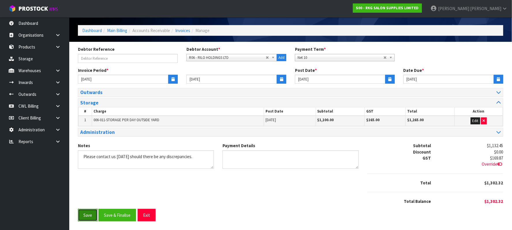
click at [86, 214] on button "Save" at bounding box center [88, 215] width 20 height 12
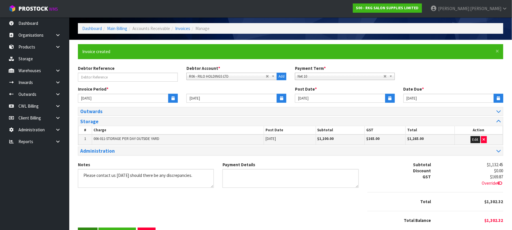
scroll to position [0, 0]
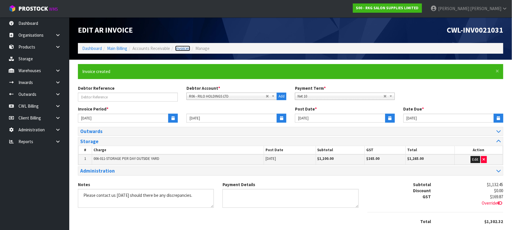
click at [186, 49] on link "Invoices" at bounding box center [182, 48] width 15 height 5
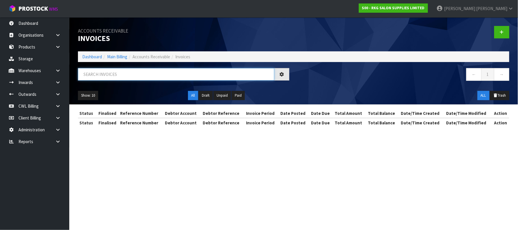
click at [140, 73] on input "text" at bounding box center [176, 74] width 196 height 12
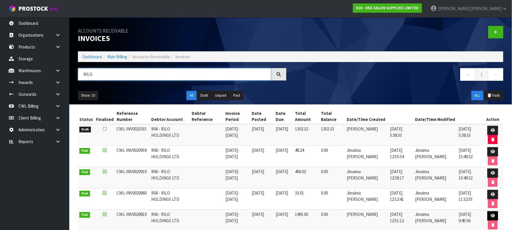
type input "RILO"
click at [491, 217] on icon at bounding box center [493, 216] width 4 height 4
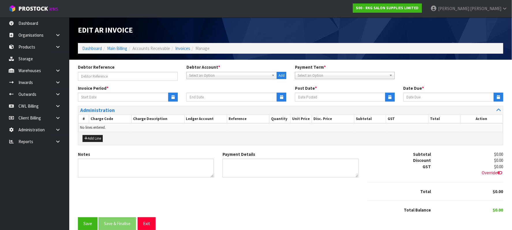
type input "[DATE]"
type input "10/09/2025"
type textarea "Please contact us [DATE] should there be any discrepancies."
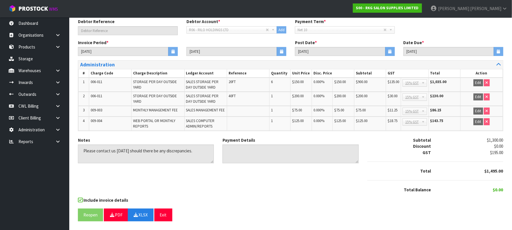
scroll to position [49, 0]
click at [170, 213] on button "Exit" at bounding box center [164, 215] width 18 height 12
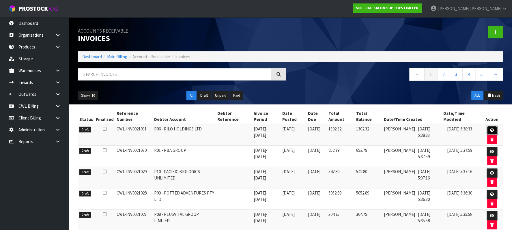
click at [493, 130] on icon at bounding box center [493, 131] width 4 height 4
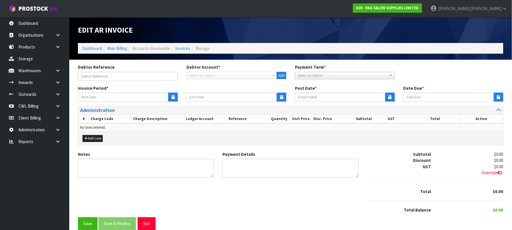
type input "[DATE]"
type textarea "Please contact us [DATE] should there be any discrepancies."
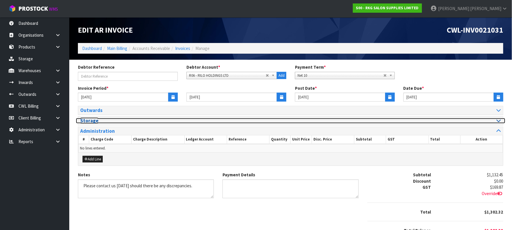
click at [496, 122] on div at bounding box center [398, 120] width 206 height 5
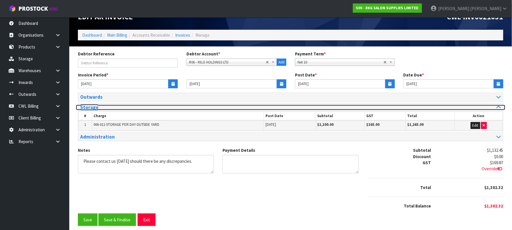
scroll to position [20, 0]
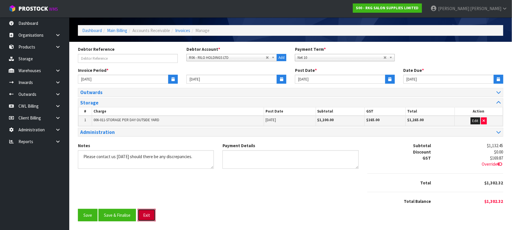
click at [149, 215] on button "Exit" at bounding box center [147, 215] width 18 height 12
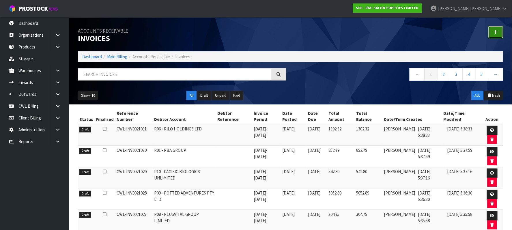
click at [493, 32] on link at bounding box center [496, 32] width 15 height 12
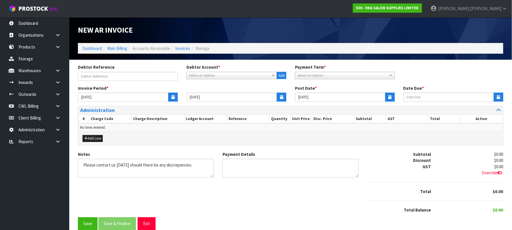
click at [213, 79] on div "Select an Option" at bounding box center [232, 75] width 91 height 7
type input "RKG"
click at [221, 93] on li "S00 - RKG SALON SUPPLIES LIMITED" at bounding box center [232, 91] width 88 height 7
type input "[DATE]"
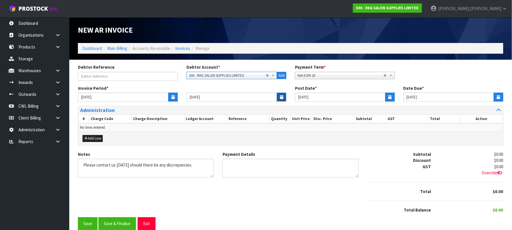
click at [281, 98] on icon "button" at bounding box center [281, 97] width 3 height 4
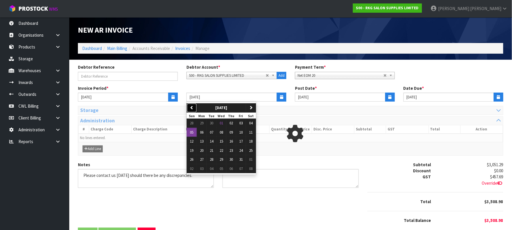
click at [192, 107] on icon "button" at bounding box center [192, 108] width 4 height 4
click at [213, 160] on span "30" at bounding box center [211, 159] width 3 height 5
type input "[DATE]"
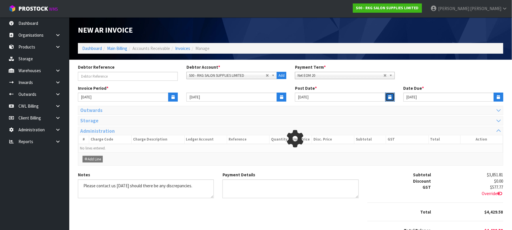
click at [389, 96] on icon "button" at bounding box center [390, 97] width 3 height 4
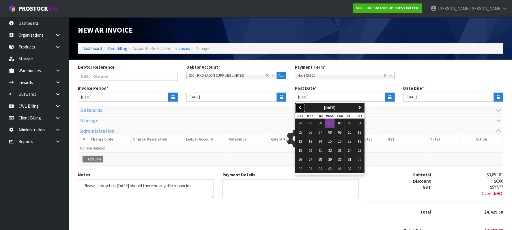
click at [301, 106] on icon "button" at bounding box center [301, 108] width 4 height 4
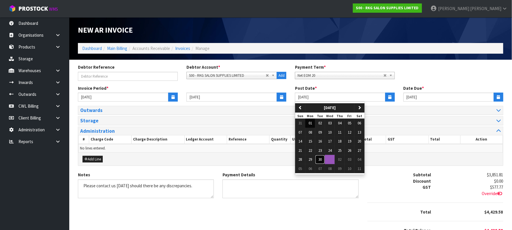
click at [322, 161] on span "30" at bounding box center [320, 159] width 3 height 5
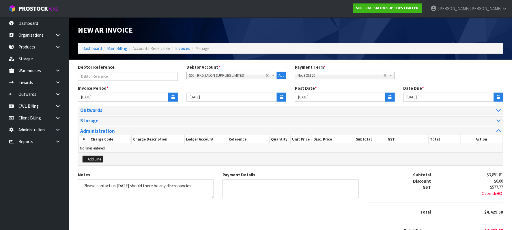
type input "[DATE]"
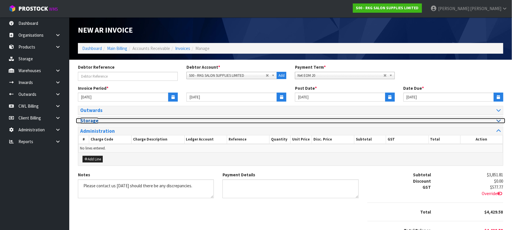
click at [497, 122] on icon at bounding box center [499, 120] width 4 height 5
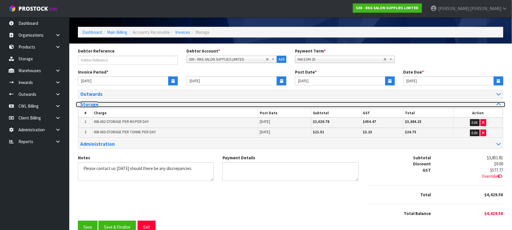
scroll to position [30, 0]
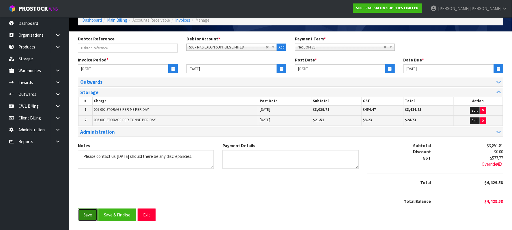
click at [85, 215] on button "Save" at bounding box center [88, 215] width 20 height 12
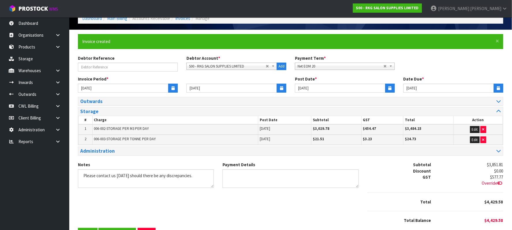
scroll to position [0, 0]
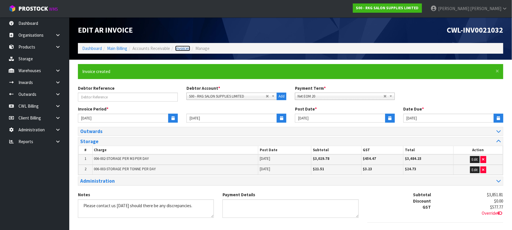
click at [186, 49] on link "Invoices" at bounding box center [182, 48] width 15 height 5
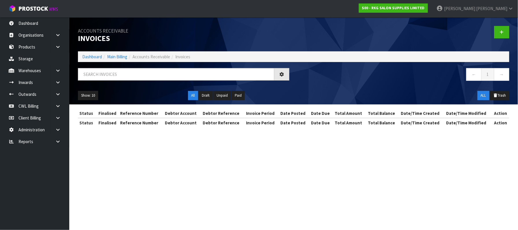
click at [184, 48] on div "Accounts Receivable Invoices" at bounding box center [184, 34] width 220 height 34
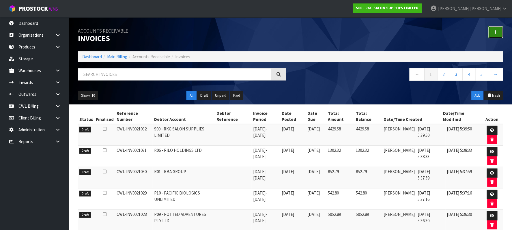
click at [495, 32] on icon at bounding box center [496, 32] width 4 height 4
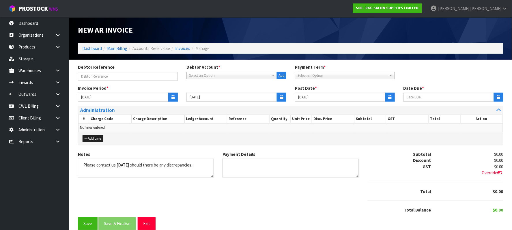
click at [204, 75] on span "Select an Option" at bounding box center [229, 75] width 80 height 7
type input "SFA"
click at [241, 91] on li "S01 - SFA NEW ZEALAND LTD" at bounding box center [232, 91] width 88 height 7
type input "10/11/2025"
type input "[DATE]"
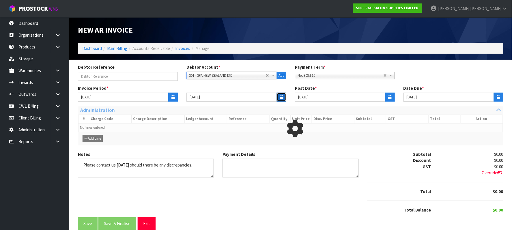
click at [282, 96] on icon "button" at bounding box center [281, 97] width 3 height 4
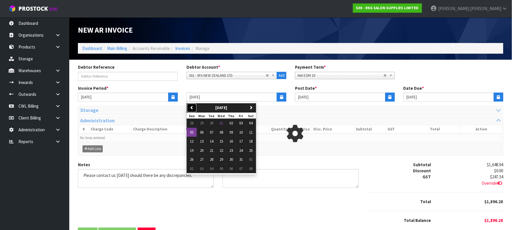
click at [196, 107] on button "previous" at bounding box center [192, 107] width 10 height 9
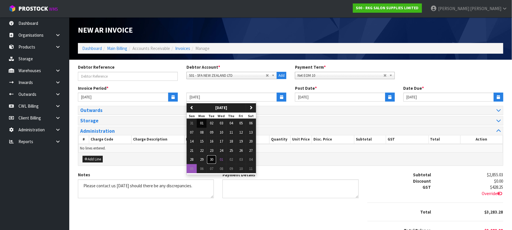
click at [212, 159] on span "30" at bounding box center [211, 159] width 3 height 5
type input "[DATE]"
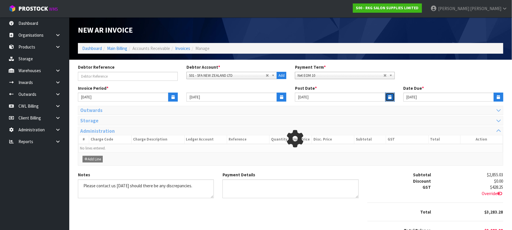
click at [387, 96] on button "button" at bounding box center [391, 97] width 10 height 9
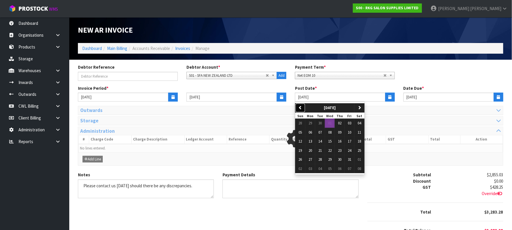
click at [301, 107] on icon "button" at bounding box center [301, 108] width 4 height 4
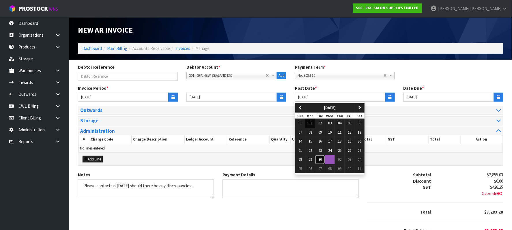
click at [322, 161] on span "30" at bounding box center [320, 159] width 3 height 5
type input "[DATE]"
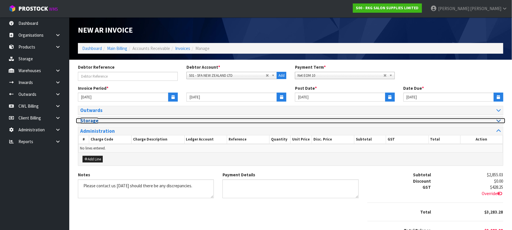
click at [496, 120] on div at bounding box center [398, 120] width 206 height 5
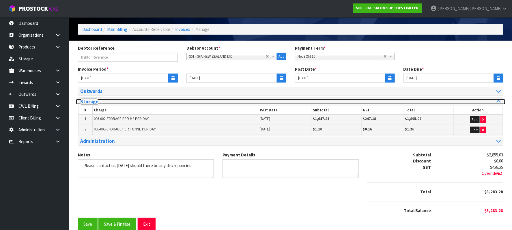
scroll to position [30, 0]
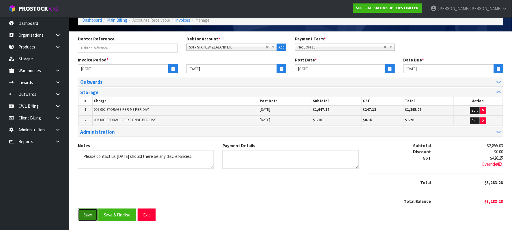
click at [88, 217] on button "Save" at bounding box center [88, 215] width 20 height 12
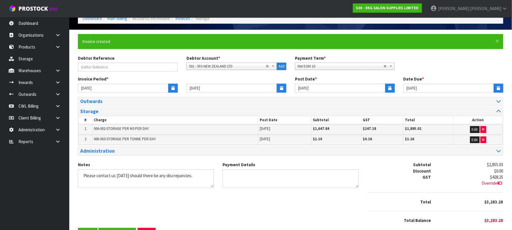
scroll to position [0, 0]
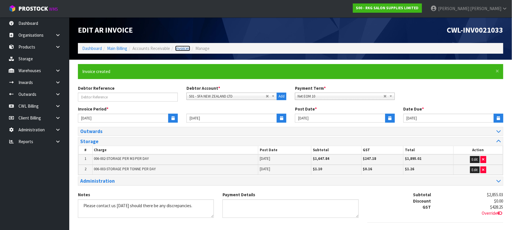
click at [186, 49] on link "Invoices" at bounding box center [182, 48] width 15 height 5
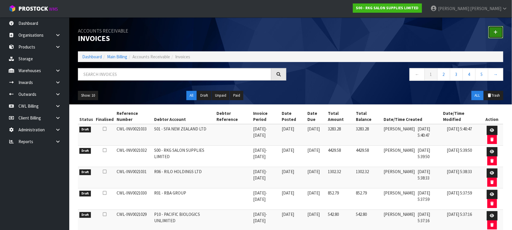
click at [495, 31] on link at bounding box center [496, 32] width 15 height 12
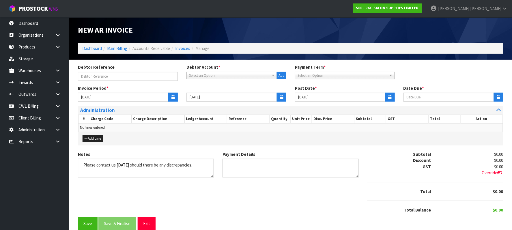
click at [205, 75] on span "Select an Option" at bounding box center [229, 75] width 80 height 7
type input "YING"
click at [220, 91] on li "S02 - YING MEI HAO" at bounding box center [232, 91] width 88 height 7
type input "[DATE]"
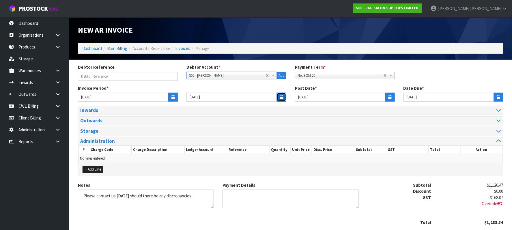
click at [284, 99] on button "button" at bounding box center [282, 97] width 10 height 9
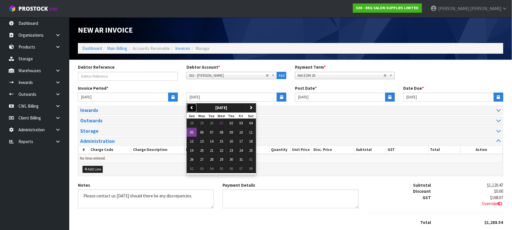
click at [191, 108] on icon "button" at bounding box center [192, 108] width 4 height 4
drag, startPoint x: 214, startPoint y: 159, endPoint x: 221, endPoint y: 157, distance: 7.3
click at [213, 159] on span "30" at bounding box center [211, 159] width 3 height 5
type input "[DATE]"
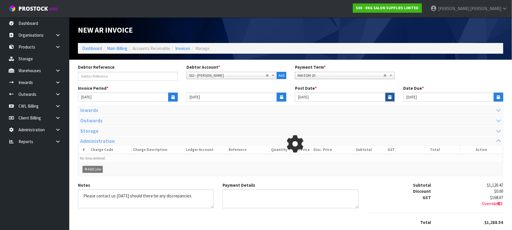
click at [388, 96] on button "button" at bounding box center [391, 97] width 10 height 9
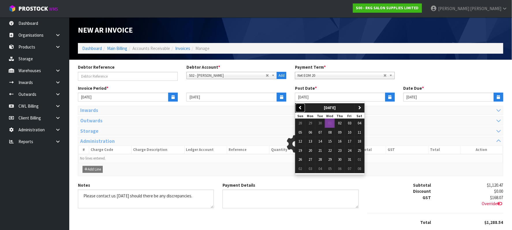
click at [300, 106] on icon "button" at bounding box center [301, 108] width 4 height 4
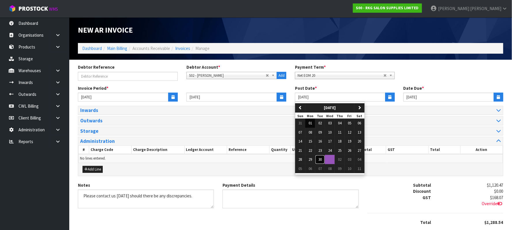
click at [322, 160] on span "30" at bounding box center [320, 159] width 3 height 5
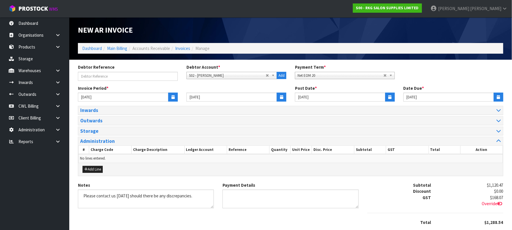
type input "[DATE]"
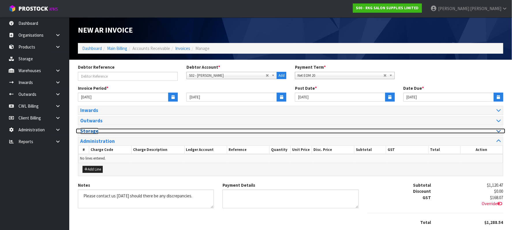
click at [489, 131] on div at bounding box center [398, 131] width 206 height 5
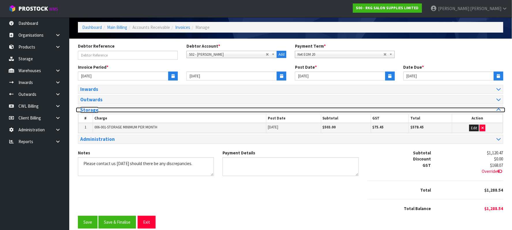
scroll to position [31, 0]
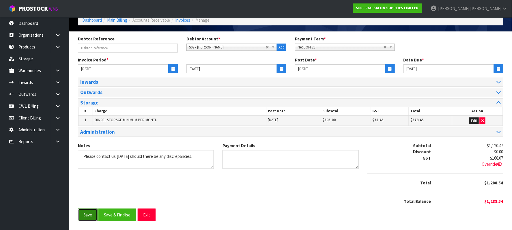
click at [88, 215] on button "Save" at bounding box center [88, 215] width 20 height 12
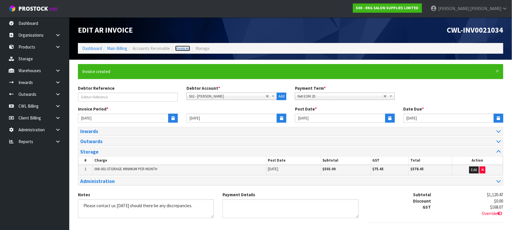
click at [187, 49] on link "Invoices" at bounding box center [182, 48] width 15 height 5
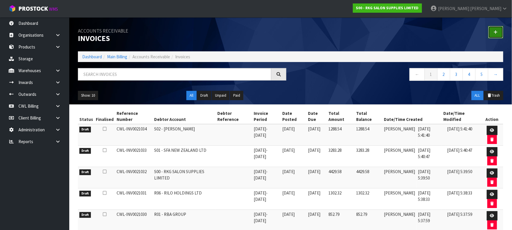
click at [496, 32] on icon at bounding box center [496, 32] width 4 height 4
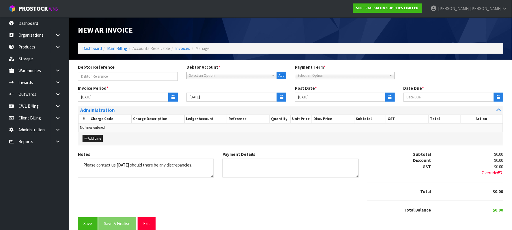
click at [209, 75] on span "Select an Option" at bounding box center [229, 75] width 80 height 7
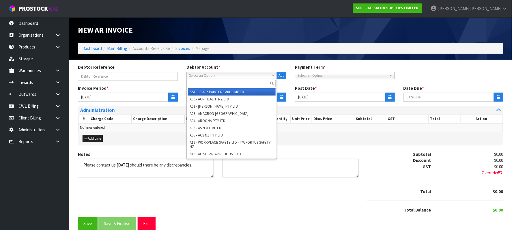
click at [205, 72] on span "Select an Option" at bounding box center [229, 75] width 80 height 7
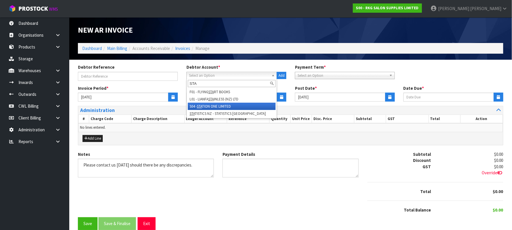
type input "STA"
click at [222, 105] on li "S04 - STA TION ONE LIMITED" at bounding box center [232, 106] width 88 height 7
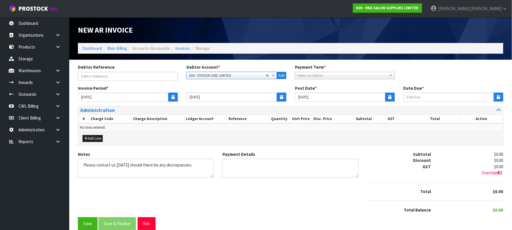
type input "[DATE]"
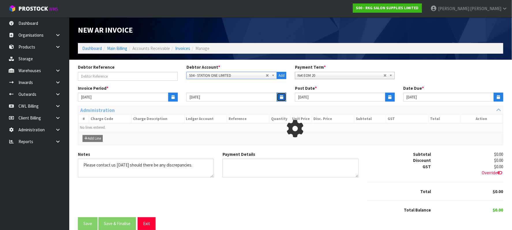
click at [280, 95] on icon "button" at bounding box center [281, 97] width 3 height 4
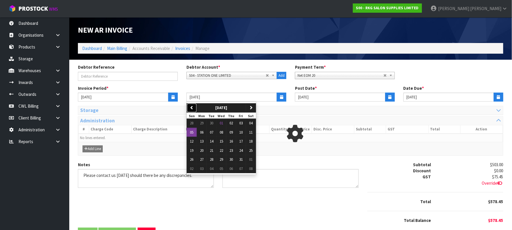
click at [192, 106] on icon "button" at bounding box center [192, 108] width 4 height 4
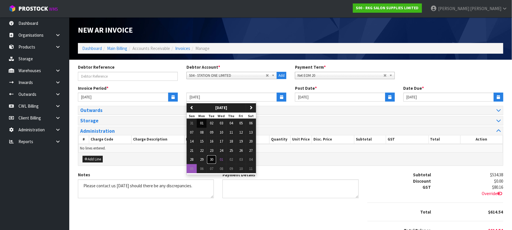
click at [212, 160] on span "30" at bounding box center [211, 159] width 3 height 5
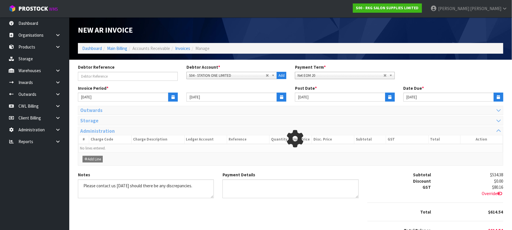
type input "[DATE]"
click at [388, 95] on button "button" at bounding box center [391, 97] width 10 height 9
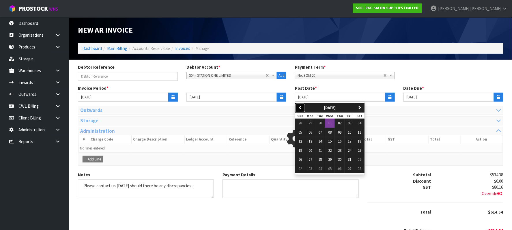
click at [298, 108] on button "previous" at bounding box center [301, 107] width 10 height 9
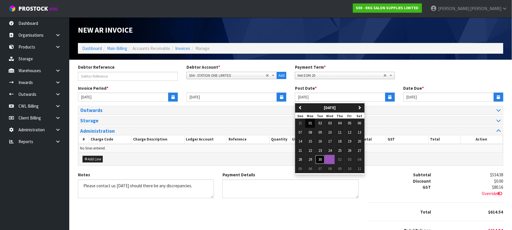
click at [318, 160] on button "30" at bounding box center [320, 159] width 10 height 9
type input "[DATE]"
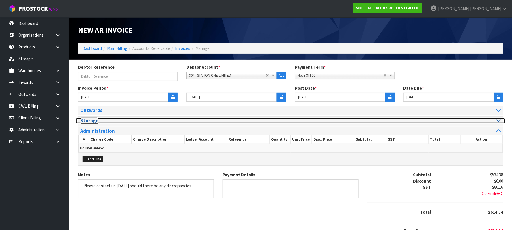
click at [499, 119] on icon at bounding box center [499, 120] width 4 height 5
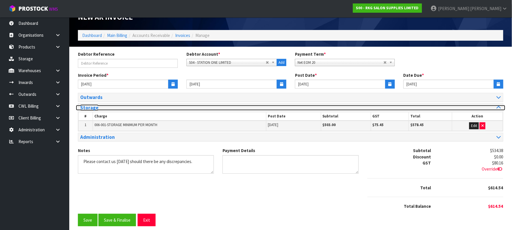
scroll to position [20, 0]
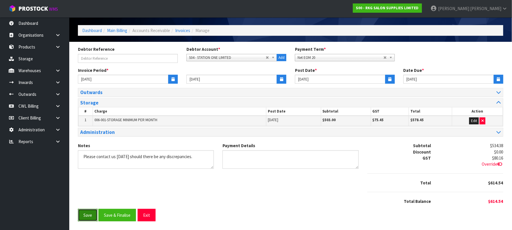
click at [86, 214] on button "Save" at bounding box center [88, 215] width 20 height 12
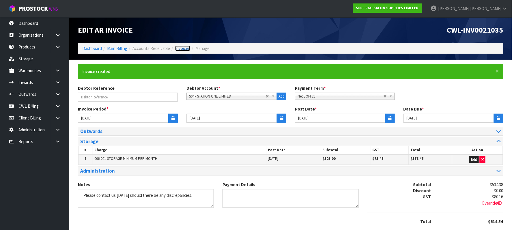
click at [185, 47] on link "Invoices" at bounding box center [182, 48] width 15 height 5
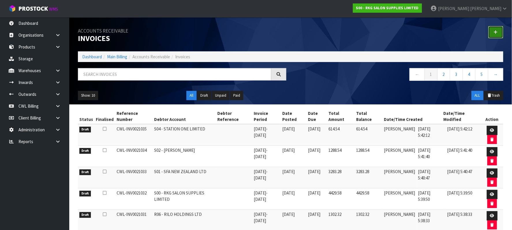
click at [502, 33] on link at bounding box center [496, 32] width 15 height 12
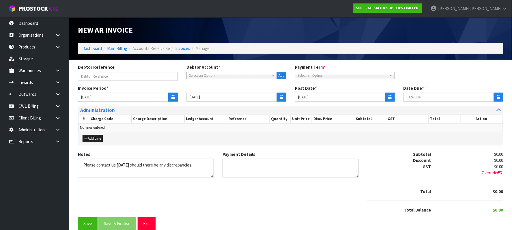
click at [215, 75] on span "Select an Option" at bounding box center [229, 75] width 80 height 7
type input "S08"
click at [228, 91] on li "S08 - PROTECT A BED (NZ) TRUST" at bounding box center [232, 91] width 88 height 7
type input "[DATE]"
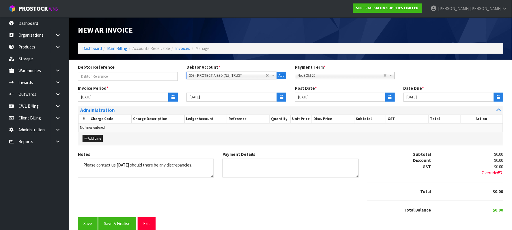
type input "[DATE]"
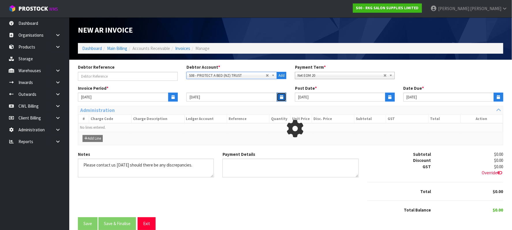
click at [278, 98] on button "button" at bounding box center [282, 97] width 10 height 9
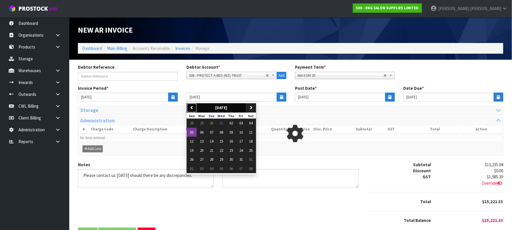
drag, startPoint x: 191, startPoint y: 106, endPoint x: 198, endPoint y: 112, distance: 9.0
click at [191, 107] on icon "button" at bounding box center [192, 108] width 4 height 4
click at [213, 161] on span "30" at bounding box center [211, 159] width 3 height 5
type input "[DATE]"
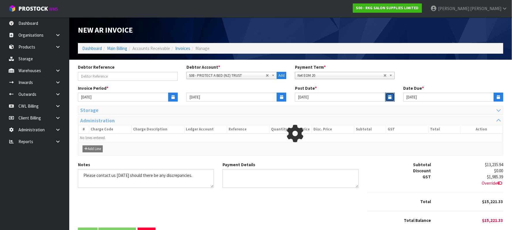
click at [392, 97] on button "button" at bounding box center [391, 97] width 10 height 9
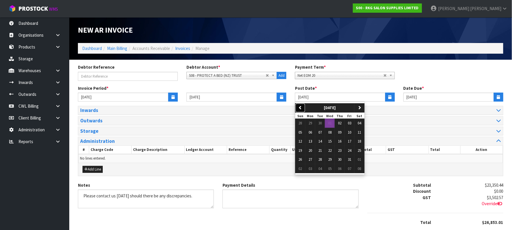
click at [303, 107] on button "previous" at bounding box center [301, 107] width 10 height 9
click at [322, 160] on span "30" at bounding box center [320, 159] width 3 height 5
type input "[DATE]"
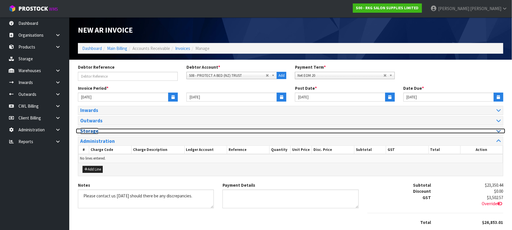
click at [496, 132] on div at bounding box center [398, 131] width 206 height 5
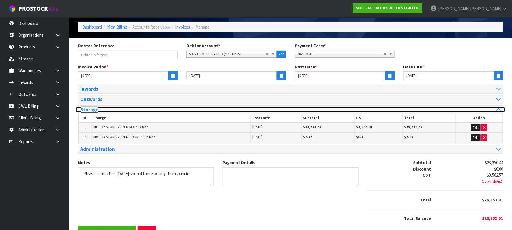
scroll to position [41, 0]
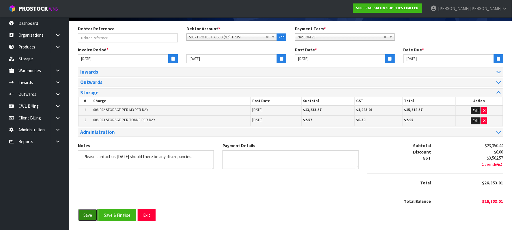
click at [85, 216] on button "Save" at bounding box center [88, 215] width 20 height 12
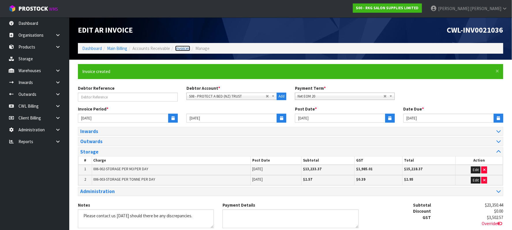
click at [185, 49] on link "Invoices" at bounding box center [182, 48] width 15 height 5
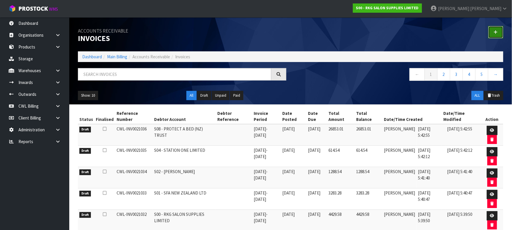
click at [498, 33] on link at bounding box center [496, 32] width 15 height 12
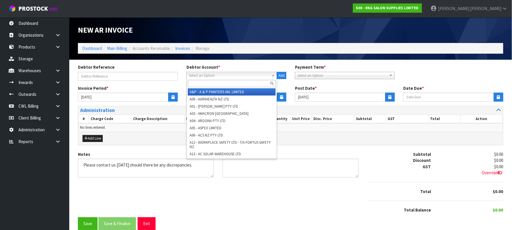
click at [211, 78] on span "Select an Option" at bounding box center [229, 75] width 80 height 7
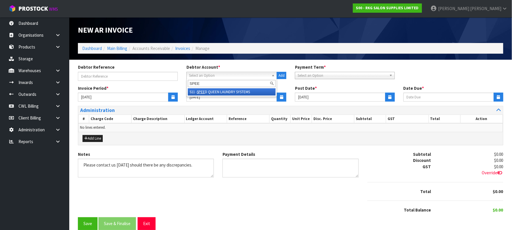
type input "SPEE"
click at [233, 91] on li "S11 - SPEE D QUEEN LAUNDRY SYSTEMS" at bounding box center [232, 91] width 88 height 7
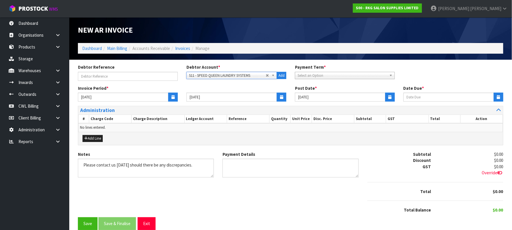
type input "11/10/2025"
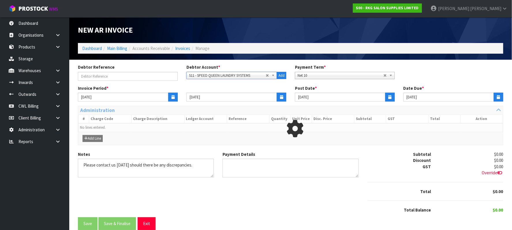
type input "[DATE]"
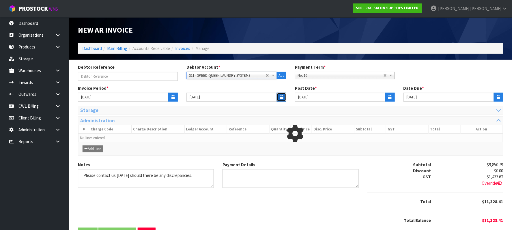
click at [281, 96] on icon "button" at bounding box center [281, 97] width 3 height 4
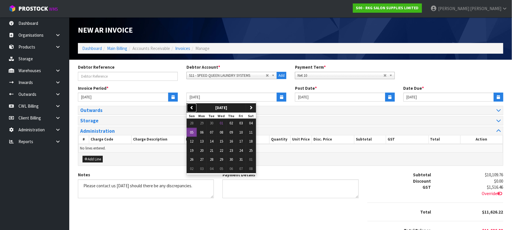
click at [190, 107] on button "previous" at bounding box center [192, 107] width 10 height 9
click at [211, 158] on span "30" at bounding box center [211, 159] width 3 height 5
type input "[DATE]"
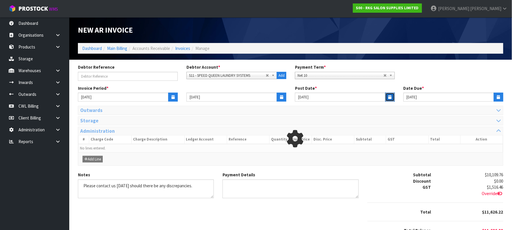
click at [389, 96] on icon "button" at bounding box center [390, 97] width 3 height 4
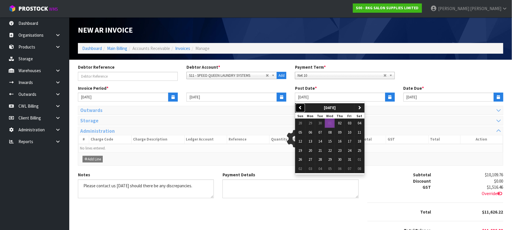
click at [300, 109] on icon "button" at bounding box center [301, 108] width 4 height 4
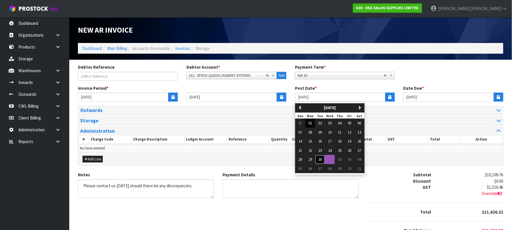
click at [321, 162] on span "30" at bounding box center [320, 159] width 3 height 5
type input "[DATE]"
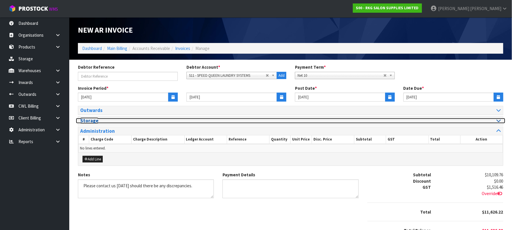
click at [496, 122] on div at bounding box center [398, 120] width 206 height 5
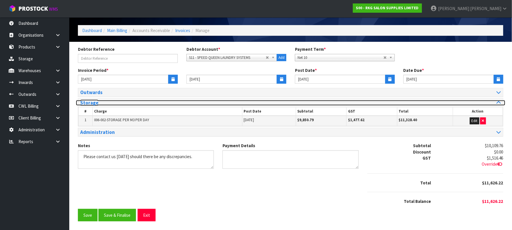
scroll to position [20, 0]
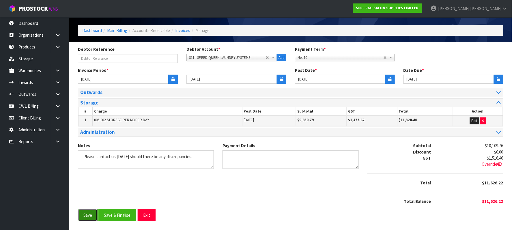
click at [92, 215] on button "Save" at bounding box center [88, 215] width 20 height 12
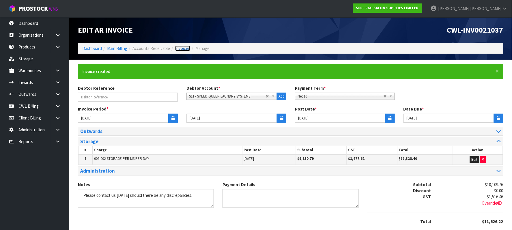
click at [184, 49] on link "Invoices" at bounding box center [182, 48] width 15 height 5
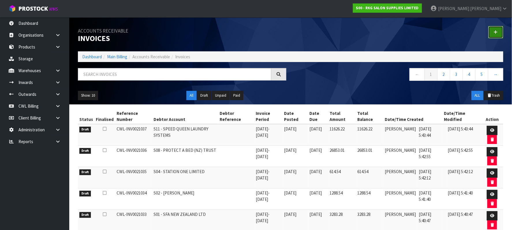
click at [498, 31] on icon at bounding box center [496, 32] width 4 height 4
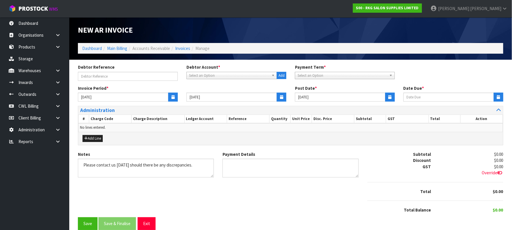
drag, startPoint x: 230, startPoint y: 72, endPoint x: 222, endPoint y: 81, distance: 12.7
click at [229, 72] on link "Select an Option" at bounding box center [232, 75] width 91 height 7
click at [209, 77] on span "Select an Option" at bounding box center [229, 75] width 80 height 7
type input "SHEP"
click at [230, 91] on li "S12 - SHEP HERD FILTERS LIMITED" at bounding box center [232, 91] width 88 height 7
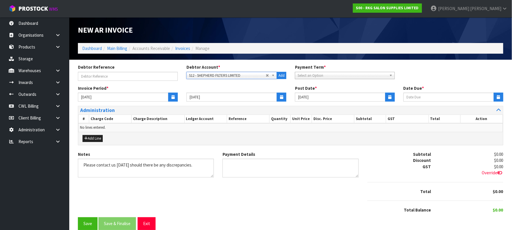
type input "11/10/2025"
type input "[DATE]"
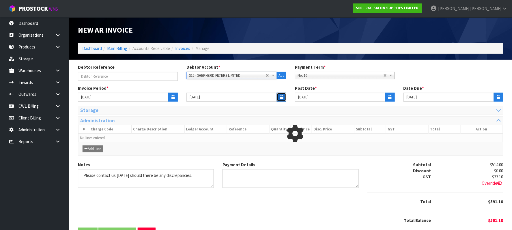
click at [280, 96] on icon "button" at bounding box center [281, 97] width 3 height 4
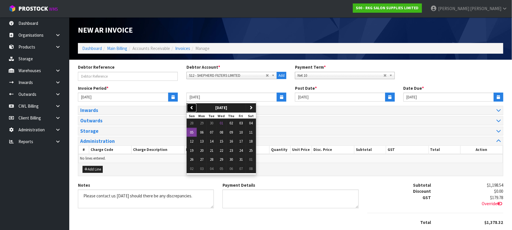
click at [192, 106] on icon "button" at bounding box center [192, 108] width 4 height 4
click at [213, 159] on span "30" at bounding box center [211, 159] width 3 height 5
type input "[DATE]"
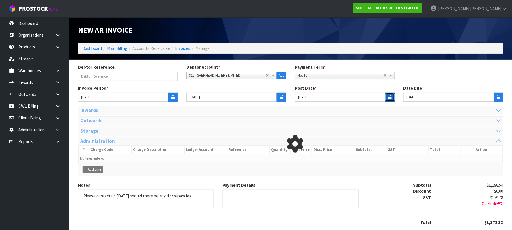
click at [392, 96] on button "button" at bounding box center [391, 97] width 10 height 9
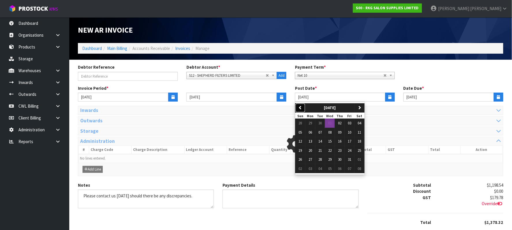
click at [303, 107] on button "previous" at bounding box center [301, 107] width 10 height 9
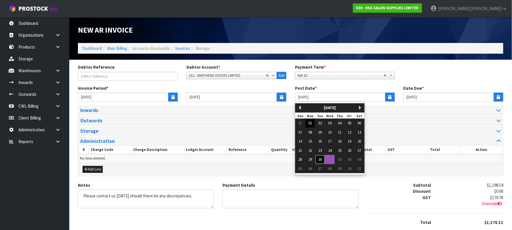
click at [319, 158] on span "30" at bounding box center [320, 159] width 3 height 5
type input "[DATE]"
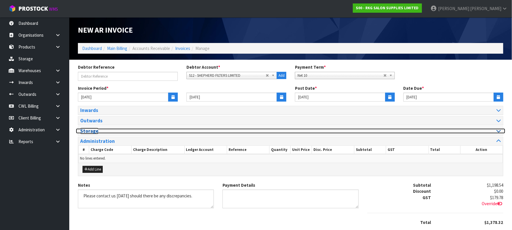
click at [500, 133] on icon at bounding box center [499, 131] width 4 height 5
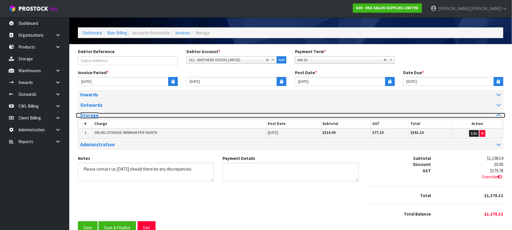
scroll to position [31, 0]
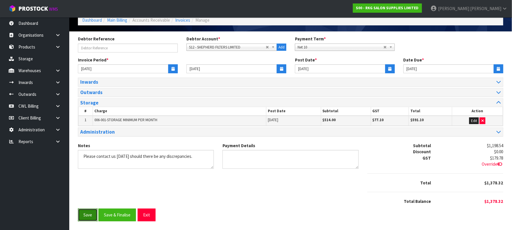
click at [88, 216] on button "Save" at bounding box center [88, 215] width 20 height 12
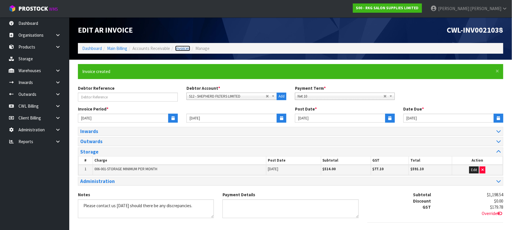
click at [180, 48] on link "Invoices" at bounding box center [182, 48] width 15 height 5
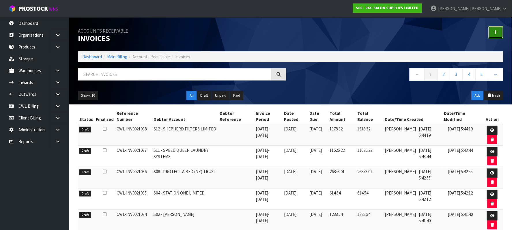
click at [495, 31] on icon at bounding box center [496, 32] width 4 height 4
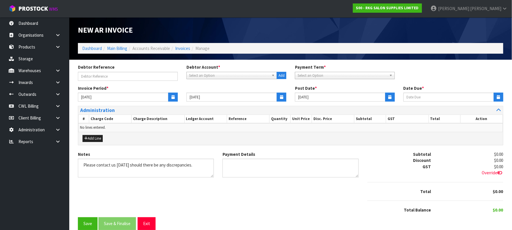
click at [207, 79] on div "A&P - A & P PAINTERS AKL LIMITED A00 - AGRIHEALTH NZ LTD A01 - AGAIN FASTER PTY…" at bounding box center [237, 76] width 100 height 8
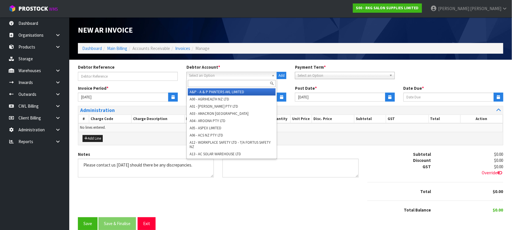
click at [207, 77] on span "Select an Option" at bounding box center [229, 75] width 80 height 7
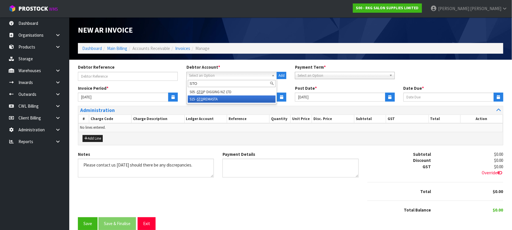
type input "STO"
click at [234, 99] on li "S15 - STO REMASTA" at bounding box center [232, 99] width 88 height 7
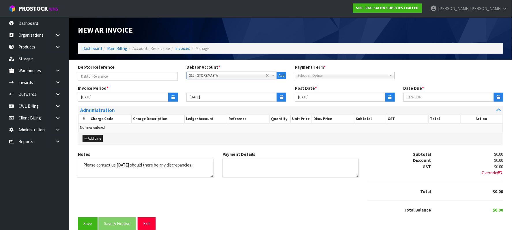
type input "11/10/2025"
type input "[DATE]"
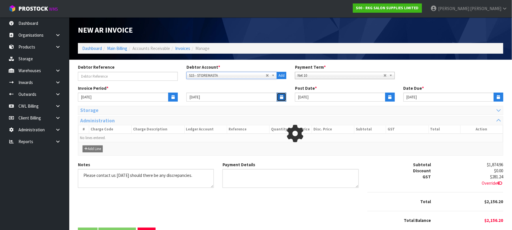
click at [281, 97] on icon "button" at bounding box center [281, 97] width 3 height 4
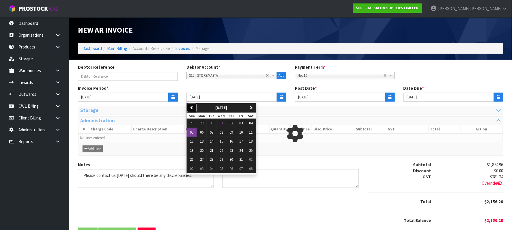
click at [192, 109] on icon "button" at bounding box center [192, 108] width 4 height 4
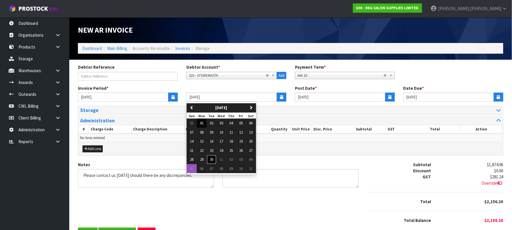
click at [213, 159] on span "30" at bounding box center [211, 159] width 3 height 5
type input "[DATE]"
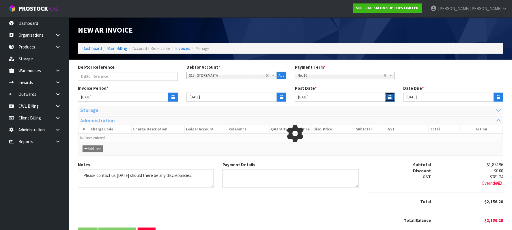
drag, startPoint x: 389, startPoint y: 99, endPoint x: 379, endPoint y: 98, distance: 10.1
click at [389, 98] on icon "button" at bounding box center [390, 97] width 3 height 4
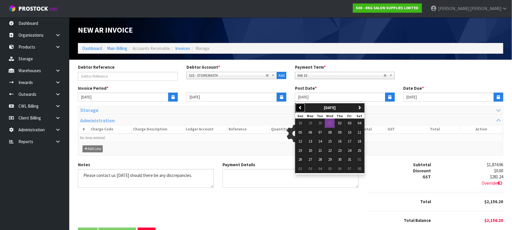
click at [298, 107] on button "previous" at bounding box center [301, 107] width 10 height 9
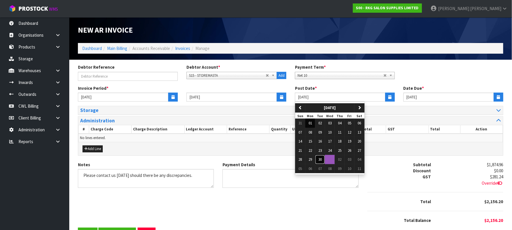
click at [322, 160] on span "30" at bounding box center [320, 159] width 3 height 5
type input "[DATE]"
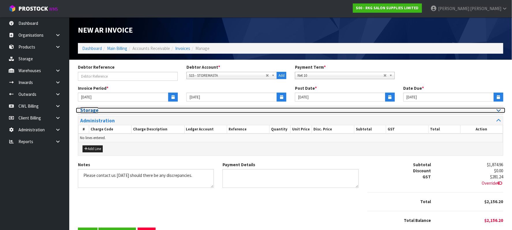
click at [493, 109] on div at bounding box center [398, 110] width 206 height 5
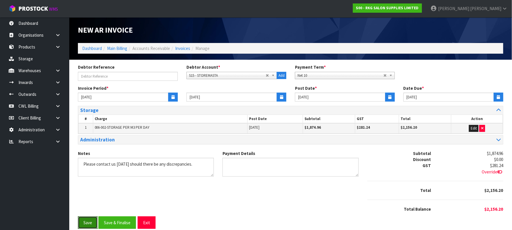
drag, startPoint x: 83, startPoint y: 223, endPoint x: 167, endPoint y: 158, distance: 105.8
click at [84, 223] on button "Save" at bounding box center [88, 223] width 20 height 12
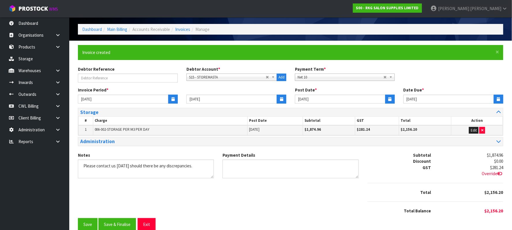
scroll to position [30, 0]
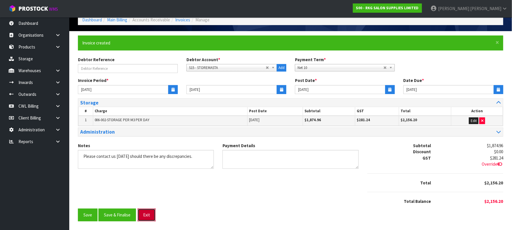
click at [148, 215] on button "Exit" at bounding box center [147, 215] width 18 height 12
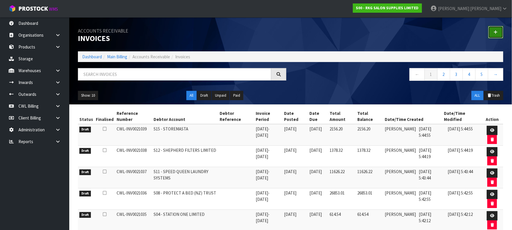
click at [496, 32] on icon at bounding box center [496, 32] width 4 height 4
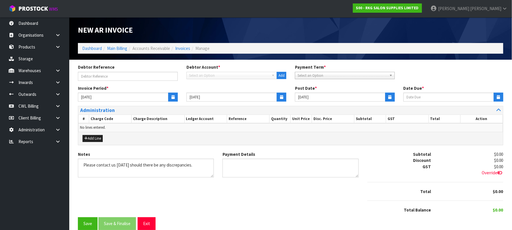
click at [202, 76] on span "Select an Option" at bounding box center [229, 75] width 80 height 7
type input "SUPER"
click at [219, 92] on li "S14 - SUPER CART ASIA PACIFIC PTY LTD" at bounding box center [232, 91] width 88 height 7
type input "31/10/2025"
type input "[DATE]"
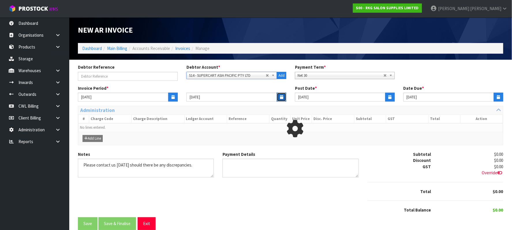
click at [280, 96] on icon "button" at bounding box center [281, 97] width 3 height 4
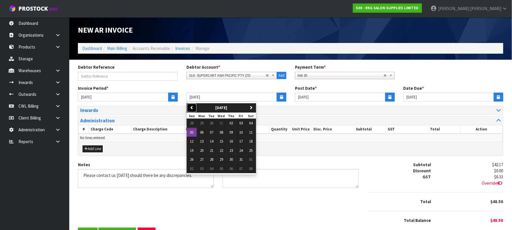
click at [195, 107] on button "previous" at bounding box center [192, 107] width 10 height 9
click at [212, 160] on span "30" at bounding box center [211, 159] width 3 height 5
type input "[DATE]"
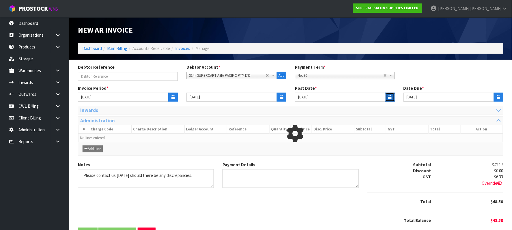
drag, startPoint x: 391, startPoint y: 97, endPoint x: 369, endPoint y: 101, distance: 22.6
click at [391, 97] on icon "button" at bounding box center [390, 97] width 3 height 4
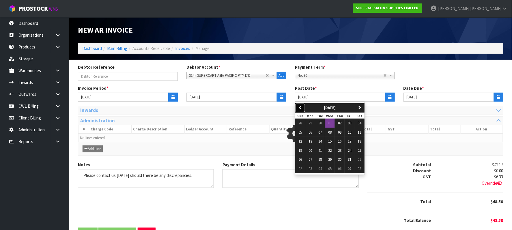
drag, startPoint x: 302, startPoint y: 106, endPoint x: 316, endPoint y: 117, distance: 17.8
click at [302, 106] on icon "button" at bounding box center [301, 108] width 4 height 4
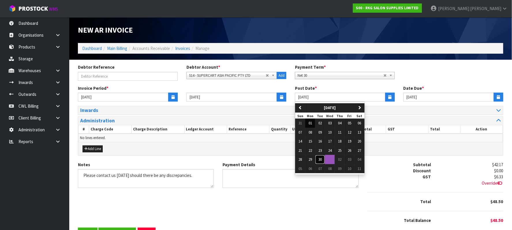
click at [322, 158] on span "30" at bounding box center [320, 159] width 3 height 5
type input "[DATE]"
type input "30/10/2025"
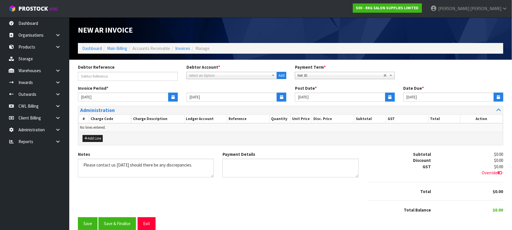
click at [200, 75] on span "Select an Option" at bounding box center [227, 75] width 77 height 7
type input "TUFF"
click at [224, 92] on li "T01 - TUFF TURF 'N' CO PTY LTD" at bounding box center [232, 91] width 88 height 7
type input "[DATE]"
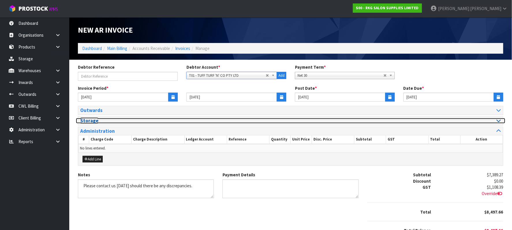
click at [501, 121] on icon at bounding box center [499, 120] width 4 height 5
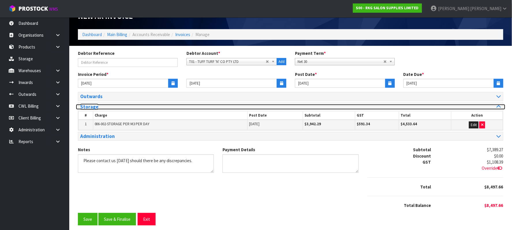
scroll to position [20, 0]
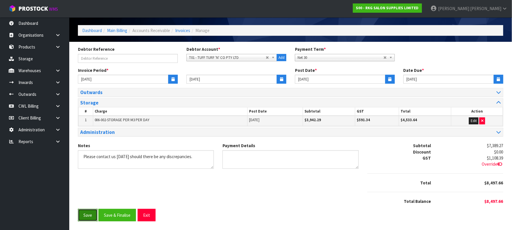
click at [85, 216] on button "Save" at bounding box center [88, 215] width 20 height 12
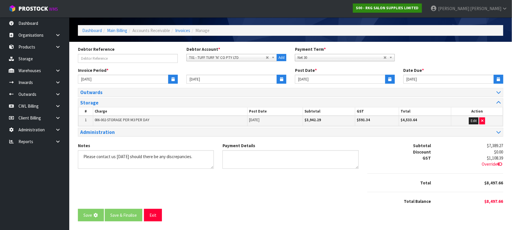
scroll to position [0, 0]
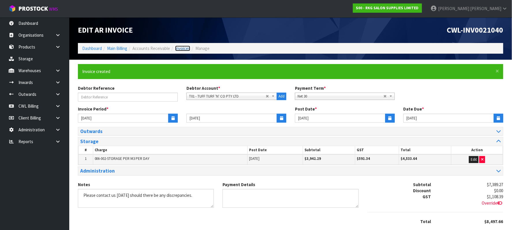
click at [184, 49] on link "Invoices" at bounding box center [182, 48] width 15 height 5
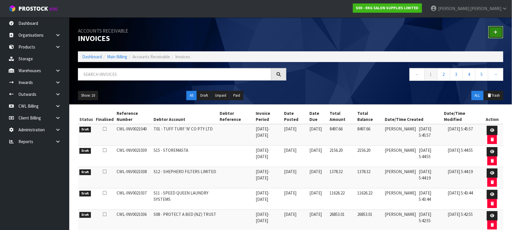
click at [499, 33] on link at bounding box center [496, 32] width 15 height 12
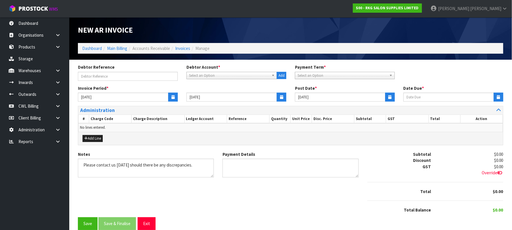
click at [218, 73] on span "Select an Option" at bounding box center [229, 75] width 80 height 7
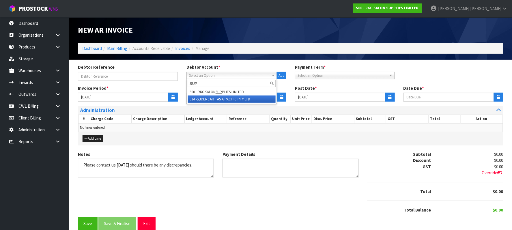
type input "SUP"
click at [215, 99] on li "S14 - SUP ERCART ASIA PACIFIC PTY LTD" at bounding box center [232, 99] width 88 height 7
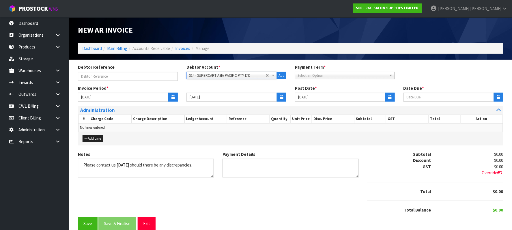
type input "31/10/2025"
type input "[DATE]"
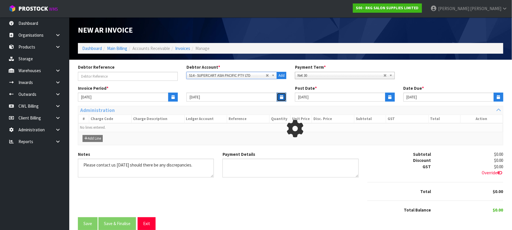
drag, startPoint x: 281, startPoint y: 96, endPoint x: 257, endPoint y: 101, distance: 25.3
click at [281, 96] on icon "button" at bounding box center [281, 97] width 3 height 4
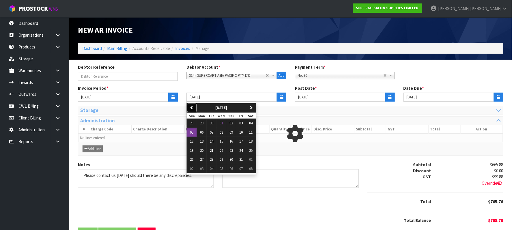
click at [190, 108] on button "previous" at bounding box center [192, 107] width 10 height 9
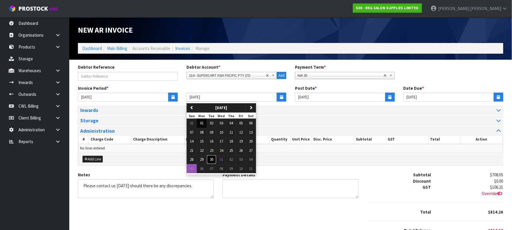
click at [211, 161] on span "30" at bounding box center [211, 159] width 3 height 5
type input "[DATE]"
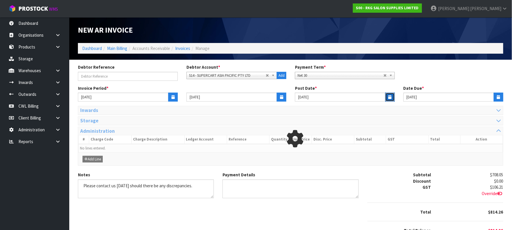
click at [390, 96] on icon "button" at bounding box center [390, 97] width 3 height 4
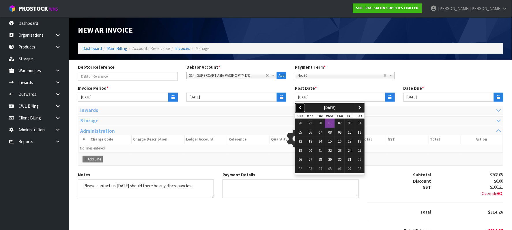
click at [301, 106] on icon "button" at bounding box center [301, 108] width 4 height 4
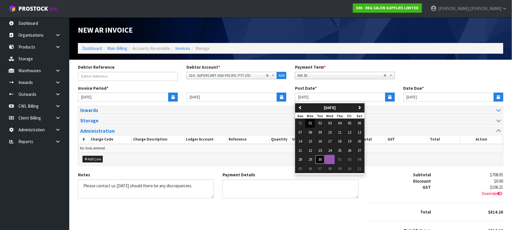
click at [322, 159] on span "30" at bounding box center [320, 159] width 3 height 5
type input "[DATE]"
type input "30/10/2025"
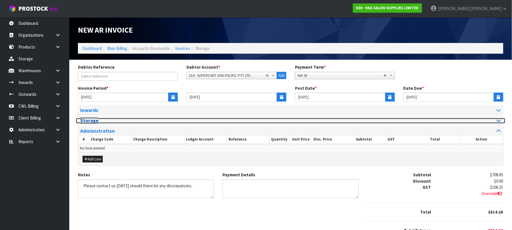
click at [501, 121] on icon at bounding box center [499, 120] width 4 height 5
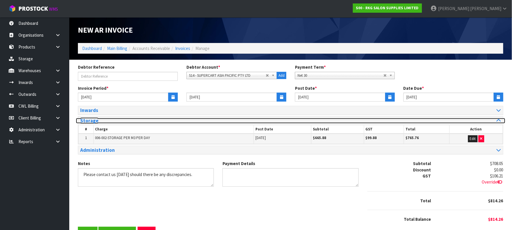
scroll to position [20, 0]
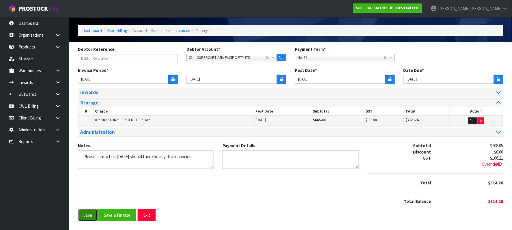
click at [85, 214] on button "Save" at bounding box center [88, 215] width 20 height 12
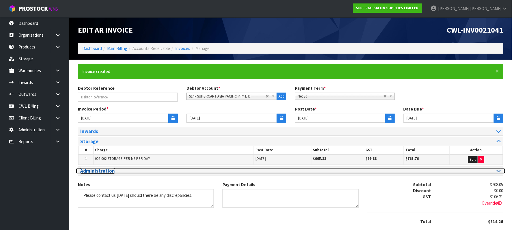
click at [501, 170] on icon at bounding box center [499, 170] width 4 height 5
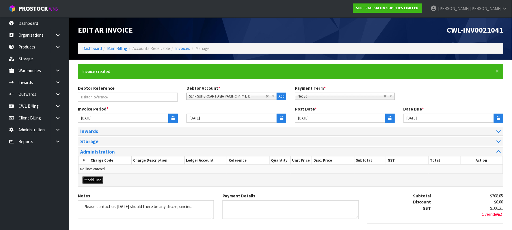
click at [97, 182] on button "Add Line" at bounding box center [93, 180] width 20 height 7
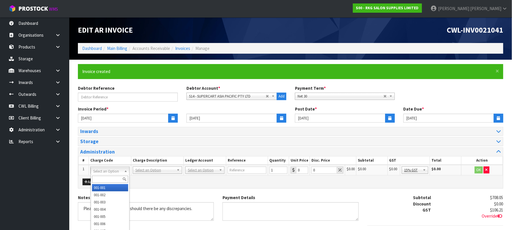
click at [102, 180] on input "text" at bounding box center [110, 179] width 36 height 7
type input "006-010"
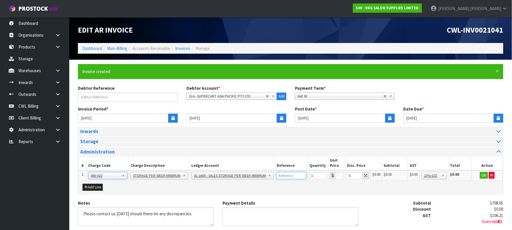
click at [287, 174] on input "text" at bounding box center [291, 175] width 29 height 7
type input "CAR STORAGE SEP25"
type input "260.5"
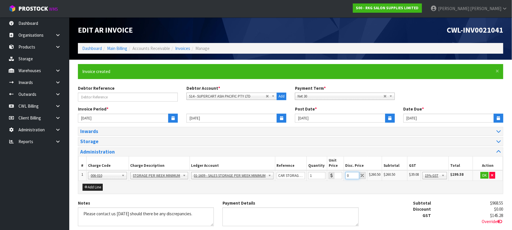
scroll to position [0, 0]
click at [483, 176] on button "OK" at bounding box center [485, 175] width 8 height 7
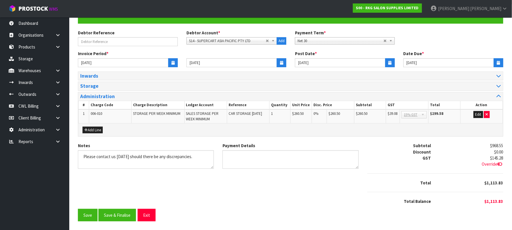
scroll to position [57, 0]
click at [92, 214] on button "Save" at bounding box center [88, 215] width 20 height 12
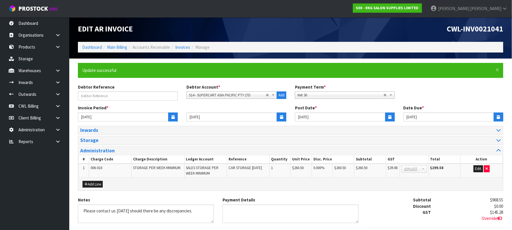
scroll to position [0, 0]
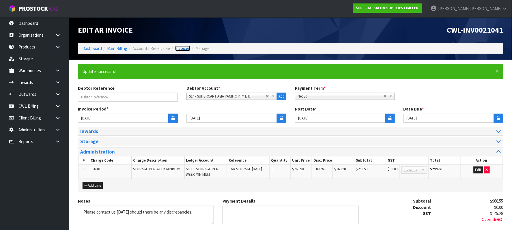
click at [181, 48] on link "Invoices" at bounding box center [182, 48] width 15 height 5
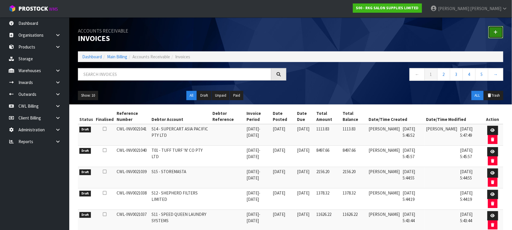
click at [502, 31] on link at bounding box center [496, 32] width 15 height 12
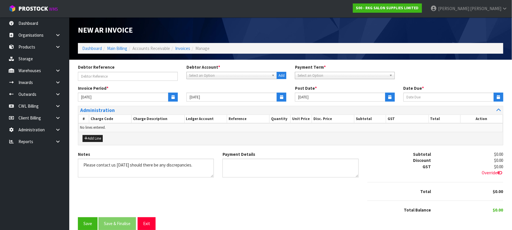
click at [241, 77] on span "Select an Option" at bounding box center [229, 75] width 80 height 7
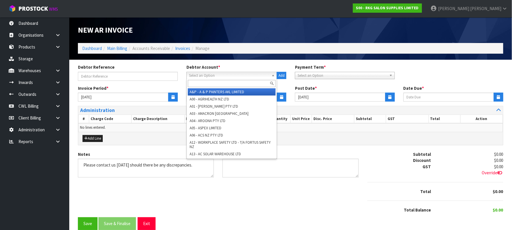
click at [239, 77] on span "Select an Option" at bounding box center [229, 75] width 80 height 7
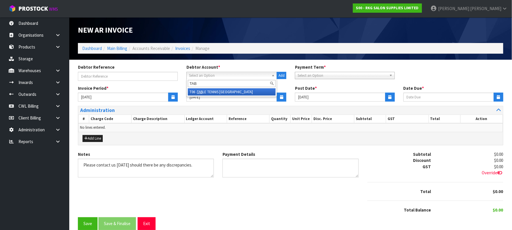
type input "TAB"
click at [225, 90] on li "T06 - TAB LE TENNIS NEW ZEALAND" at bounding box center [232, 91] width 88 height 7
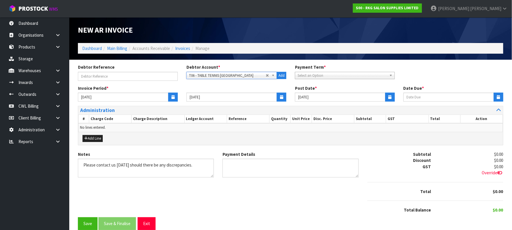
type input "11/10/2025"
type input "[DATE]"
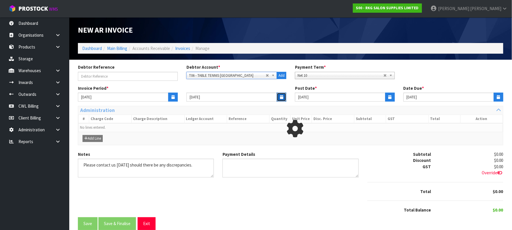
click at [281, 96] on icon "button" at bounding box center [281, 97] width 3 height 4
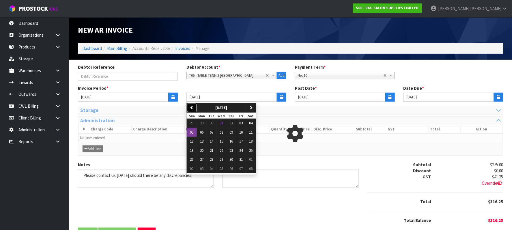
click at [195, 107] on button "previous" at bounding box center [192, 107] width 10 height 9
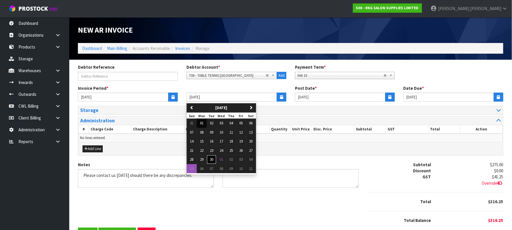
click at [211, 160] on span "30" at bounding box center [211, 159] width 3 height 5
type input "[DATE]"
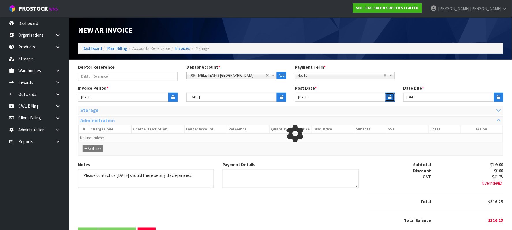
drag, startPoint x: 392, startPoint y: 95, endPoint x: 363, endPoint y: 100, distance: 28.6
click at [391, 95] on icon "button" at bounding box center [390, 97] width 3 height 4
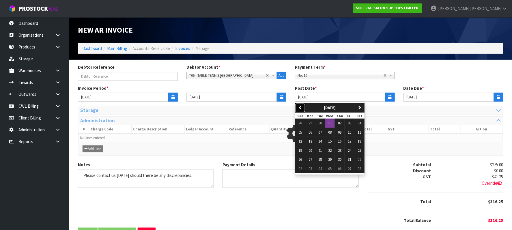
click at [301, 107] on icon "button" at bounding box center [301, 108] width 4 height 4
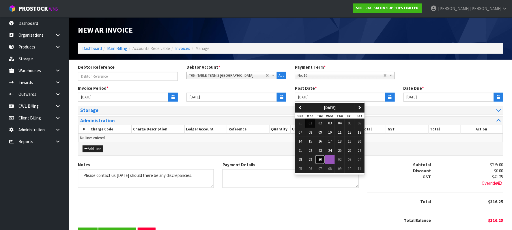
click at [322, 160] on span "30" at bounding box center [320, 159] width 3 height 5
type input "[DATE]"
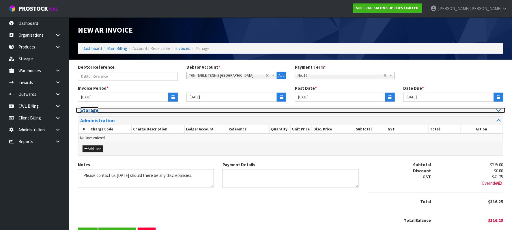
click at [502, 110] on div at bounding box center [398, 110] width 215 height 5
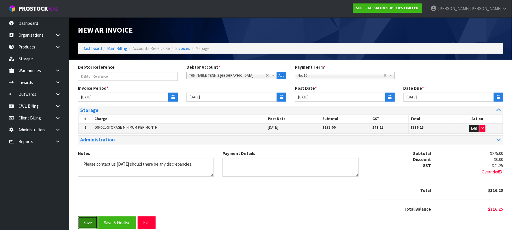
click at [83, 224] on button "Save" at bounding box center [88, 223] width 20 height 12
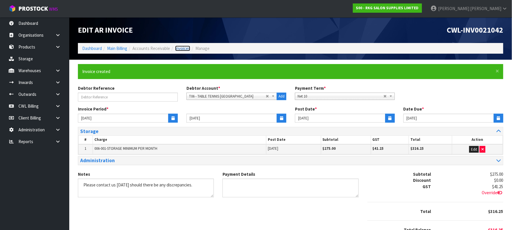
click at [186, 49] on link "Invoices" at bounding box center [182, 48] width 15 height 5
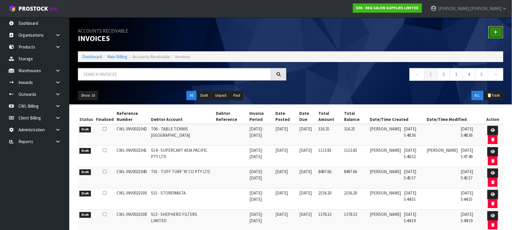
click at [493, 31] on link at bounding box center [496, 32] width 15 height 12
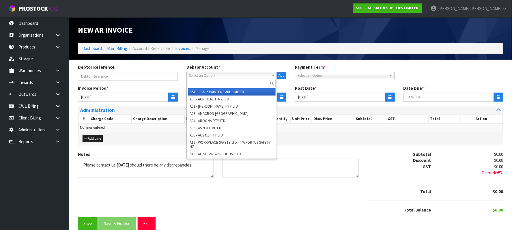
click at [205, 73] on span "Select an Option" at bounding box center [229, 75] width 80 height 7
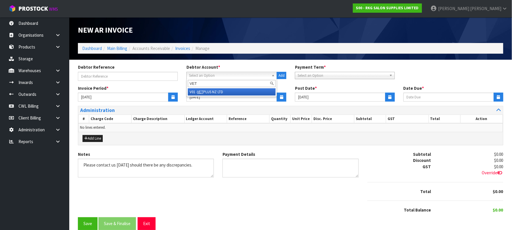
type input "VET"
click at [212, 90] on li "V01 - VET PLUS NZ LTD" at bounding box center [232, 91] width 88 height 7
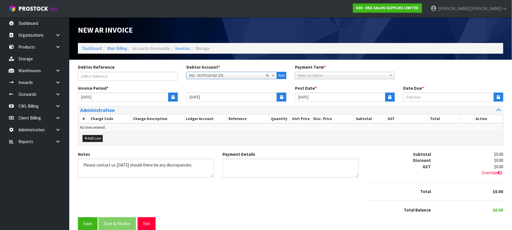
type input "[DATE]"
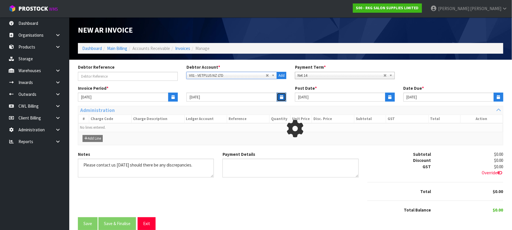
click at [281, 96] on icon "button" at bounding box center [281, 97] width 3 height 4
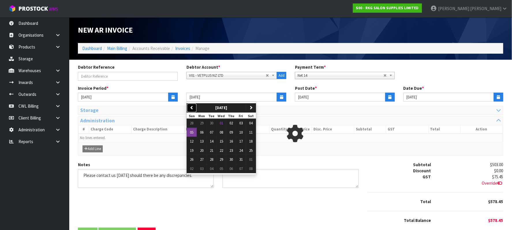
click at [193, 106] on icon "button" at bounding box center [192, 108] width 4 height 4
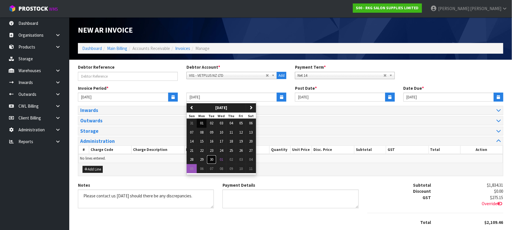
click at [213, 158] on span "30" at bounding box center [211, 159] width 3 height 5
type input "[DATE]"
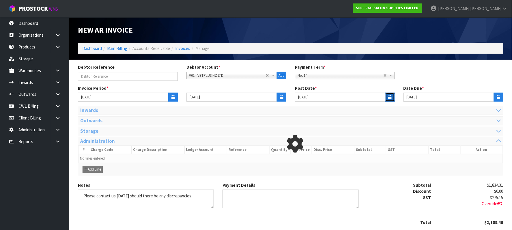
click at [390, 96] on icon "button" at bounding box center [390, 97] width 3 height 4
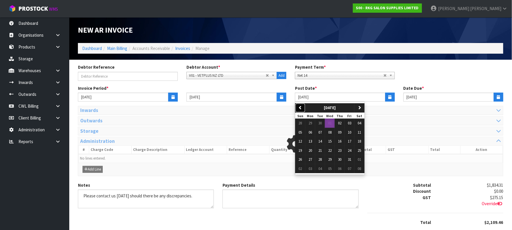
click at [300, 108] on icon "button" at bounding box center [301, 108] width 4 height 4
click at [320, 160] on span "30" at bounding box center [320, 159] width 3 height 5
type input "[DATE]"
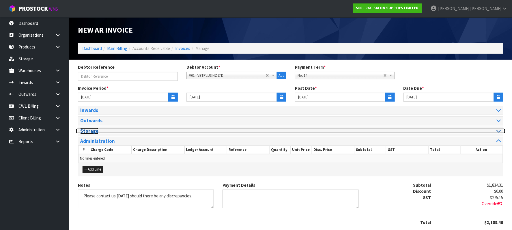
click at [496, 132] on div at bounding box center [398, 131] width 206 height 5
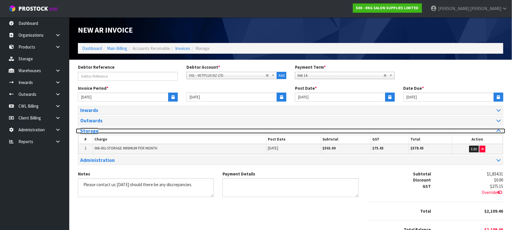
scroll to position [31, 0]
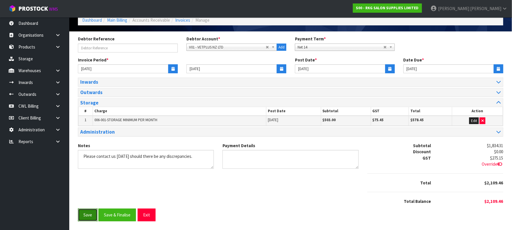
click at [87, 214] on button "Save" at bounding box center [88, 215] width 20 height 12
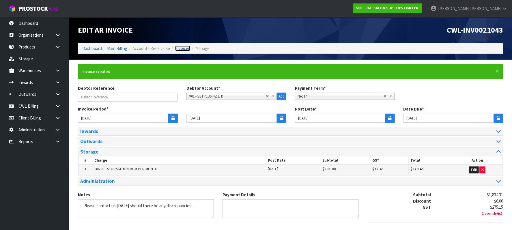
click at [184, 50] on link "Invoices" at bounding box center [182, 48] width 15 height 5
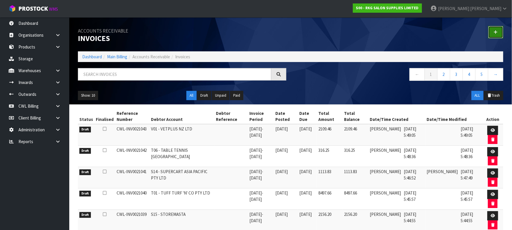
click at [498, 33] on link at bounding box center [496, 32] width 15 height 12
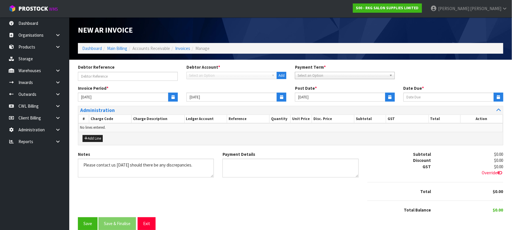
click at [202, 74] on span "Select an Option" at bounding box center [229, 75] width 80 height 7
type input "VAL"
click at [232, 89] on li "V02 - VAL EN POWER PTY LTD" at bounding box center [232, 91] width 88 height 7
type input "[DATE]"
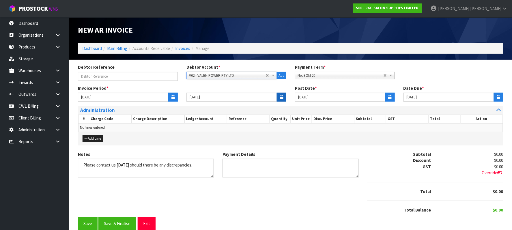
type input "[DATE]"
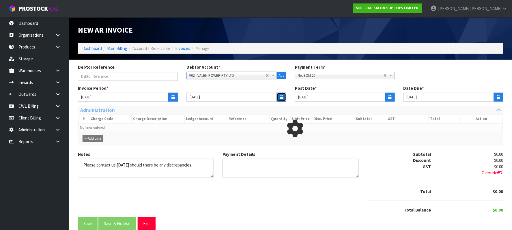
click at [280, 99] on icon "button" at bounding box center [281, 97] width 3 height 4
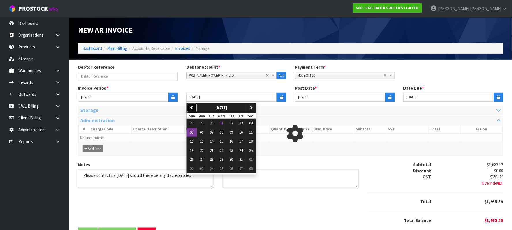
click at [191, 109] on icon "button" at bounding box center [192, 108] width 4 height 4
drag, startPoint x: 213, startPoint y: 159, endPoint x: 218, endPoint y: 157, distance: 4.7
click at [213, 159] on span "30" at bounding box center [211, 159] width 3 height 5
type input "[DATE]"
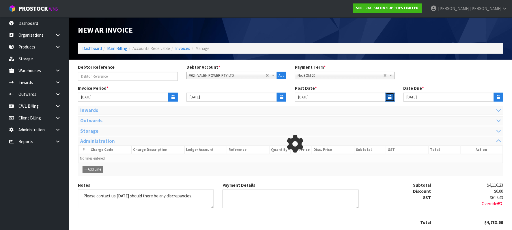
click at [389, 96] on icon "button" at bounding box center [390, 97] width 3 height 4
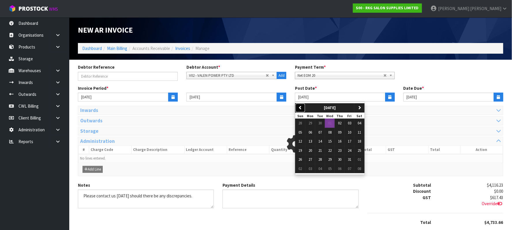
drag, startPoint x: 301, startPoint y: 107, endPoint x: 311, endPoint y: 116, distance: 13.7
click at [302, 108] on icon "button" at bounding box center [301, 108] width 4 height 4
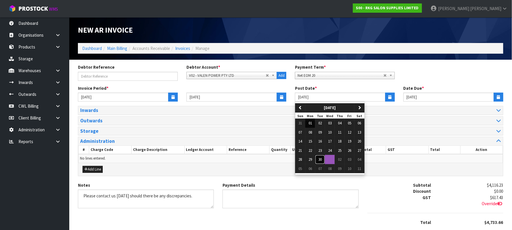
click at [320, 161] on span "30" at bounding box center [320, 159] width 3 height 5
type input "[DATE]"
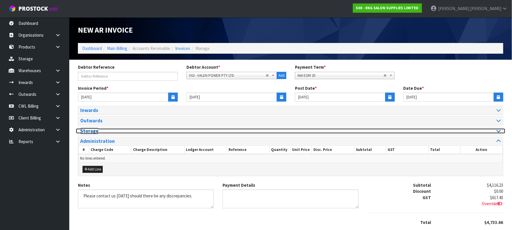
click at [498, 131] on icon at bounding box center [499, 131] width 4 height 5
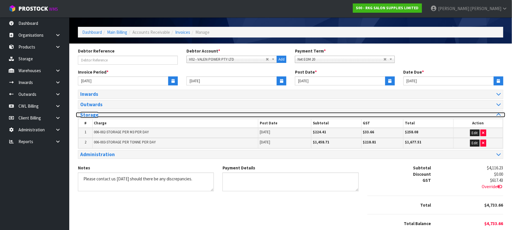
scroll to position [41, 0]
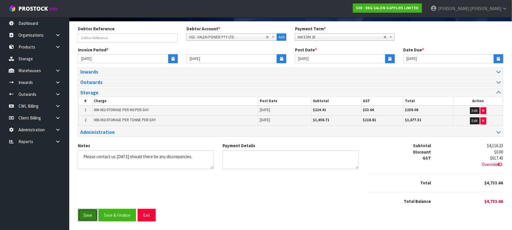
click at [88, 217] on button "Save" at bounding box center [88, 215] width 20 height 12
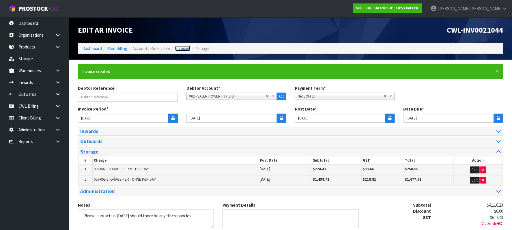
click at [178, 51] on link "Invoices" at bounding box center [182, 48] width 15 height 5
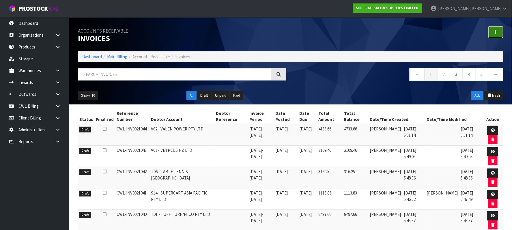
click at [496, 30] on icon at bounding box center [496, 32] width 4 height 4
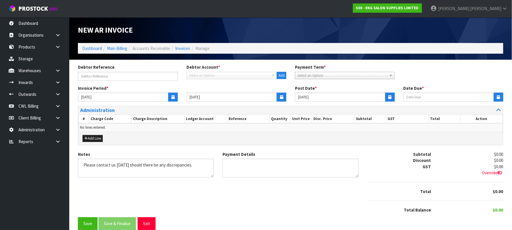
click at [203, 75] on span "Select an Option" at bounding box center [229, 75] width 80 height 7
type input "VEL"
click at [215, 90] on li "V05 - VEL OCIRAX PTY LTD" at bounding box center [232, 91] width 88 height 7
type input "[DATE]"
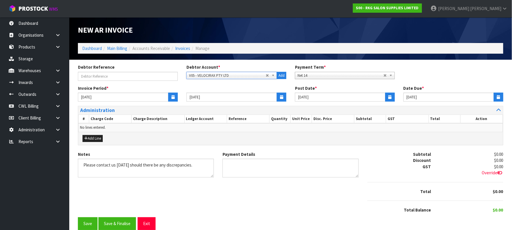
type input "[DATE]"
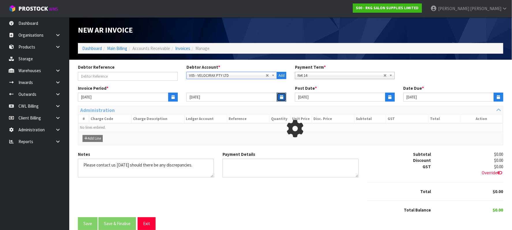
drag, startPoint x: 283, startPoint y: 95, endPoint x: 237, endPoint y: 101, distance: 46.3
click at [283, 95] on icon "button" at bounding box center [281, 97] width 3 height 4
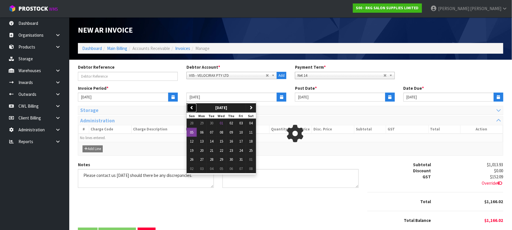
click at [195, 109] on button "previous" at bounding box center [192, 107] width 10 height 9
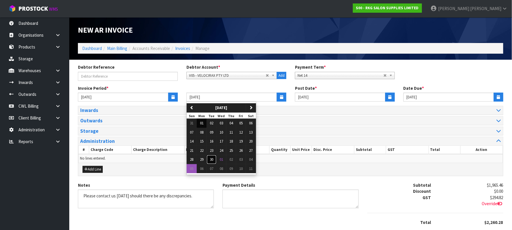
click at [212, 159] on span "30" at bounding box center [211, 159] width 3 height 5
type input "[DATE]"
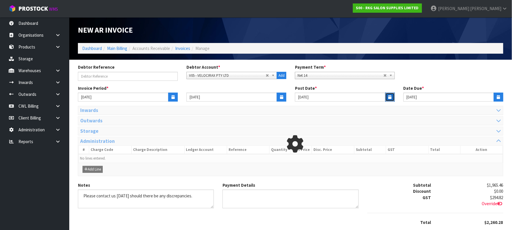
drag, startPoint x: 389, startPoint y: 96, endPoint x: 349, endPoint y: 101, distance: 39.8
click at [389, 96] on icon "button" at bounding box center [390, 97] width 3 height 4
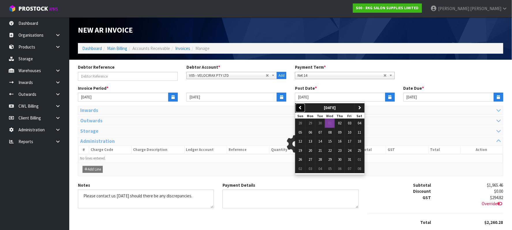
click at [302, 106] on icon "button" at bounding box center [301, 108] width 4 height 4
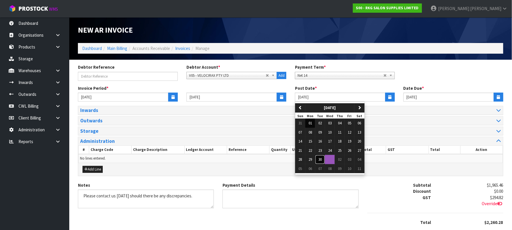
click at [320, 159] on span "30" at bounding box center [320, 159] width 3 height 5
type input "[DATE]"
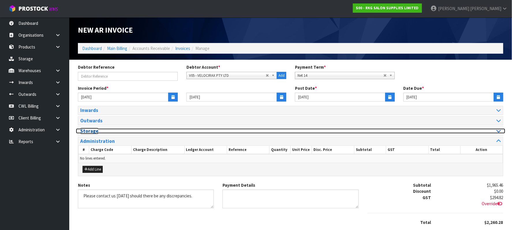
click at [493, 132] on div at bounding box center [398, 131] width 206 height 5
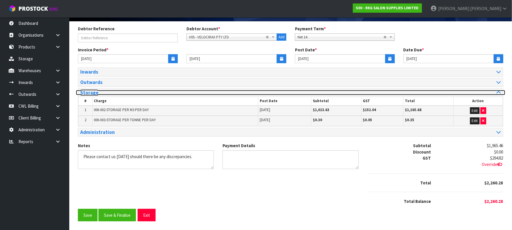
scroll to position [41, 0]
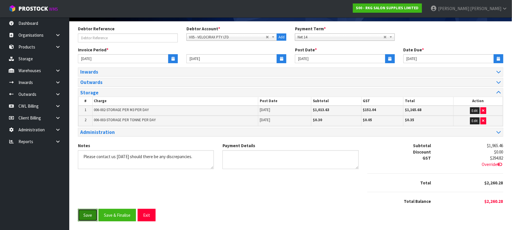
click at [91, 216] on button "Save" at bounding box center [88, 215] width 20 height 12
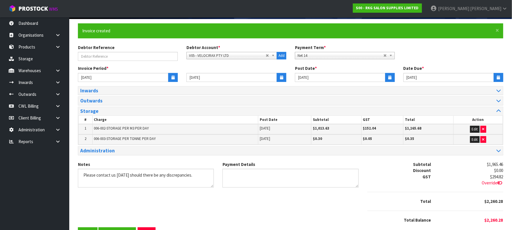
scroll to position [0, 0]
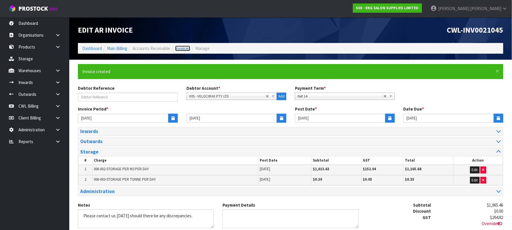
click at [186, 50] on link "Invoices" at bounding box center [182, 48] width 15 height 5
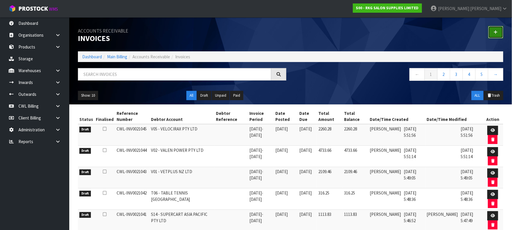
click at [497, 34] on icon at bounding box center [496, 32] width 4 height 4
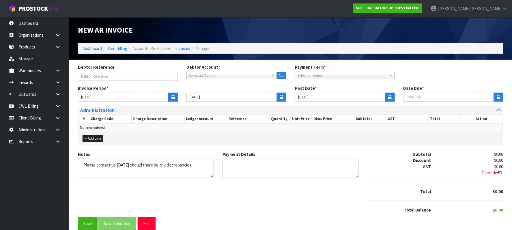
click at [202, 77] on span "Select an Option" at bounding box center [229, 75] width 80 height 7
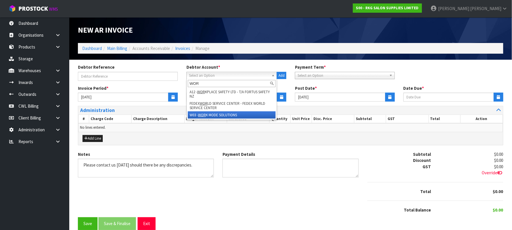
type input "WOR"
click at [229, 115] on li "W03 - WOR K MODE SOLUTIONS" at bounding box center [232, 115] width 88 height 7
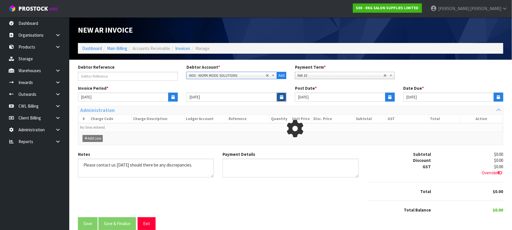
click at [278, 97] on button "button" at bounding box center [282, 97] width 10 height 9
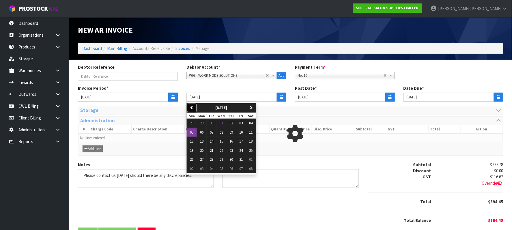
click at [194, 106] on icon "button" at bounding box center [192, 108] width 4 height 4
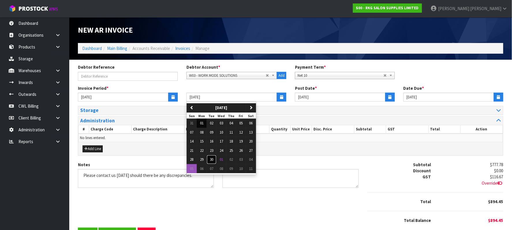
click at [213, 160] on span "30" at bounding box center [211, 159] width 3 height 5
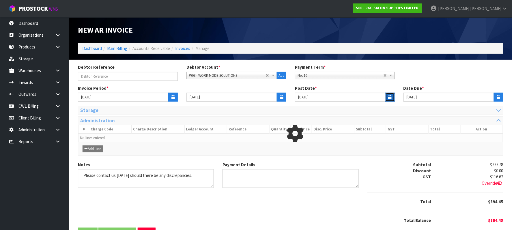
click at [392, 95] on icon "button" at bounding box center [390, 97] width 3 height 4
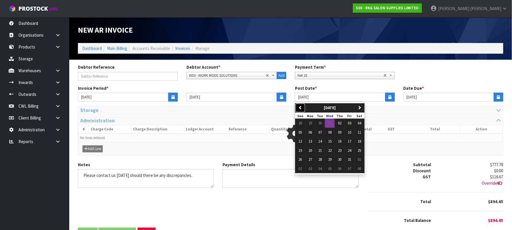
click at [299, 107] on icon "button" at bounding box center [301, 108] width 4 height 4
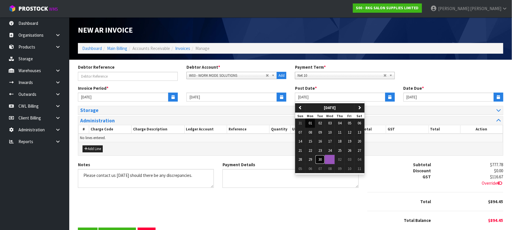
click at [321, 159] on span "30" at bounding box center [320, 159] width 3 height 5
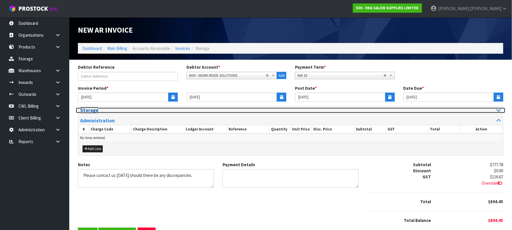
click at [498, 109] on icon at bounding box center [499, 110] width 4 height 5
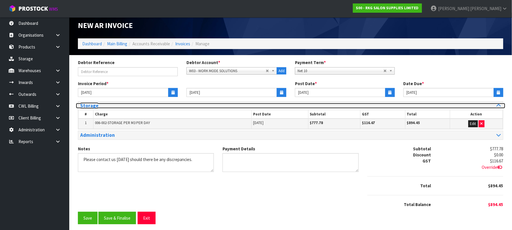
scroll to position [9, 0]
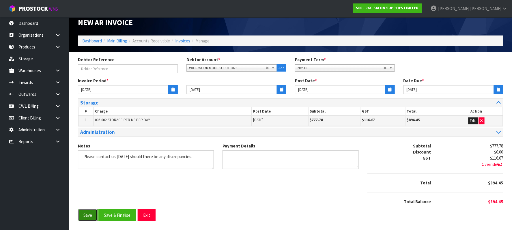
click at [94, 214] on button "Save" at bounding box center [88, 215] width 20 height 12
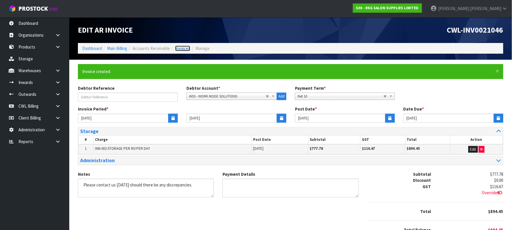
click at [180, 48] on link "Invoices" at bounding box center [182, 48] width 15 height 5
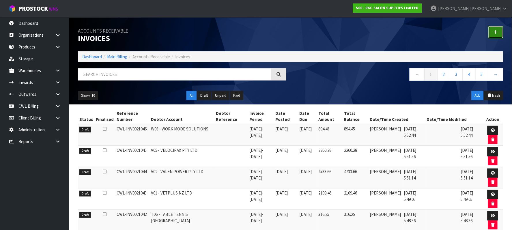
click at [496, 34] on icon at bounding box center [496, 32] width 4 height 4
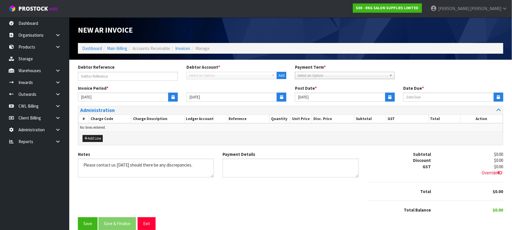
click at [205, 72] on span "Select an Option" at bounding box center [229, 75] width 80 height 7
click at [203, 76] on span "Select an Option" at bounding box center [229, 75] width 80 height 7
click at [248, 89] on li "Y01 - YOU R REFORMER" at bounding box center [232, 91] width 88 height 7
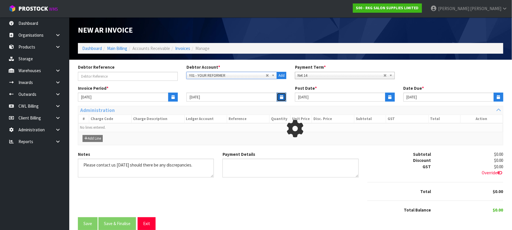
click at [280, 95] on button "button" at bounding box center [282, 97] width 10 height 9
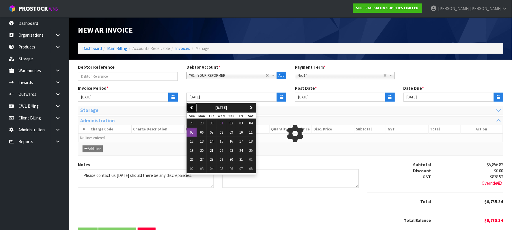
click at [195, 106] on button "previous" at bounding box center [192, 107] width 10 height 9
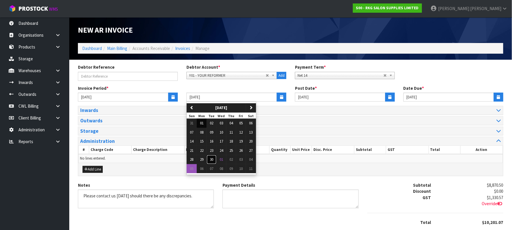
click at [215, 160] on button "30" at bounding box center [212, 159] width 10 height 9
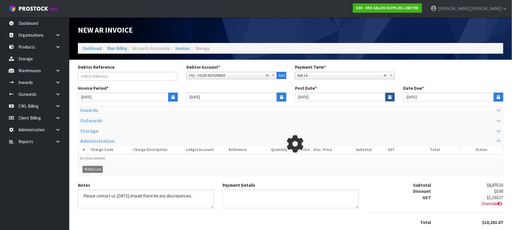
click at [388, 96] on button "button" at bounding box center [391, 97] width 10 height 9
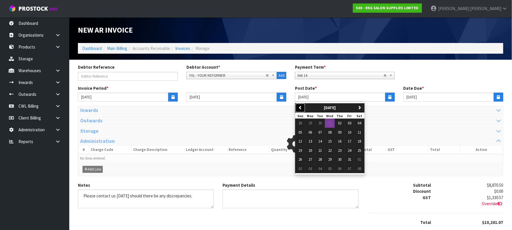
drag, startPoint x: 302, startPoint y: 107, endPoint x: 305, endPoint y: 116, distance: 9.1
click at [302, 108] on icon "button" at bounding box center [301, 108] width 4 height 4
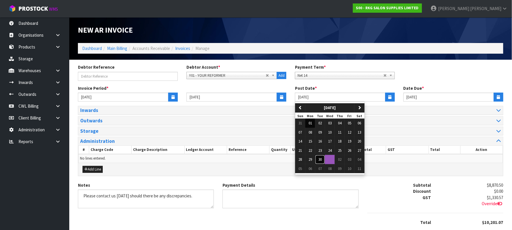
click at [321, 161] on span "30" at bounding box center [320, 159] width 3 height 5
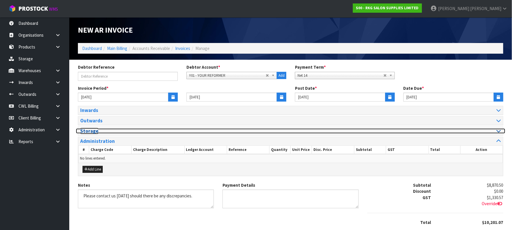
click at [499, 132] on icon at bounding box center [499, 131] width 4 height 5
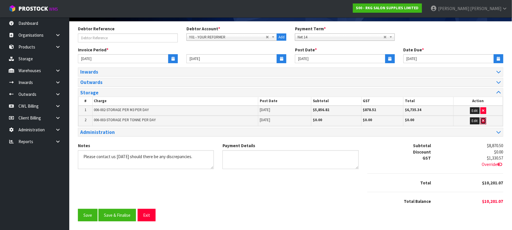
click at [483, 120] on icon "button" at bounding box center [484, 121] width 2 height 4
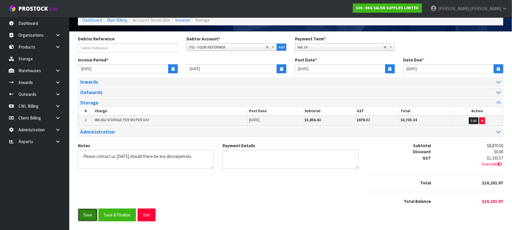
click at [86, 215] on button "Save" at bounding box center [88, 215] width 20 height 12
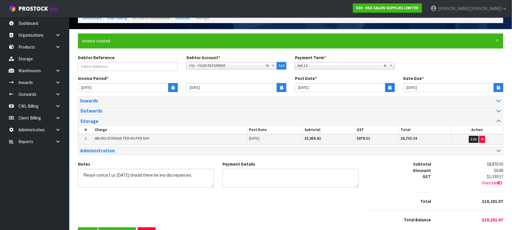
scroll to position [0, 0]
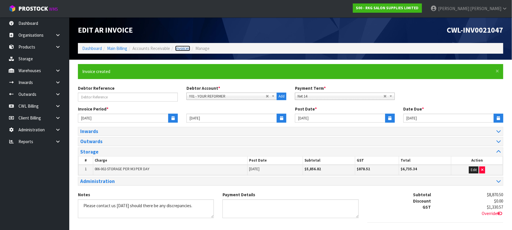
click at [184, 49] on link "Invoices" at bounding box center [182, 48] width 15 height 5
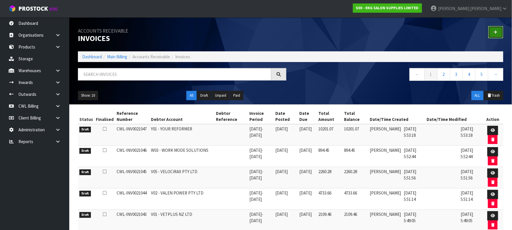
click at [496, 30] on icon at bounding box center [496, 32] width 4 height 4
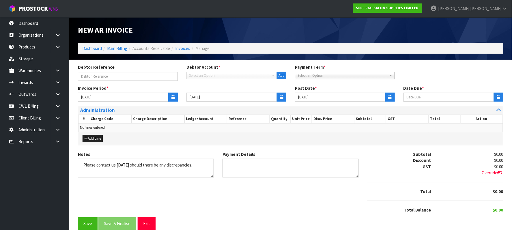
click at [216, 73] on span "Select an Option" at bounding box center [229, 75] width 80 height 7
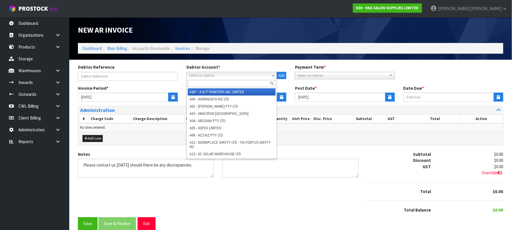
click at [216, 76] on span "Select an Option" at bounding box center [229, 75] width 80 height 7
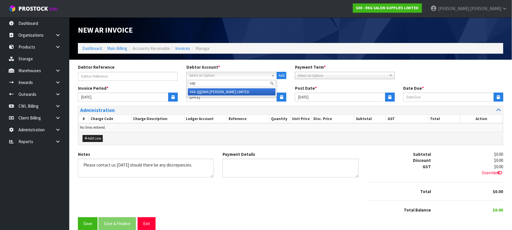
click at [225, 92] on li "V04 - VIE NNA WOODS LIMITED" at bounding box center [232, 91] width 88 height 7
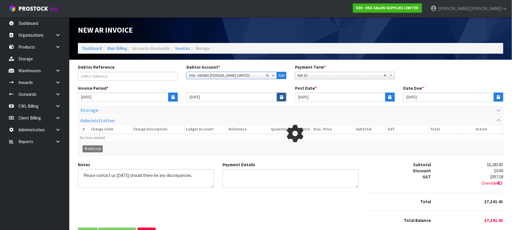
click at [282, 98] on icon "button" at bounding box center [281, 97] width 3 height 4
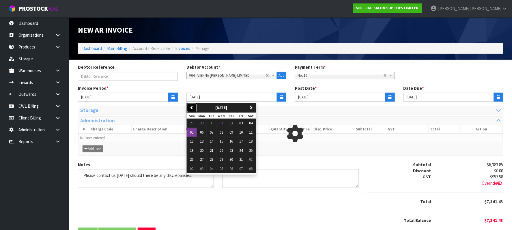
click at [192, 107] on icon "button" at bounding box center [192, 108] width 4 height 4
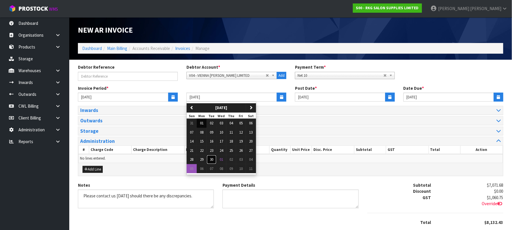
click at [211, 161] on span "30" at bounding box center [211, 159] width 3 height 5
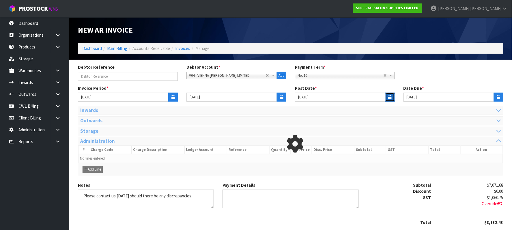
drag, startPoint x: 391, startPoint y: 93, endPoint x: 369, endPoint y: 102, distance: 23.4
click at [390, 94] on button "button" at bounding box center [391, 97] width 10 height 9
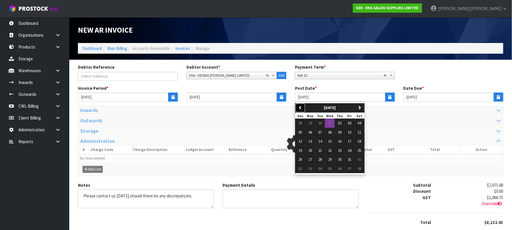
click at [303, 107] on button "previous" at bounding box center [301, 107] width 10 height 9
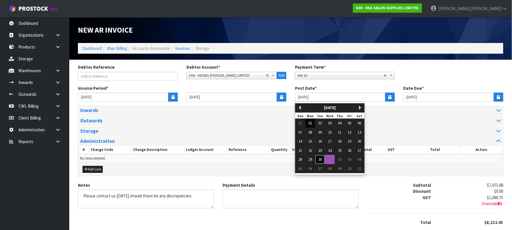
click at [319, 161] on span "30" at bounding box center [320, 159] width 3 height 5
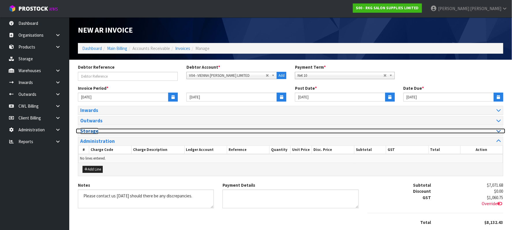
click at [499, 132] on icon at bounding box center [499, 131] width 4 height 5
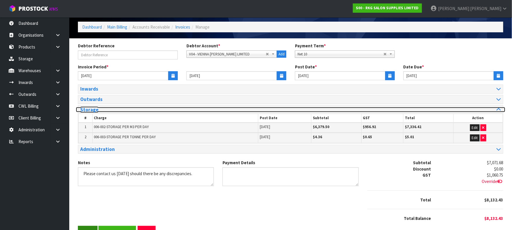
scroll to position [41, 0]
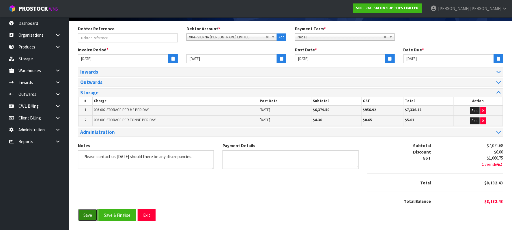
click at [84, 213] on button "Save" at bounding box center [88, 215] width 20 height 12
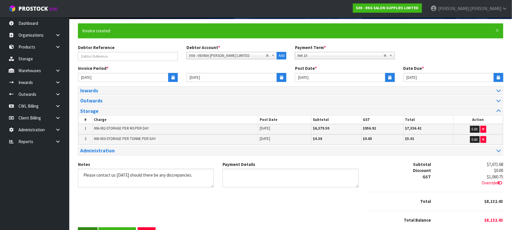
scroll to position [0, 0]
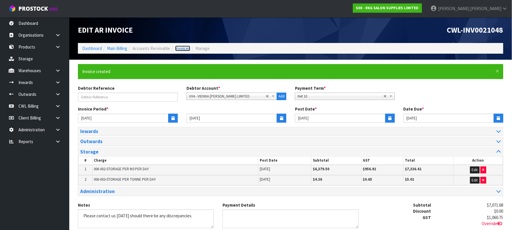
click at [183, 49] on link "Invoices" at bounding box center [182, 48] width 15 height 5
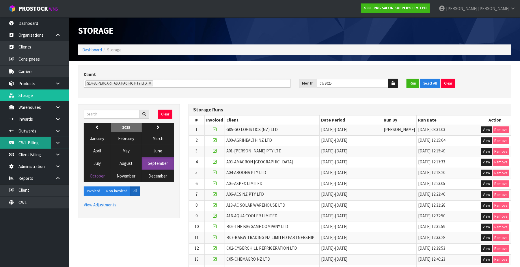
click at [34, 142] on link "CWL Billing" at bounding box center [34, 143] width 69 height 12
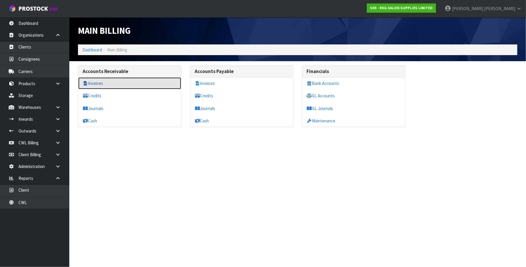
click at [113, 84] on link "Invoices" at bounding box center [129, 83] width 103 height 12
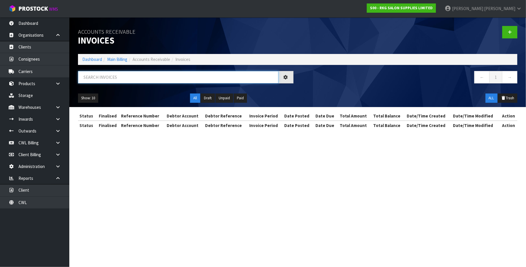
click at [109, 75] on input "text" at bounding box center [178, 77] width 200 height 12
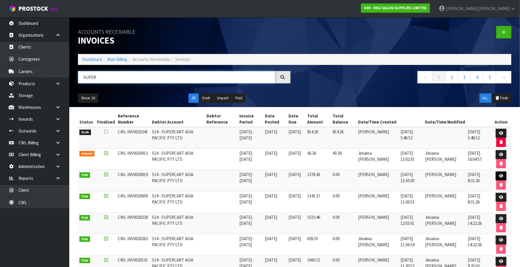
type input "SUPER"
click at [499, 176] on icon at bounding box center [501, 176] width 4 height 4
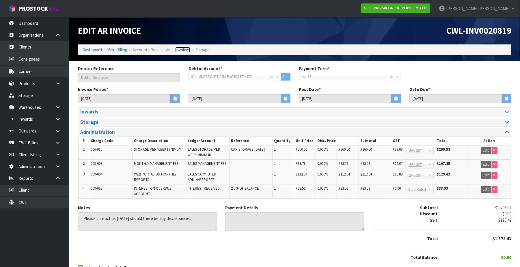
click at [184, 49] on link "Invoices" at bounding box center [182, 49] width 15 height 5
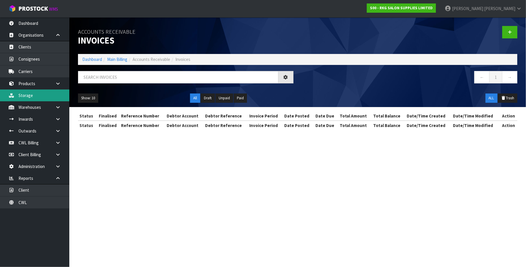
click at [32, 96] on link "Storage" at bounding box center [34, 96] width 69 height 12
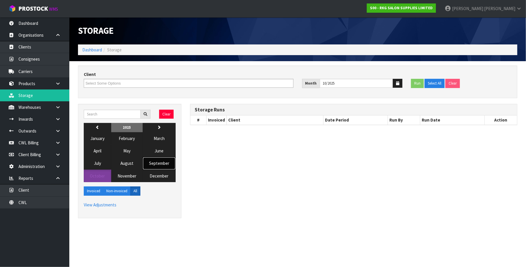
click at [157, 164] on span "September" at bounding box center [159, 163] width 20 height 5
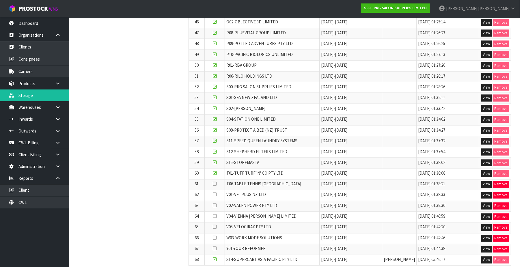
scroll to position [615, 0]
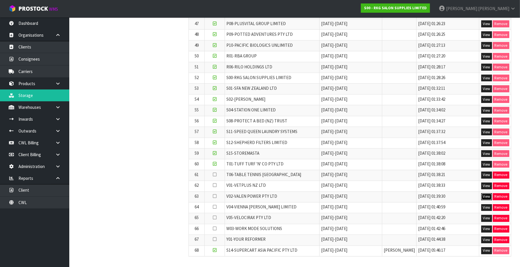
click at [485, 196] on button "View" at bounding box center [487, 197] width 11 height 7
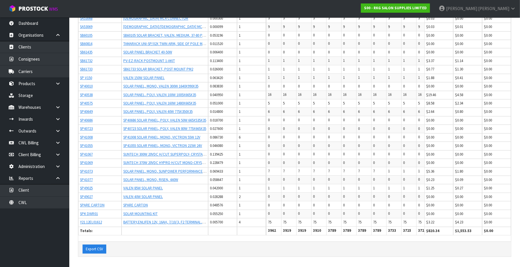
scroll to position [2525, 0]
click at [96, 250] on button "Export CSV" at bounding box center [95, 249] width 24 height 9
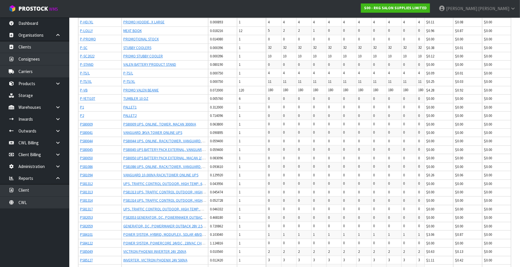
scroll to position [0, 0]
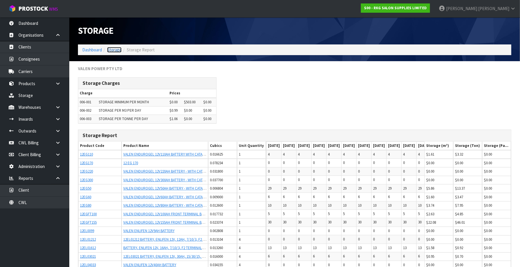
click at [114, 51] on link "Storage" at bounding box center [114, 49] width 14 height 5
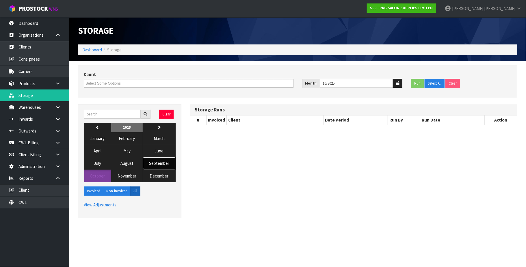
click at [167, 162] on button "September" at bounding box center [159, 163] width 33 height 12
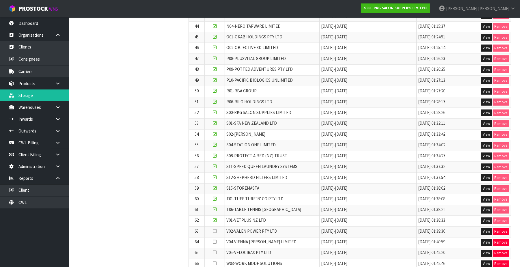
scroll to position [615, 0]
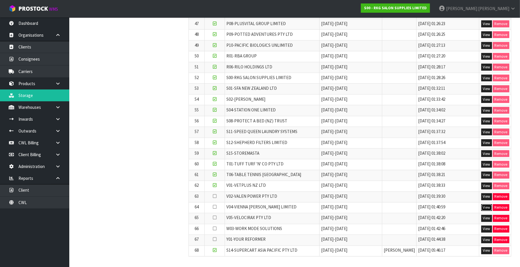
click at [487, 206] on button "View" at bounding box center [487, 208] width 11 height 7
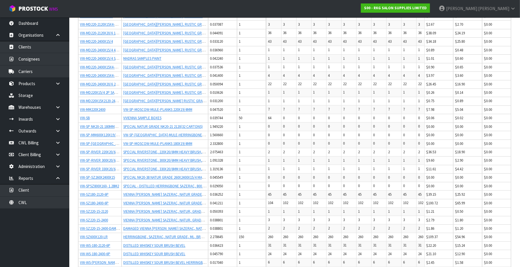
scroll to position [2654, 0]
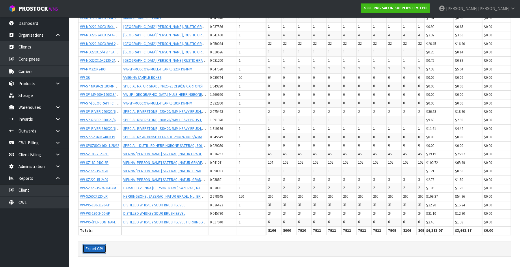
click at [94, 248] on button "Export CSV" at bounding box center [95, 248] width 24 height 9
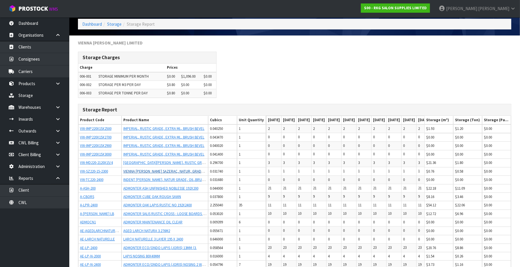
scroll to position [0, 0]
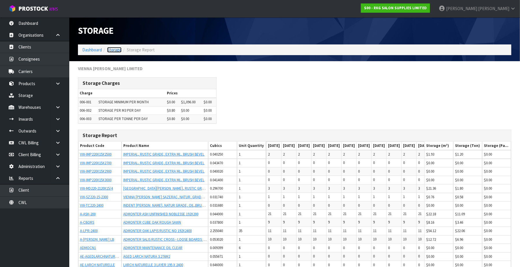
click at [111, 50] on link "Storage" at bounding box center [114, 49] width 14 height 5
